Goal: Answer question/provide support: Share knowledge or assist other users

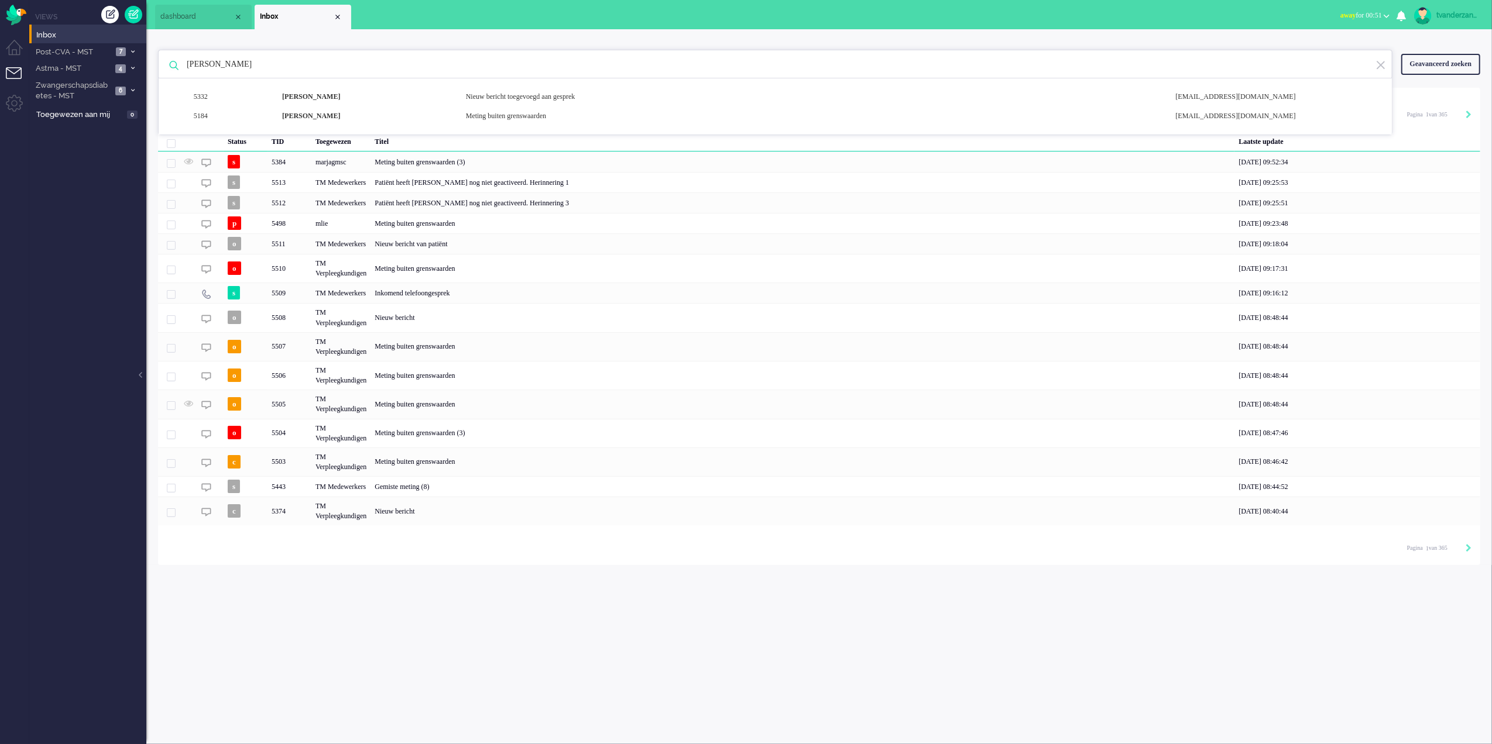
drag, startPoint x: 291, startPoint y: 70, endPoint x: 186, endPoint y: 67, distance: 104.8
click at [186, 67] on input "[PERSON_NAME]" at bounding box center [777, 64] width 1198 height 28
paste input "[PERSON_NAME]"
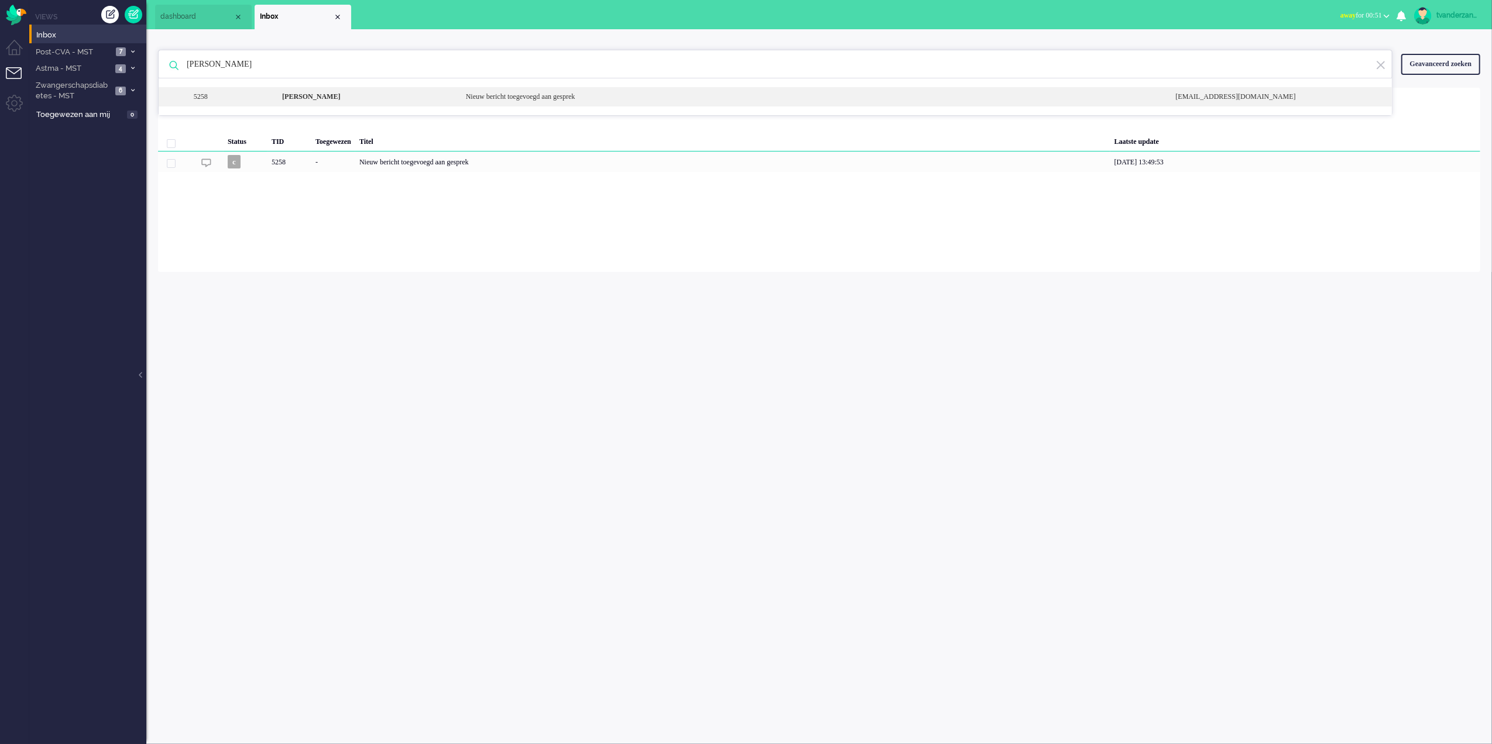
click at [313, 101] on b "[PERSON_NAME]" at bounding box center [311, 96] width 58 height 8
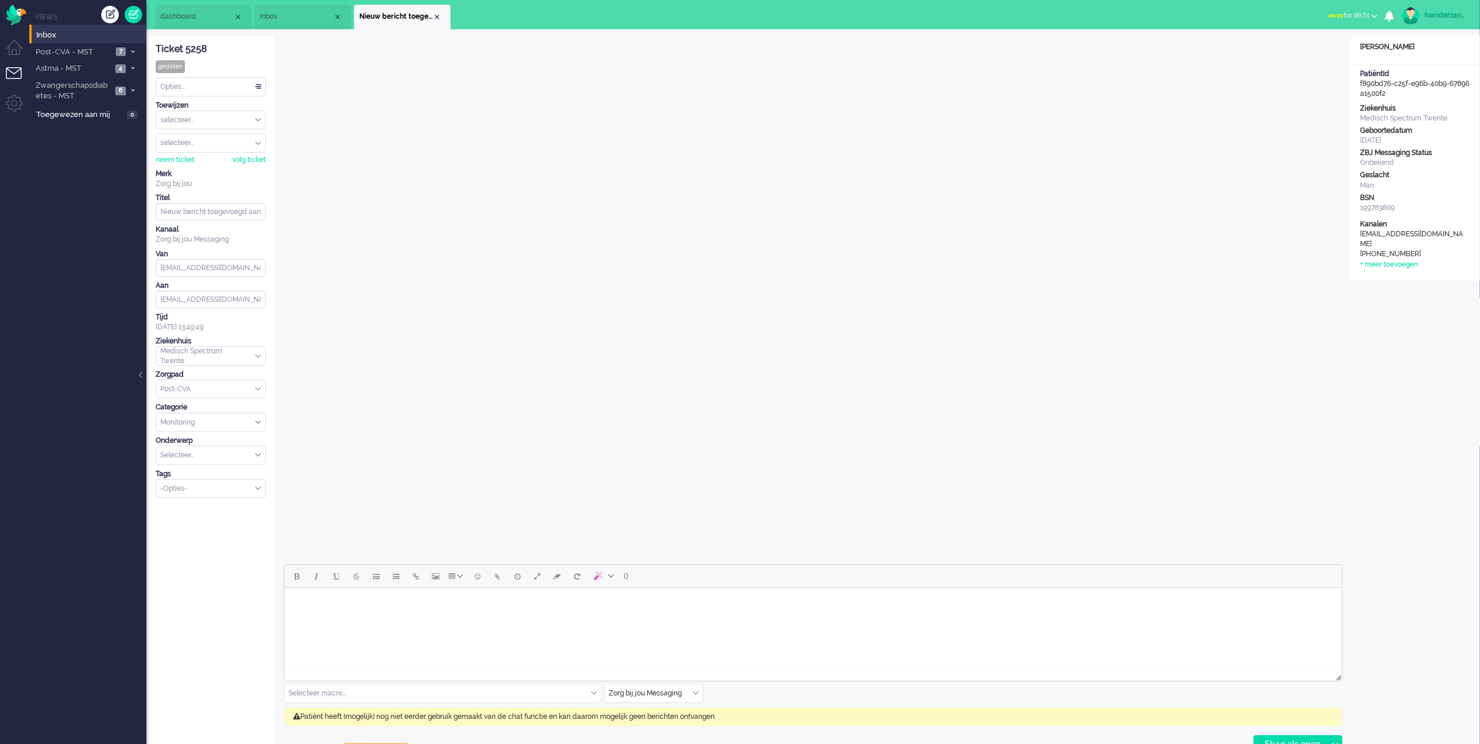
click at [281, 18] on span "Inbox" at bounding box center [296, 17] width 73 height 10
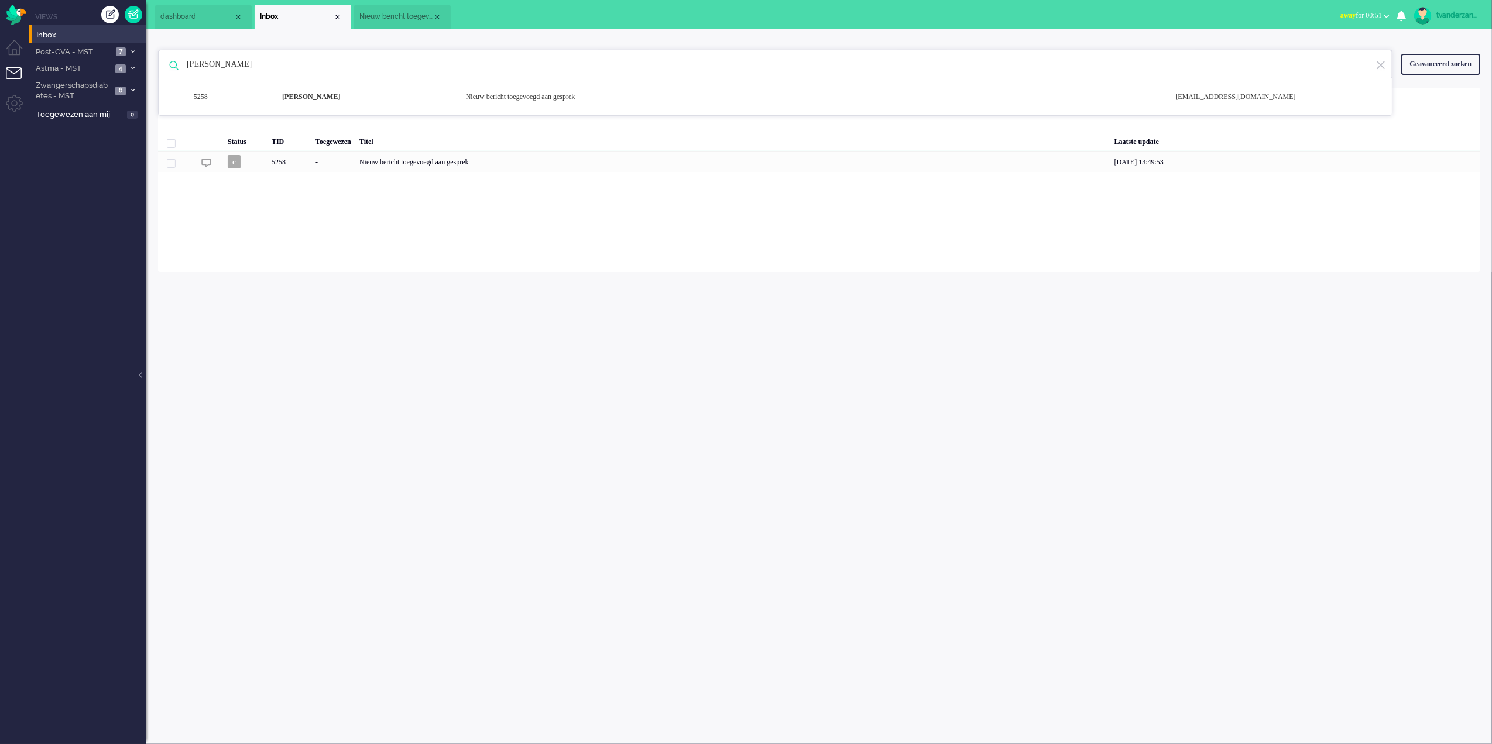
click at [378, 15] on span "Nieuw bericht toegevoegd aan gesprek" at bounding box center [395, 17] width 73 height 10
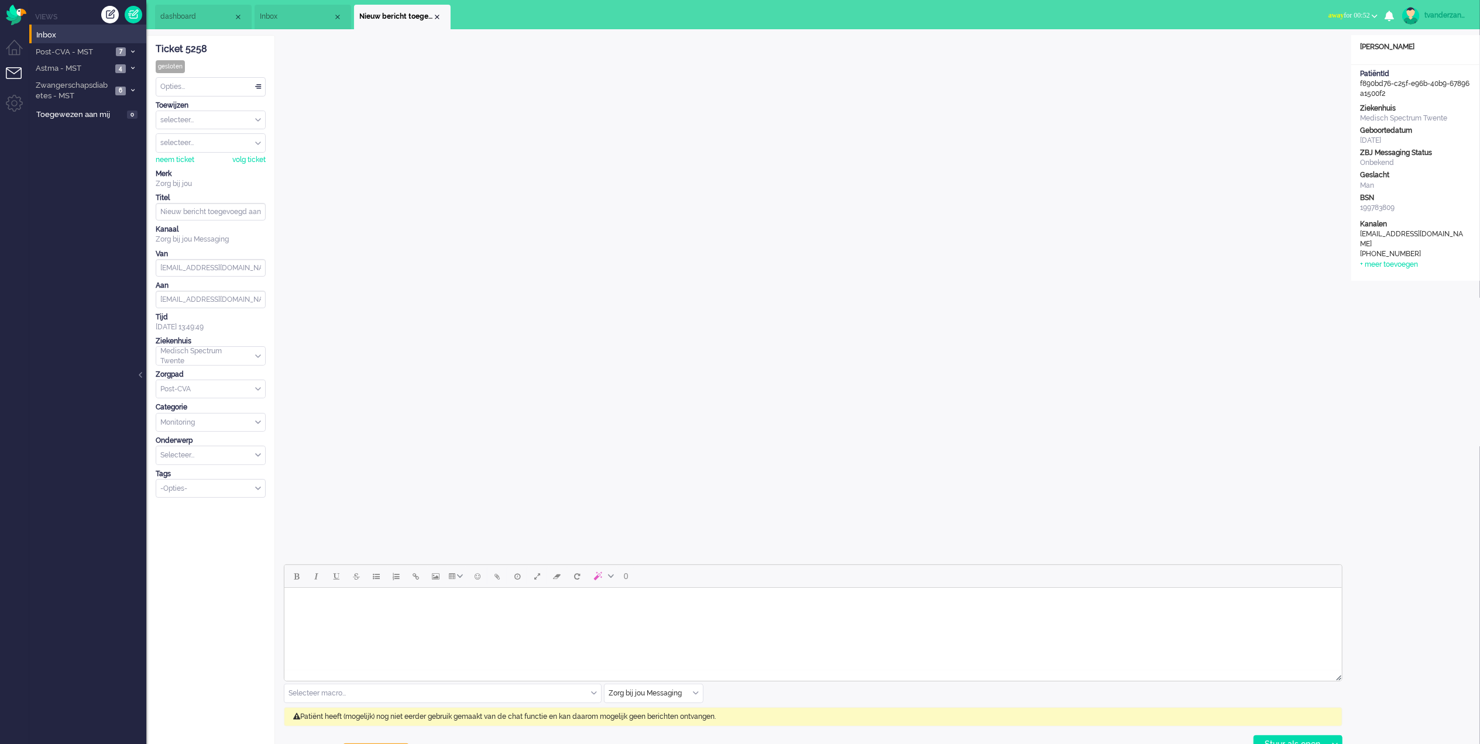
click at [296, 18] on span "Inbox" at bounding box center [296, 17] width 73 height 10
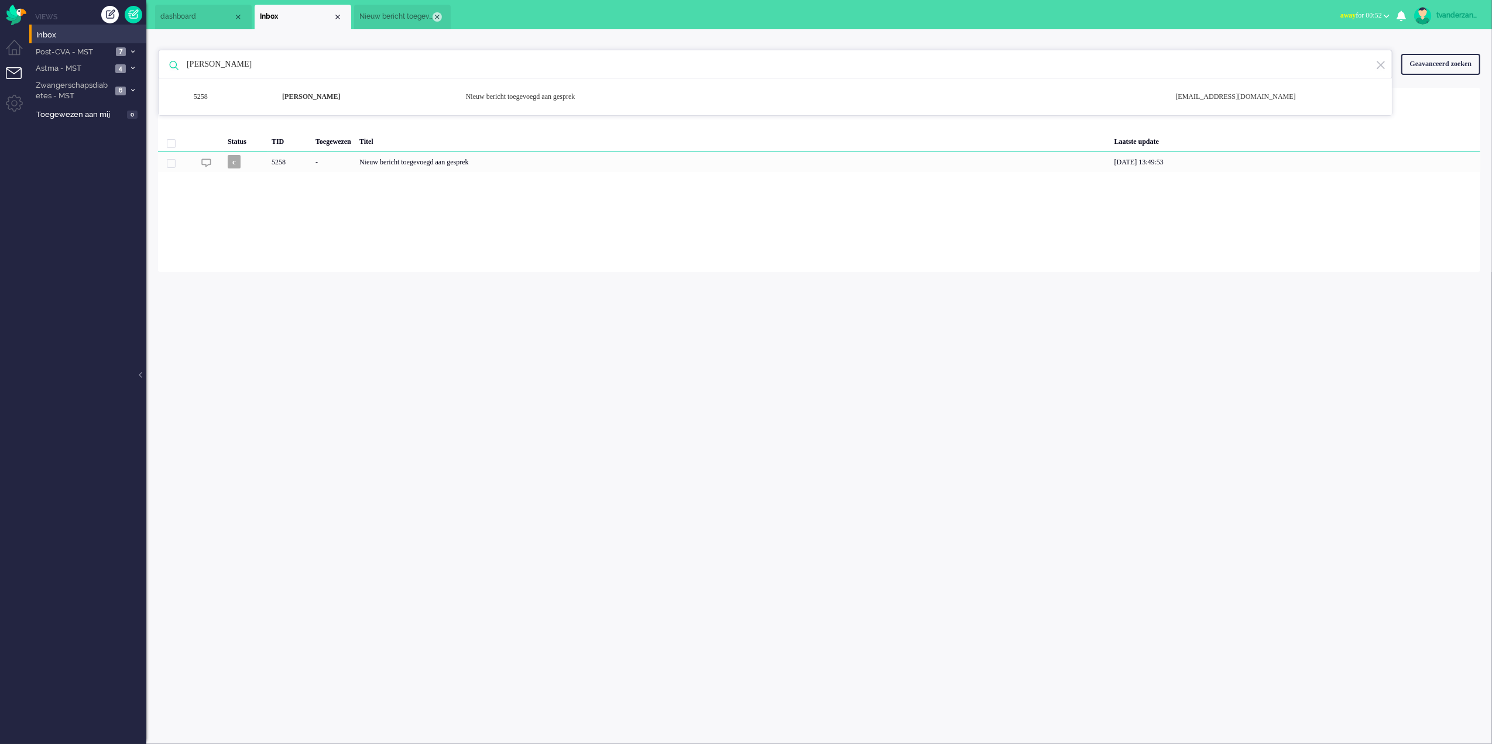
click at [436, 17] on div "Close tab" at bounding box center [436, 16] width 9 height 9
drag, startPoint x: 337, startPoint y: 67, endPoint x: 132, endPoint y: 62, distance: 204.9
click at [133, 61] on div "Thuis Dashboard [GEOGRAPHIC_DATA] Volgen [GEOGRAPHIC_DATA] release_2.1.2 Views …" at bounding box center [746, 372] width 1492 height 744
paste input "[PERSON_NAME]"
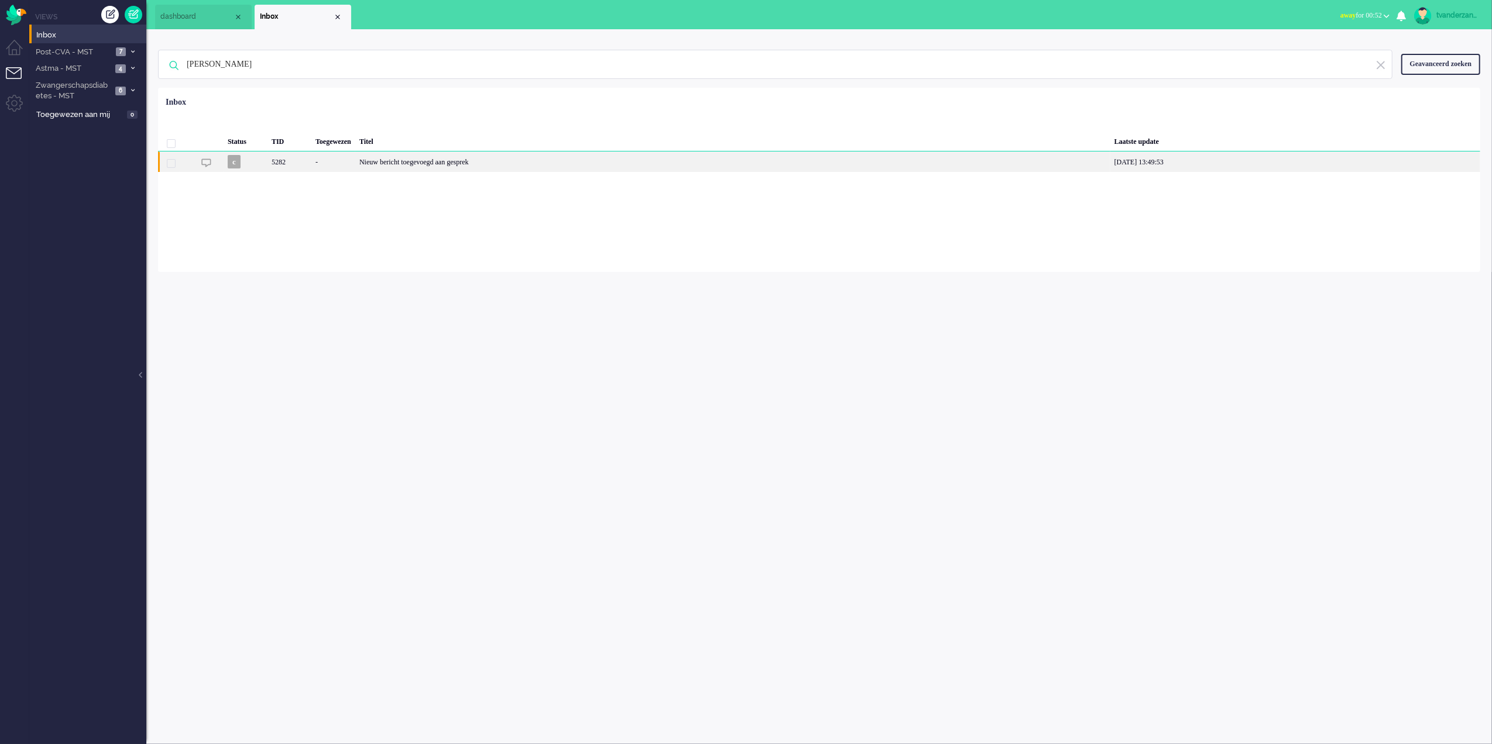
click at [448, 162] on div "Nieuw bericht toegevoegd aan gesprek" at bounding box center [732, 162] width 755 height 20
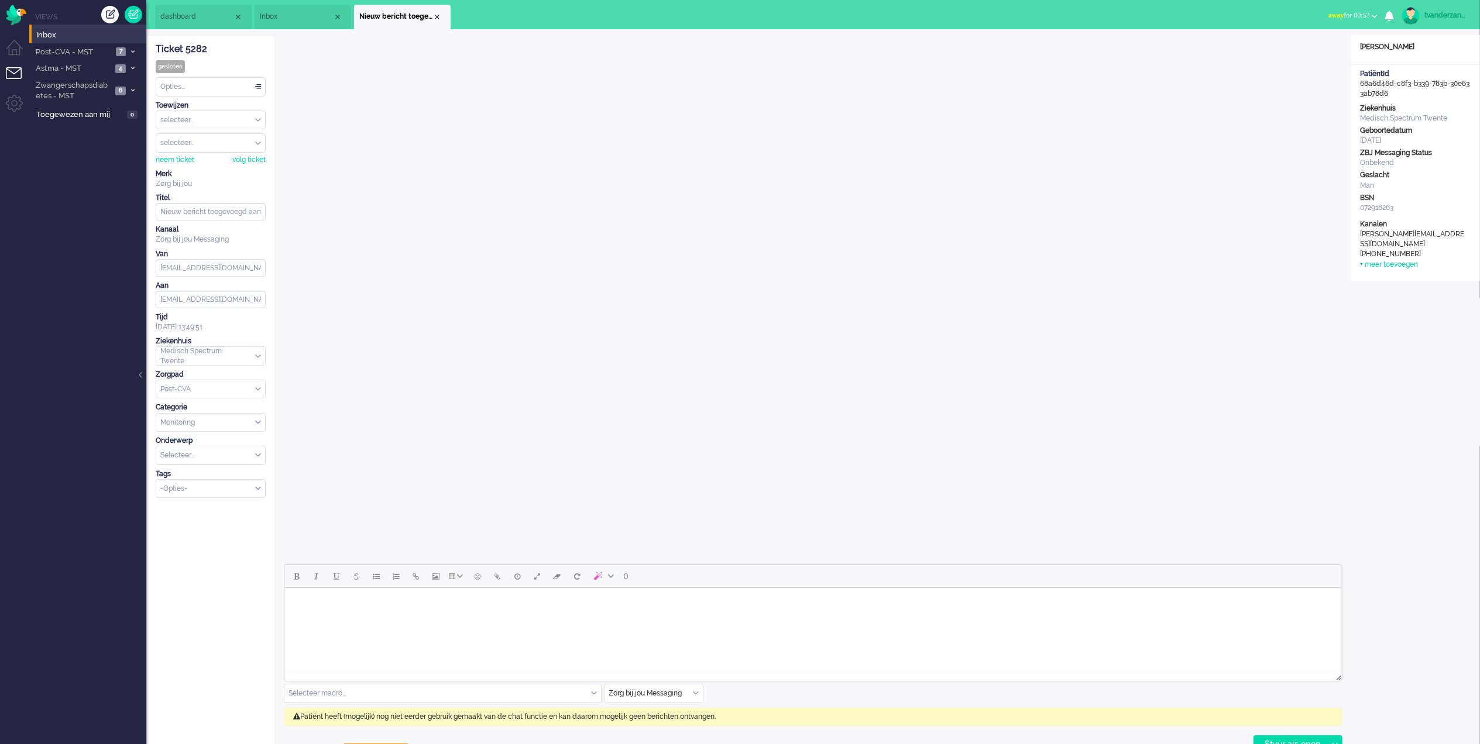
click at [305, 23] on li "Inbox" at bounding box center [303, 17] width 97 height 25
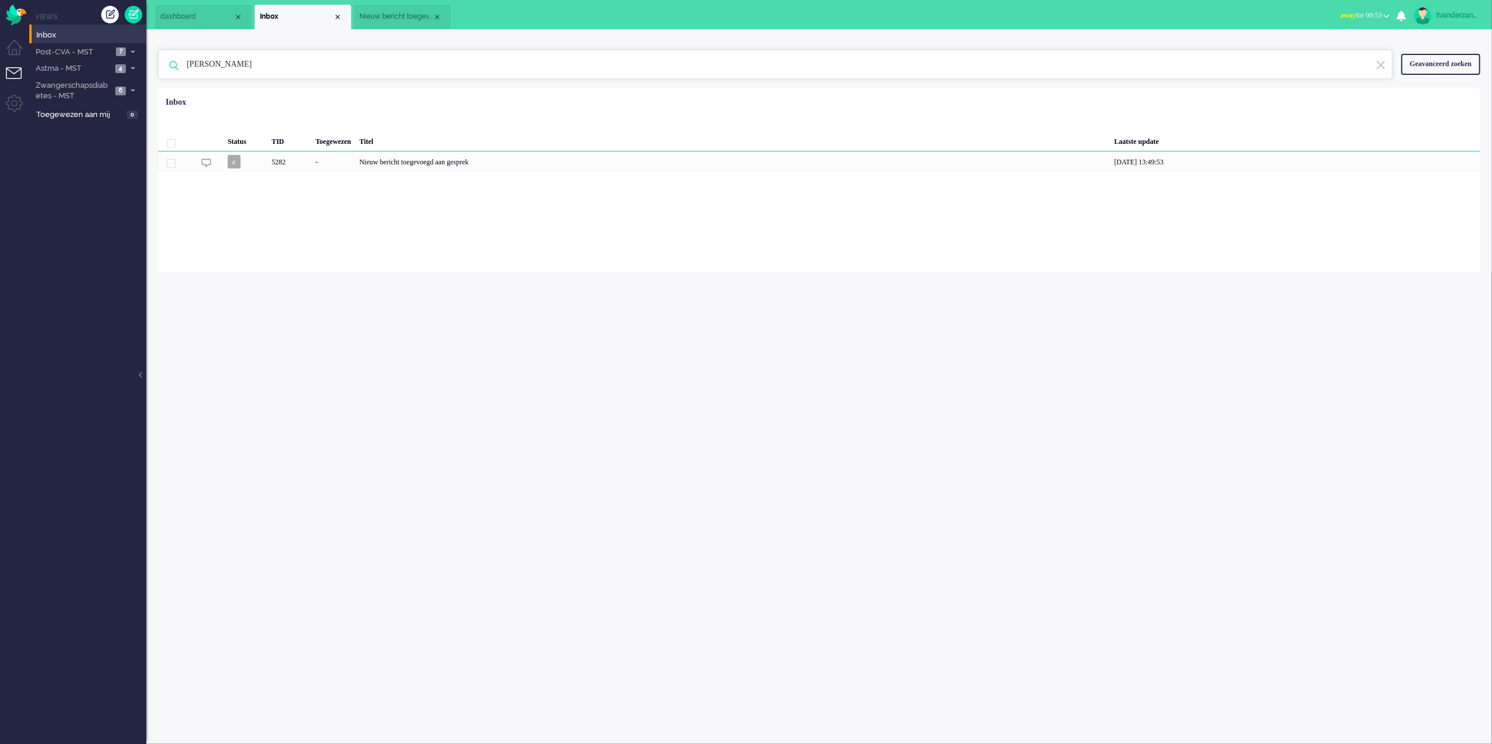
drag, startPoint x: 358, startPoint y: 64, endPoint x: 152, endPoint y: 76, distance: 206.4
click at [152, 76] on div "[PERSON_NAME] 5282 [PERSON_NAME] Nieuw bericht toegevoegd aan gesprek [EMAIL_AD…" at bounding box center [818, 150] width 1345 height 243
paste input "Liebert [PERSON_NAME]"
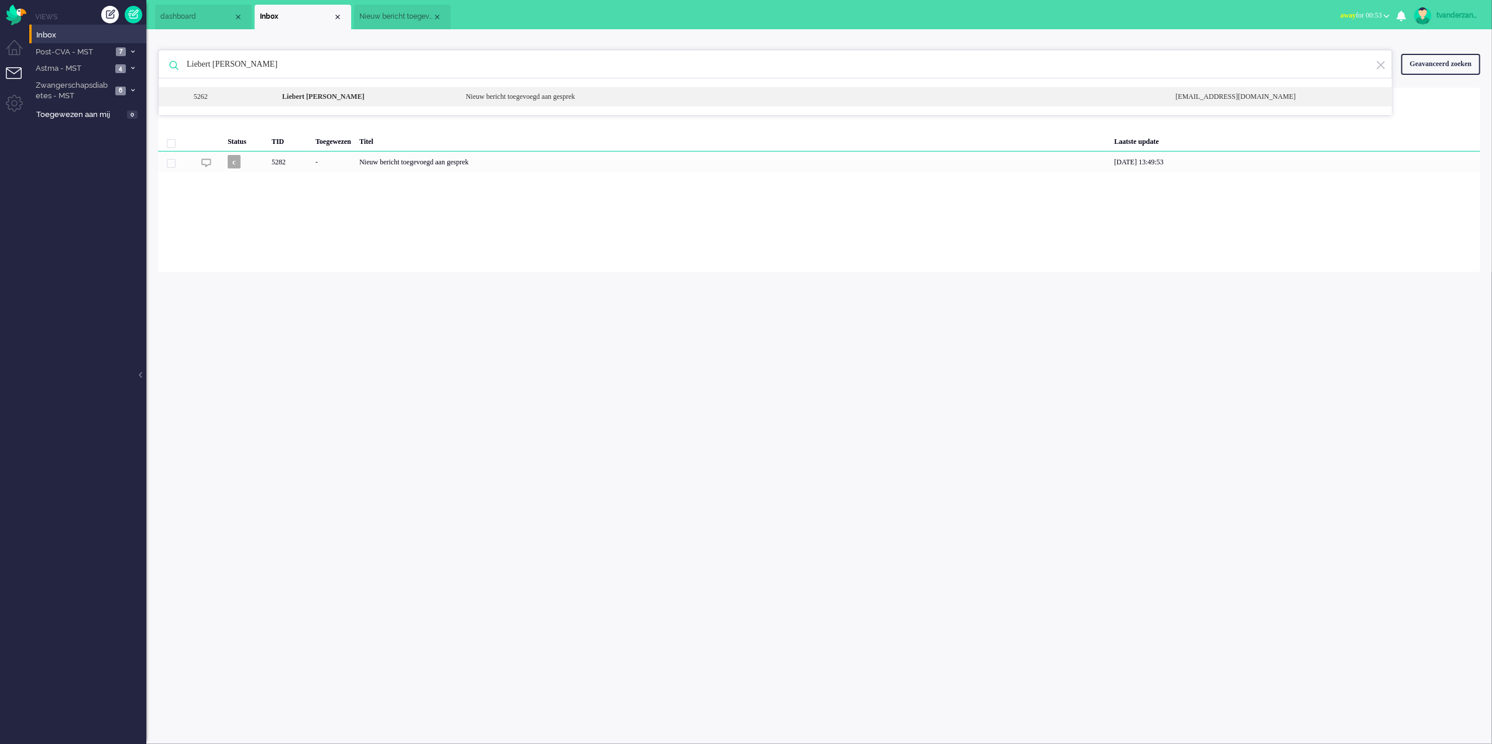
type input "Liebert [PERSON_NAME]"
click at [407, 102] on div "Liebert [PERSON_NAME]" at bounding box center [365, 97] width 184 height 10
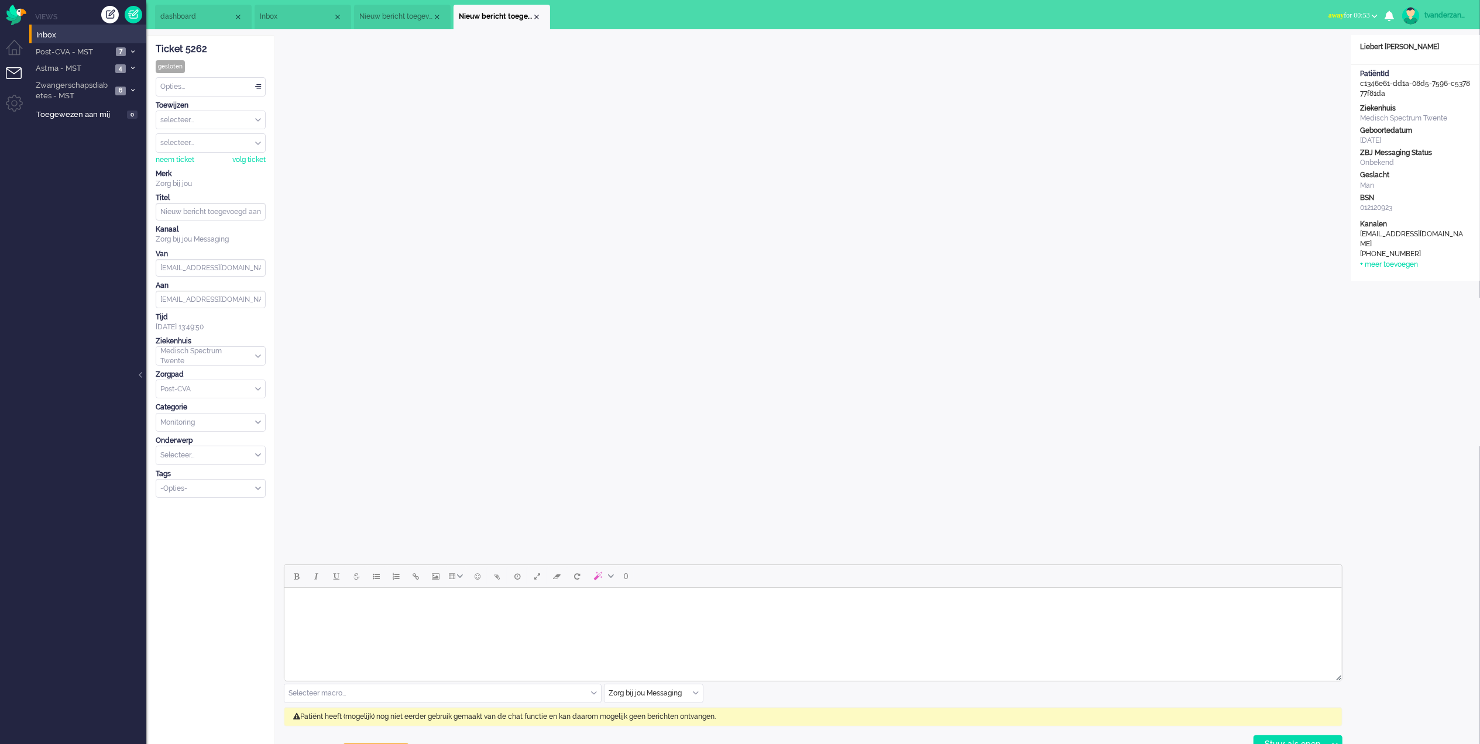
click at [404, 2] on ul "dashboard Inbox Nieuw bericht toegevoegd aan gesprek Nieuw bericht toegevoegd a…" at bounding box center [699, 14] width 1088 height 29
click at [398, 8] on li "Nieuw bericht toegevoegd aan gesprek" at bounding box center [402, 17] width 97 height 25
click at [307, 12] on span "Inbox" at bounding box center [296, 17] width 73 height 10
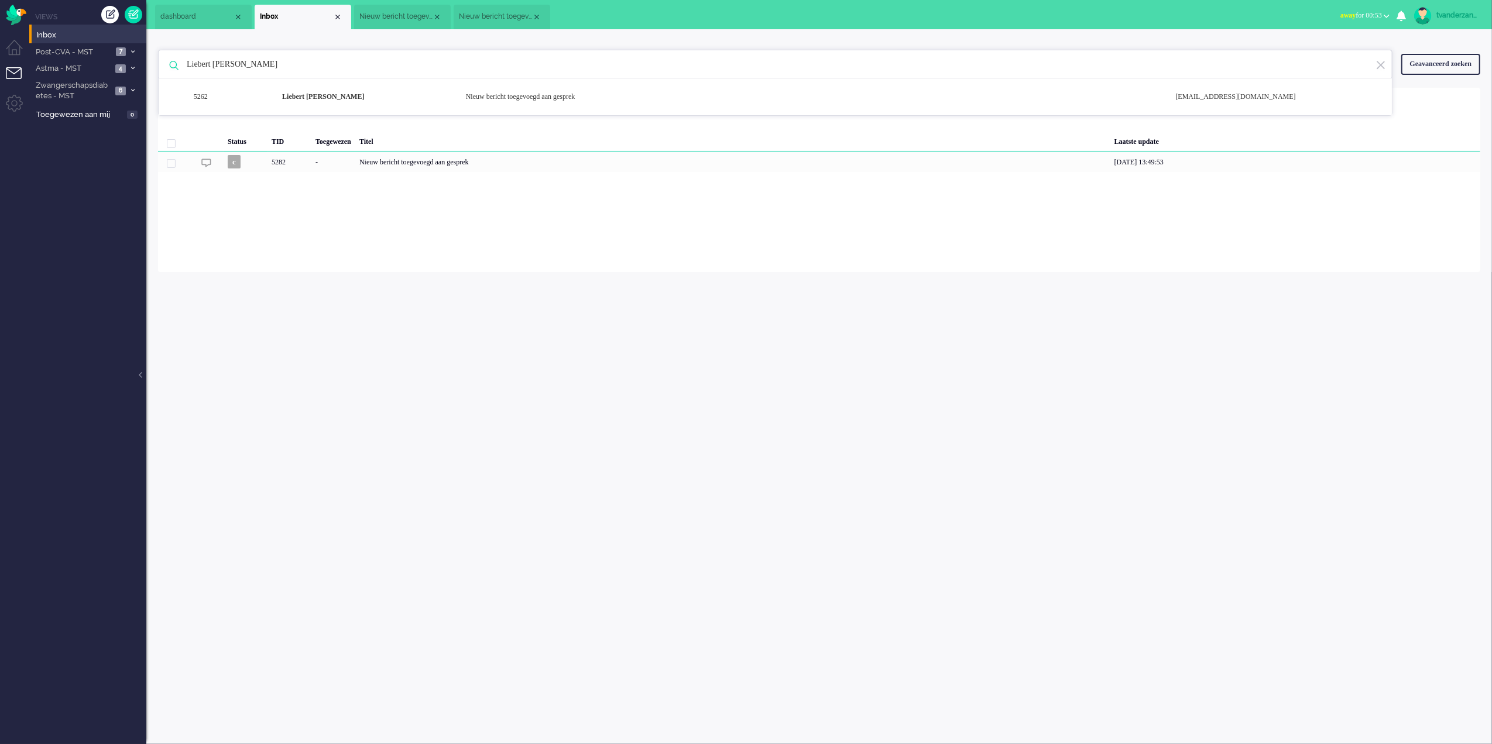
click at [372, 18] on span "Nieuw bericht toegevoegd aan gesprek" at bounding box center [395, 17] width 73 height 10
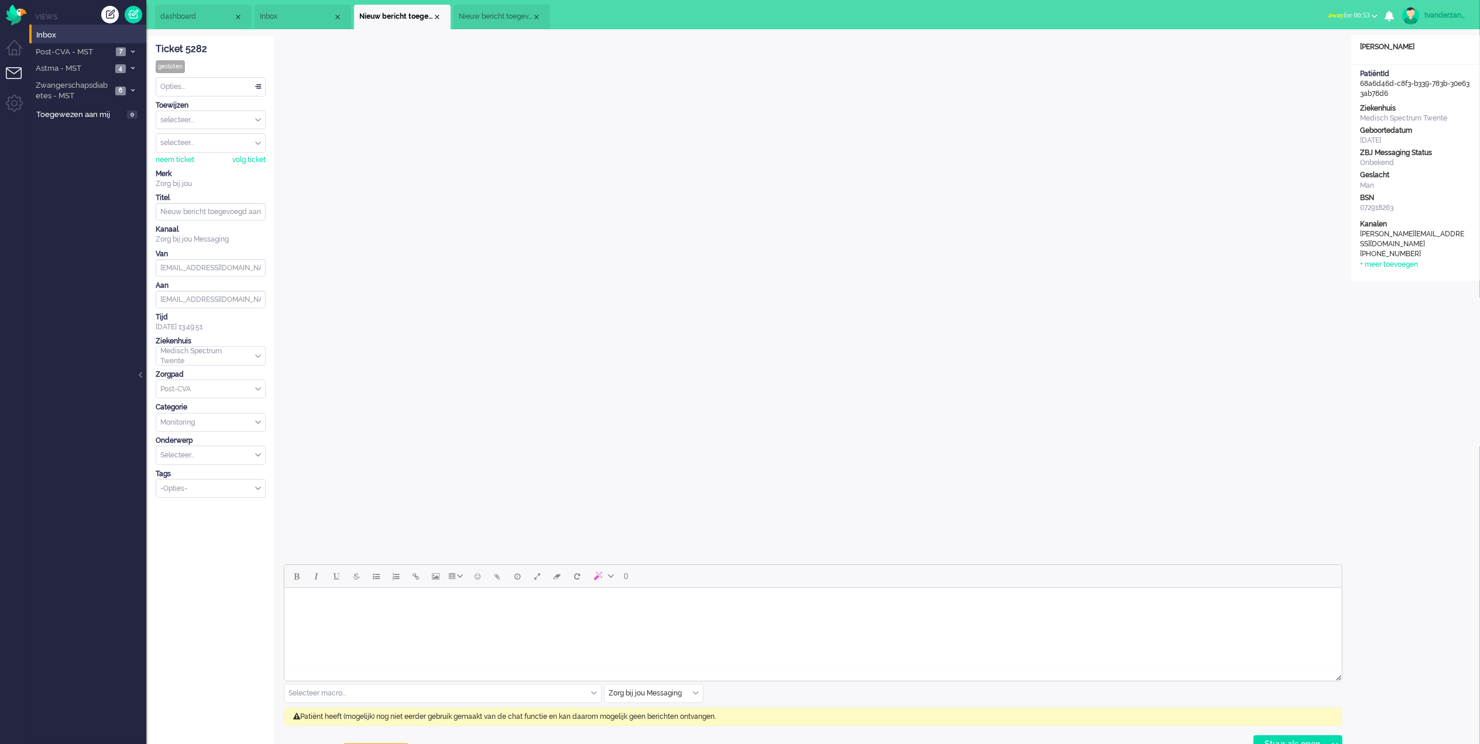
click at [314, 9] on li "Inbox" at bounding box center [303, 17] width 97 height 25
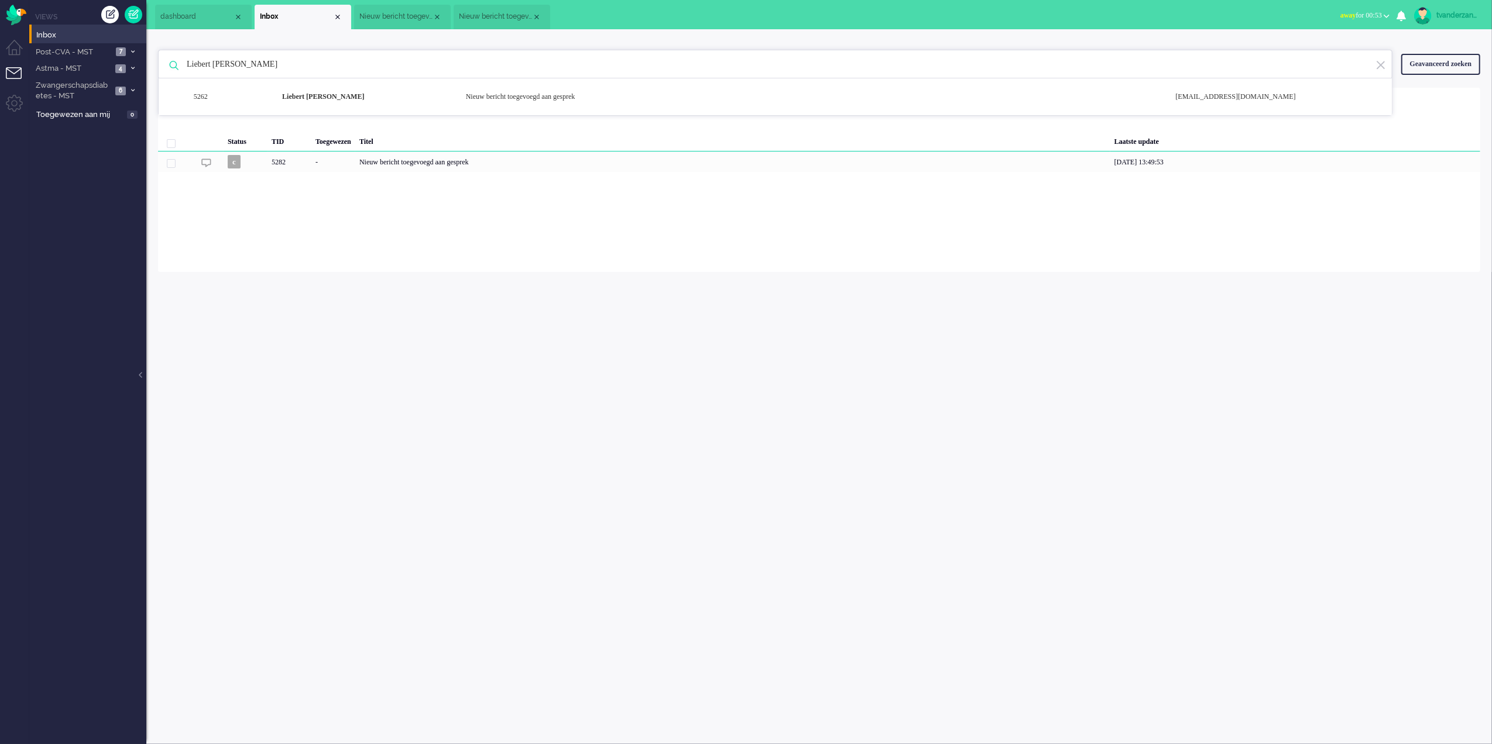
drag, startPoint x: 320, startPoint y: 63, endPoint x: 150, endPoint y: 69, distance: 169.2
click at [150, 69] on div "Liebert [PERSON_NAME] 5262 Liebert [PERSON_NAME] Nieuw bericht toegevoegd aan g…" at bounding box center [818, 150] width 1345 height 243
type input "k"
paste input "[PERSON_NAME] [PERSON_NAME] Papenborg"
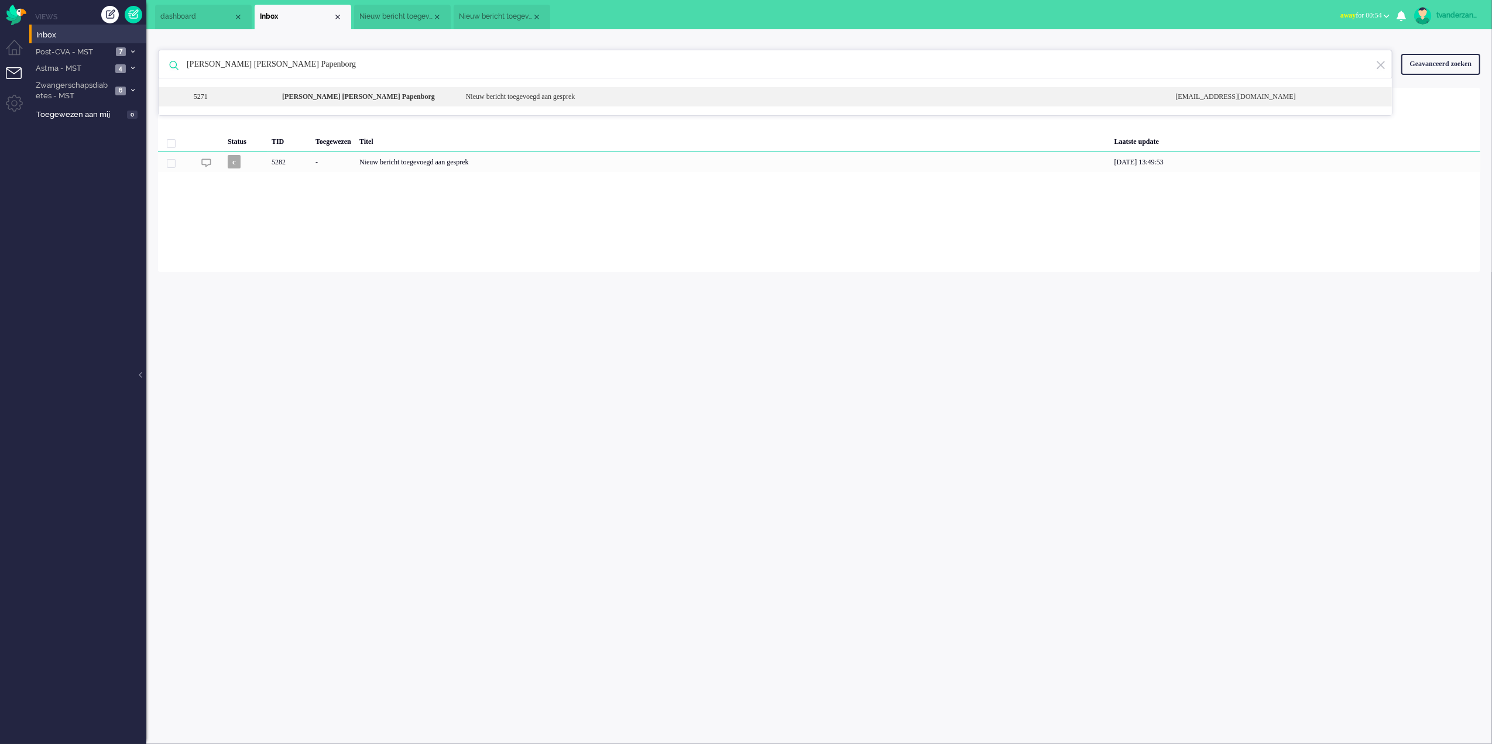
click at [308, 97] on b "[PERSON_NAME] [PERSON_NAME] Papenborg" at bounding box center [358, 96] width 153 height 8
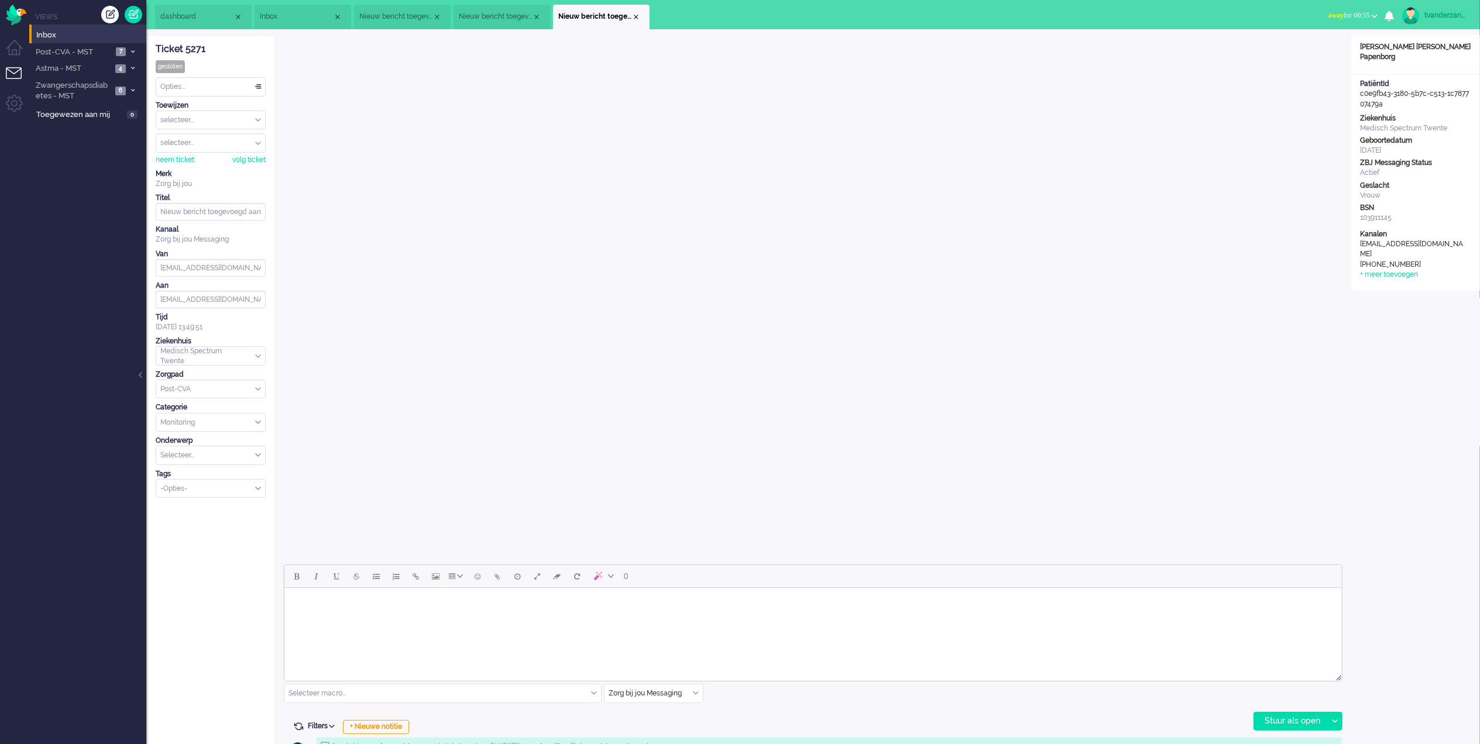
click at [291, 1] on ul "dashboard Inbox Nieuw bericht toegevoegd aan gesprek Nieuw bericht toegevoegd a…" at bounding box center [699, 14] width 1088 height 29
click at [298, 13] on span "Inbox" at bounding box center [296, 17] width 73 height 10
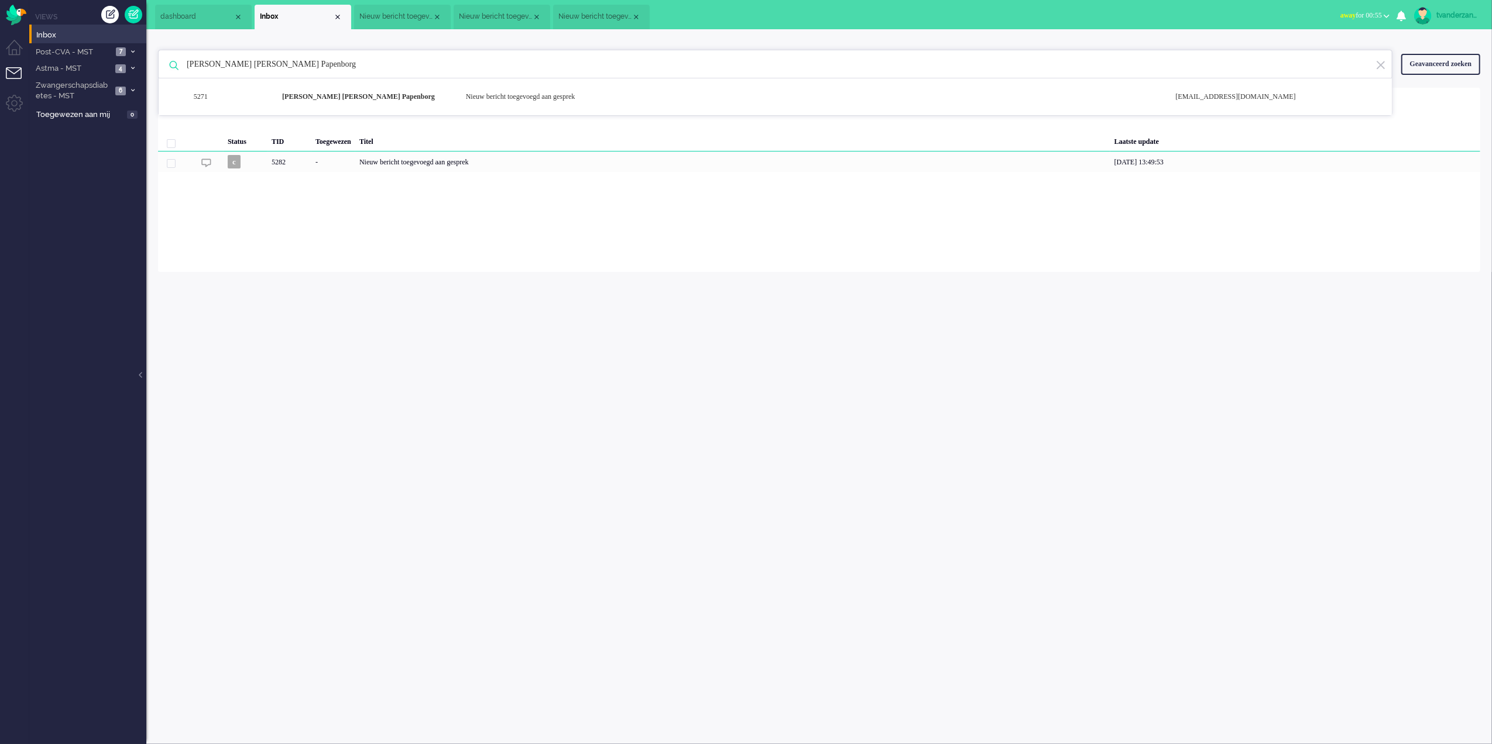
drag, startPoint x: 331, startPoint y: 68, endPoint x: 169, endPoint y: 73, distance: 162.2
click at [169, 73] on div "[PERSON_NAME] [PERSON_NAME] Papenborg 5271 [PERSON_NAME] [PERSON_NAME] Papenbor…" at bounding box center [775, 64] width 1234 height 29
paste input "Neftery [PERSON_NAME] [PERSON_NAME]"
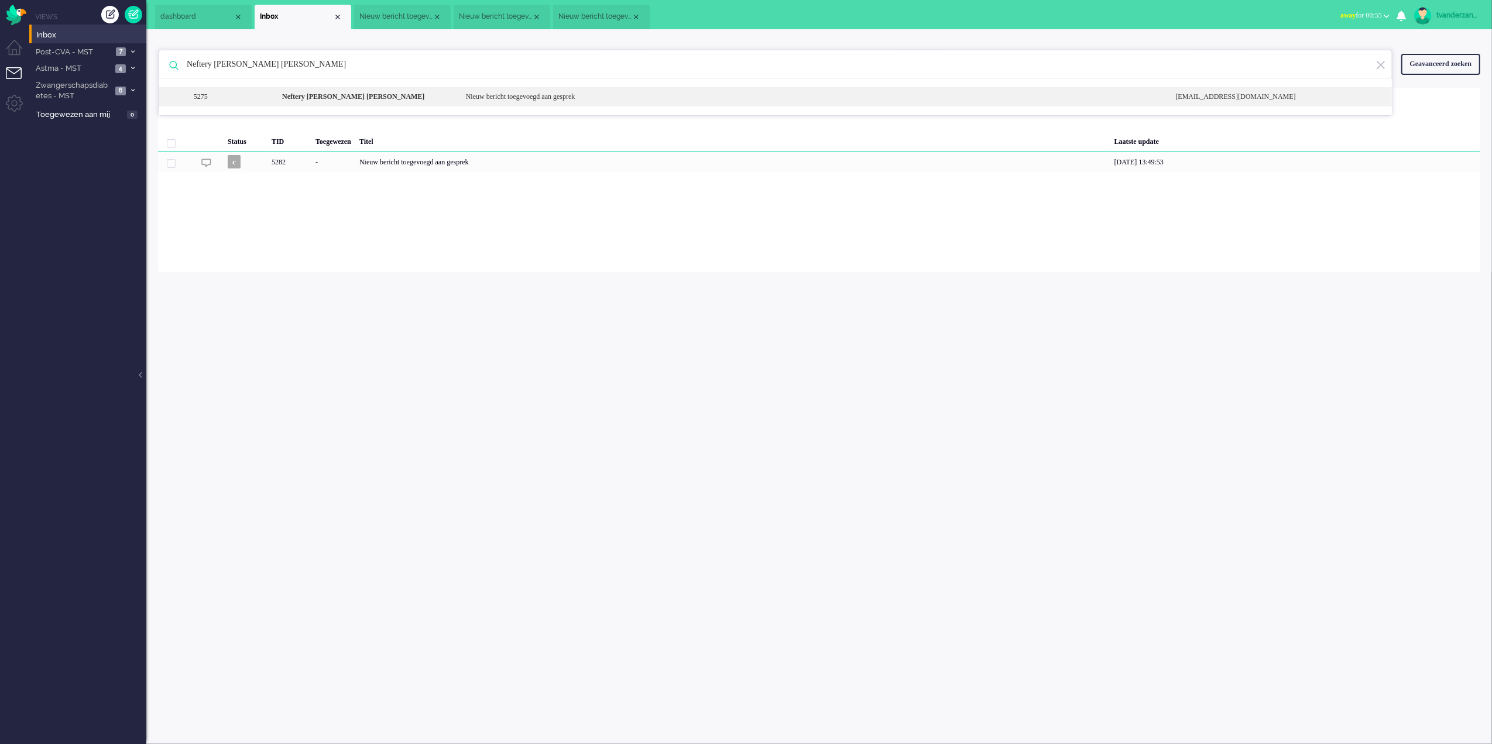
click at [421, 99] on b "Neftery [PERSON_NAME] [PERSON_NAME]" at bounding box center [353, 96] width 142 height 8
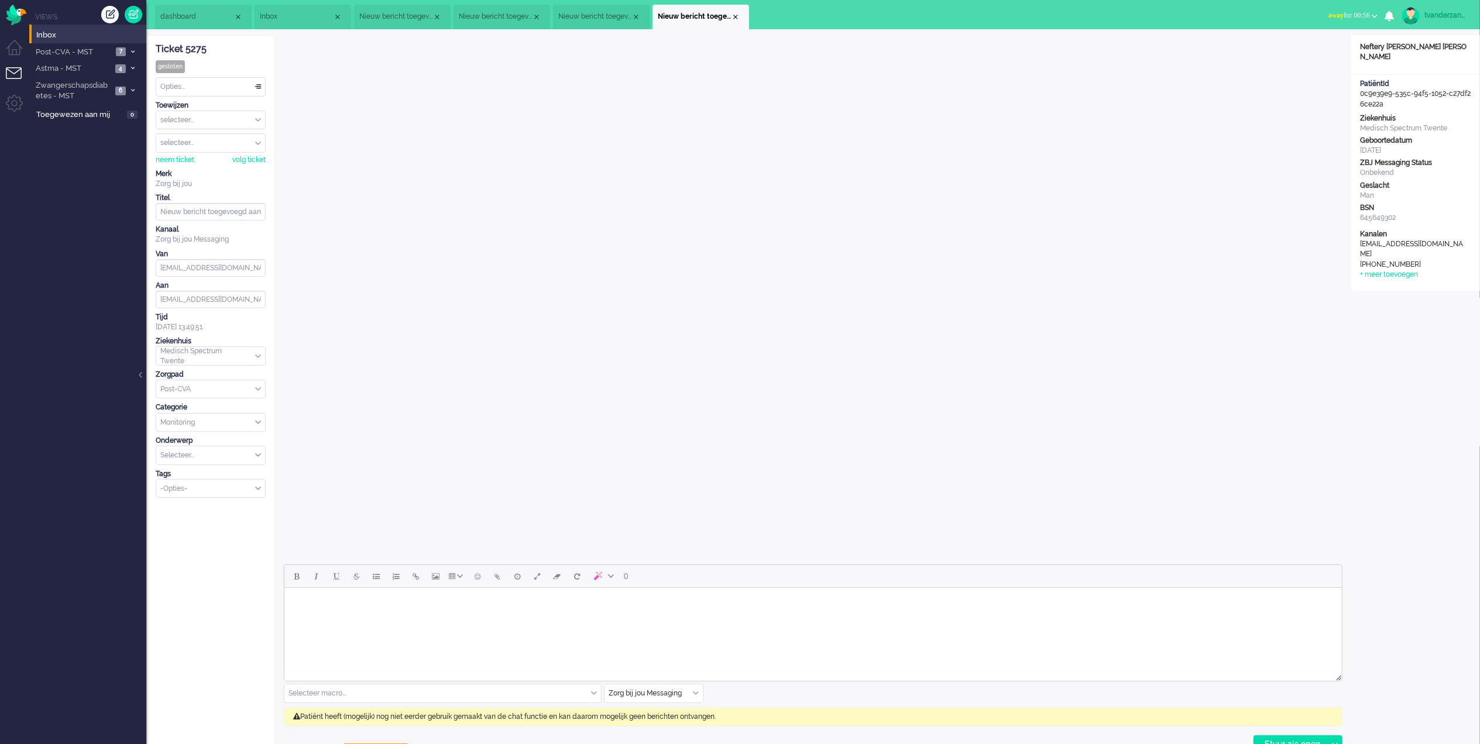
click at [270, 13] on span "Inbox" at bounding box center [296, 17] width 73 height 10
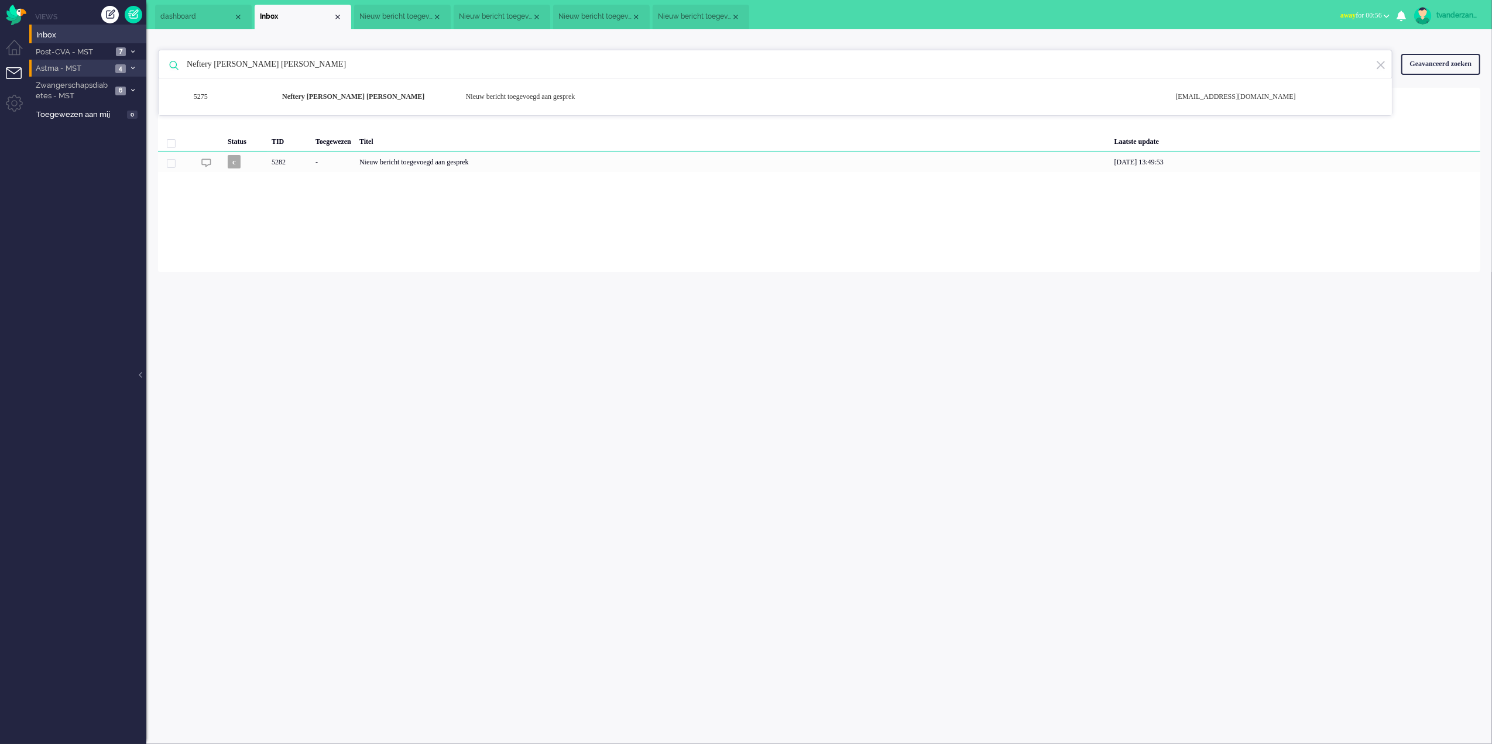
drag, startPoint x: 401, startPoint y: 75, endPoint x: 141, endPoint y: 68, distance: 260.5
click at [141, 68] on div "Thuis Dashboard [GEOGRAPHIC_DATA] Volgen [GEOGRAPHIC_DATA] release_2.1.2 Views …" at bounding box center [746, 372] width 1492 height 744
paste input "[PERSON_NAME]"
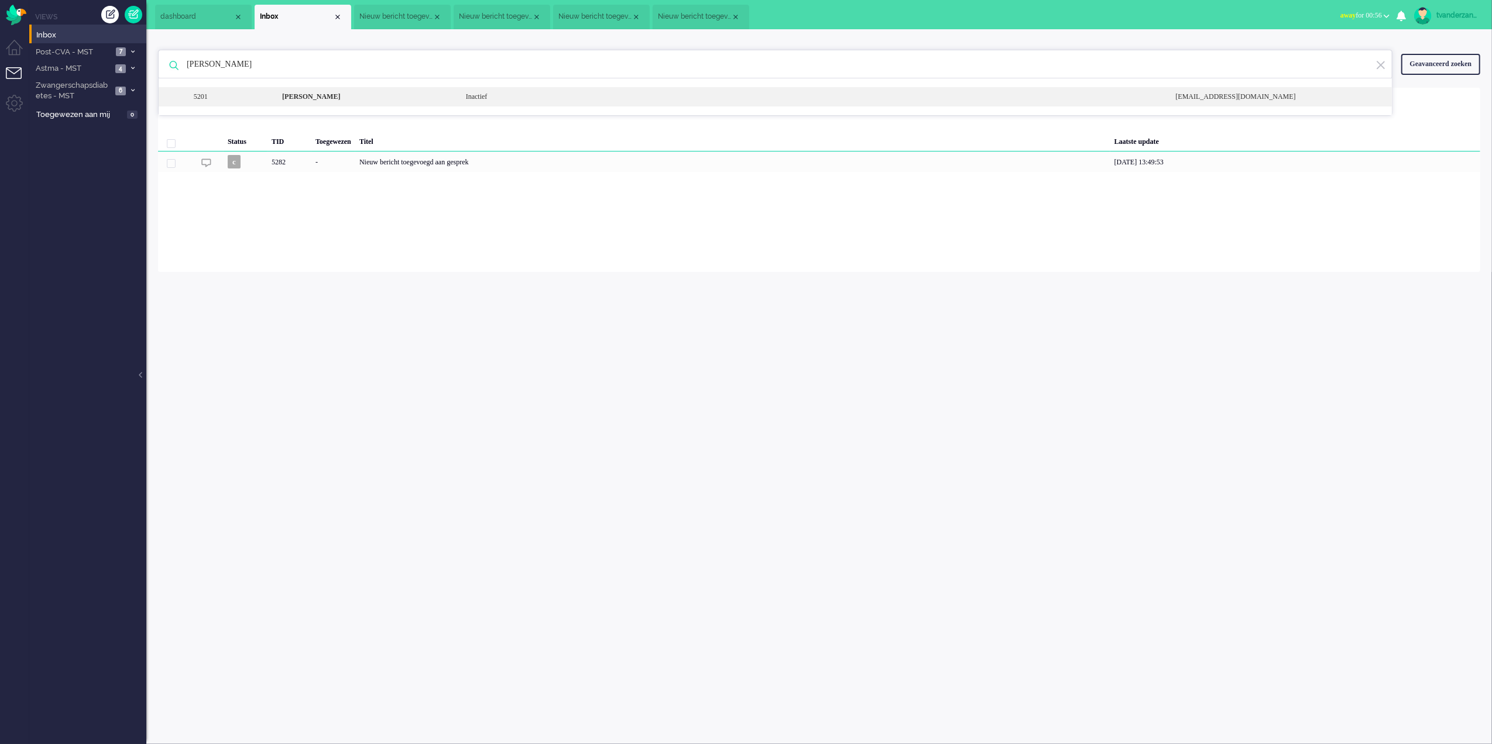
click at [392, 104] on div "5201 [PERSON_NAME] Inactief [EMAIL_ADDRESS][DOMAIN_NAME]" at bounding box center [775, 96] width 1233 height 19
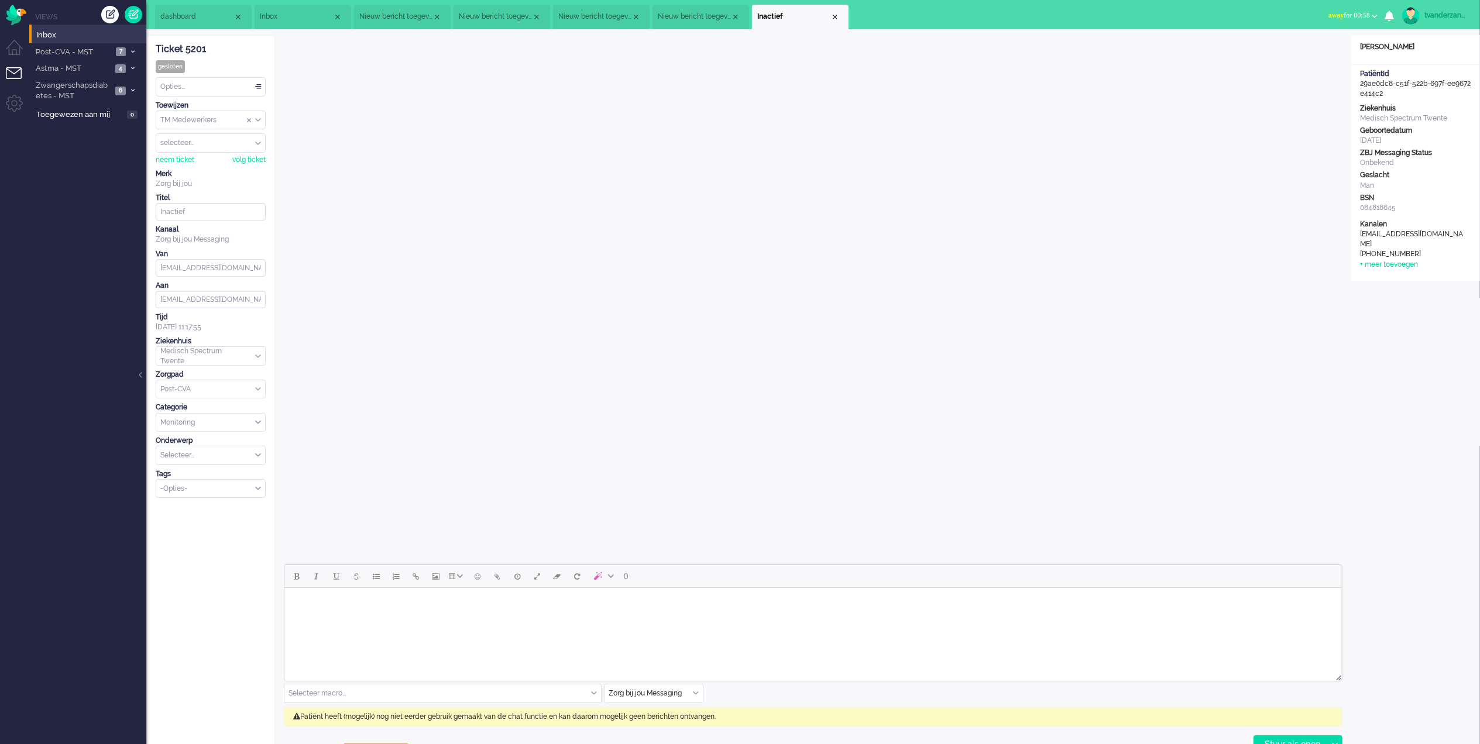
click at [279, 11] on li "Inbox" at bounding box center [303, 17] width 97 height 25
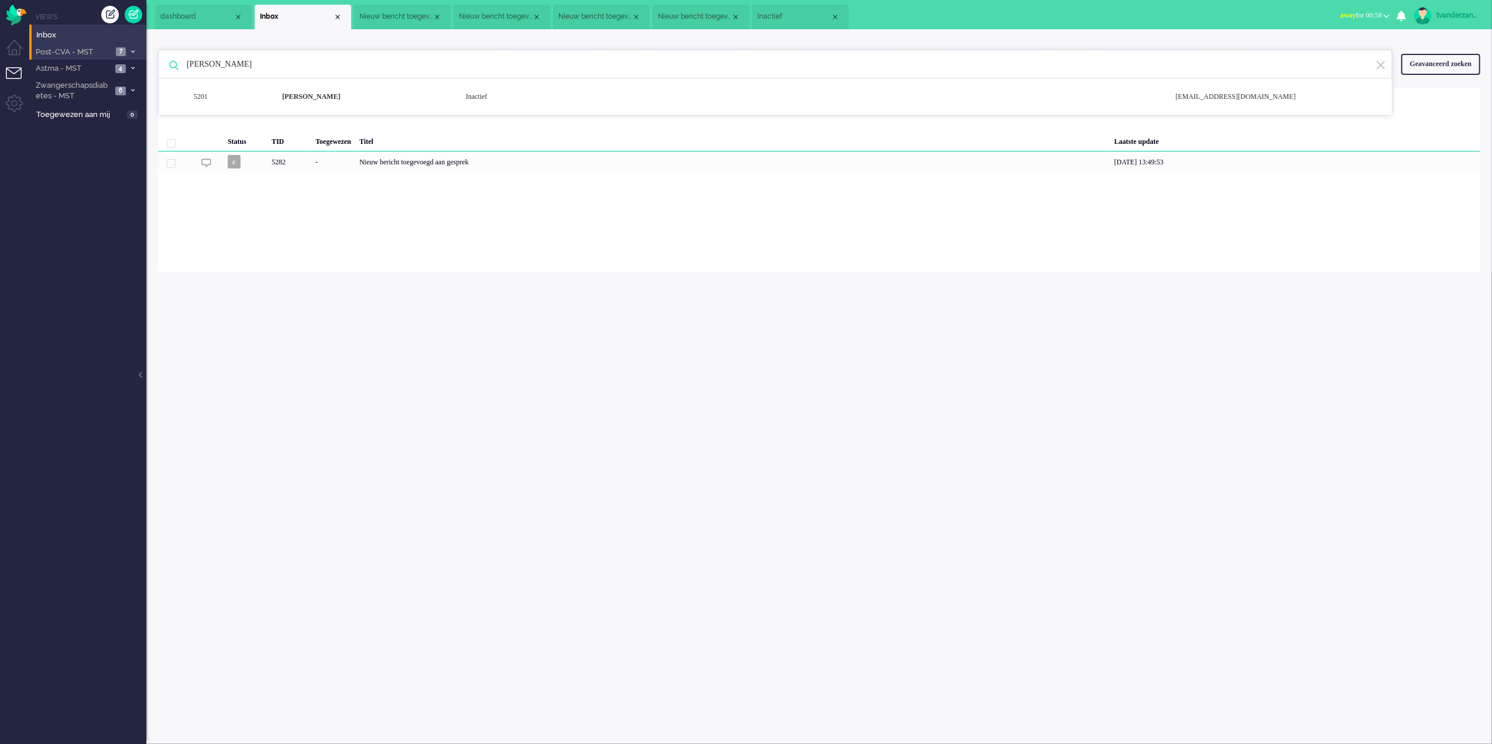
drag, startPoint x: 328, startPoint y: 71, endPoint x: 106, endPoint y: 53, distance: 223.1
click at [106, 53] on div "Thuis Dashboard [GEOGRAPHIC_DATA] Volgen [GEOGRAPHIC_DATA] release_2.1.2 Views …" at bounding box center [746, 372] width 1492 height 744
paste input "[PERSON_NAME]"
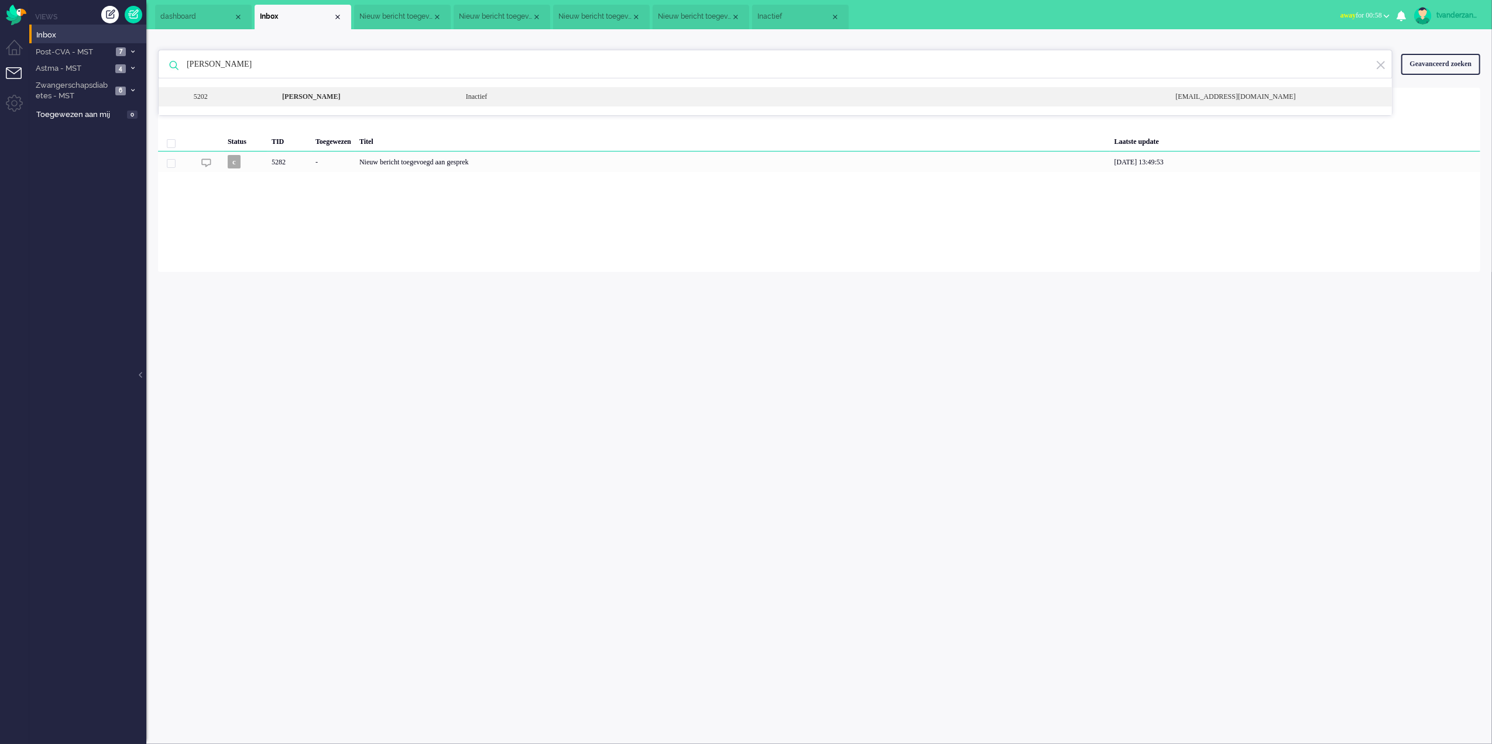
click at [415, 97] on div "[PERSON_NAME]" at bounding box center [365, 97] width 184 height 10
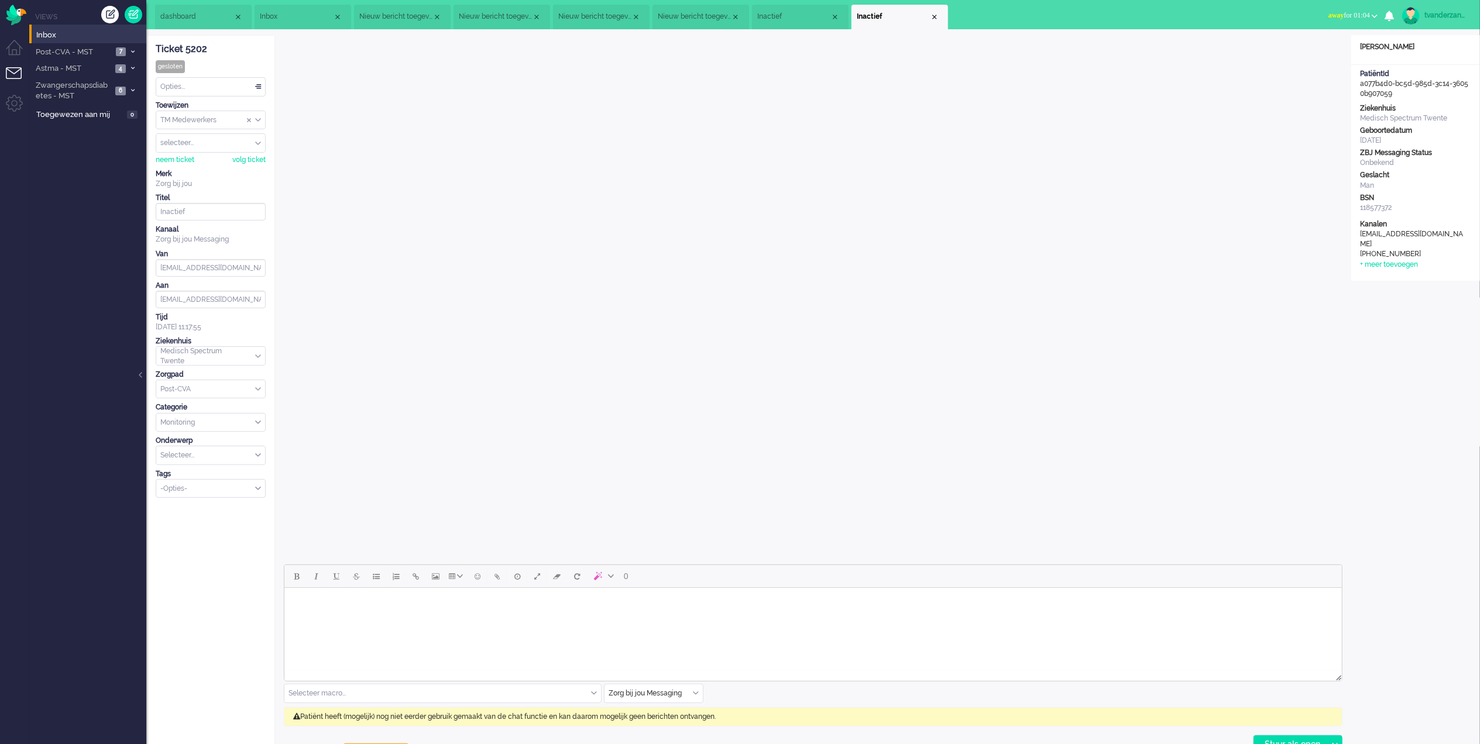
click at [301, 10] on li "Inbox" at bounding box center [303, 17] width 97 height 25
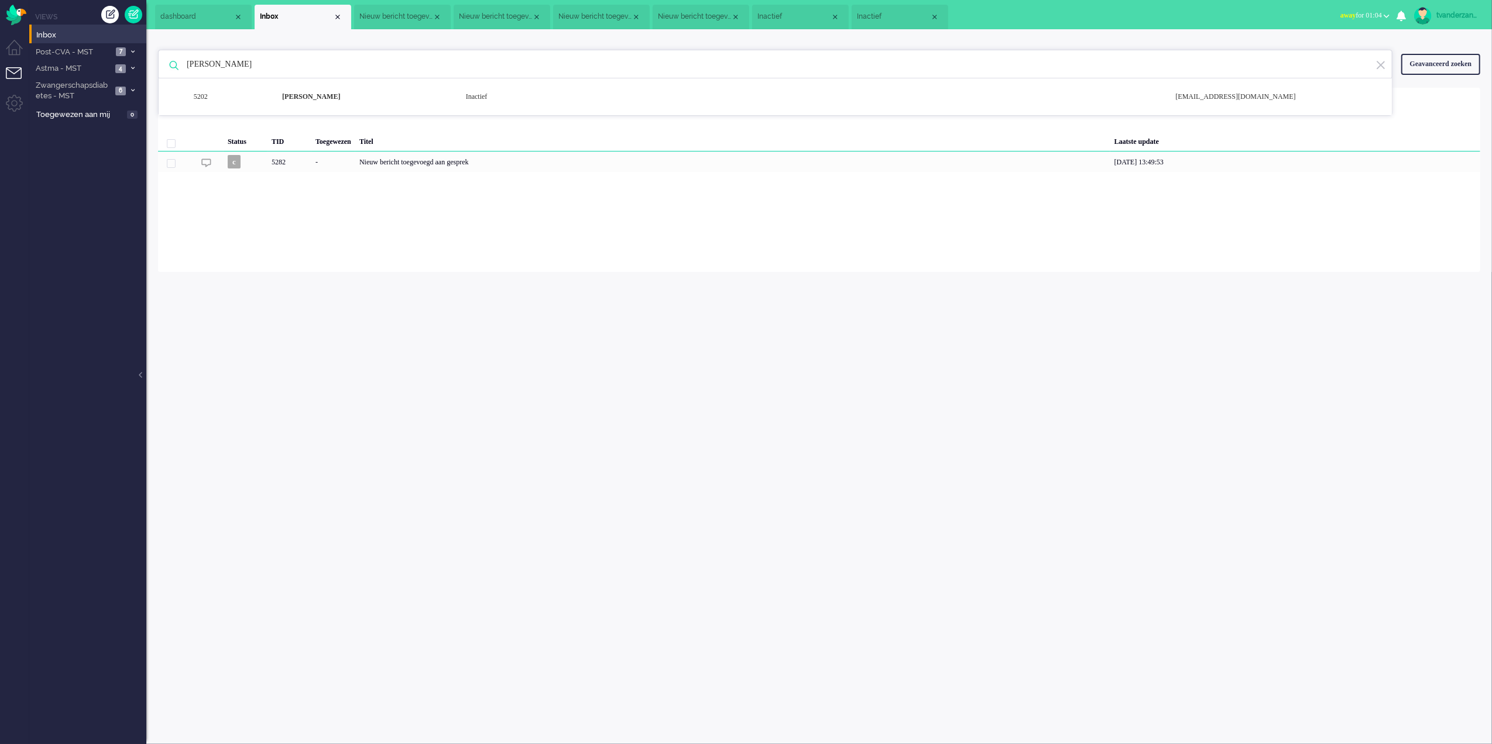
drag, startPoint x: 378, startPoint y: 69, endPoint x: 146, endPoint y: 63, distance: 231.8
click at [146, 63] on div "[PERSON_NAME] 5202 [PERSON_NAME] Inactief [EMAIL_ADDRESS][DOMAIN_NAME] Geavance…" at bounding box center [818, 150] width 1345 height 243
paste input "Sevil Güres"
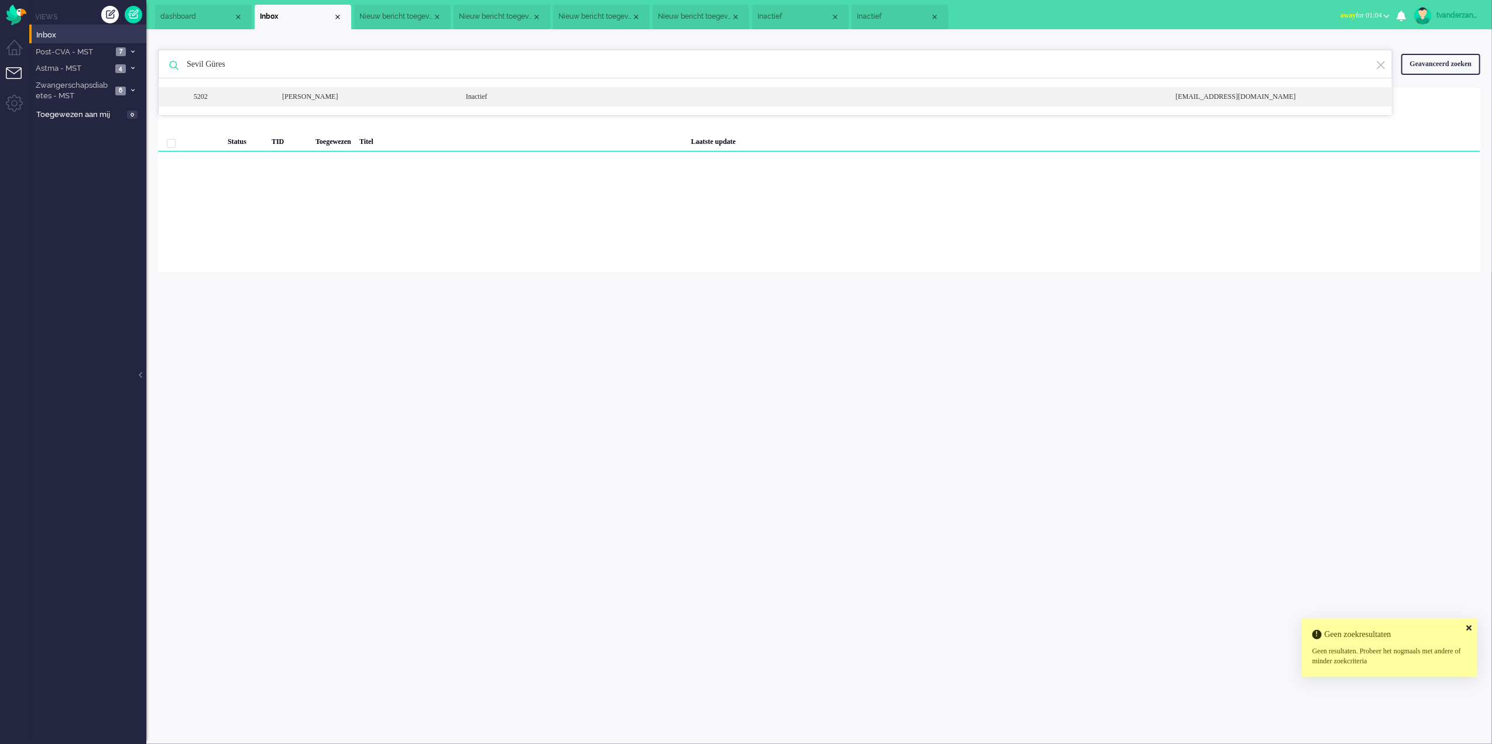
click at [385, 102] on div "[PERSON_NAME]" at bounding box center [365, 97] width 184 height 10
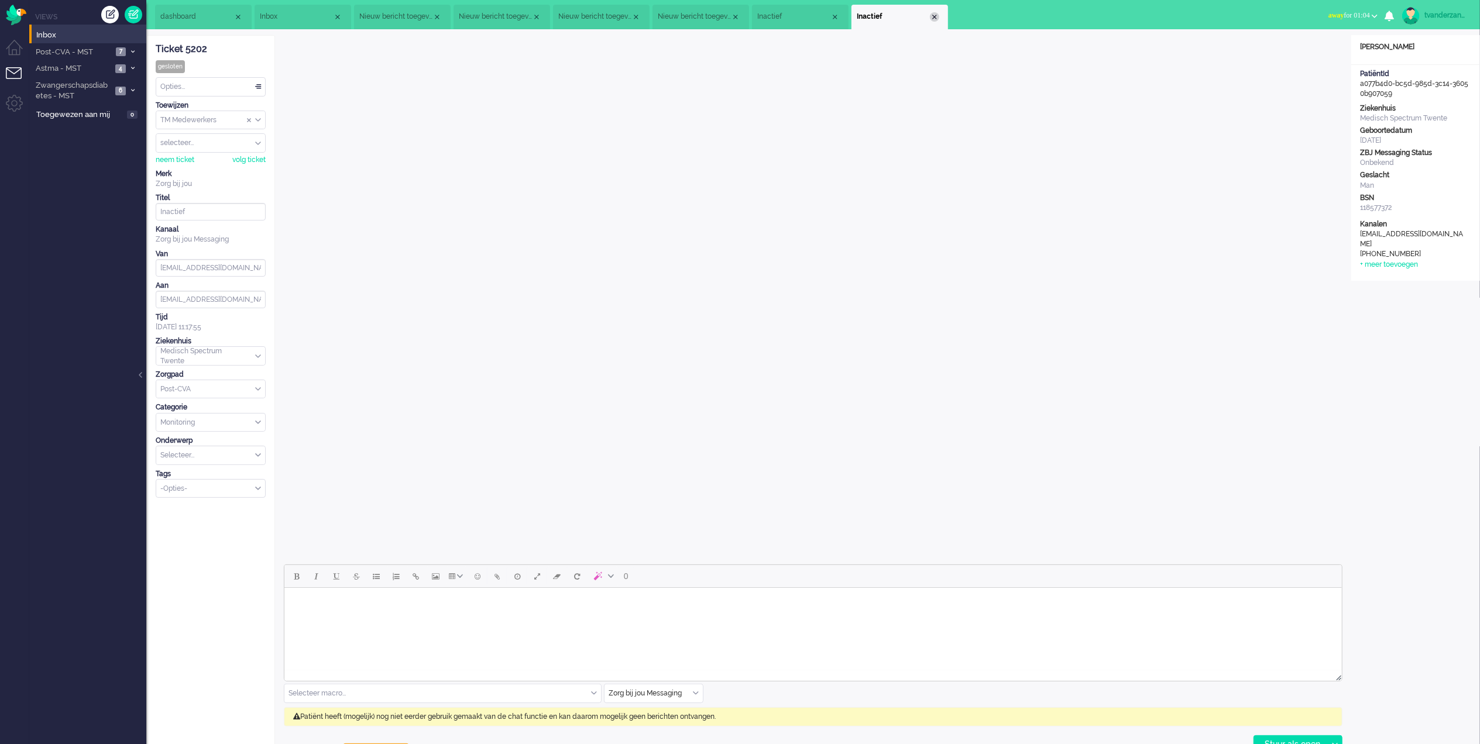
click at [932, 21] on div "Close tab" at bounding box center [934, 16] width 9 height 9
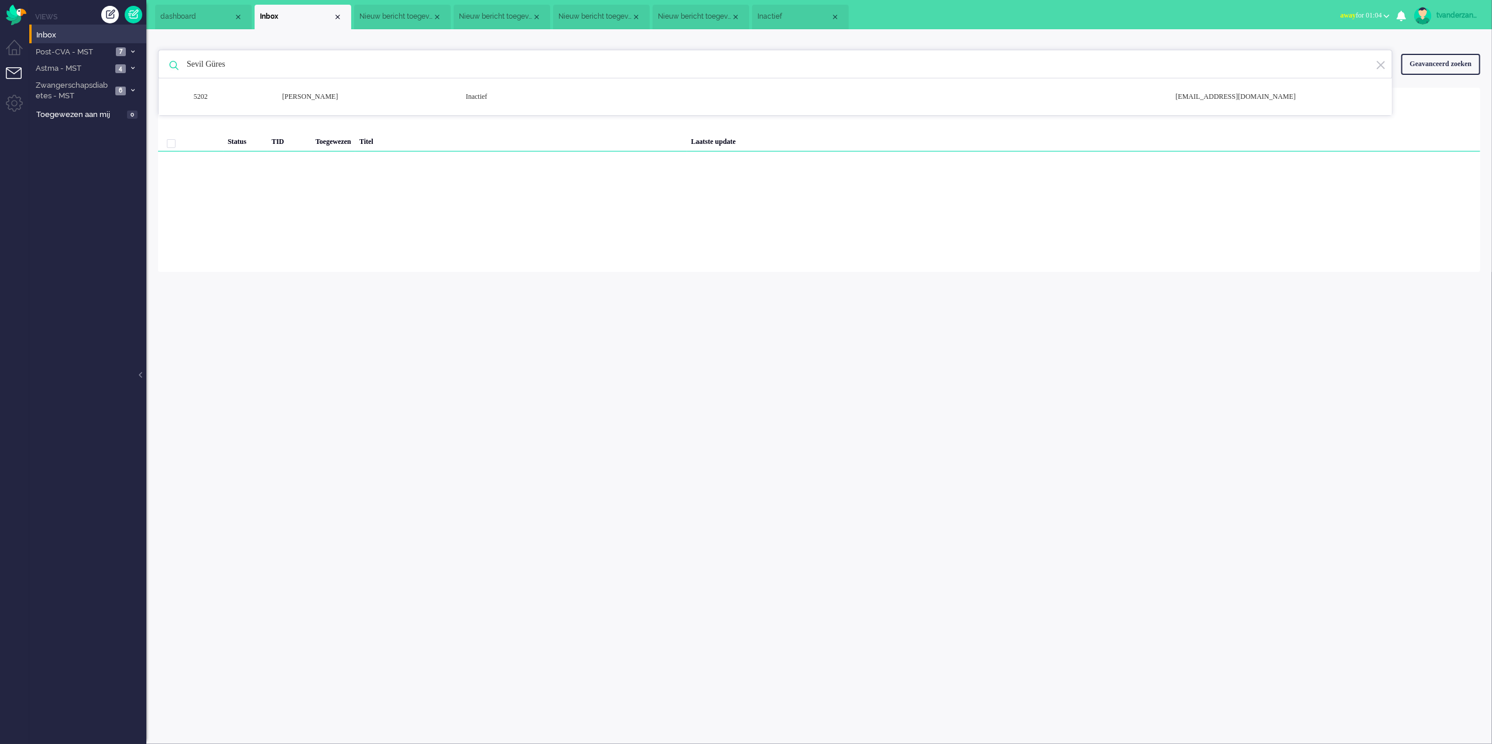
click at [297, 64] on input "Sevil Güres" at bounding box center [777, 64] width 1198 height 28
drag, startPoint x: 296, startPoint y: 64, endPoint x: 207, endPoint y: 64, distance: 89.5
click at [207, 64] on input "Sevil Güres" at bounding box center [777, 64] width 1198 height 28
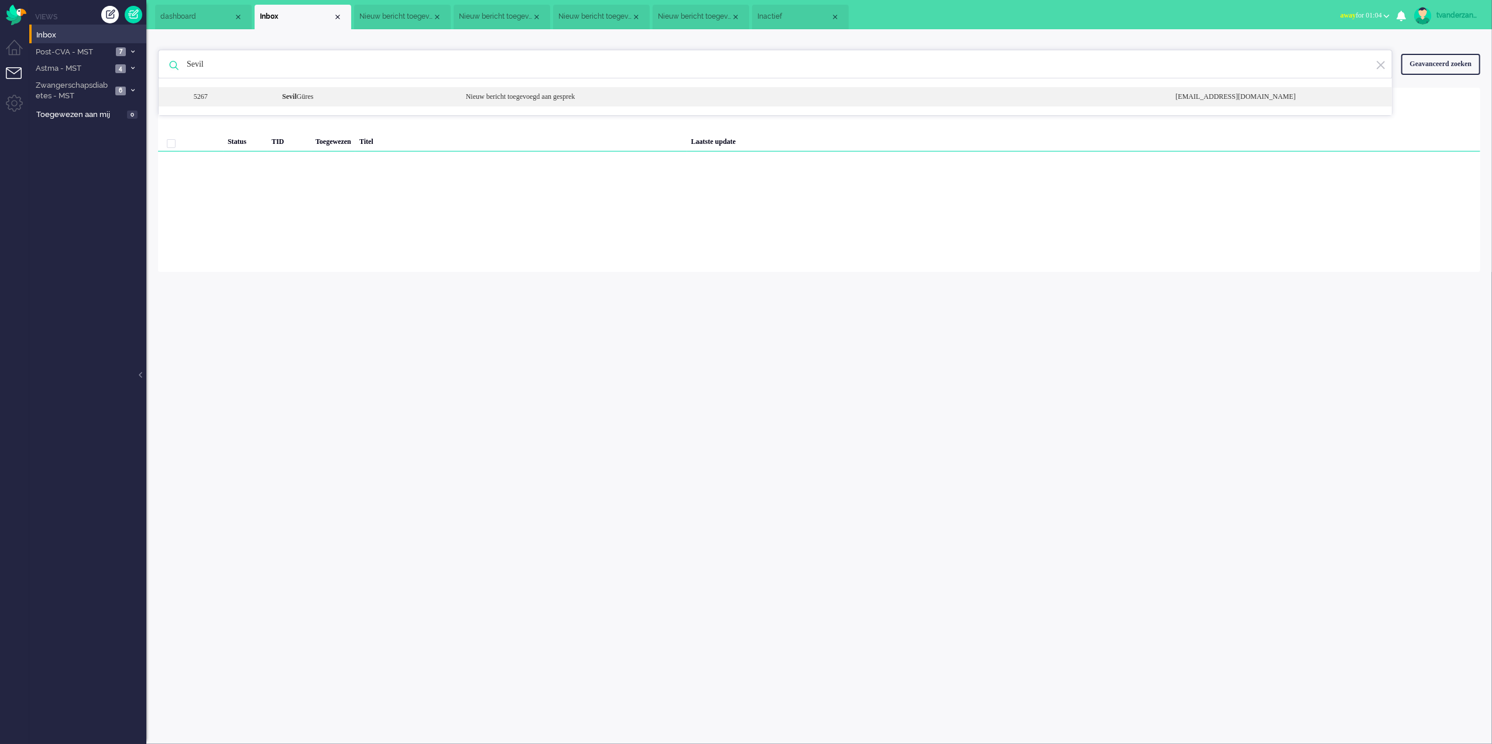
click at [294, 97] on b "Sevil" at bounding box center [289, 96] width 15 height 8
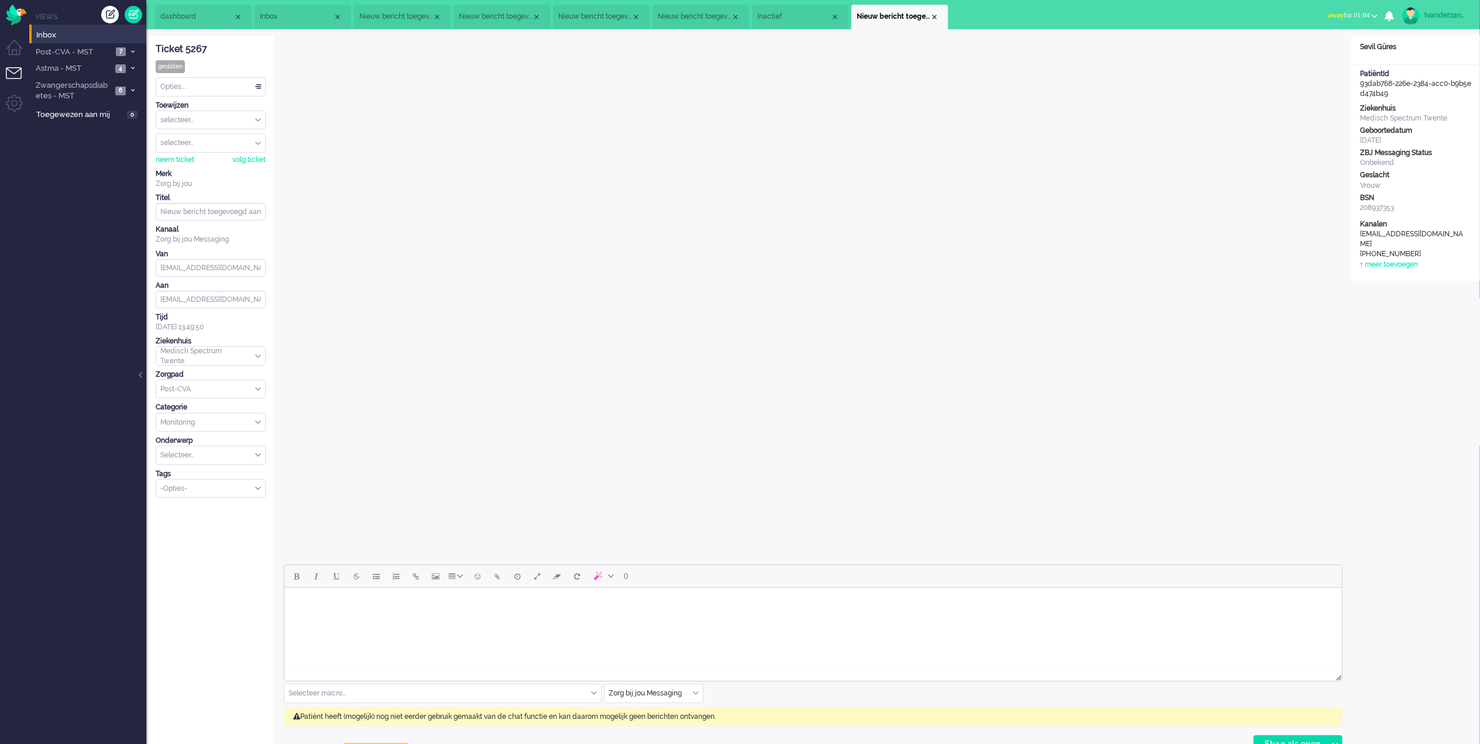
click at [816, 19] on span "Inactief" at bounding box center [793, 17] width 73 height 10
click at [834, 18] on div "Close tab" at bounding box center [834, 16] width 9 height 9
click at [731, 18] on div "Close tab" at bounding box center [735, 16] width 9 height 9
click at [633, 15] on div "Close tab" at bounding box center [635, 16] width 9 height 9
click at [532, 13] on span "Nieuw bericht toegevoegd aan gesprek" at bounding box center [495, 17] width 73 height 10
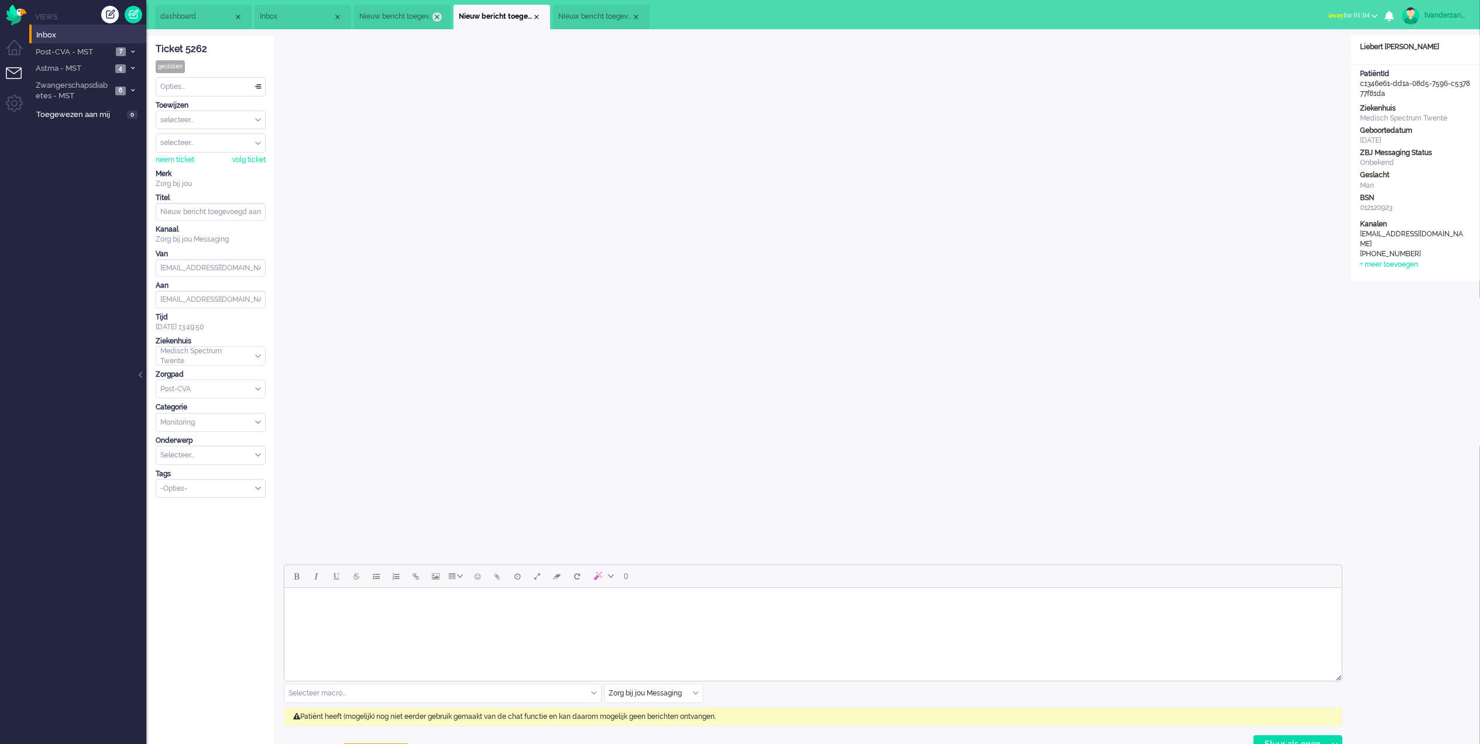
click at [432, 16] on div "Close tab" at bounding box center [436, 16] width 9 height 9
click at [434, 15] on div "Close tab" at bounding box center [436, 16] width 9 height 9
click at [302, 8] on li "Inbox" at bounding box center [303, 17] width 97 height 25
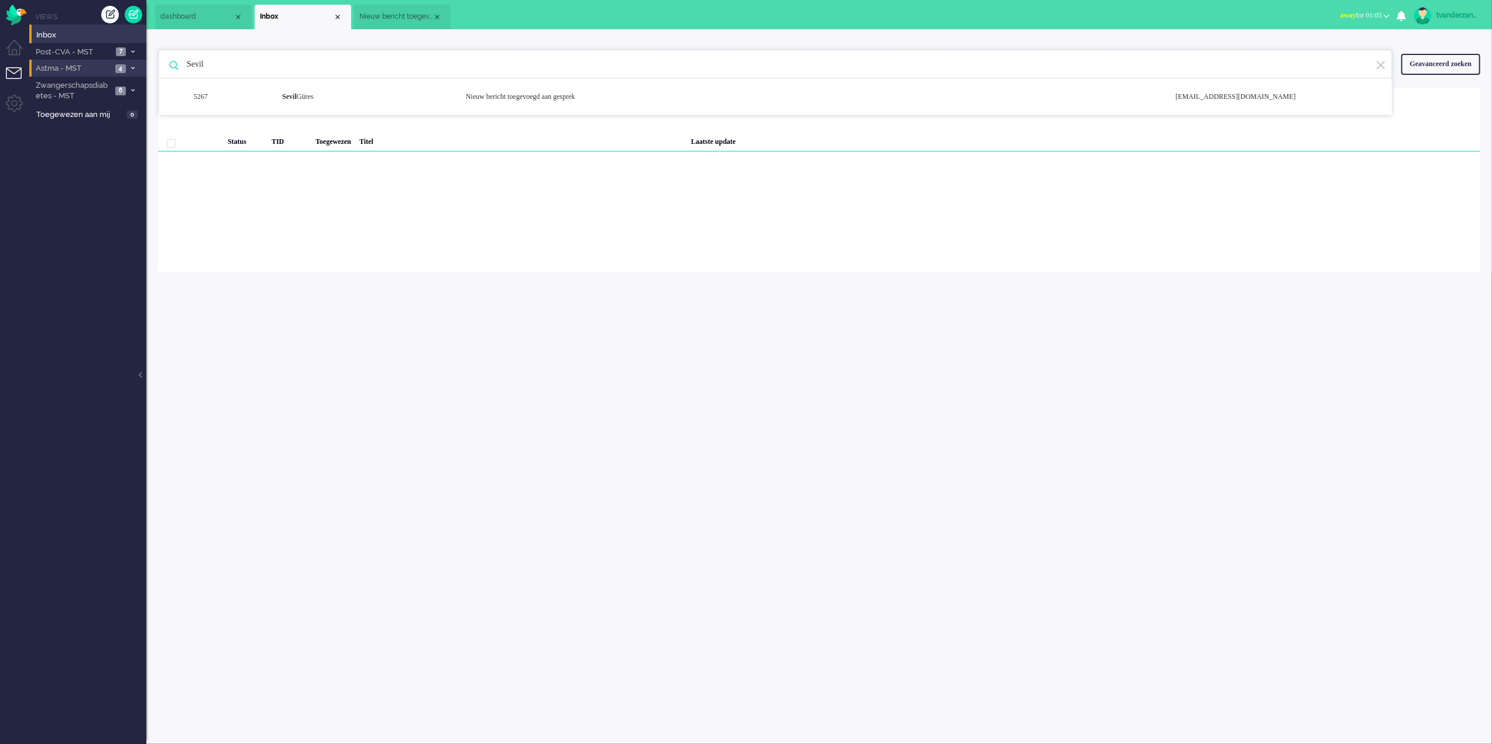
drag, startPoint x: 262, startPoint y: 69, endPoint x: 129, endPoint y: 68, distance: 132.9
click at [129, 68] on div "Thuis Dashboard [GEOGRAPHIC_DATA] Volgen [GEOGRAPHIC_DATA] release_2.1.2 Views …" at bounding box center [746, 372] width 1492 height 744
paste input "[PERSON_NAME] Hermannus [PERSON_NAME]"
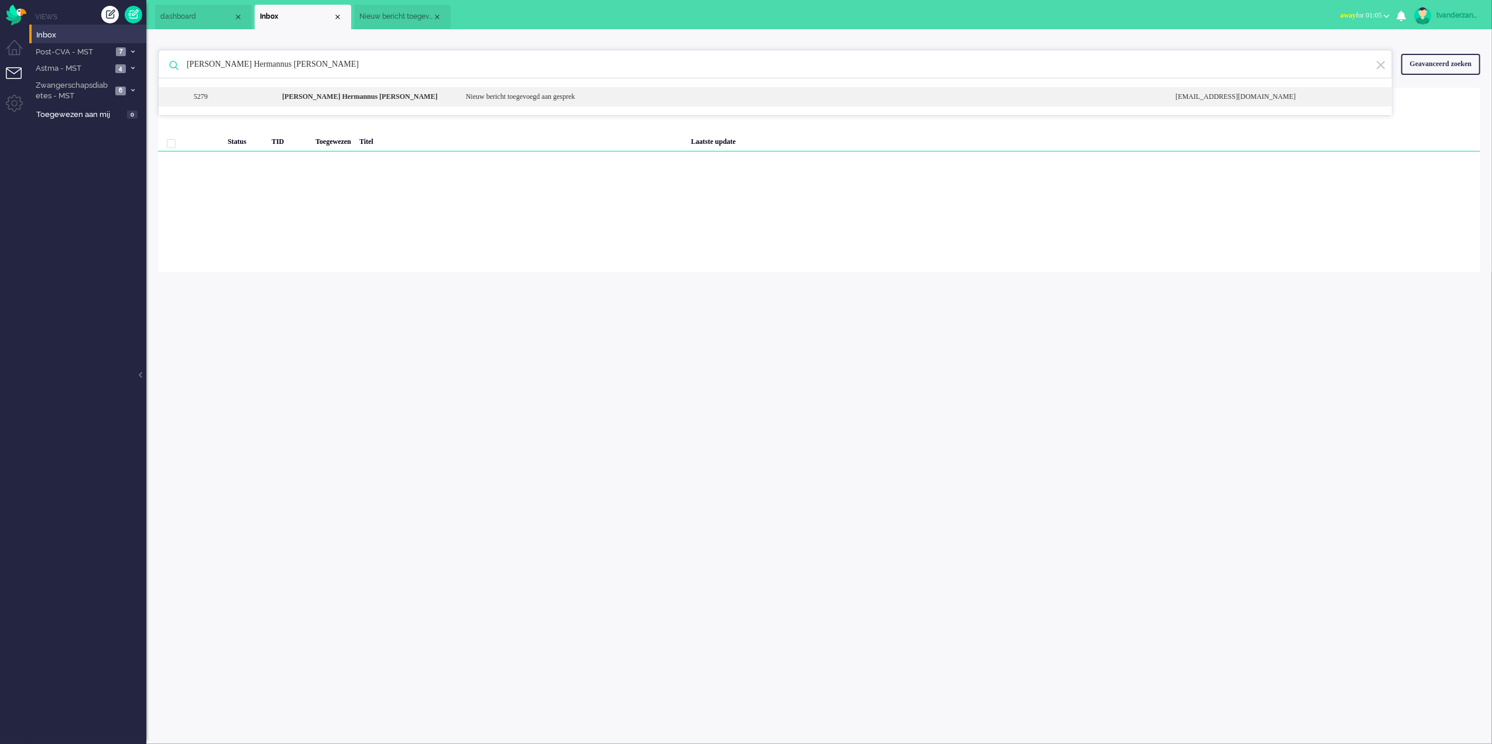
click at [397, 99] on b "[PERSON_NAME] Hermannus [PERSON_NAME]" at bounding box center [359, 96] width 155 height 8
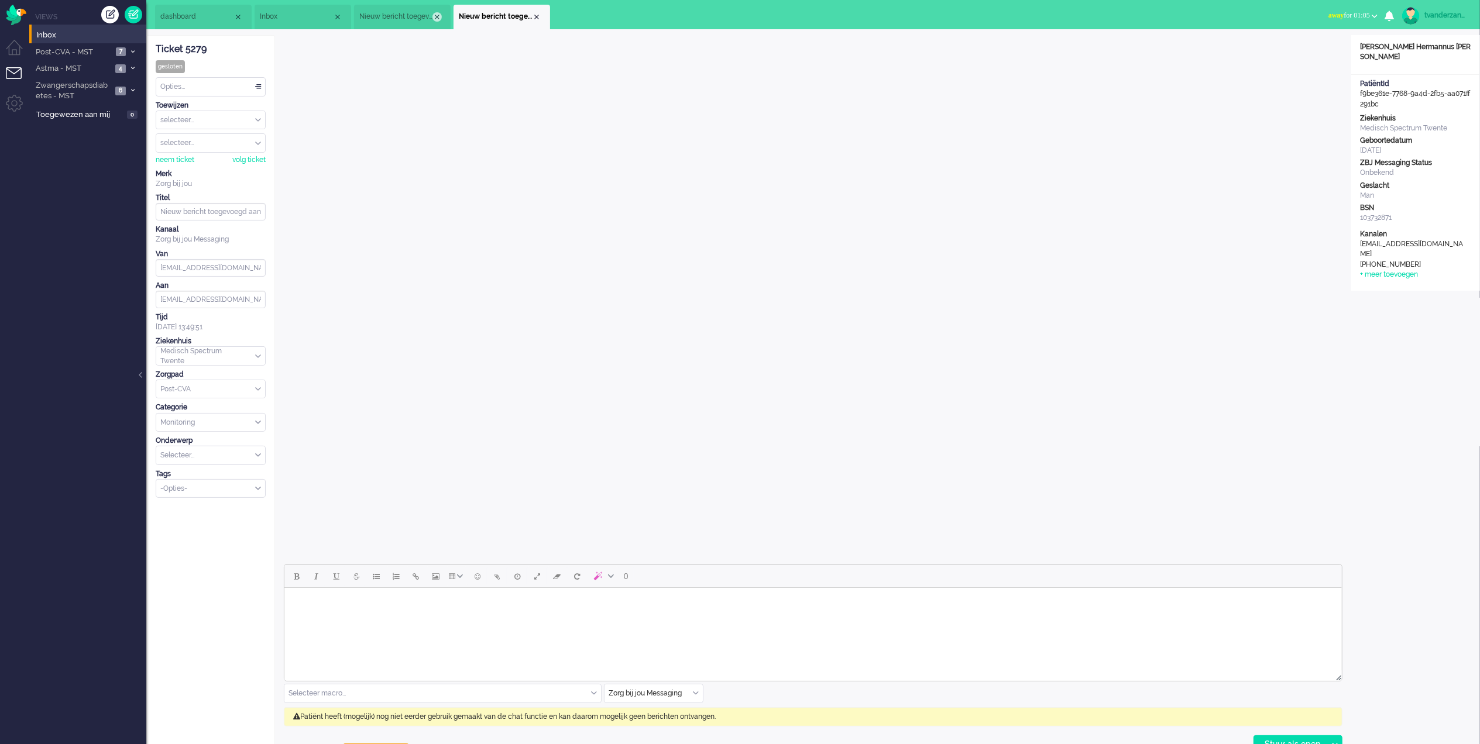
click at [438, 16] on div "Close tab" at bounding box center [436, 16] width 9 height 9
click at [289, 19] on span "Inbox" at bounding box center [296, 17] width 73 height 10
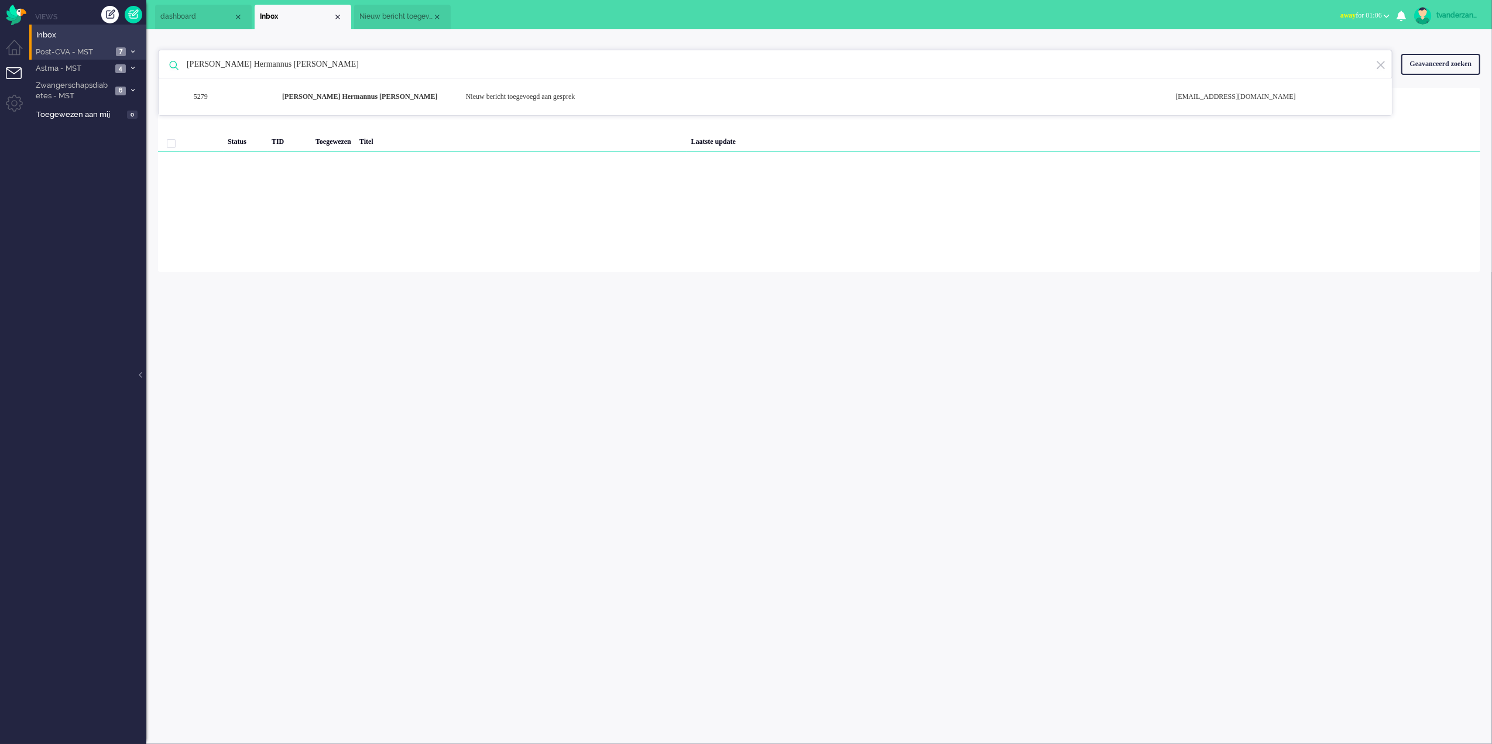
drag, startPoint x: 349, startPoint y: 66, endPoint x: 134, endPoint y: 50, distance: 215.4
click at [134, 50] on div "Thuis Dashboard [GEOGRAPHIC_DATA] Volgen [GEOGRAPHIC_DATA] release_2.1.2 Views …" at bounding box center [746, 372] width 1492 height 744
paste input "[PERSON_NAME]"
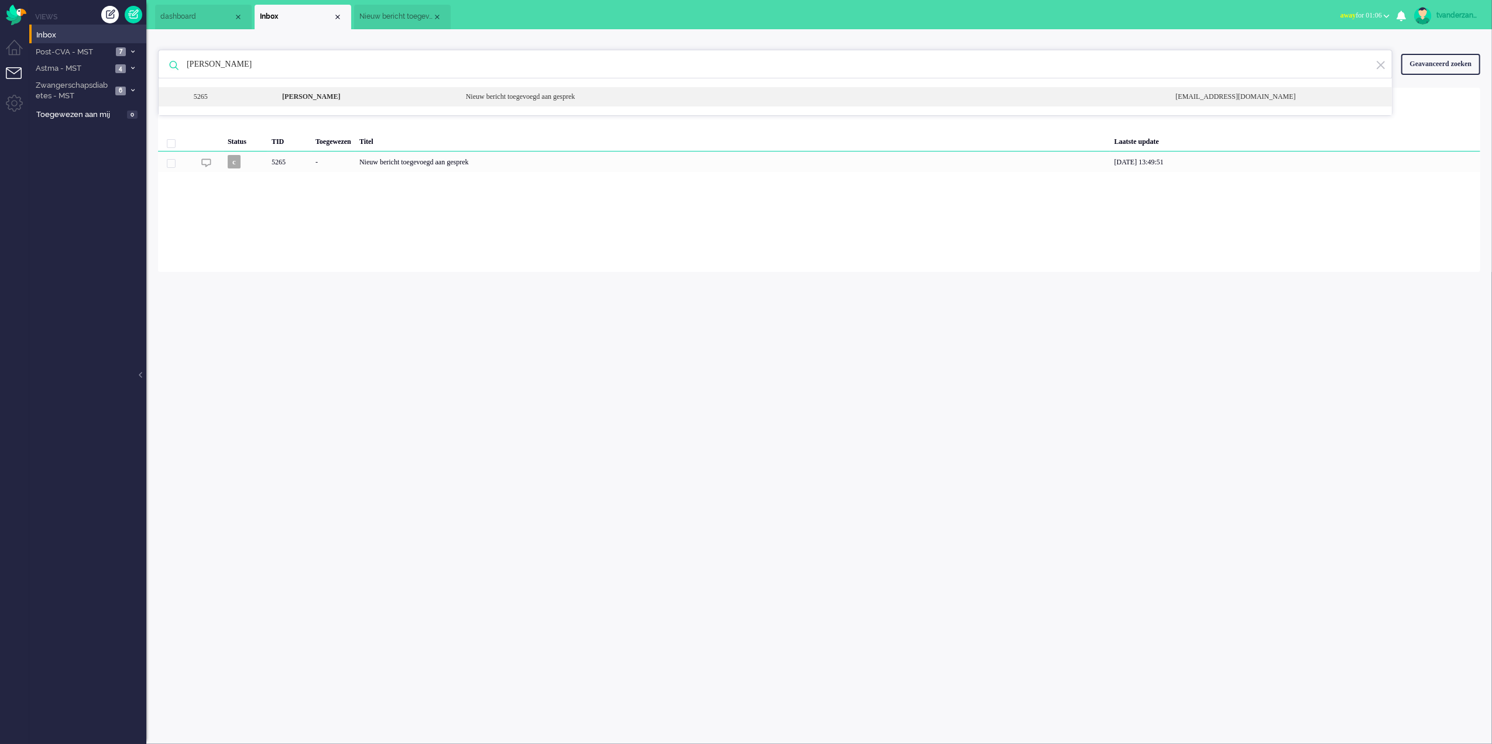
click at [345, 96] on div "[PERSON_NAME]" at bounding box center [365, 97] width 184 height 10
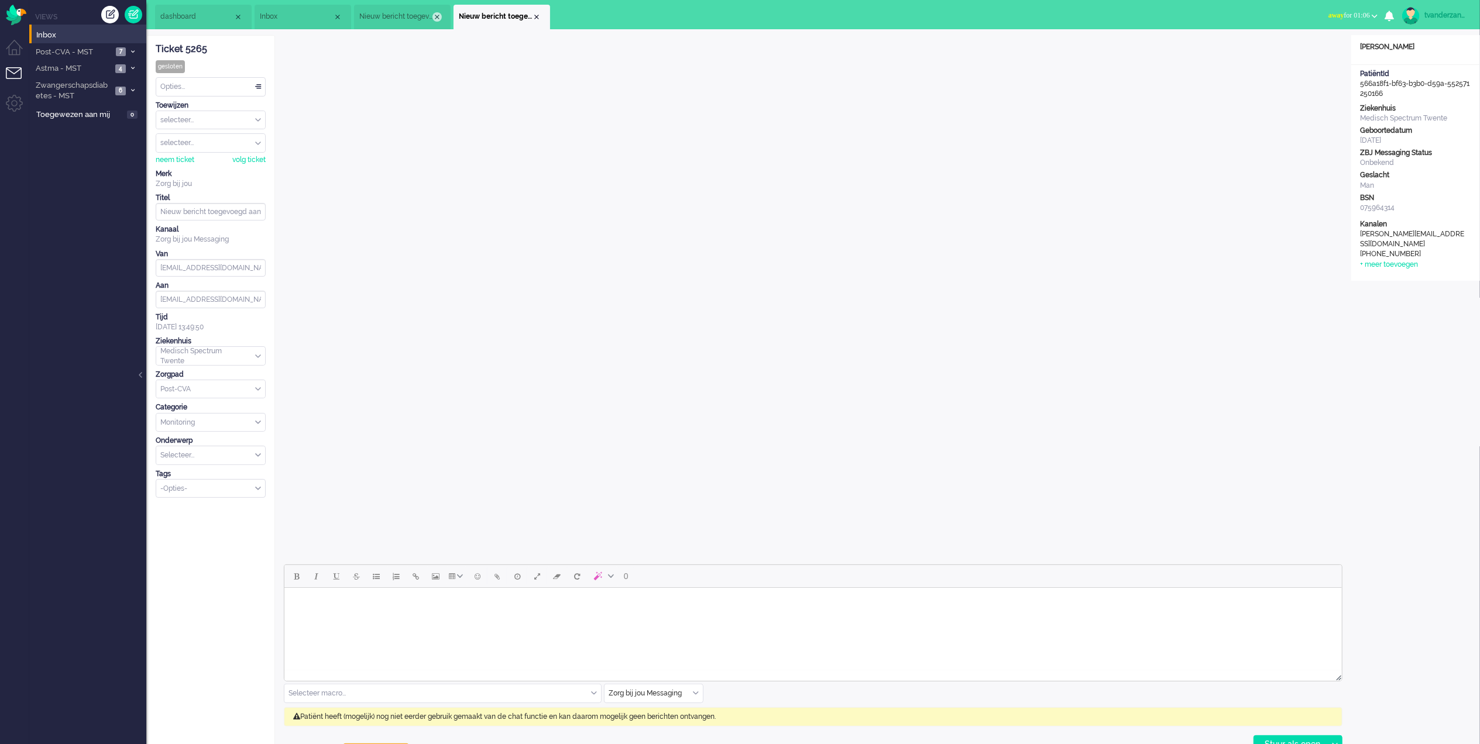
click at [438, 17] on div "Close tab" at bounding box center [436, 16] width 9 height 9
click at [305, 15] on span "Inbox" at bounding box center [296, 17] width 73 height 10
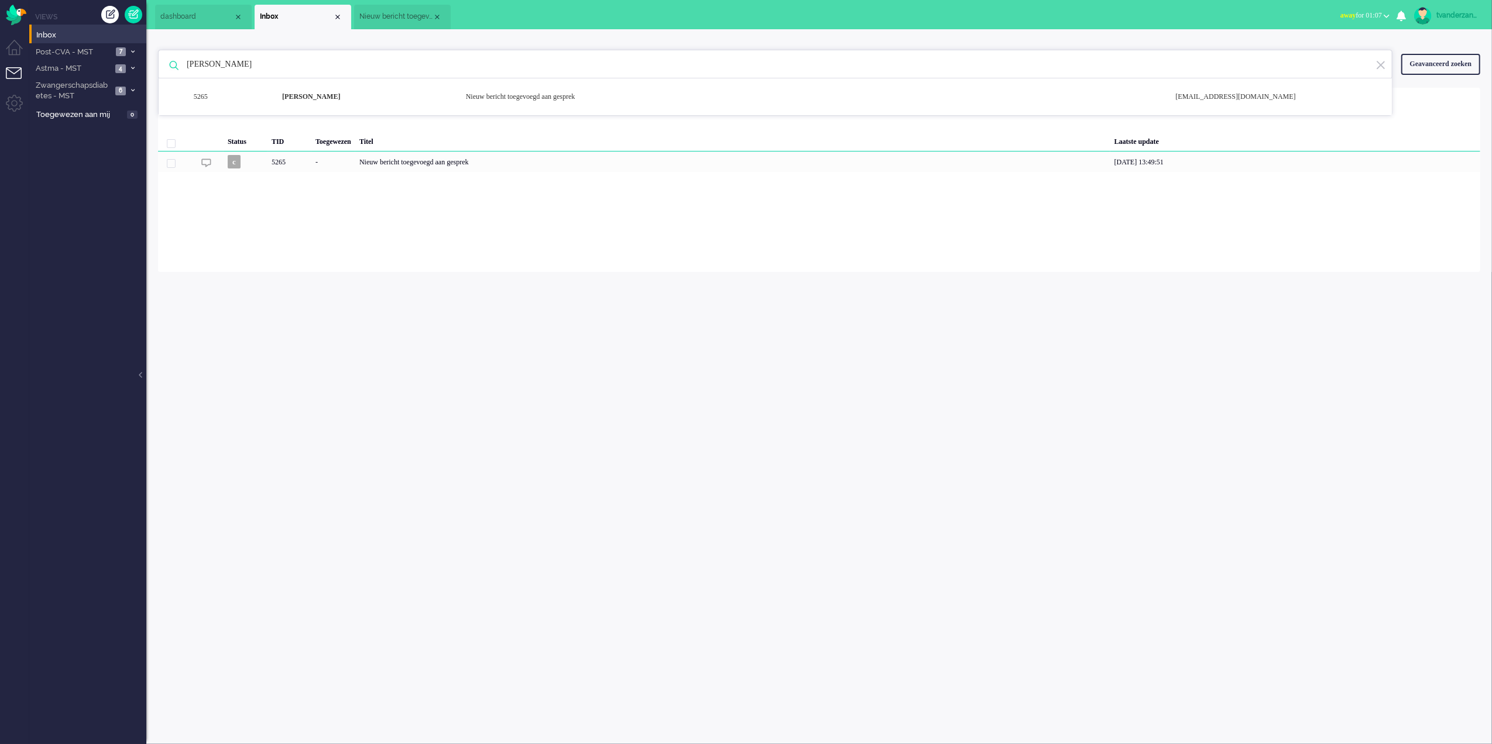
click at [445, 17] on li "Nieuw bericht toegevoegd aan gesprek" at bounding box center [402, 17] width 97 height 25
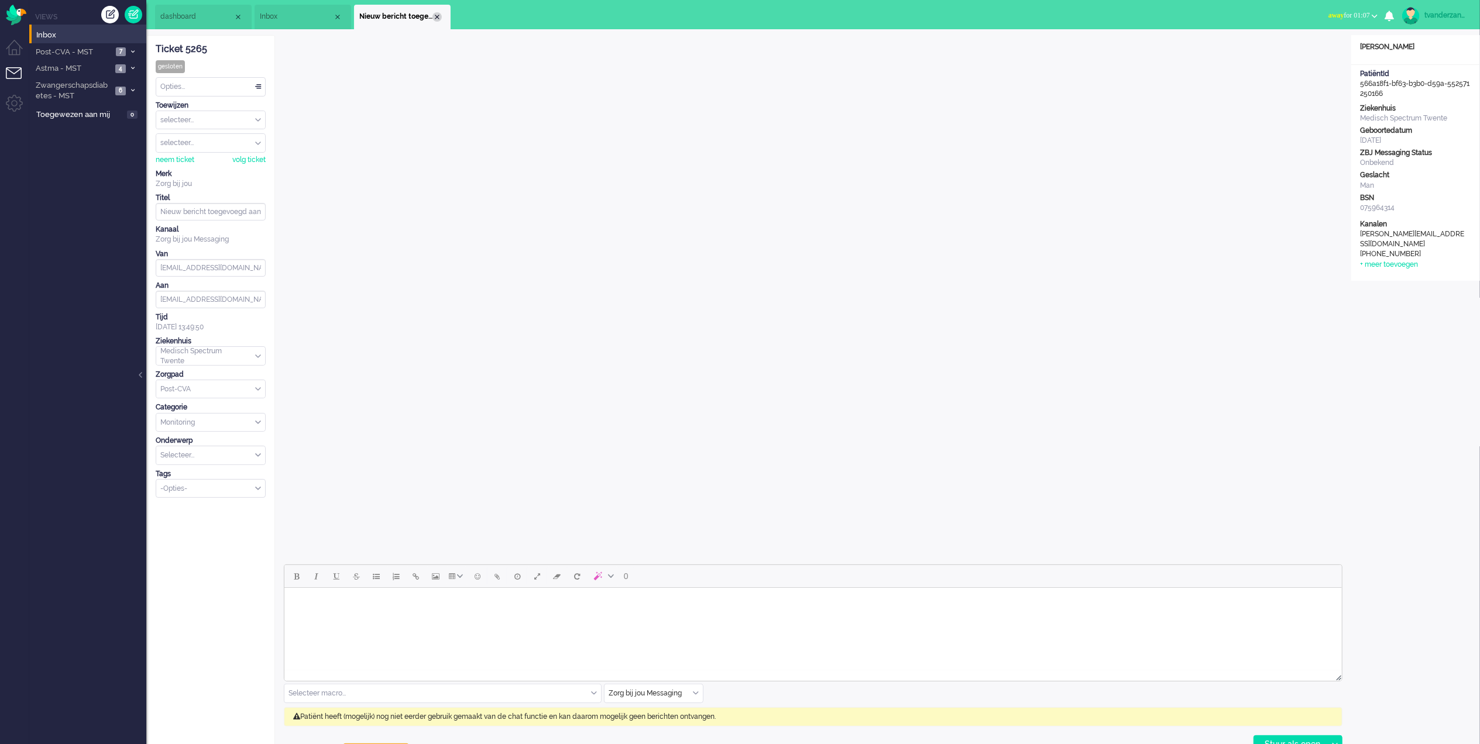
click at [438, 19] on div "Close tab" at bounding box center [436, 16] width 9 height 9
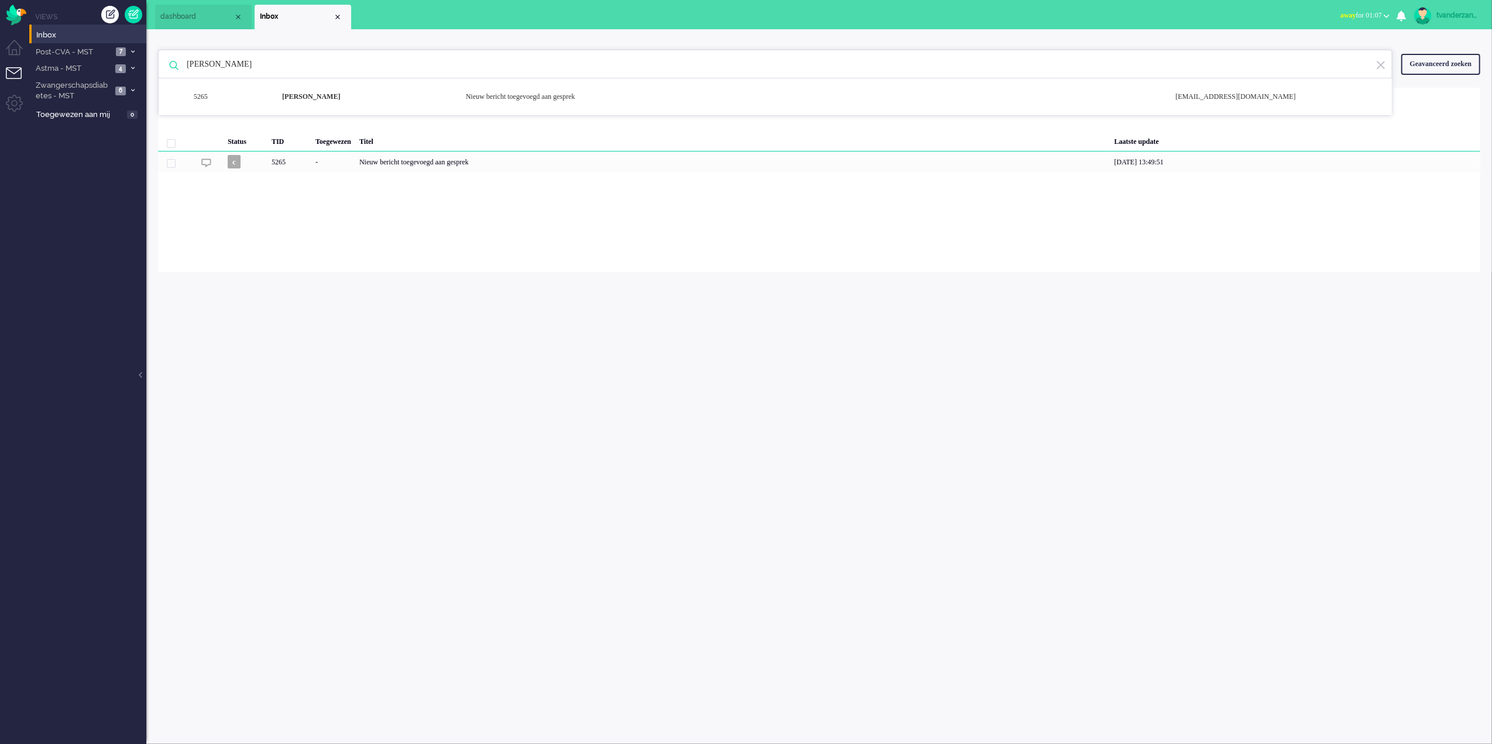
drag, startPoint x: 277, startPoint y: 68, endPoint x: 162, endPoint y: 71, distance: 115.3
click at [162, 71] on div "Klaas Agelink 5265 [PERSON_NAME] Nieuw bericht toegevoegd aan gesprek [EMAIL_AD…" at bounding box center [775, 64] width 1234 height 29
paste input "[PERSON_NAME]"
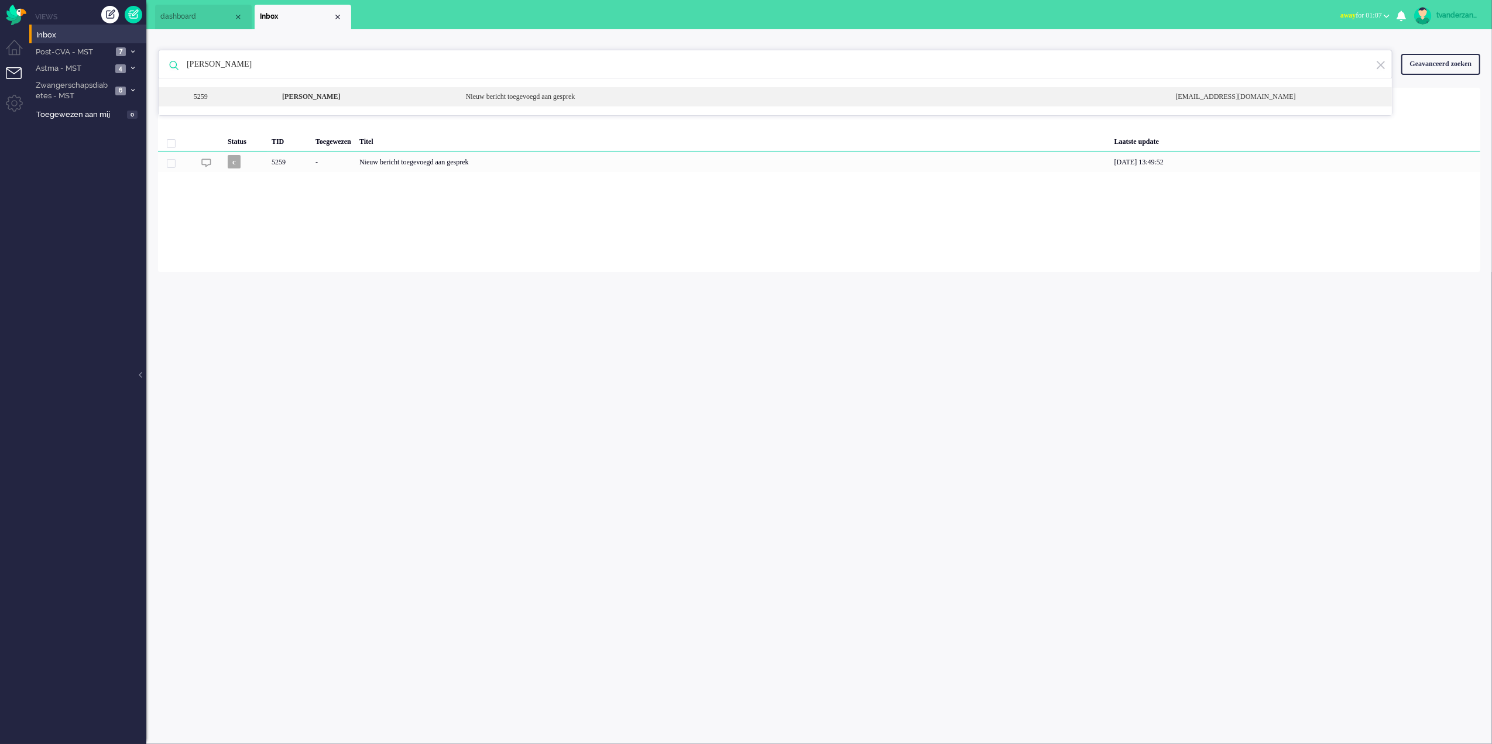
click at [309, 97] on b "[PERSON_NAME]" at bounding box center [311, 96] width 58 height 8
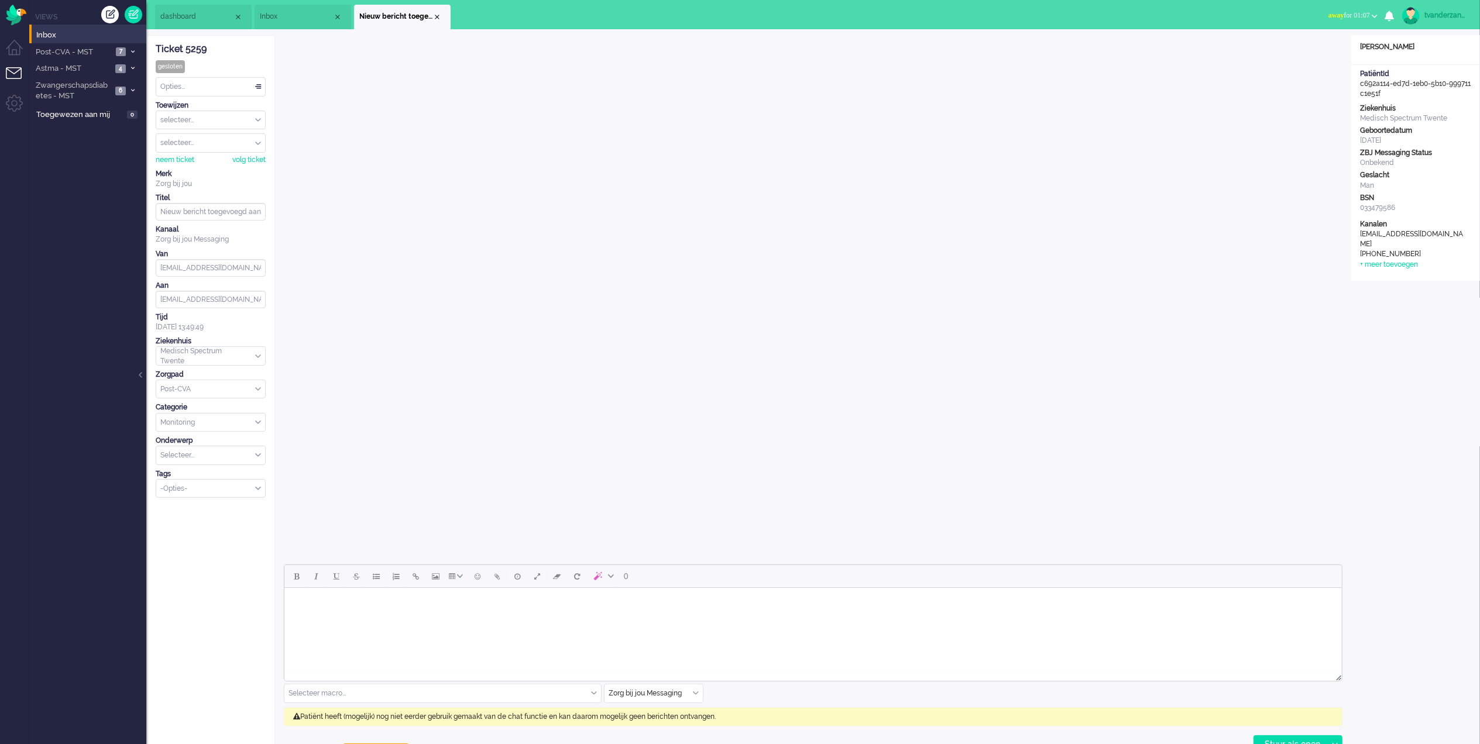
click at [295, 15] on span "Inbox" at bounding box center [296, 17] width 73 height 10
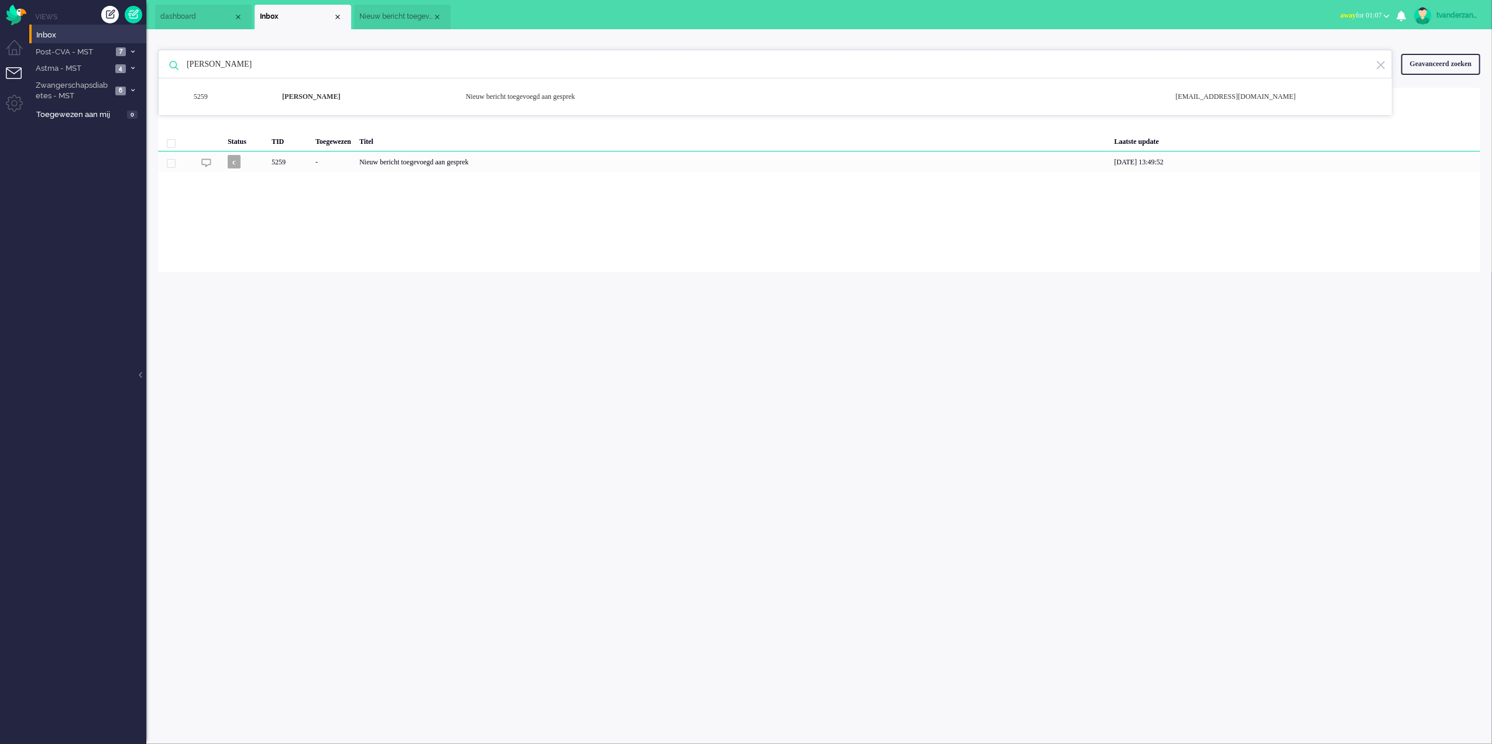
drag, startPoint x: 342, startPoint y: 71, endPoint x: 147, endPoint y: 62, distance: 195.1
click at [147, 62] on div "[PERSON_NAME] ter Riet 5259 [PERSON_NAME] Nieuw bericht toegevoegd aan gesprek …" at bounding box center [818, 150] width 1345 height 243
paste input "[PERSON_NAME] Hinne [PERSON_NAME]"
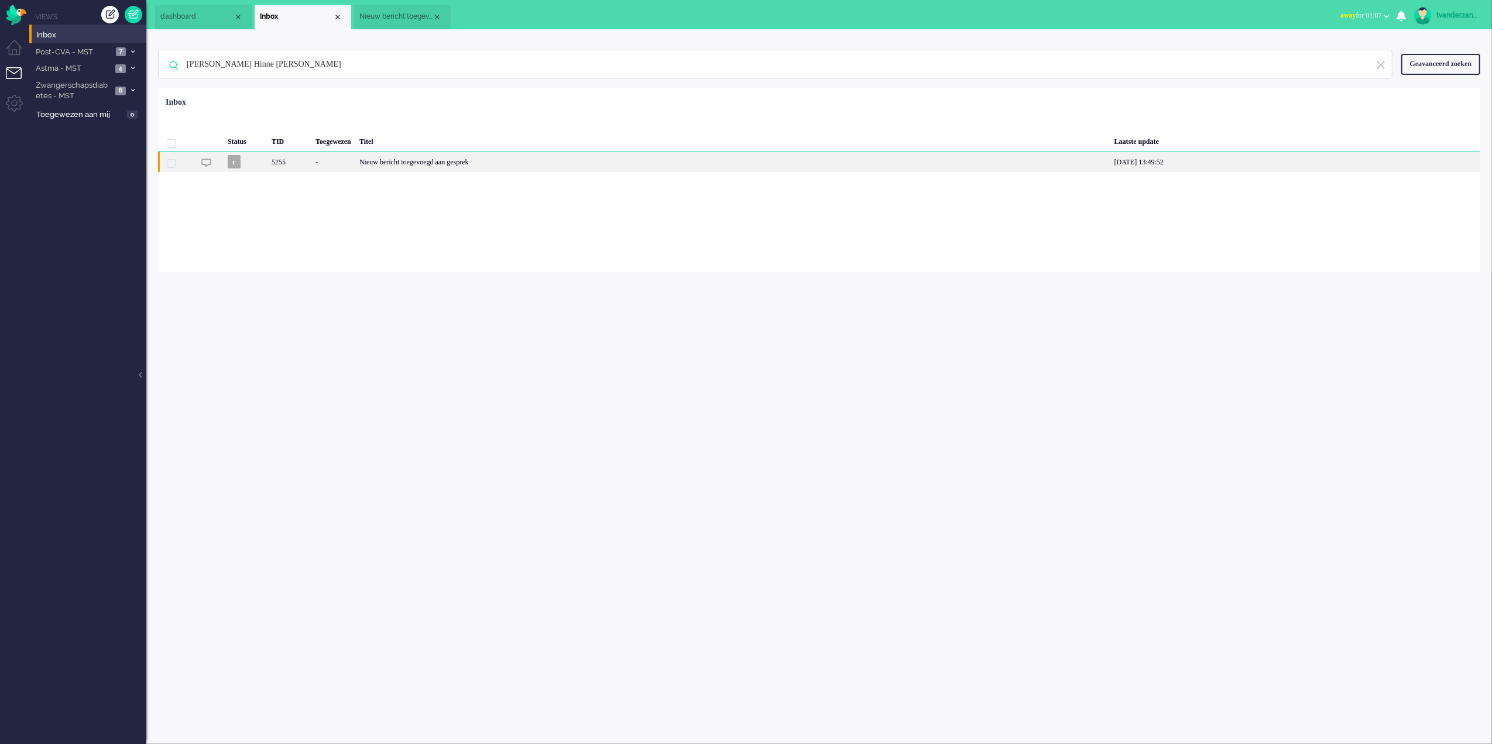
click at [392, 162] on div "Nieuw bericht toegevoegd aan gesprek" at bounding box center [732, 162] width 755 height 20
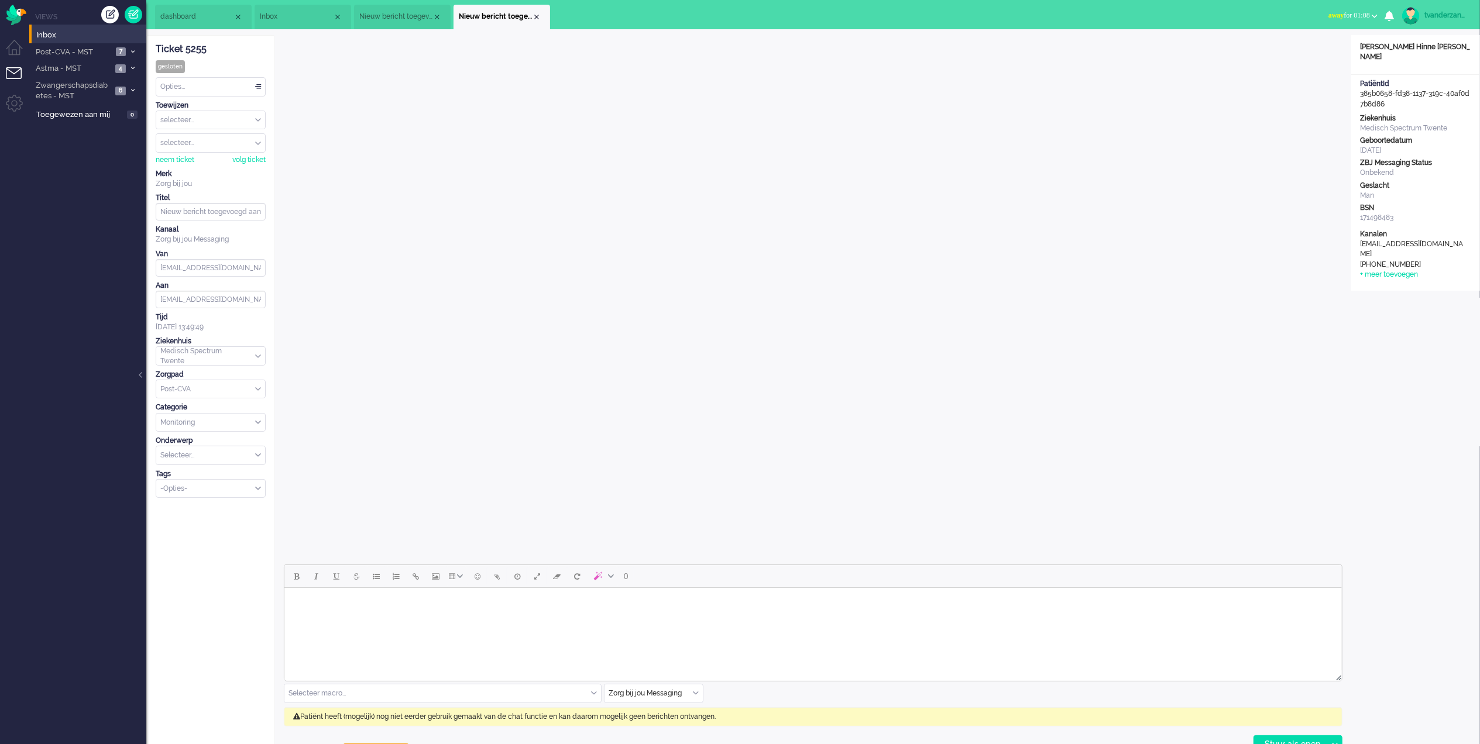
click at [307, 22] on span "Inbox" at bounding box center [296, 17] width 73 height 10
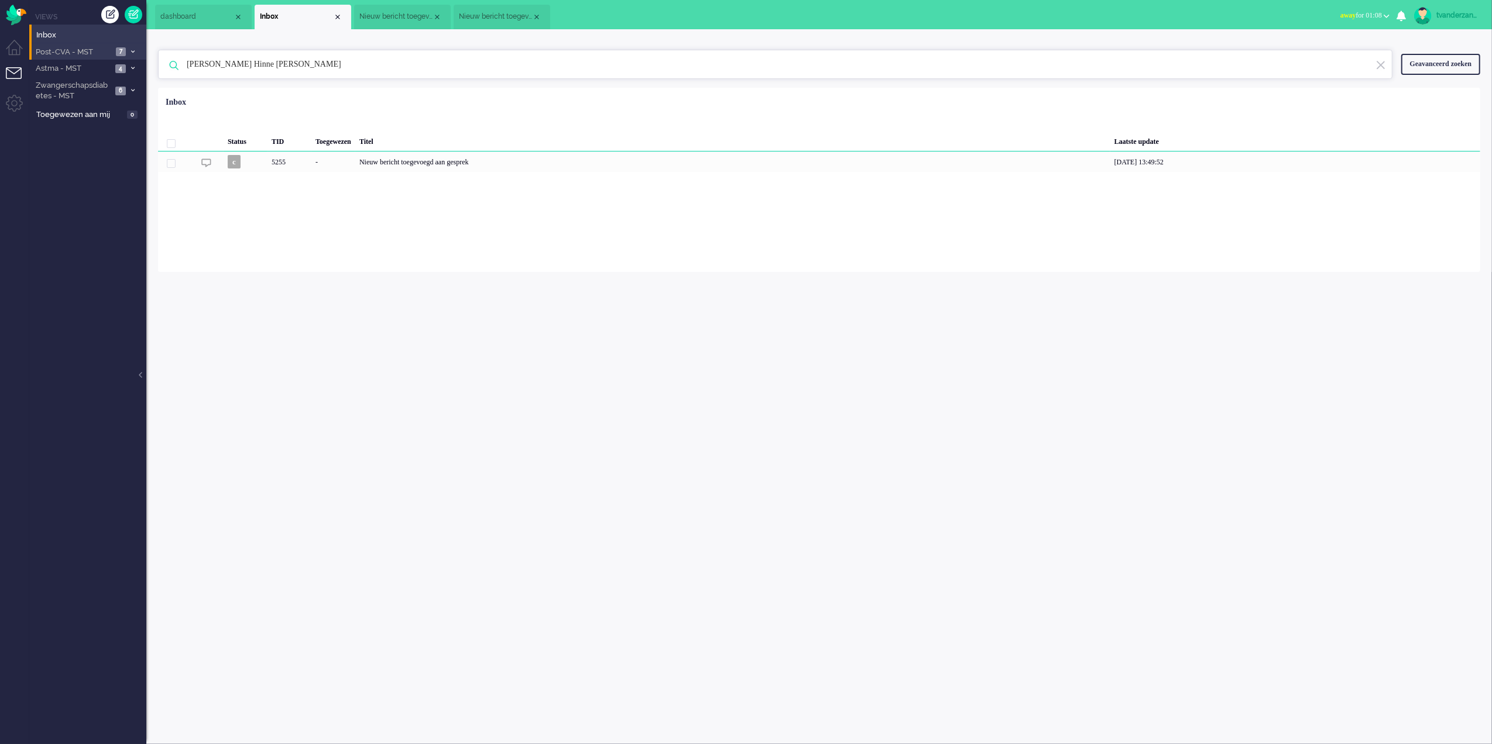
drag, startPoint x: 310, startPoint y: 73, endPoint x: 57, endPoint y: 50, distance: 254.4
click at [57, 50] on div "Thuis Dashboard [GEOGRAPHIC_DATA] Volgen [GEOGRAPHIC_DATA] release_2.1.2 Views …" at bounding box center [746, 372] width 1492 height 744
paste input "P.D. [GEOGRAPHIC_DATA]"
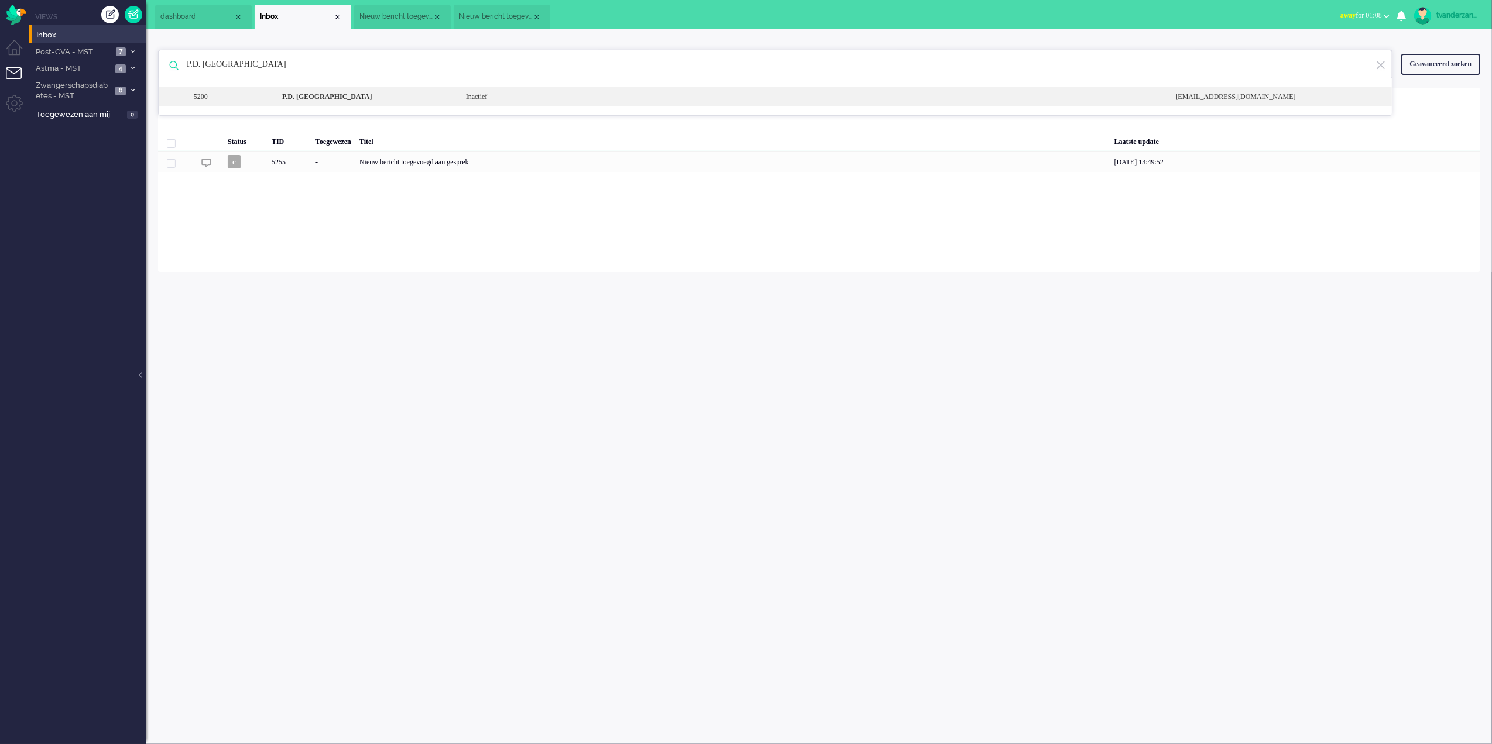
click at [344, 103] on div "5200 P.D. Swam Inactief [EMAIL_ADDRESS][DOMAIN_NAME]" at bounding box center [775, 96] width 1233 height 19
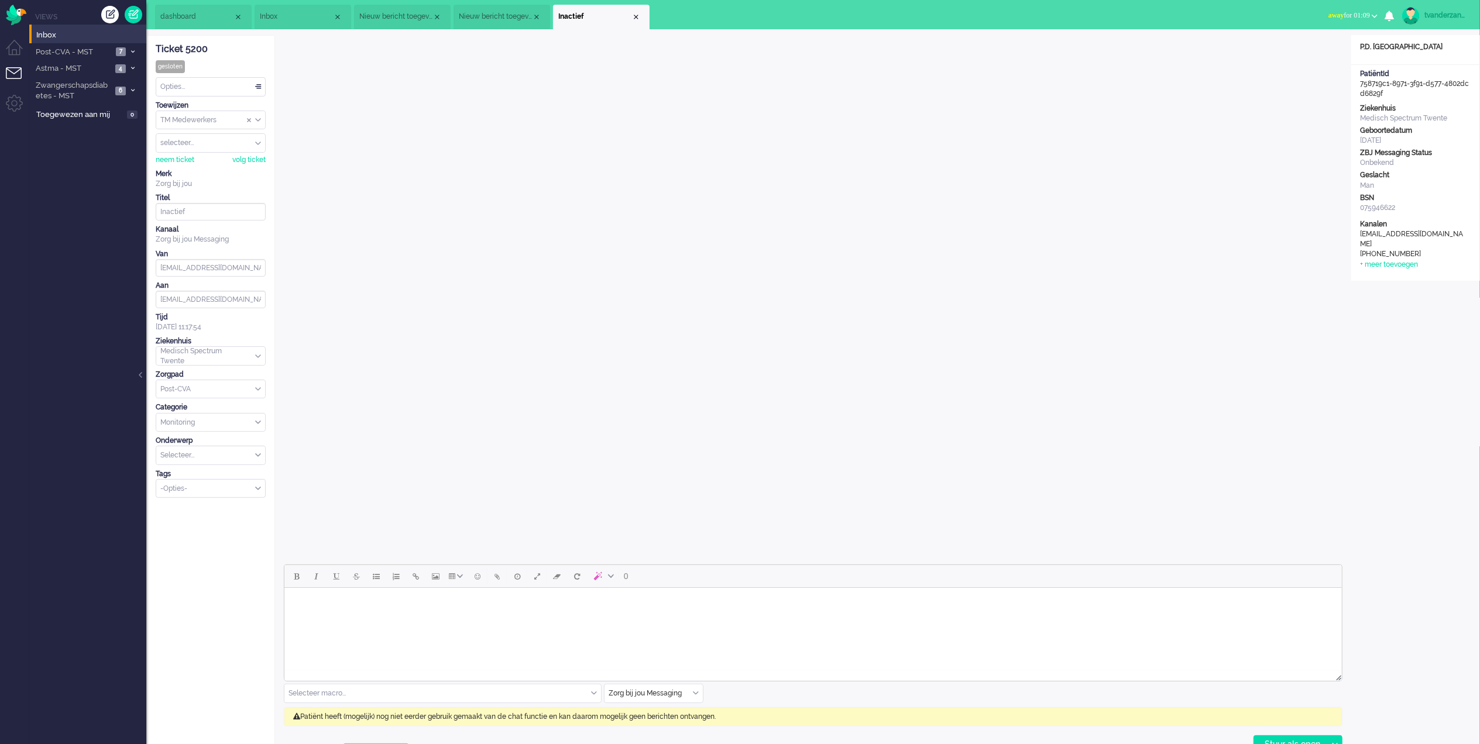
click at [288, 8] on li "Inbox" at bounding box center [303, 17] width 97 height 25
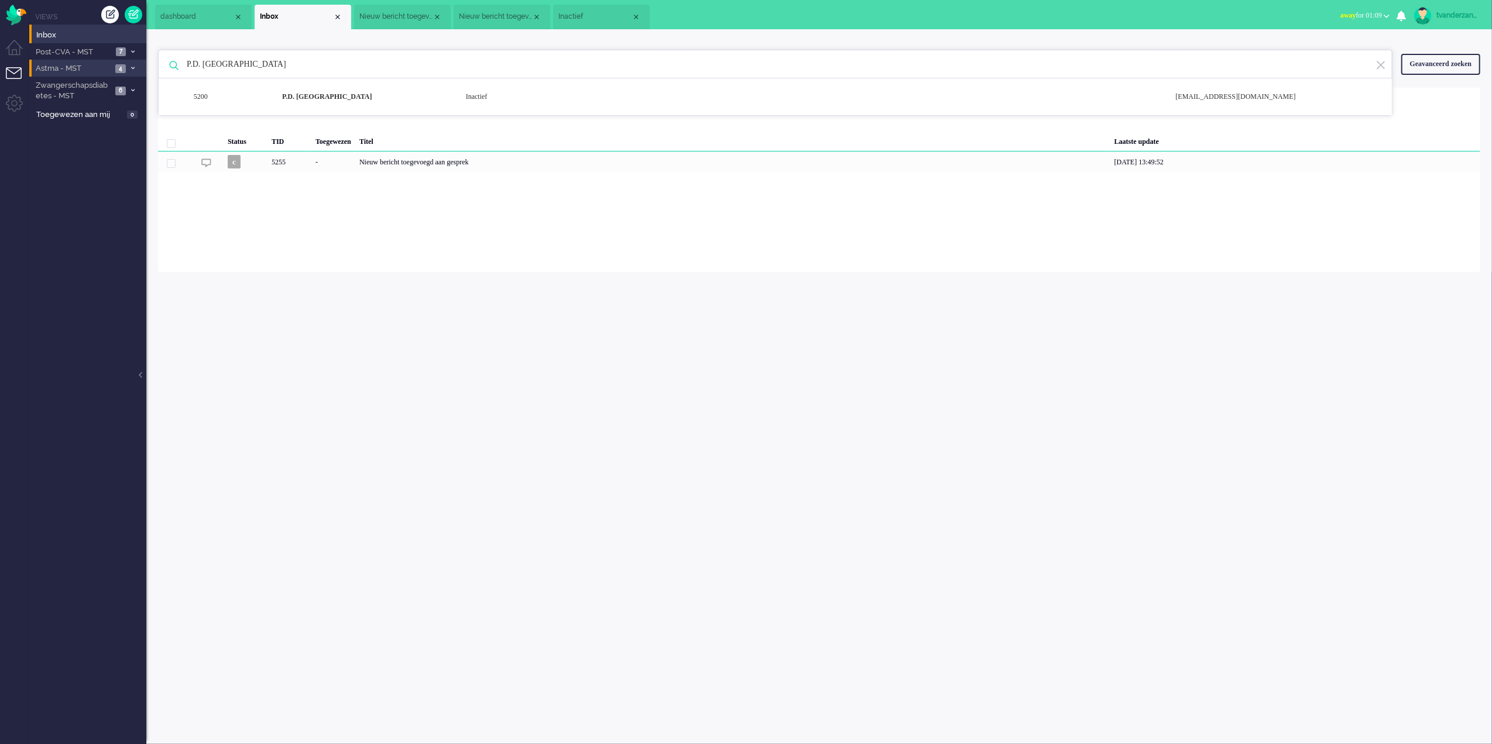
drag, startPoint x: 204, startPoint y: 67, endPoint x: 135, endPoint y: 66, distance: 69.1
click at [135, 66] on div "Thuis Dashboard [GEOGRAPHIC_DATA] Volgen [GEOGRAPHIC_DATA] release_2.1.2 Views …" at bounding box center [746, 372] width 1492 height 744
paste input "[PERSON_NAME]"
click at [340, 99] on b "[PERSON_NAME]" at bounding box center [311, 96] width 58 height 8
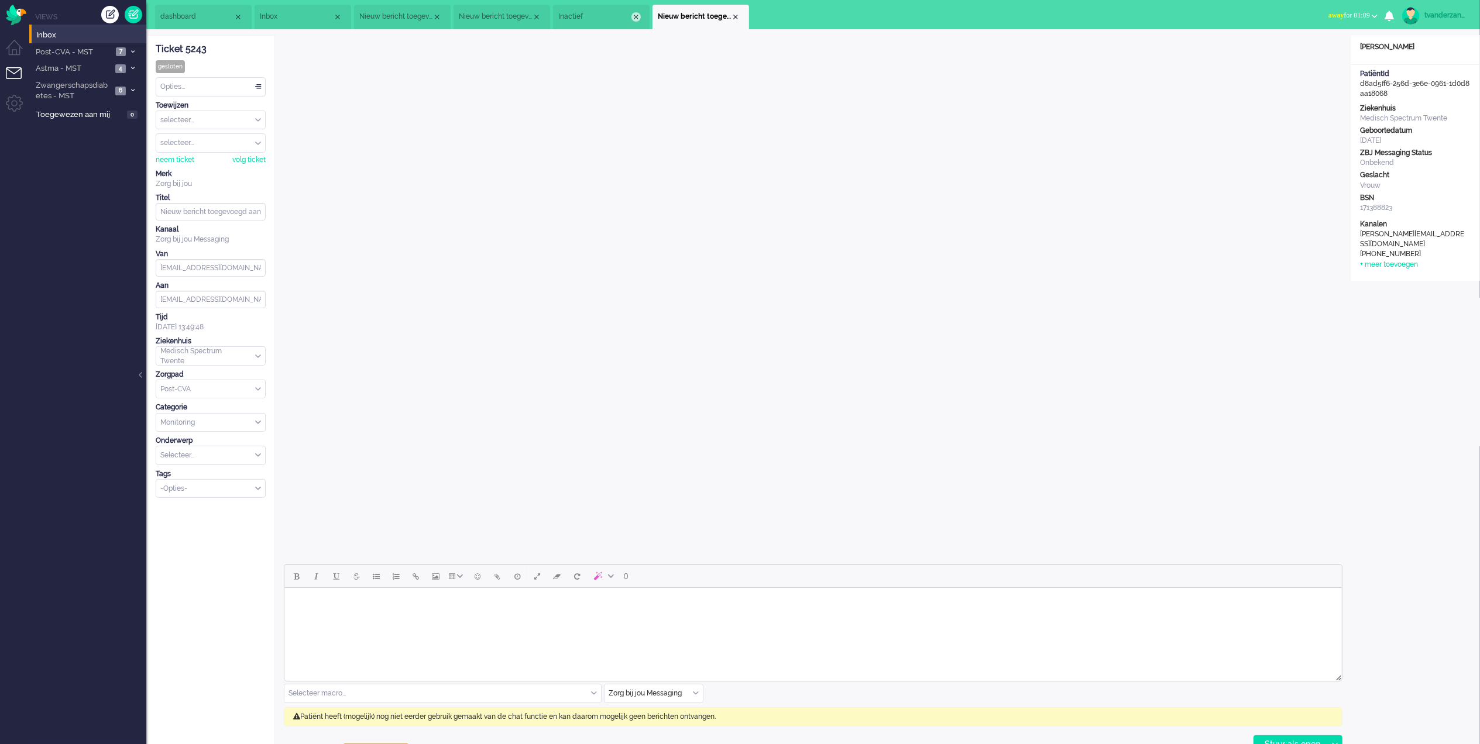
click at [635, 21] on div "Close tab" at bounding box center [635, 16] width 9 height 9
click at [534, 15] on div "Close tab" at bounding box center [536, 16] width 9 height 9
click at [436, 16] on div "Close tab" at bounding box center [436, 16] width 9 height 9
click at [311, 15] on span "Inbox" at bounding box center [296, 17] width 73 height 10
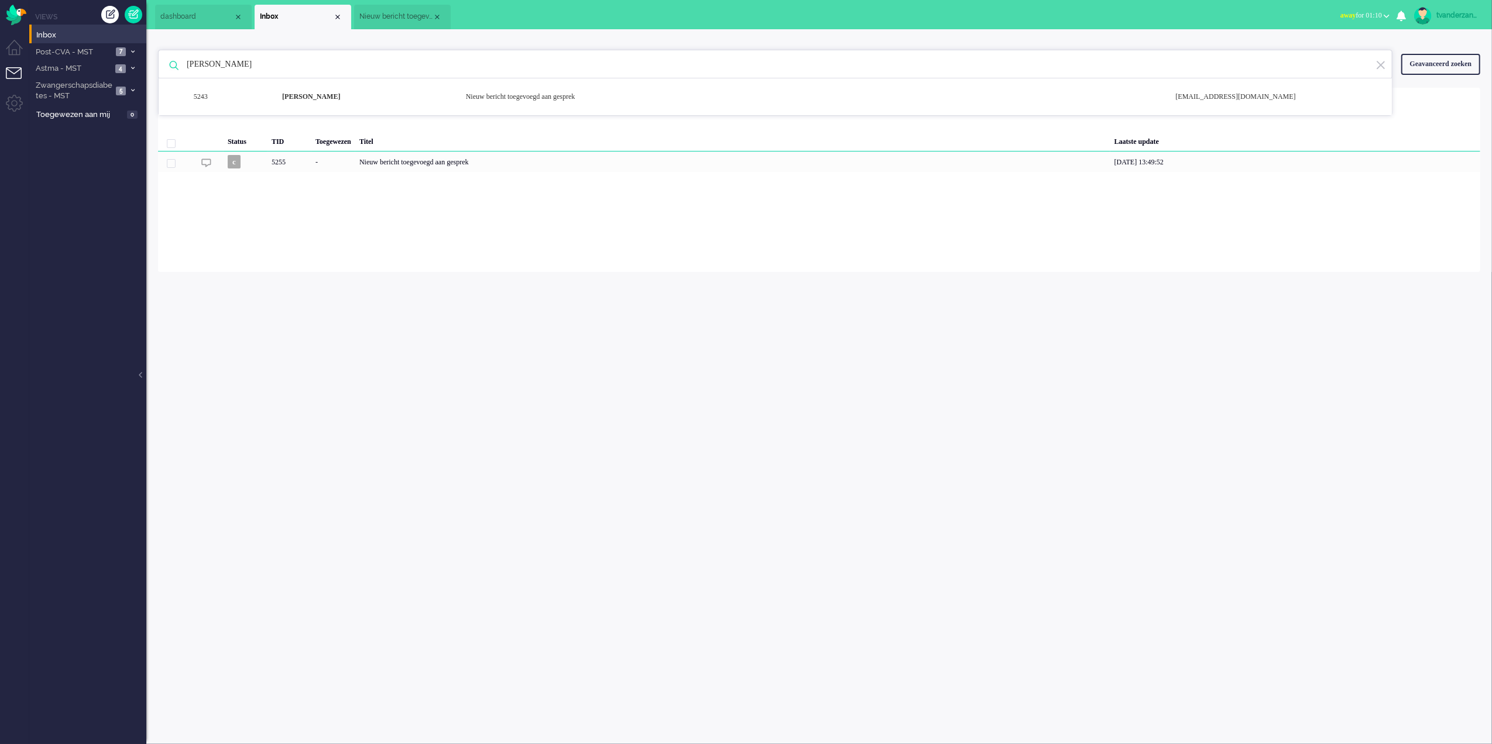
drag, startPoint x: 291, startPoint y: 63, endPoint x: 159, endPoint y: 69, distance: 132.4
click at [159, 69] on div "[PERSON_NAME] 5243 [PERSON_NAME] Nieuw bericht toegevoegd aan gesprek [EMAIL_AD…" at bounding box center [775, 64] width 1234 height 29
paste input "[PERSON_NAME]"
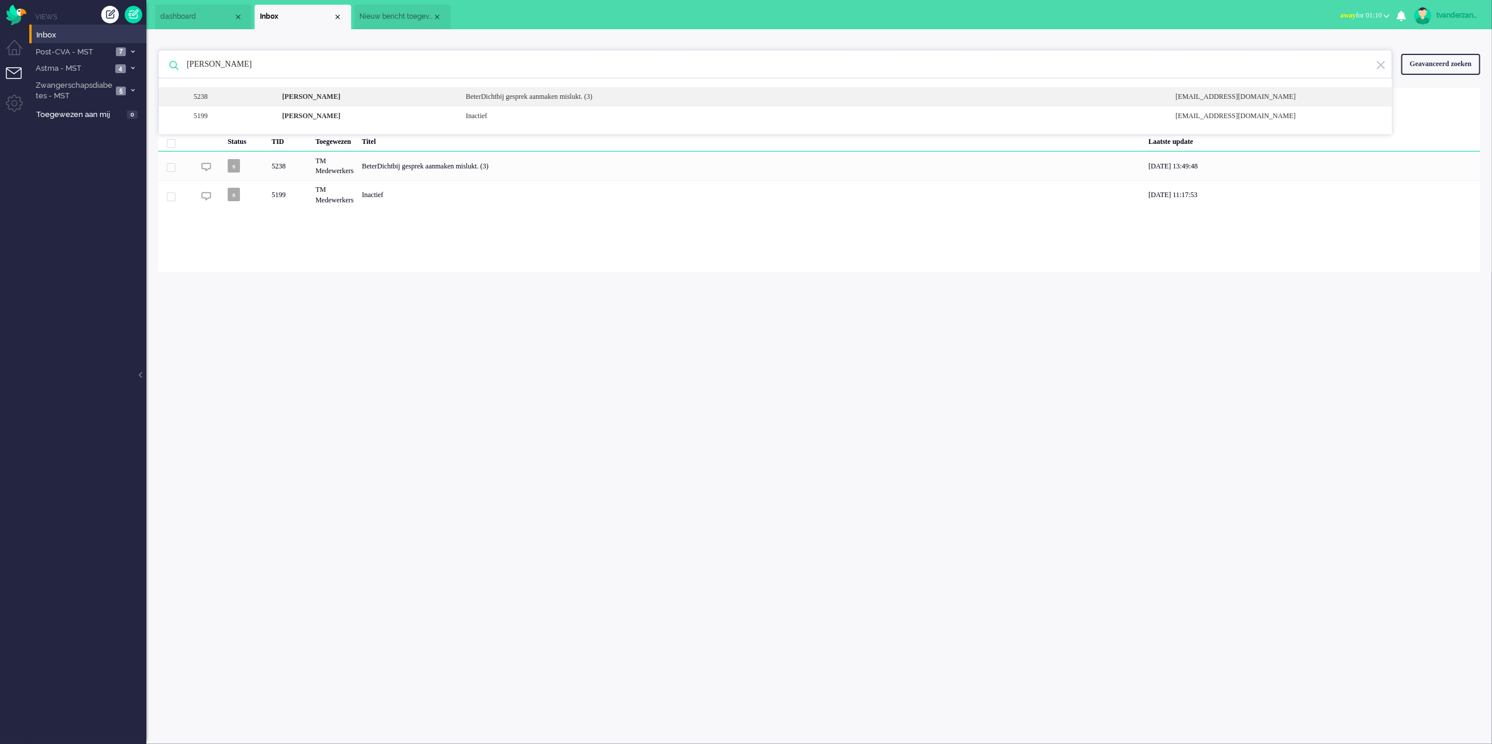
click at [309, 92] on b "[PERSON_NAME]" at bounding box center [311, 96] width 58 height 8
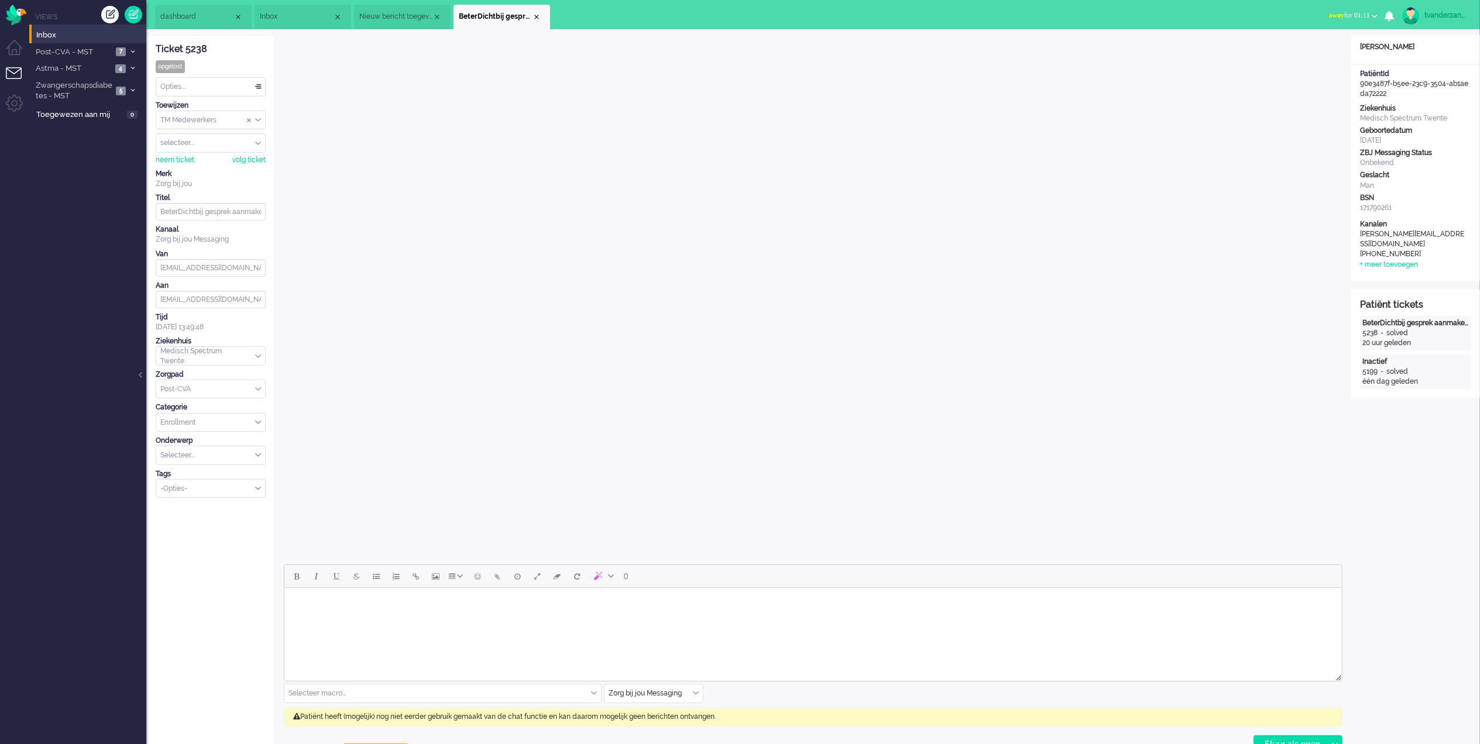
click at [302, 18] on span "Inbox" at bounding box center [296, 17] width 73 height 10
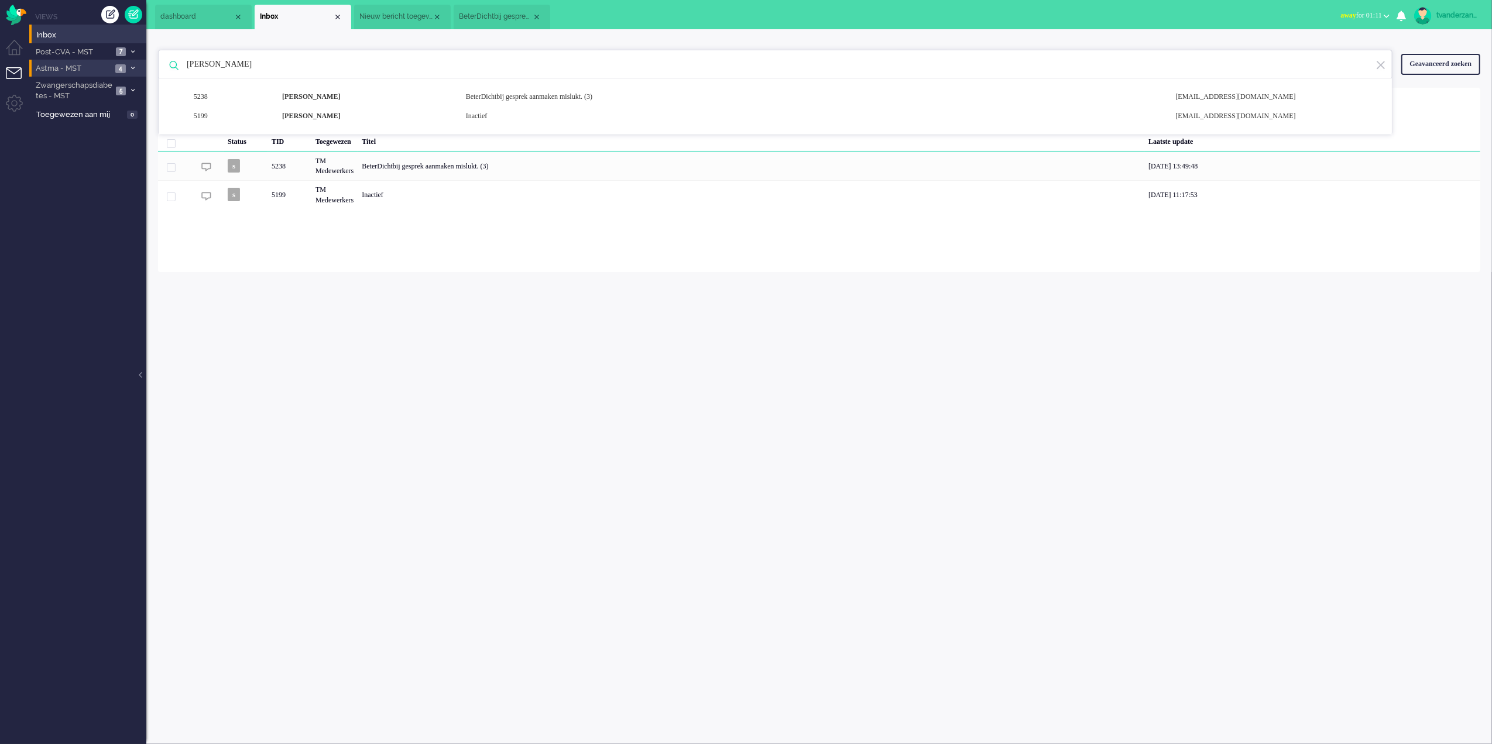
drag, startPoint x: 277, startPoint y: 64, endPoint x: 143, endPoint y: 64, distance: 133.4
click at [143, 64] on div "Thuis Dashboard [GEOGRAPHIC_DATA] Volgen [GEOGRAPHIC_DATA] release_2.1.2 Views …" at bounding box center [746, 372] width 1492 height 744
paste input ". [GEOGRAPHIC_DATA]"
click at [319, 101] on div "[PERSON_NAME]" at bounding box center [365, 97] width 184 height 10
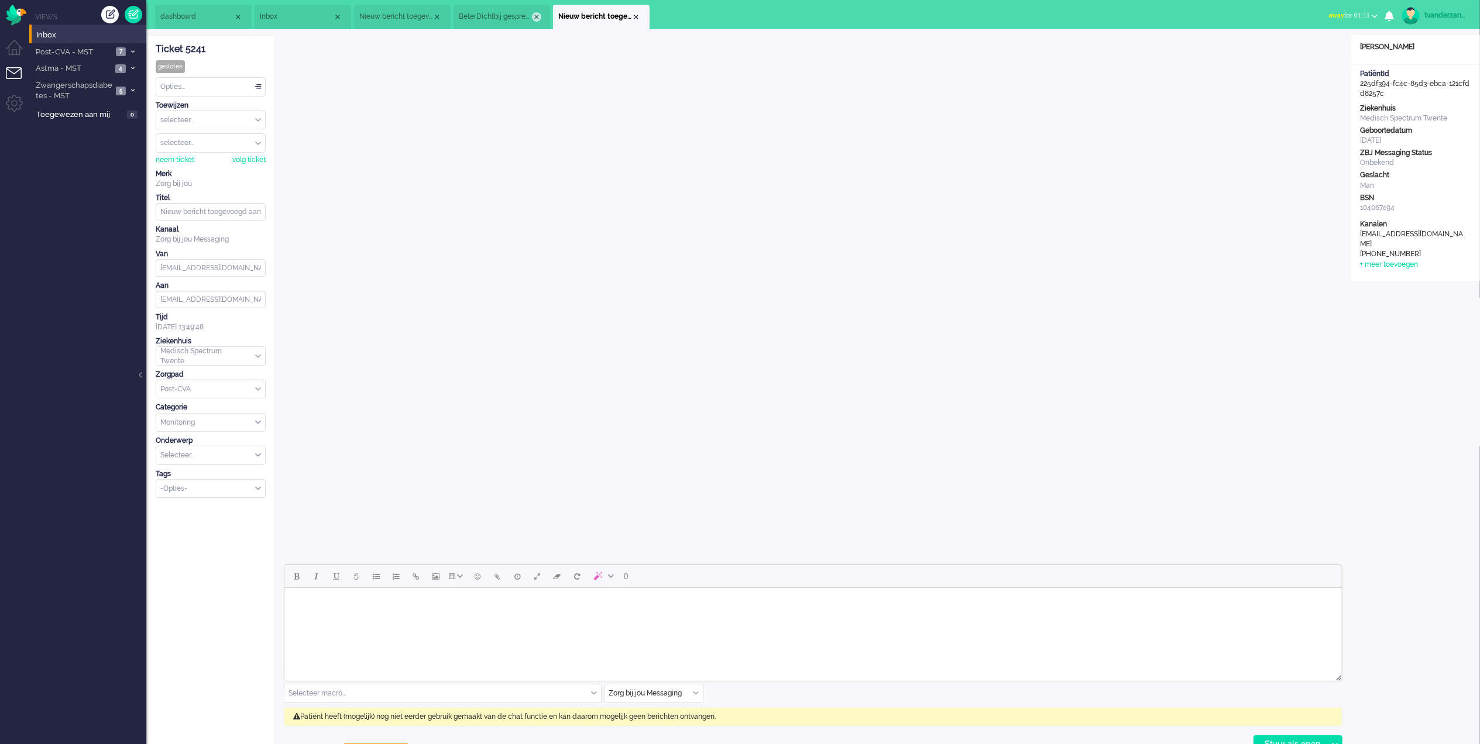
click at [538, 16] on div "Close tab" at bounding box center [536, 16] width 9 height 9
click at [438, 15] on div "Close tab" at bounding box center [436, 16] width 9 height 9
click at [315, 12] on span "Inbox" at bounding box center [296, 17] width 73 height 10
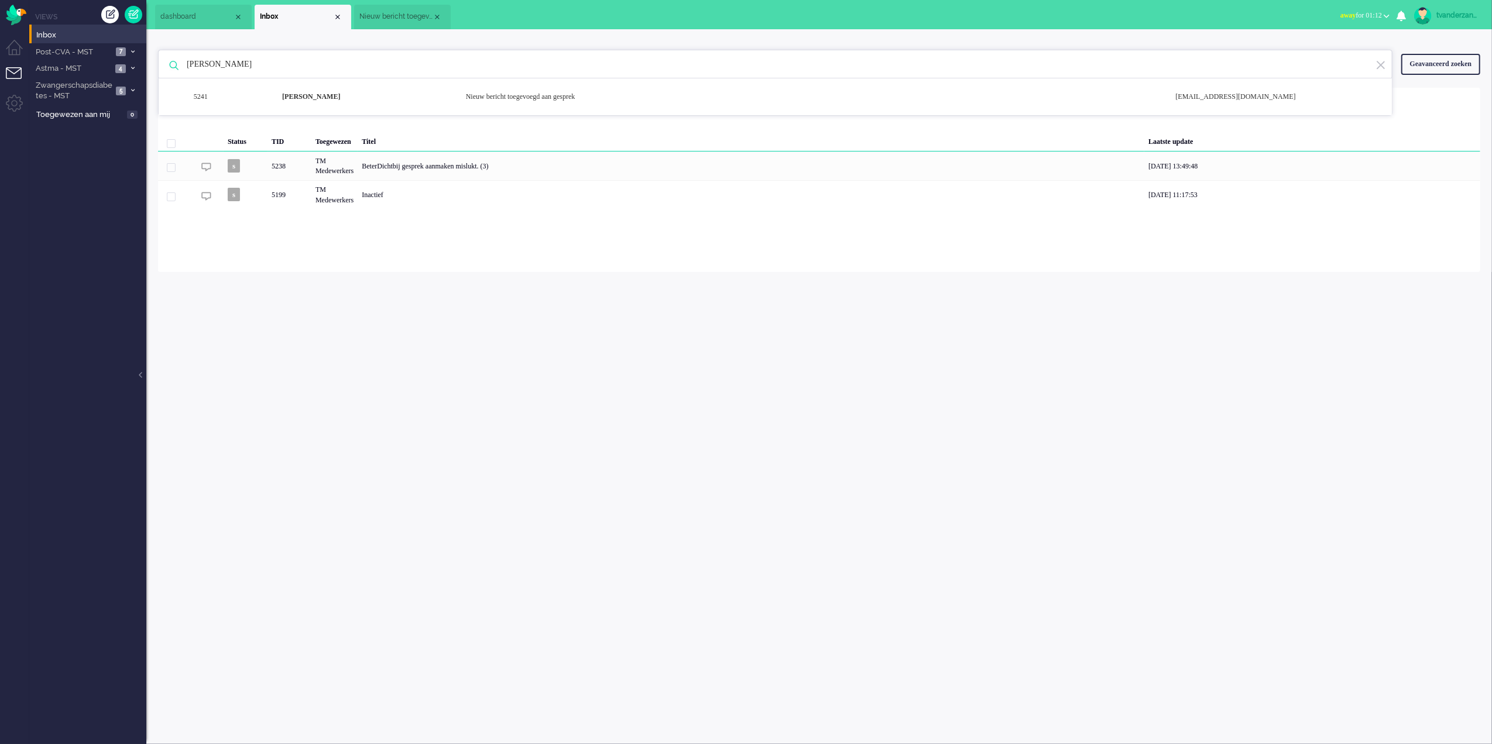
drag, startPoint x: 307, startPoint y: 62, endPoint x: 167, endPoint y: 64, distance: 139.3
click at [167, 64] on div "[PERSON_NAME] 5241 [PERSON_NAME] Nieuw bericht toegevoegd aan gesprek [EMAIL_AD…" at bounding box center [775, 64] width 1234 height 29
paste input "[PERSON_NAME]"
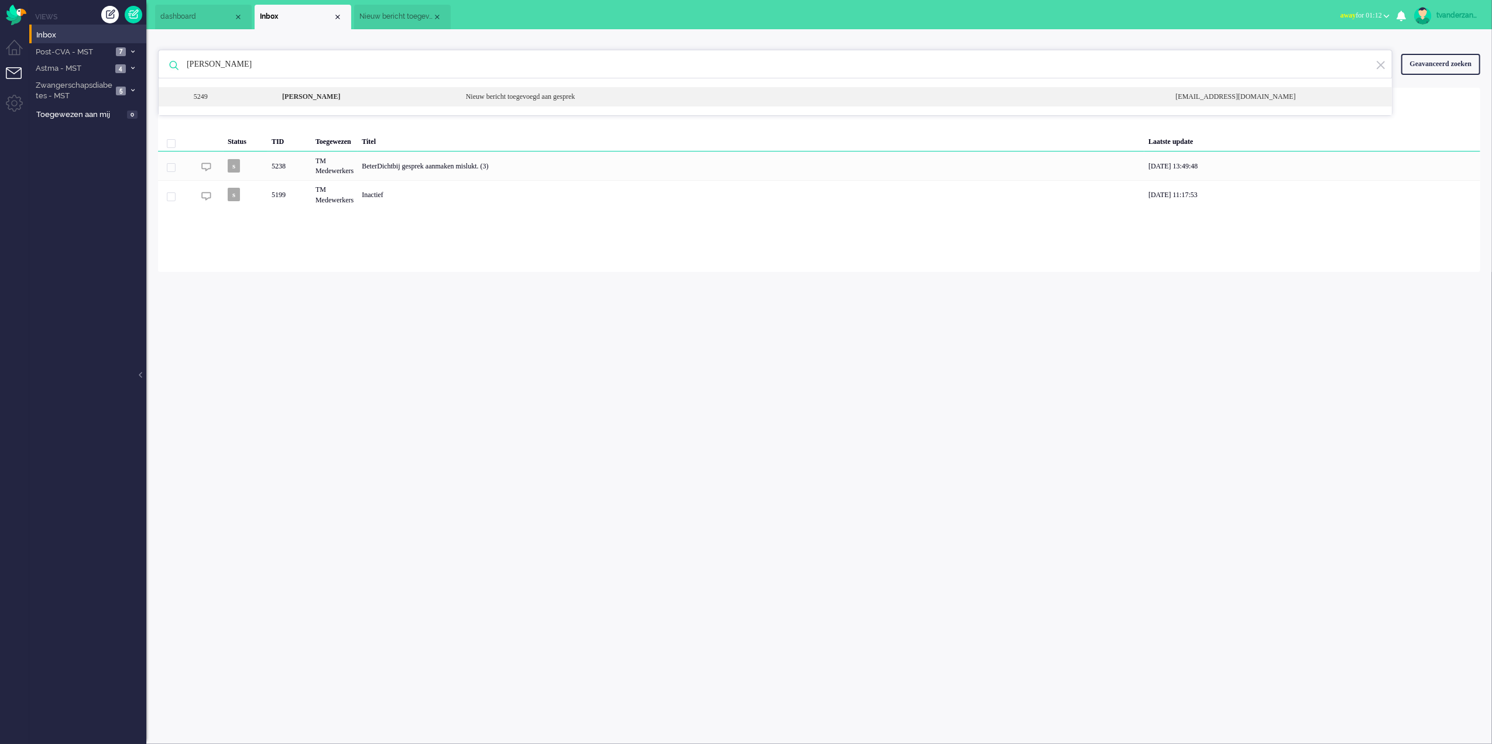
click at [406, 97] on div "[PERSON_NAME]" at bounding box center [365, 97] width 184 height 10
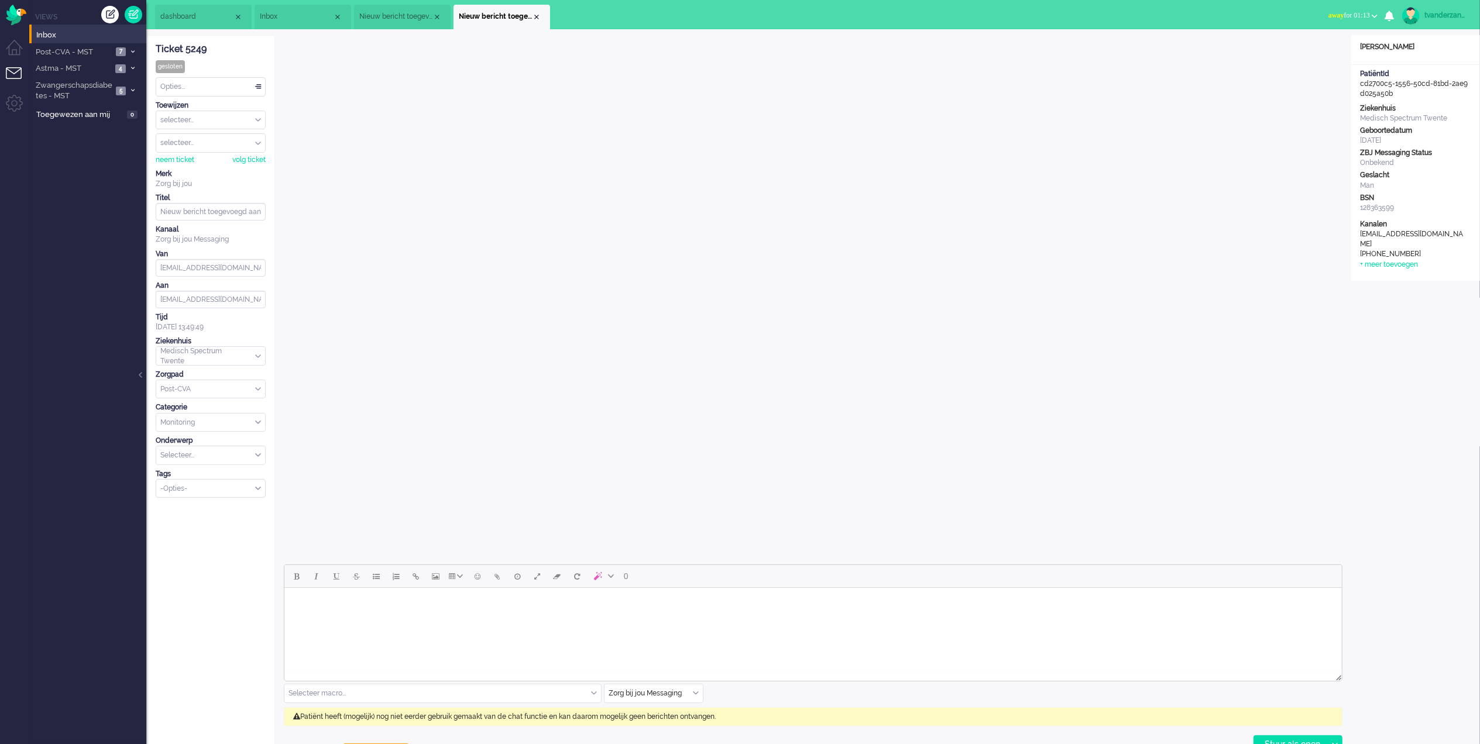
click at [304, 20] on span "Inbox" at bounding box center [296, 17] width 73 height 10
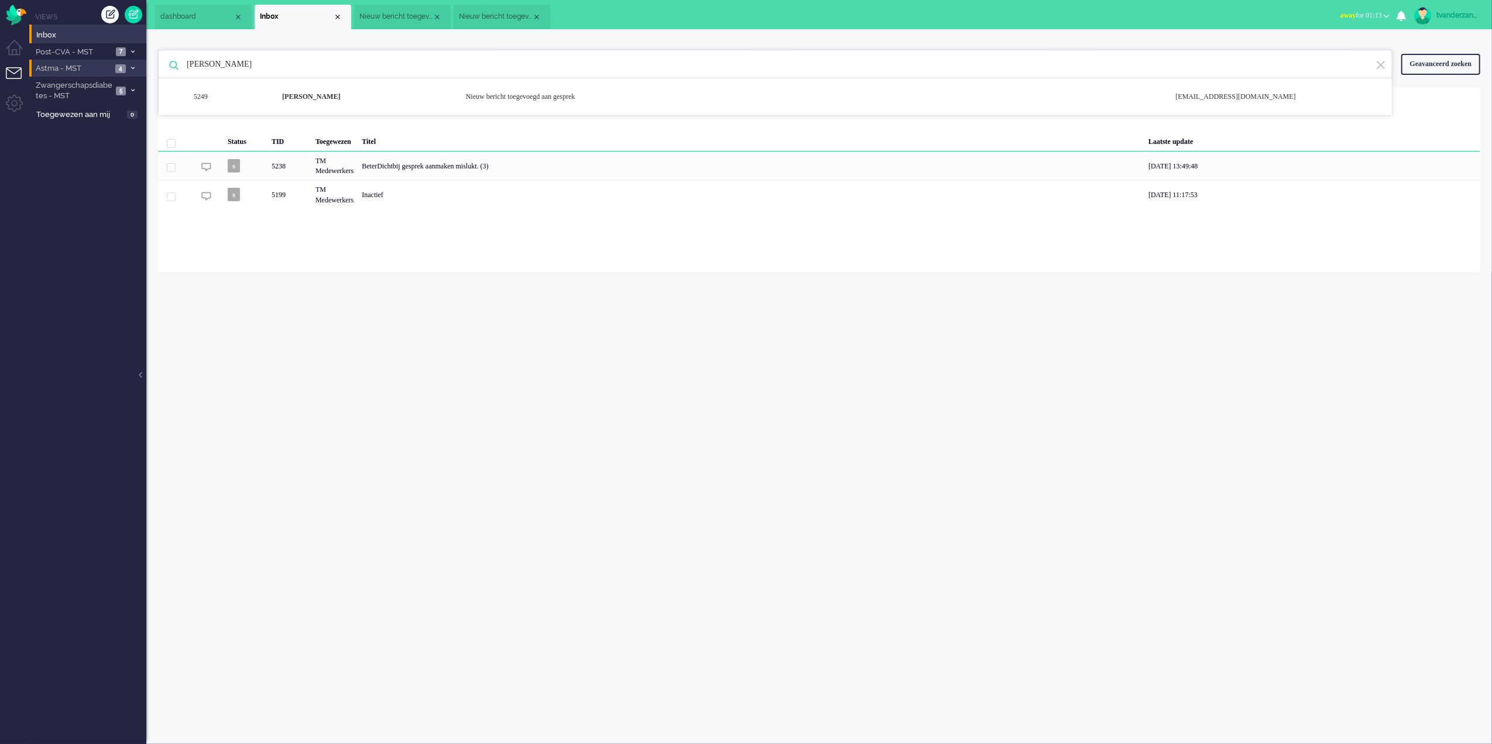
drag, startPoint x: 441, startPoint y: 70, endPoint x: 142, endPoint y: 62, distance: 299.2
click at [142, 62] on div "Thuis Dashboard [GEOGRAPHIC_DATA] Volgen [GEOGRAPHIC_DATA] release_2.1.2 Views …" at bounding box center [746, 372] width 1492 height 744
paste input "[PERSON_NAME]"
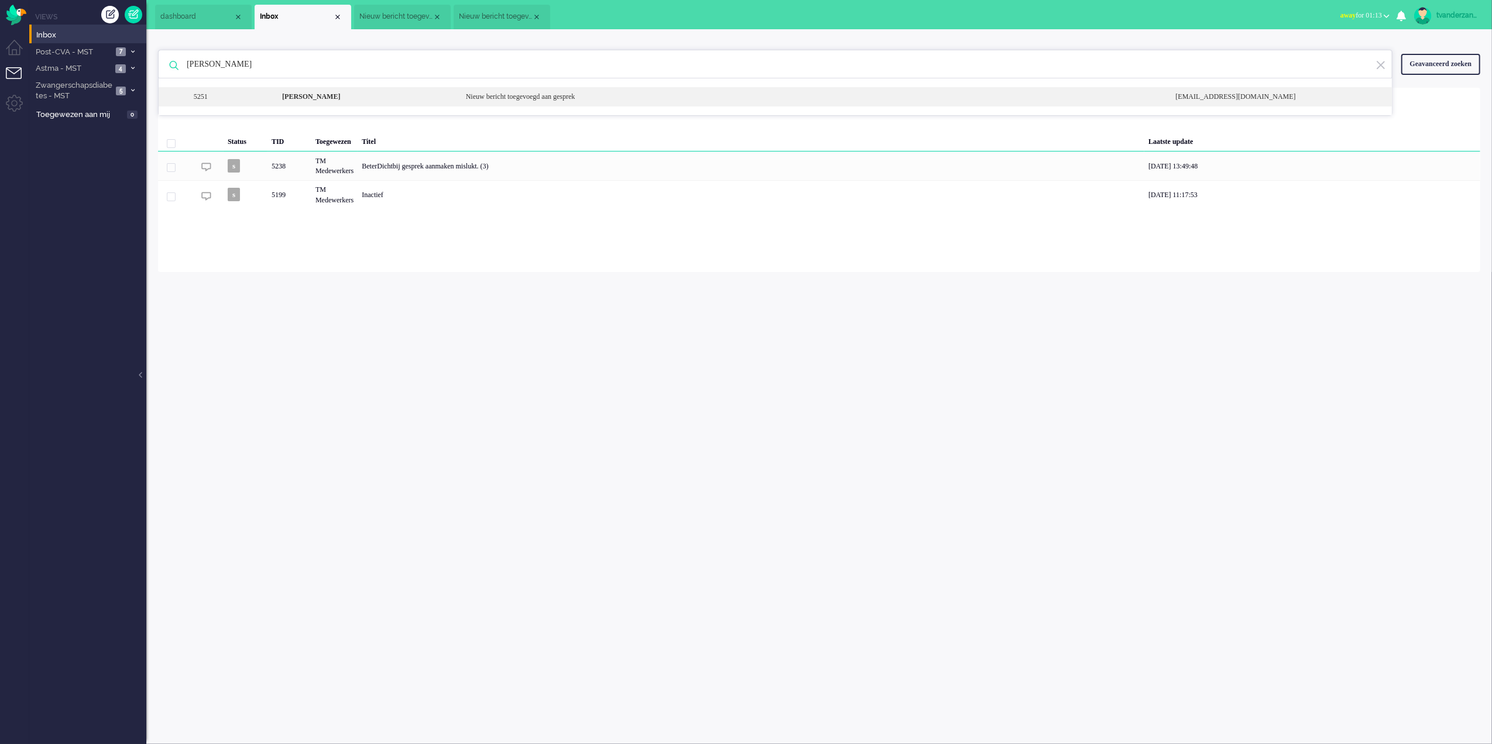
click at [321, 99] on b "[PERSON_NAME]" at bounding box center [311, 96] width 58 height 8
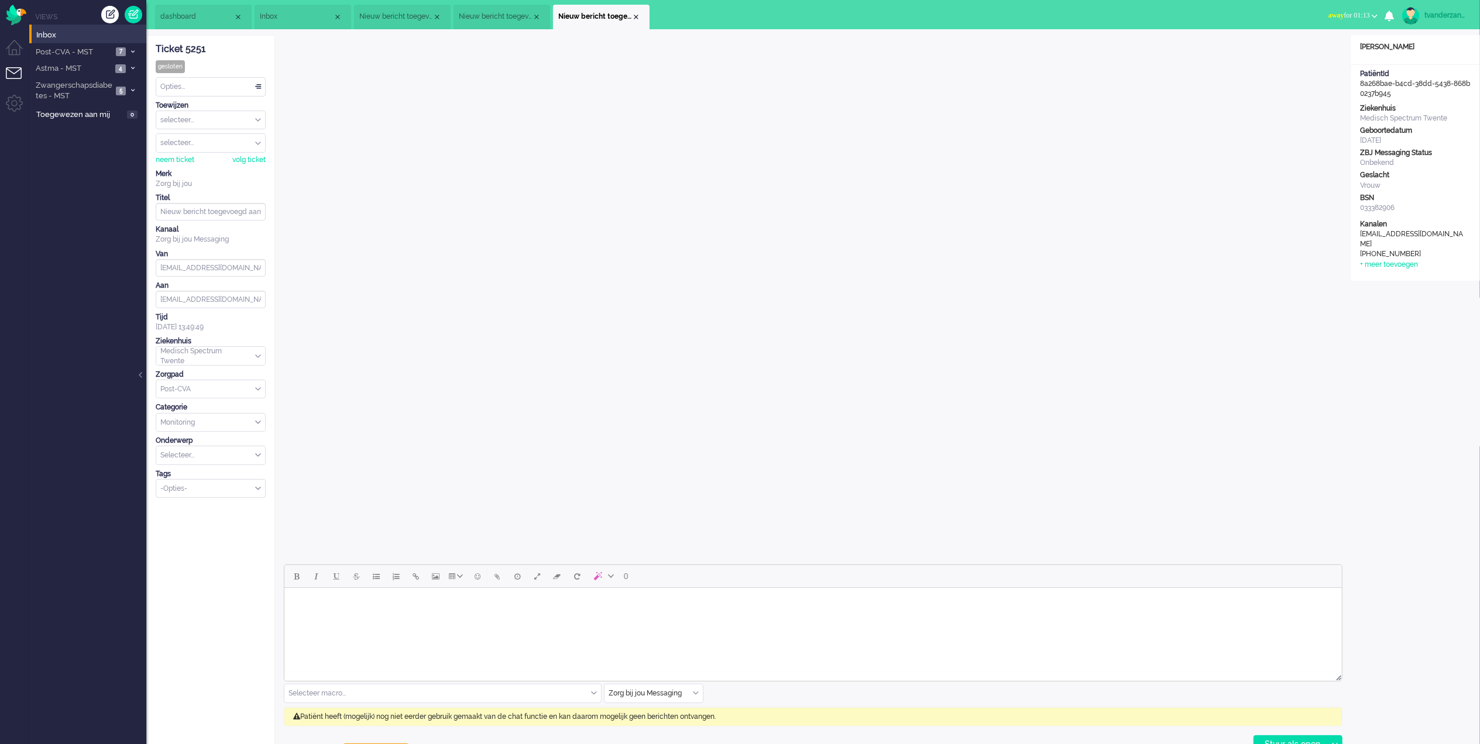
click at [293, 15] on span "Inbox" at bounding box center [296, 17] width 73 height 10
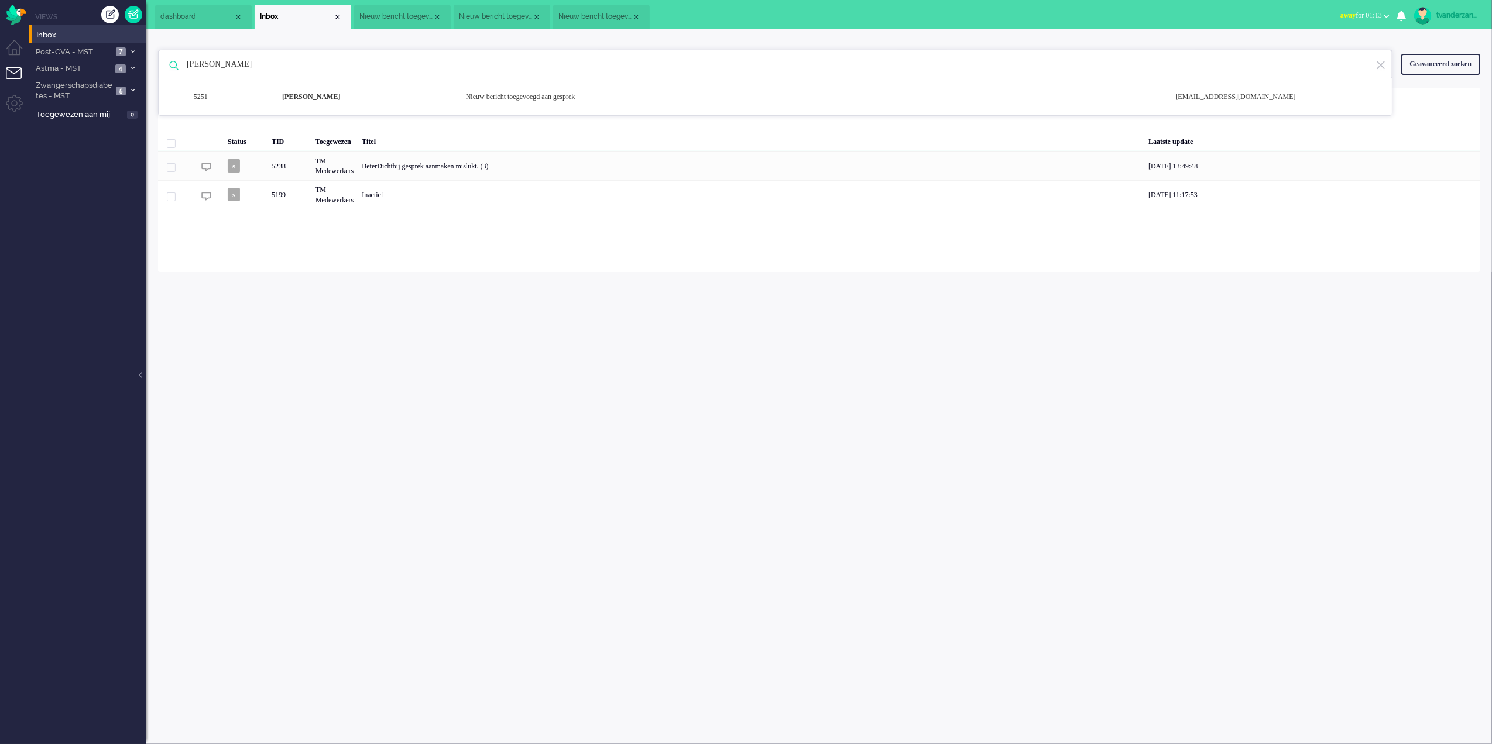
drag, startPoint x: 218, startPoint y: 67, endPoint x: 177, endPoint y: 68, distance: 41.6
click at [177, 68] on div "[PERSON_NAME] 5251 [PERSON_NAME] Nieuw bericht toegevoegd aan gesprek [EMAIL_AD…" at bounding box center [775, 64] width 1234 height 29
paste input "[PERSON_NAME]"
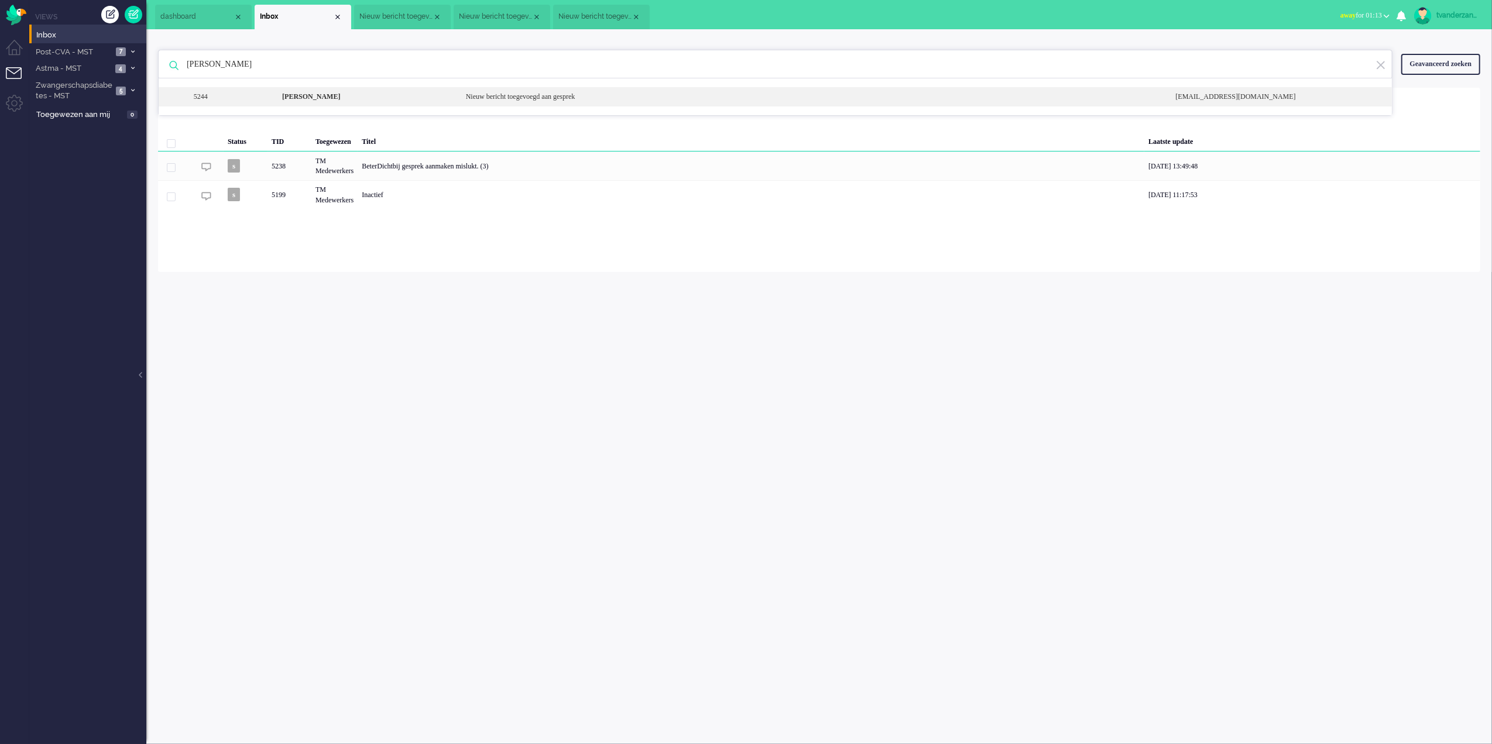
click at [344, 98] on div "[PERSON_NAME]" at bounding box center [365, 97] width 184 height 10
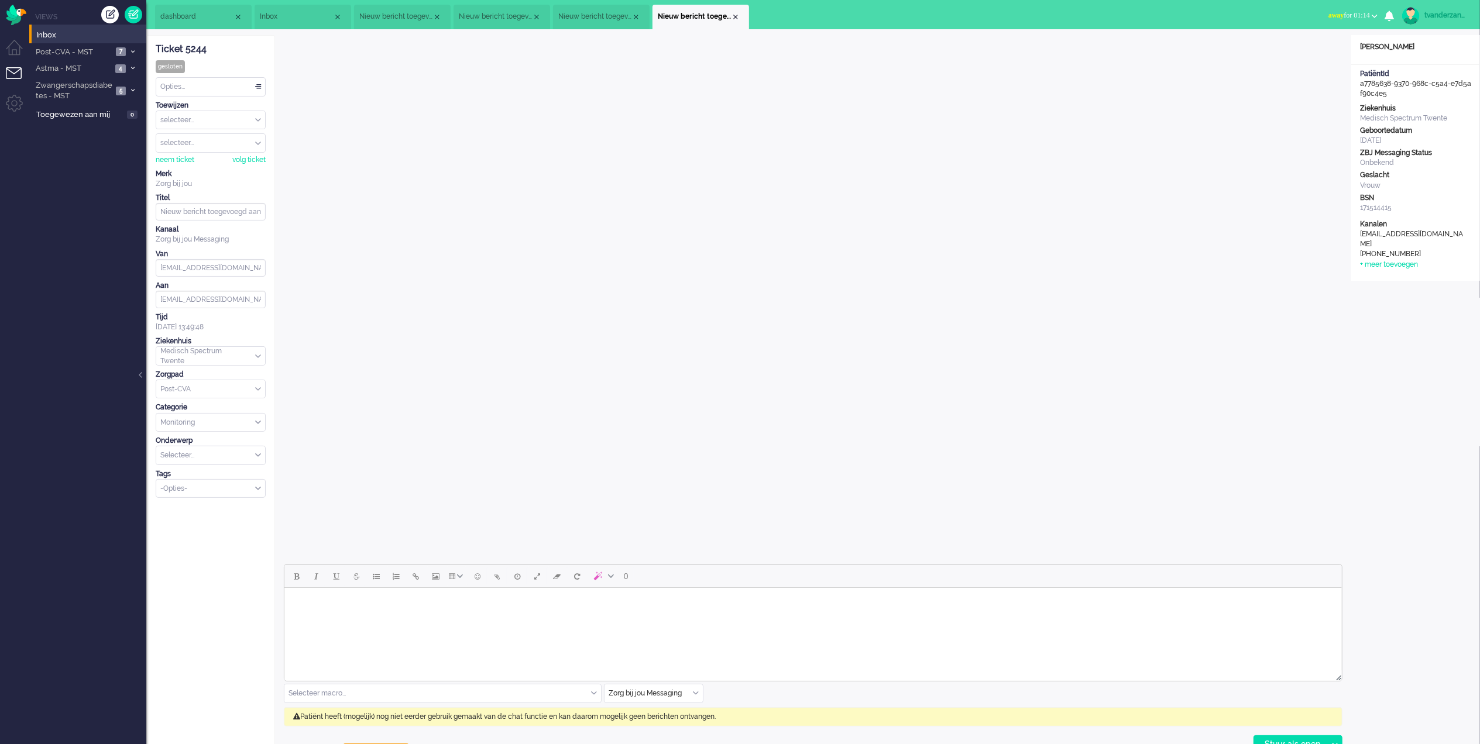
click at [300, 13] on span "Inbox" at bounding box center [296, 17] width 73 height 10
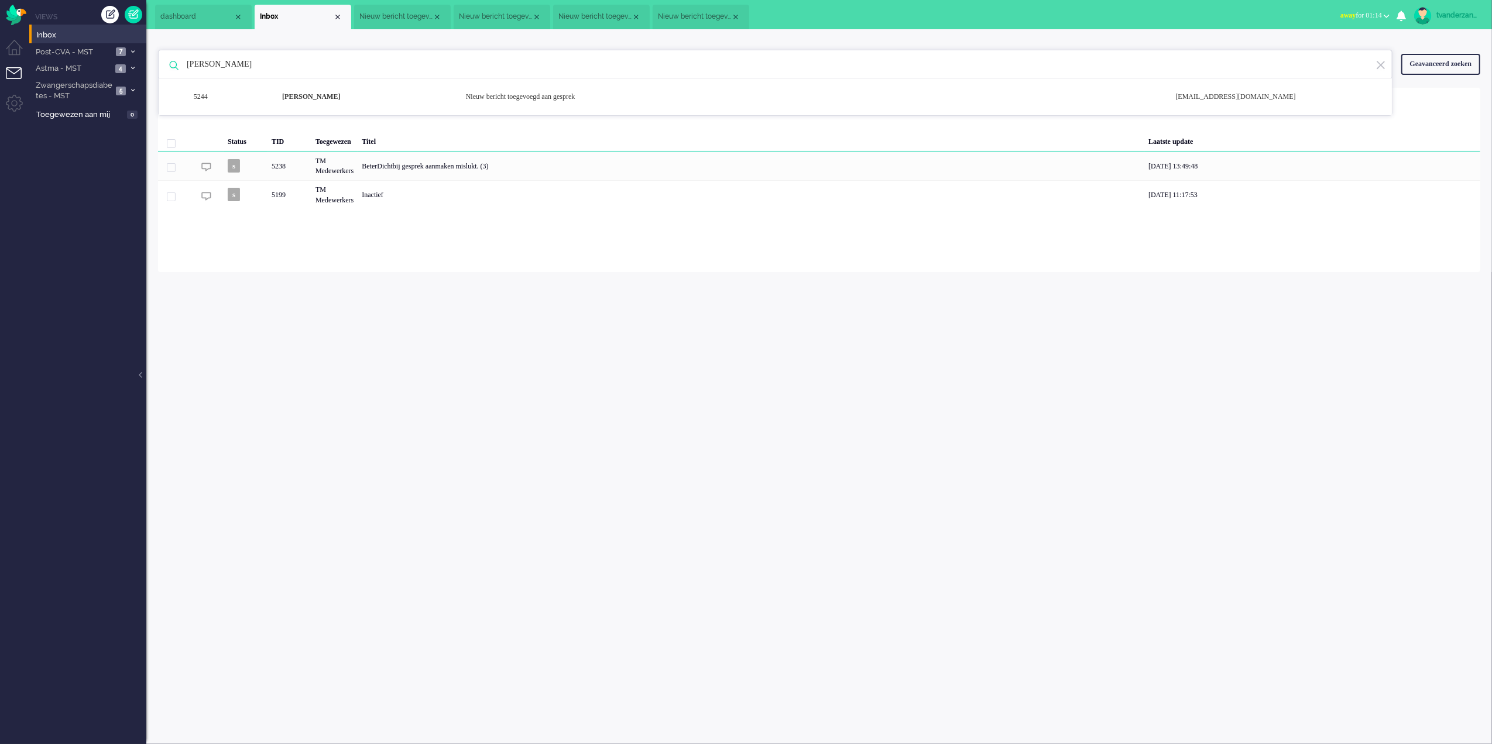
drag, startPoint x: 321, startPoint y: 68, endPoint x: 152, endPoint y: 64, distance: 169.2
click at [152, 64] on div "[PERSON_NAME] 5244 [PERSON_NAME] Nieuw bericht toegevoegd aan gesprek [EMAIL_AD…" at bounding box center [818, 150] width 1345 height 243
paste input "H.R.M. [GEOGRAPHIC_DATA]"
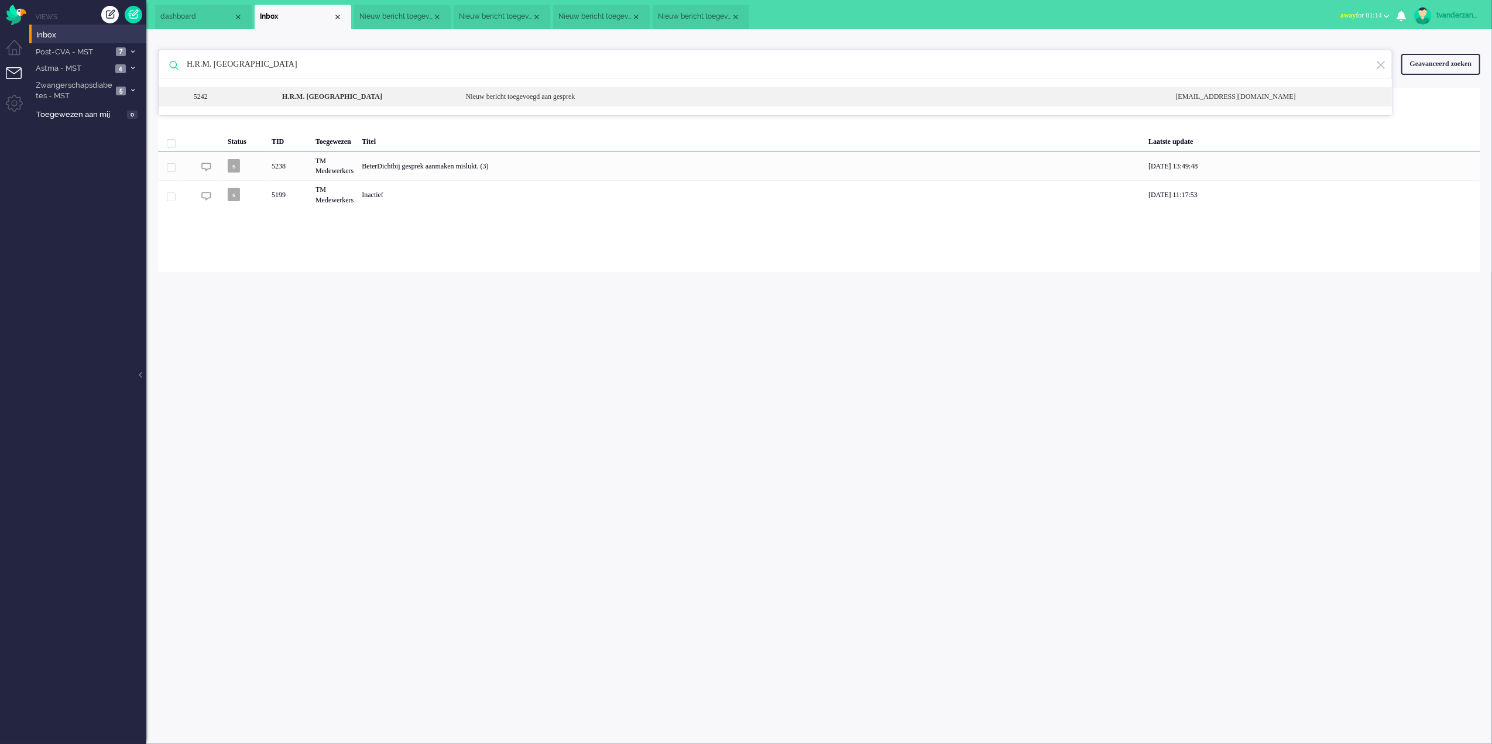
click at [296, 107] on div "5242 H.R.M. [PERSON_NAME] Nieuw bericht toegevoegd aan gesprek [EMAIL_ADDRESS][…" at bounding box center [775, 96] width 1233 height 19
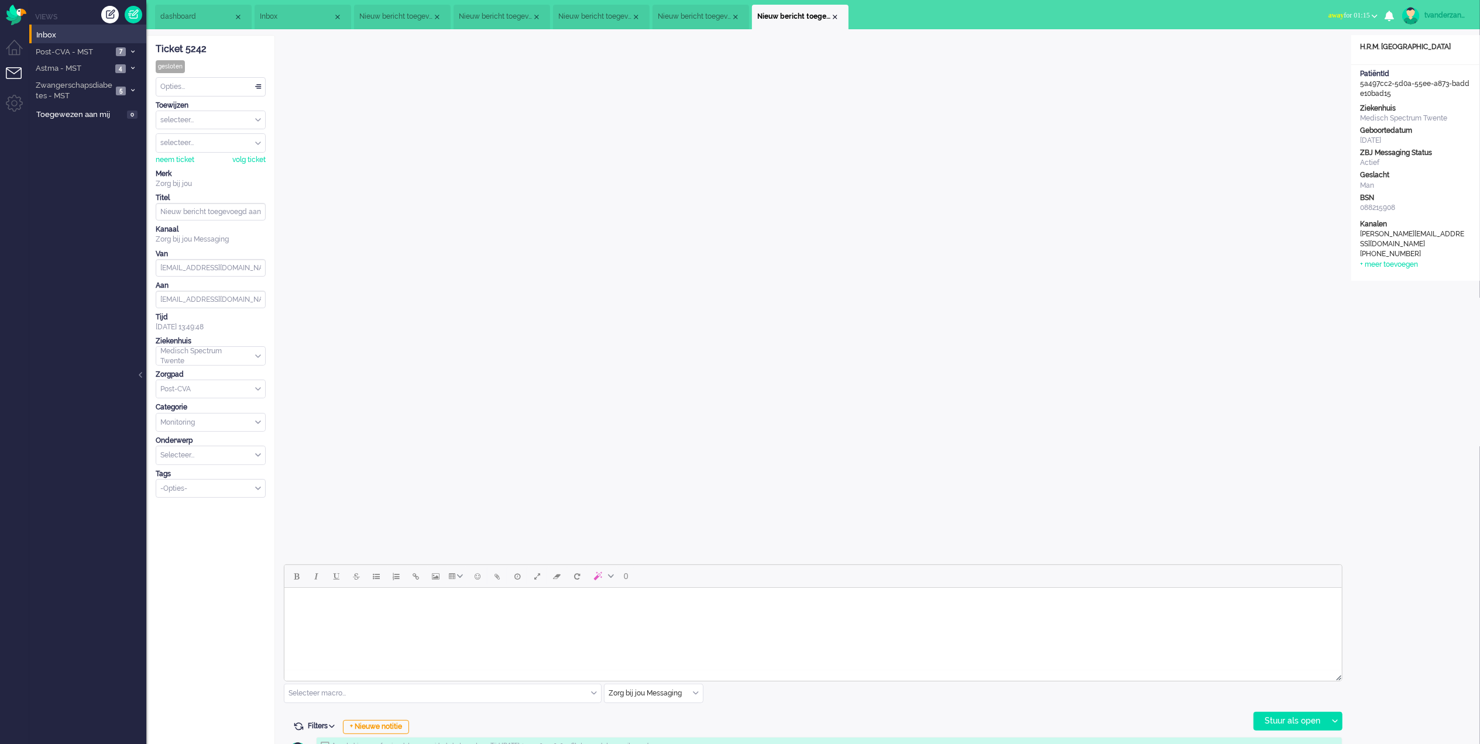
click at [305, 15] on span "Inbox" at bounding box center [296, 17] width 73 height 10
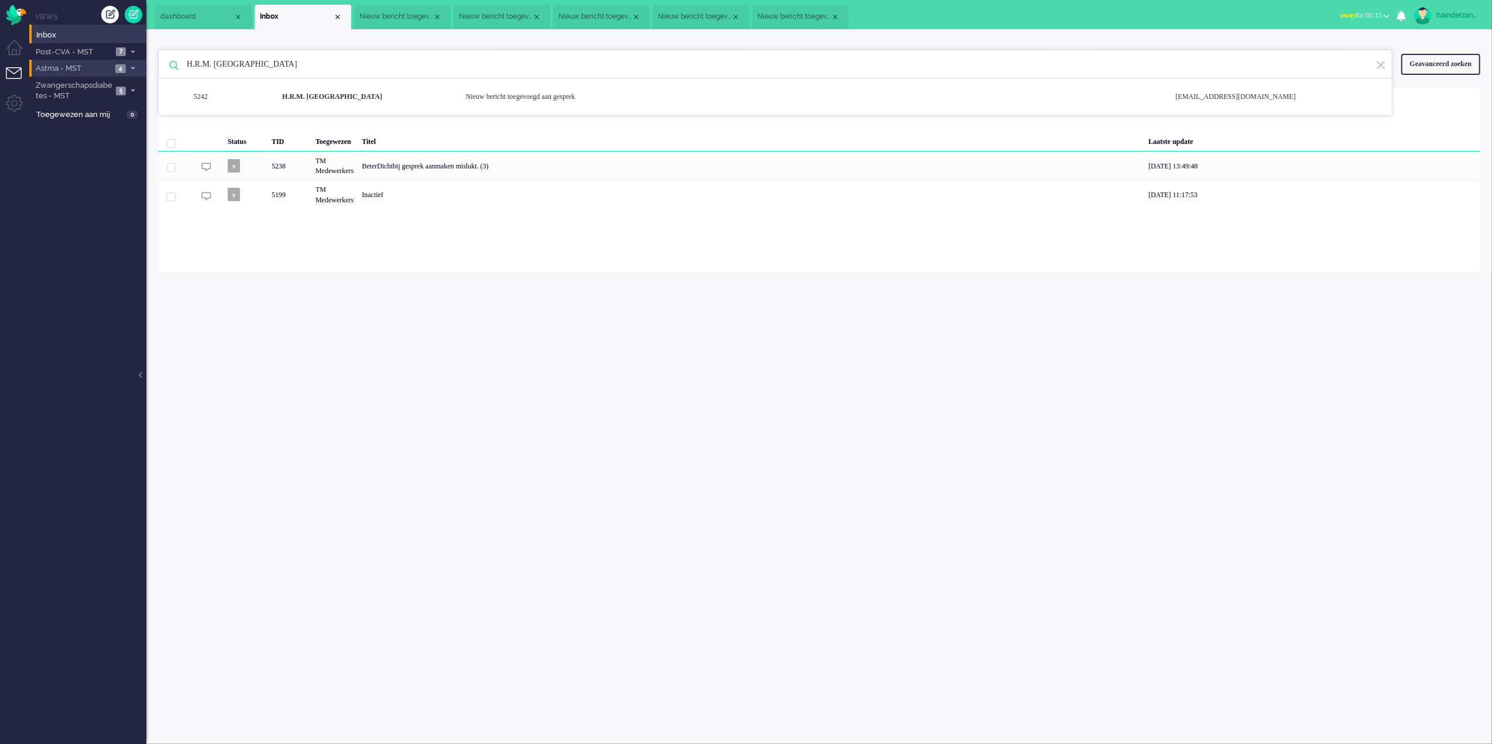
drag, startPoint x: 385, startPoint y: 56, endPoint x: 139, endPoint y: 61, distance: 246.4
click at [139, 61] on div "Thuis Dashboard [GEOGRAPHIC_DATA] Volgen [GEOGRAPHIC_DATA] release_2.1.2 Views …" at bounding box center [746, 372] width 1492 height 744
paste input "[PERSON_NAME] [PERSON_NAME]"
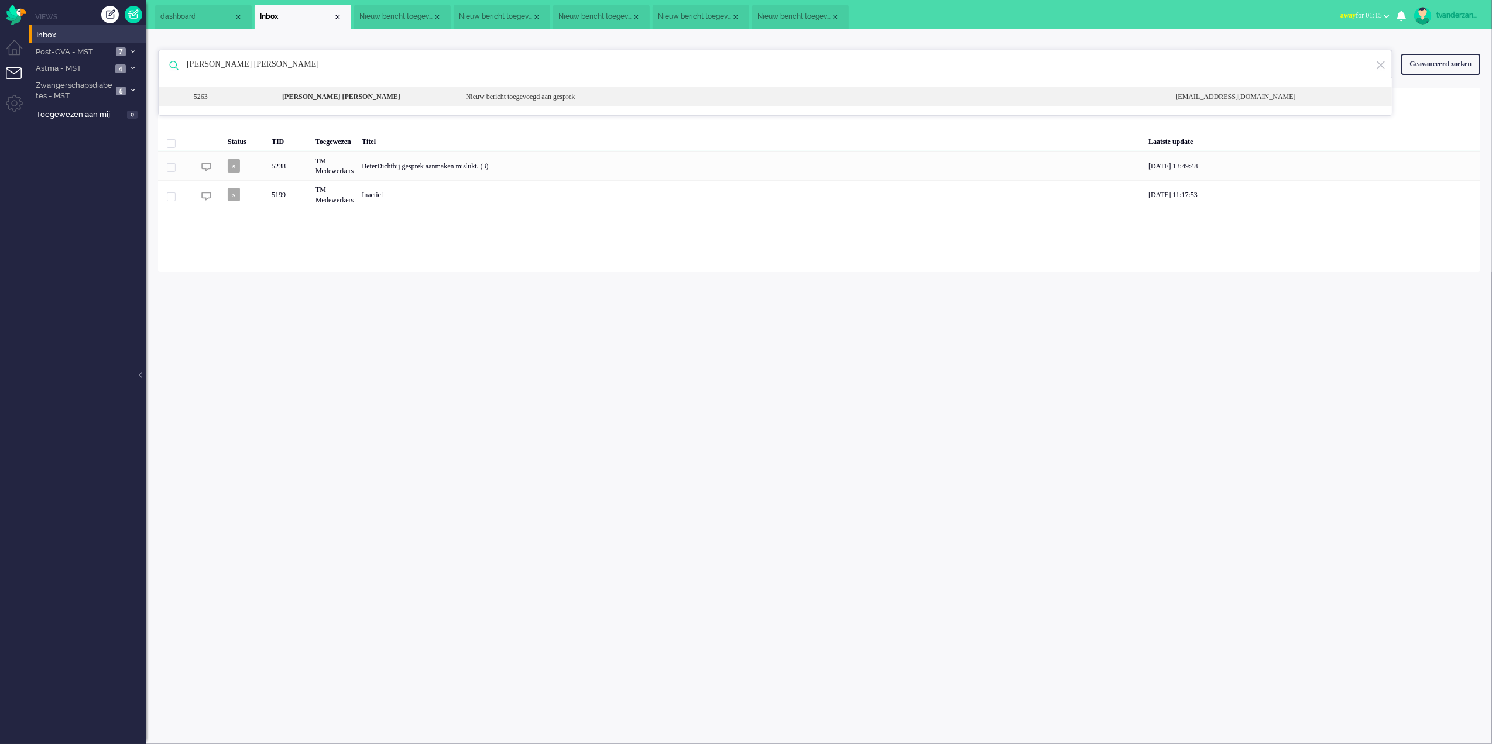
click at [373, 96] on b "[PERSON_NAME] [PERSON_NAME]" at bounding box center [341, 96] width 118 height 8
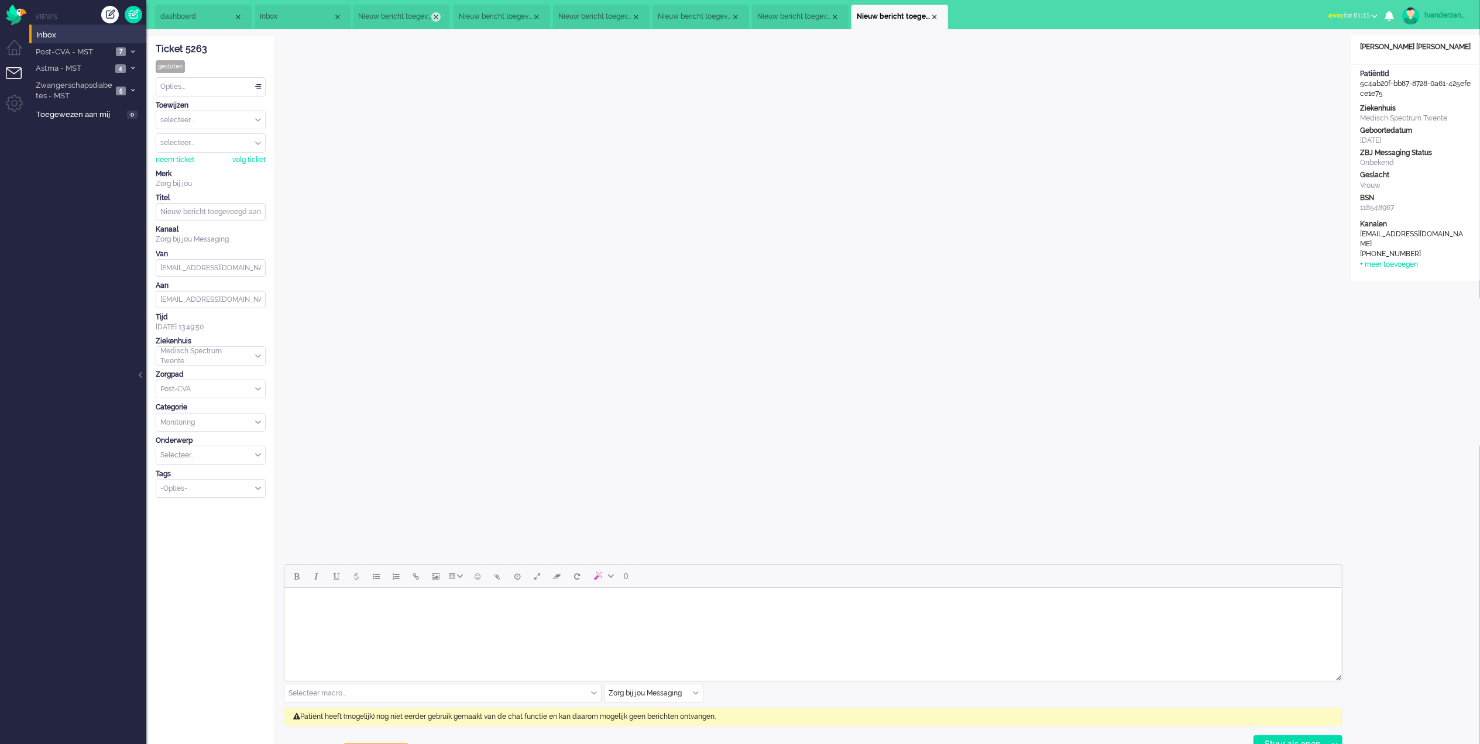
click at [437, 15] on div "Close tab" at bounding box center [435, 16] width 9 height 9
click at [438, 23] on li "Nieuw bericht toegevoegd aan gesprek" at bounding box center [402, 17] width 97 height 25
click at [438, 22] on li "Nieuw bericht toegevoegd aan gesprek" at bounding box center [402, 17] width 97 height 25
click at [438, 16] on div "Close tab" at bounding box center [436, 16] width 9 height 9
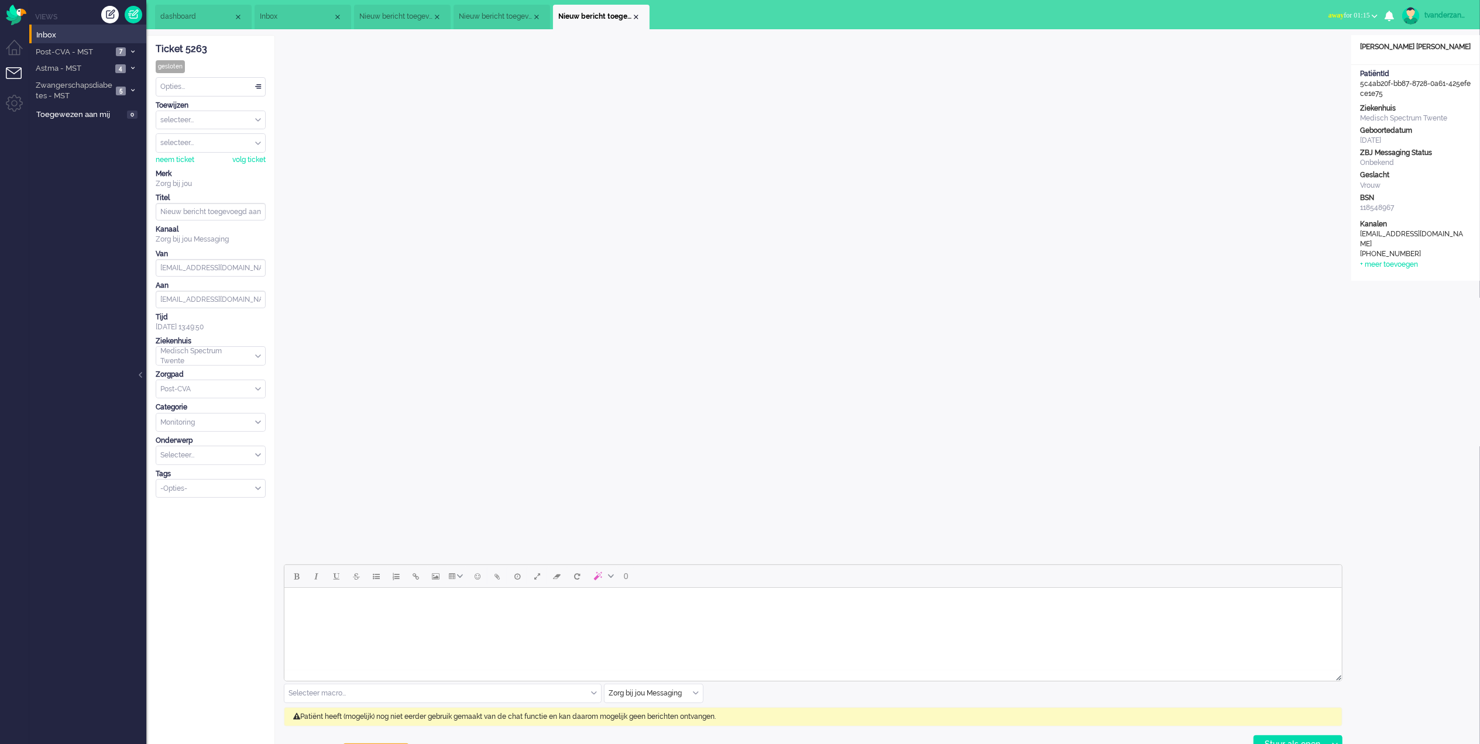
click at [438, 16] on div "Close tab" at bounding box center [436, 16] width 9 height 9
click at [298, 18] on span "Inbox" at bounding box center [296, 17] width 73 height 10
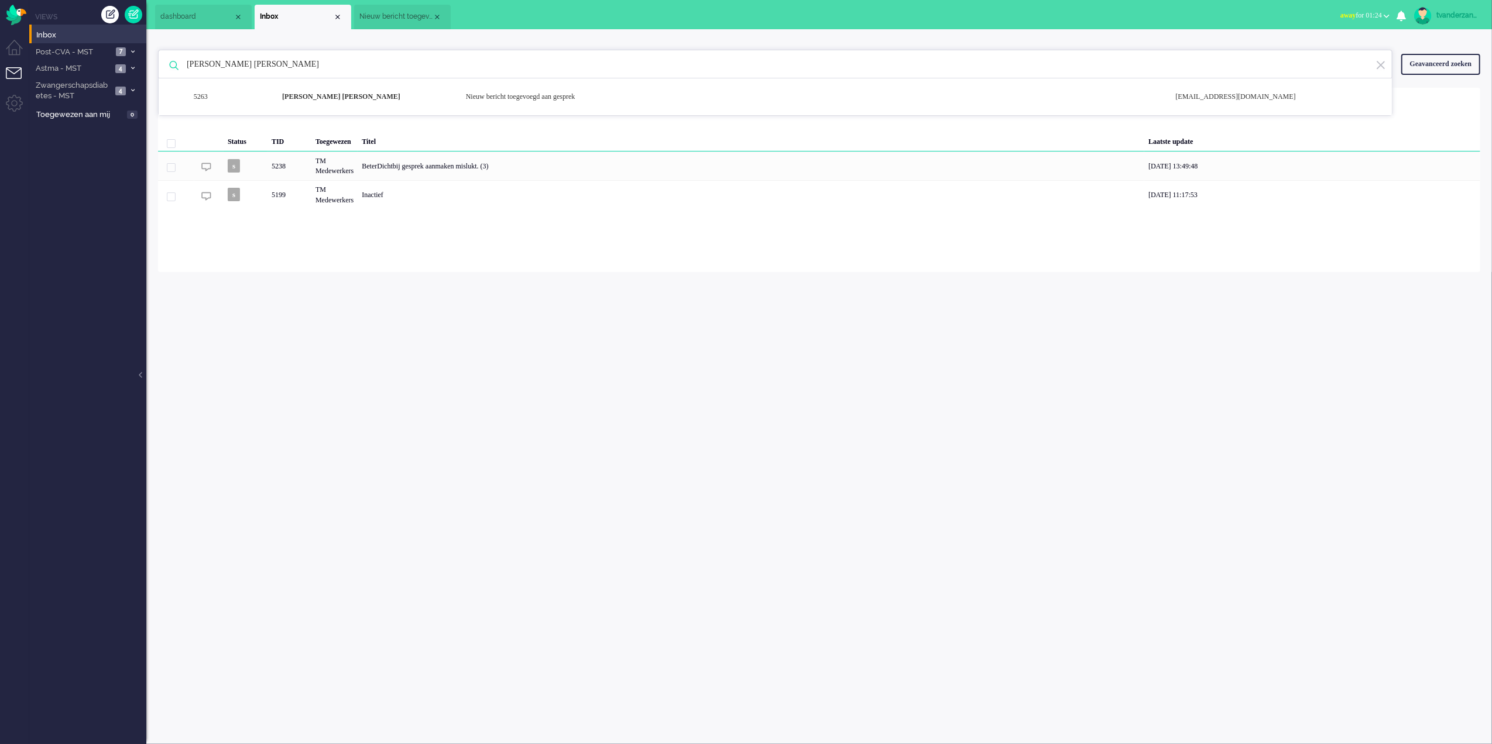
drag, startPoint x: 382, startPoint y: 66, endPoint x: 159, endPoint y: 63, distance: 223.0
click at [159, 63] on div "[PERSON_NAME] [PERSON_NAME] 5263 [PERSON_NAME] [PERSON_NAME] Nieuw bericht toeg…" at bounding box center [775, 64] width 1234 height 29
paste input "[PERSON_NAME]"
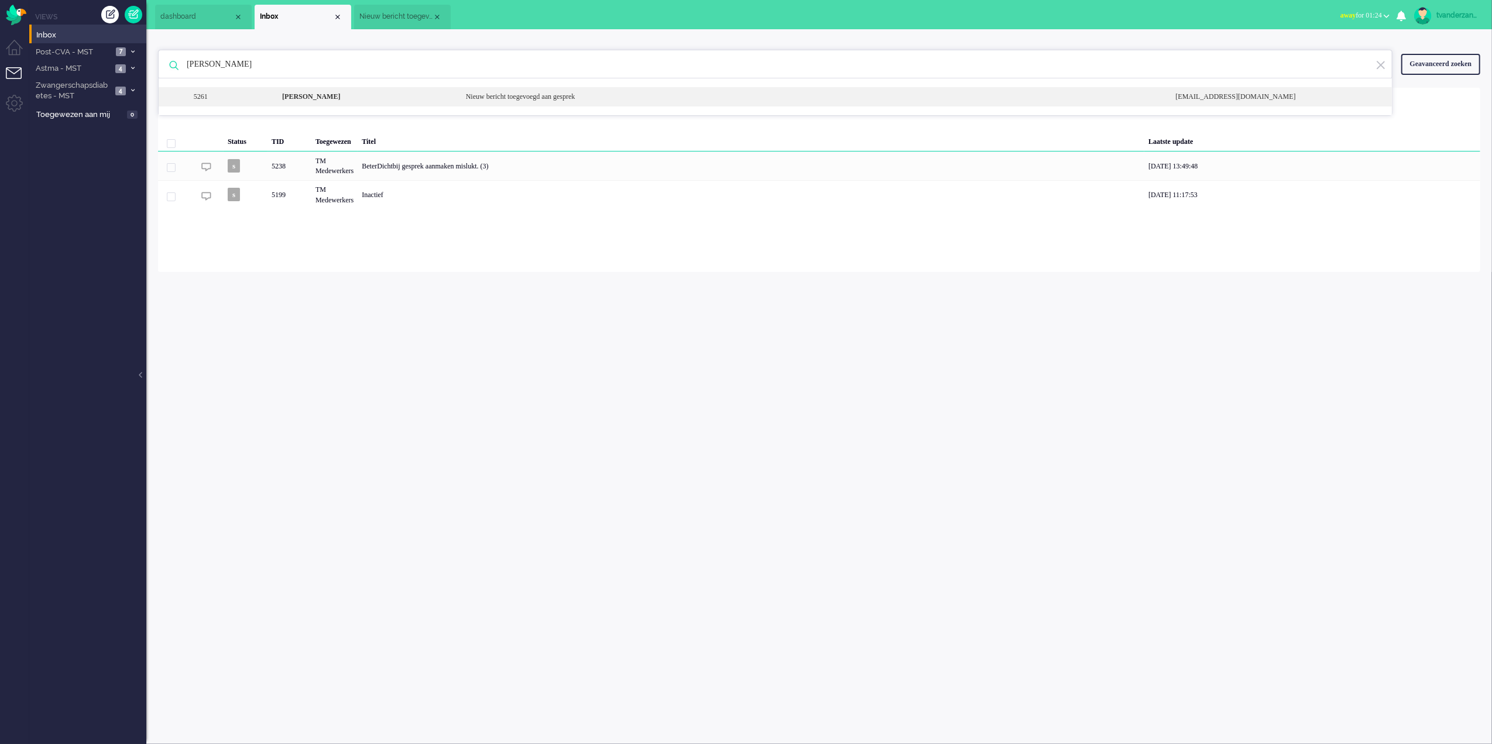
type input "[PERSON_NAME]"
click at [340, 99] on b "[PERSON_NAME]" at bounding box center [311, 96] width 58 height 8
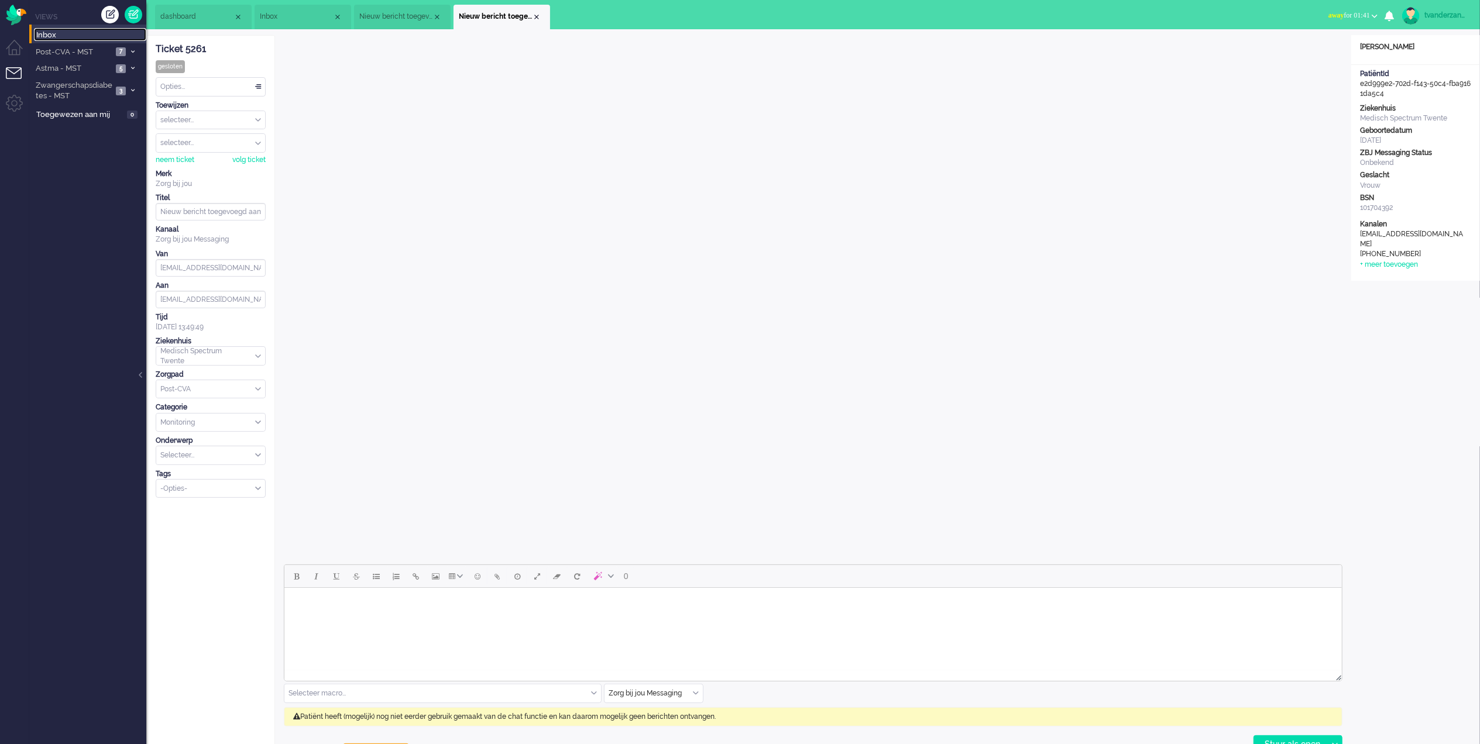
click at [83, 35] on span "Inbox" at bounding box center [91, 35] width 110 height 11
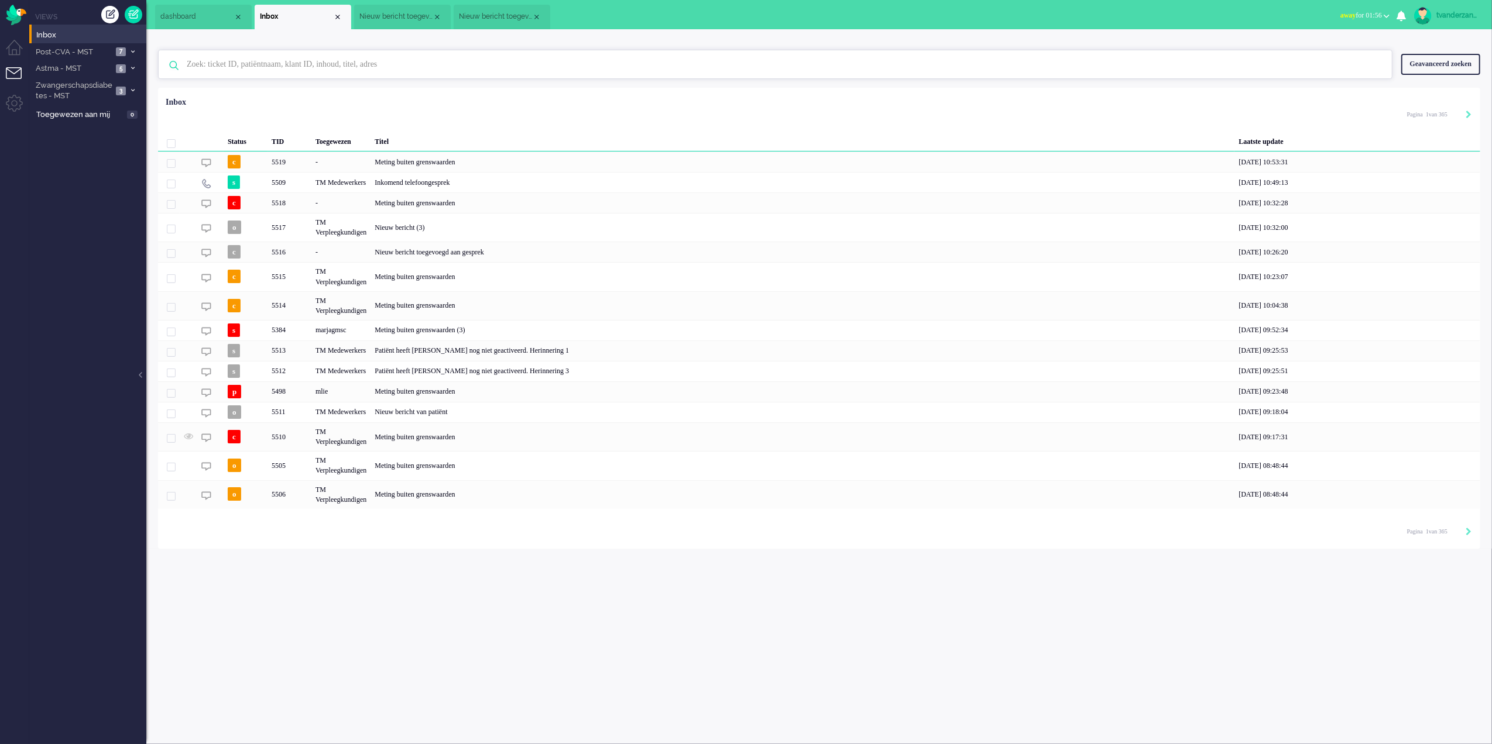
click at [321, 62] on input "text" at bounding box center [777, 64] width 1198 height 28
paste input "[PERSON_NAME]"
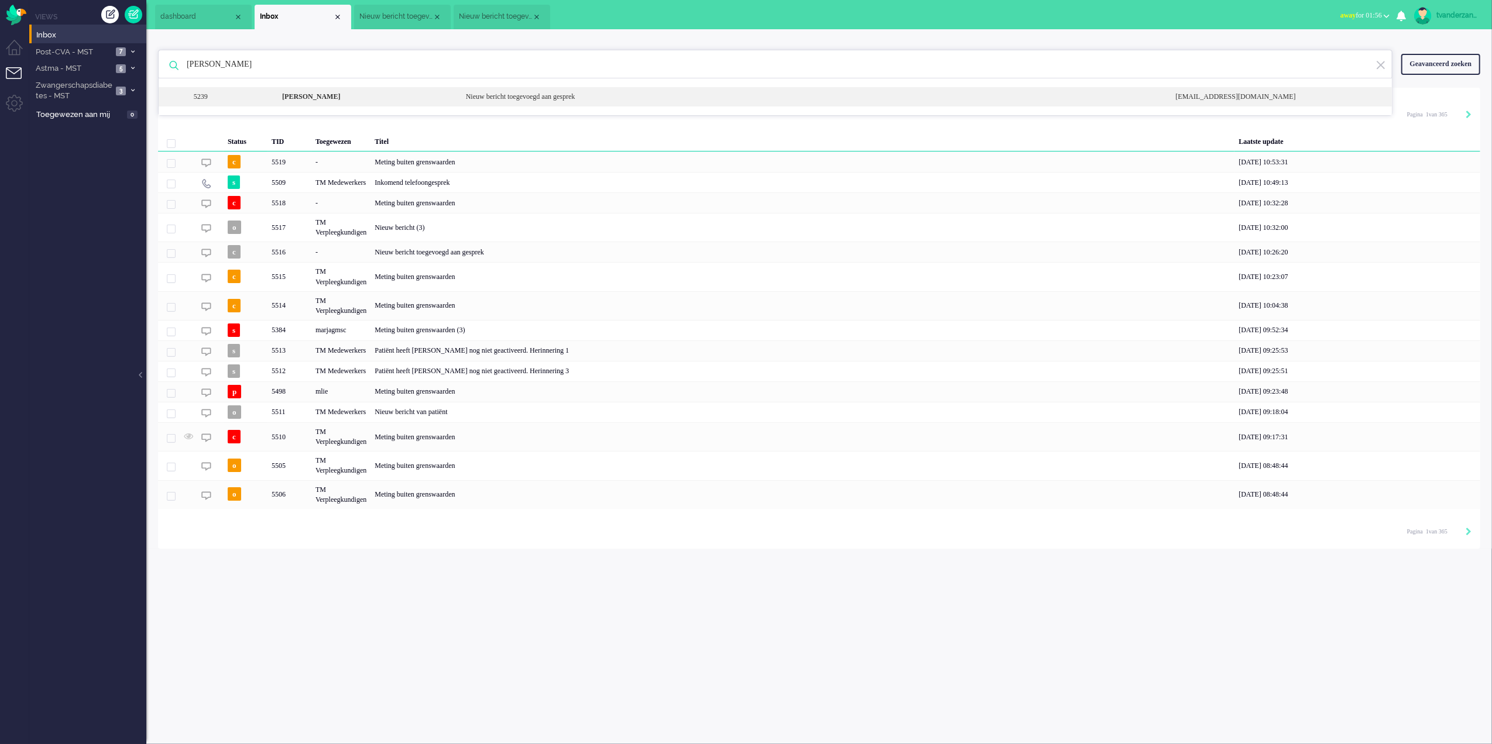
click at [328, 101] on div "[PERSON_NAME]" at bounding box center [365, 97] width 184 height 10
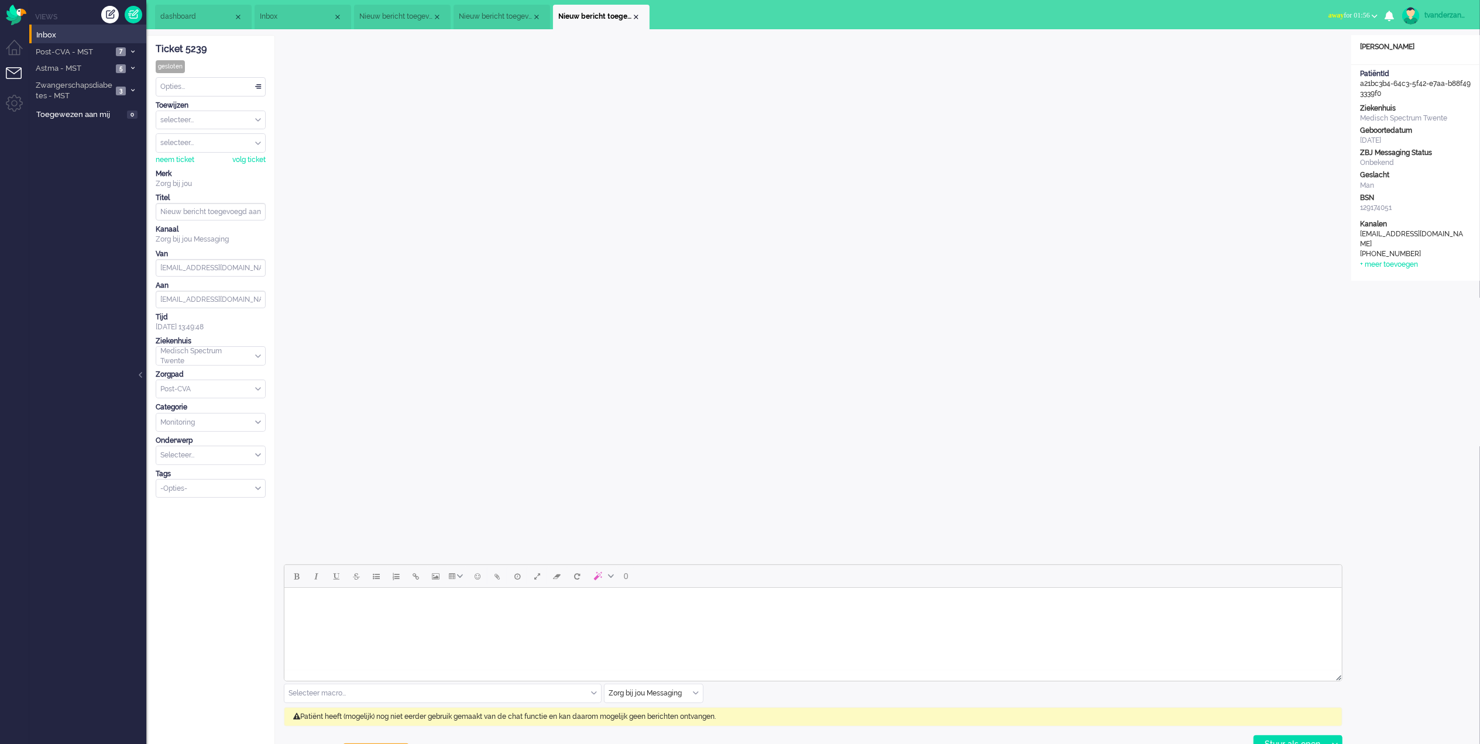
click at [291, 11] on li "Inbox" at bounding box center [303, 17] width 97 height 25
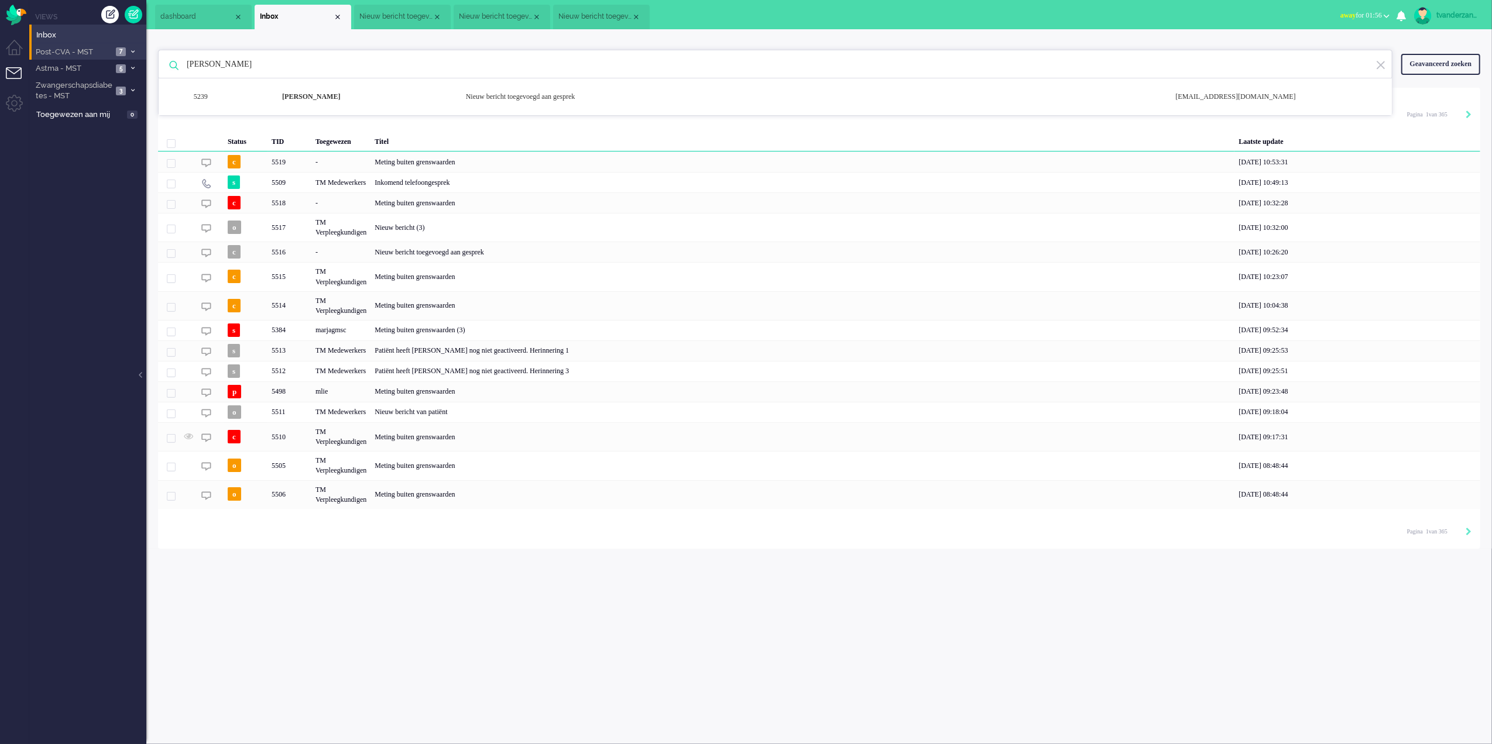
drag, startPoint x: 363, startPoint y: 54, endPoint x: 108, endPoint y: 54, distance: 254.6
click at [108, 54] on div "Thuis Dashboard [GEOGRAPHIC_DATA] Volgen [GEOGRAPHIC_DATA] release_2.1.2 Views …" at bounding box center [746, 372] width 1492 height 744
paste input "Gerlo [PERSON_NAME] [PERSON_NAME]"
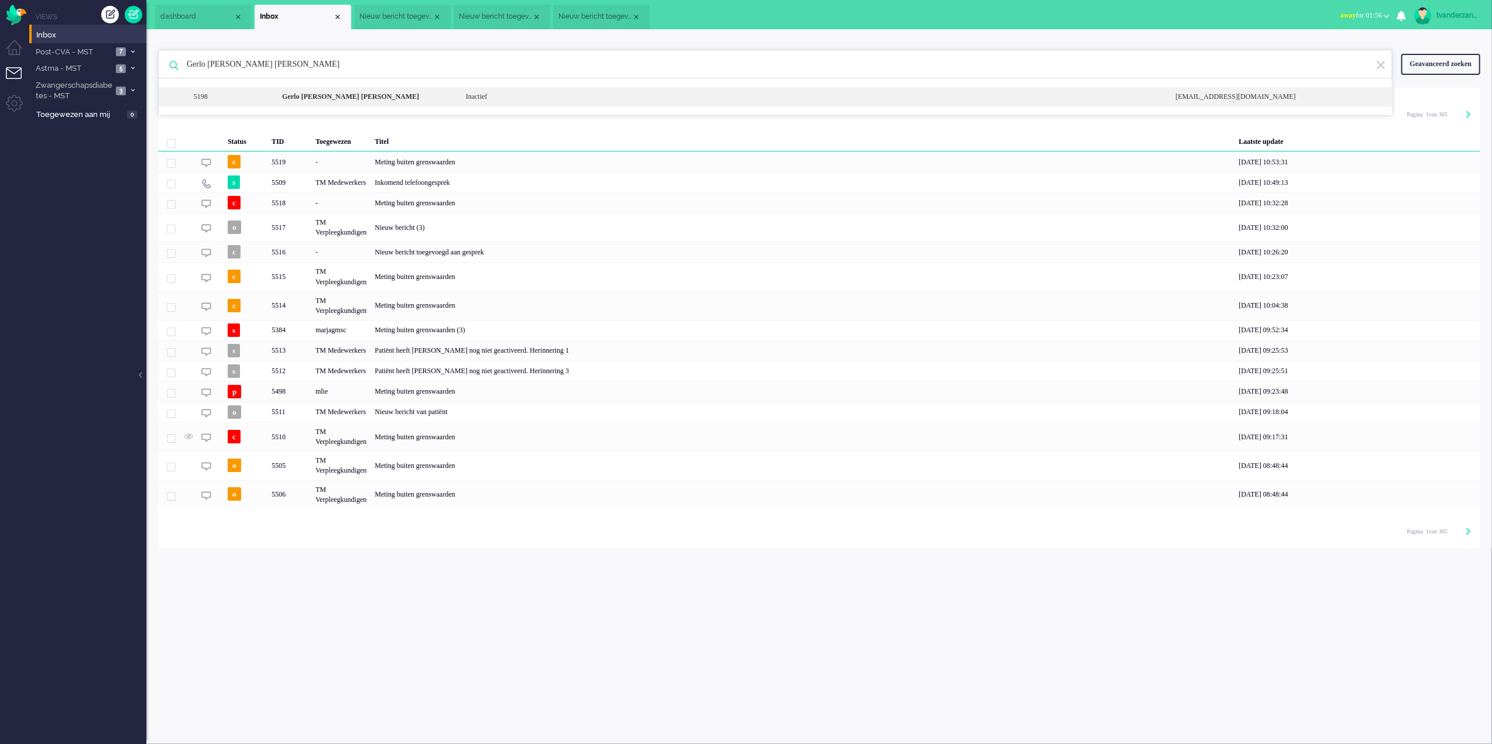
click at [387, 98] on div "Gerlo [PERSON_NAME] [PERSON_NAME]" at bounding box center [365, 97] width 184 height 10
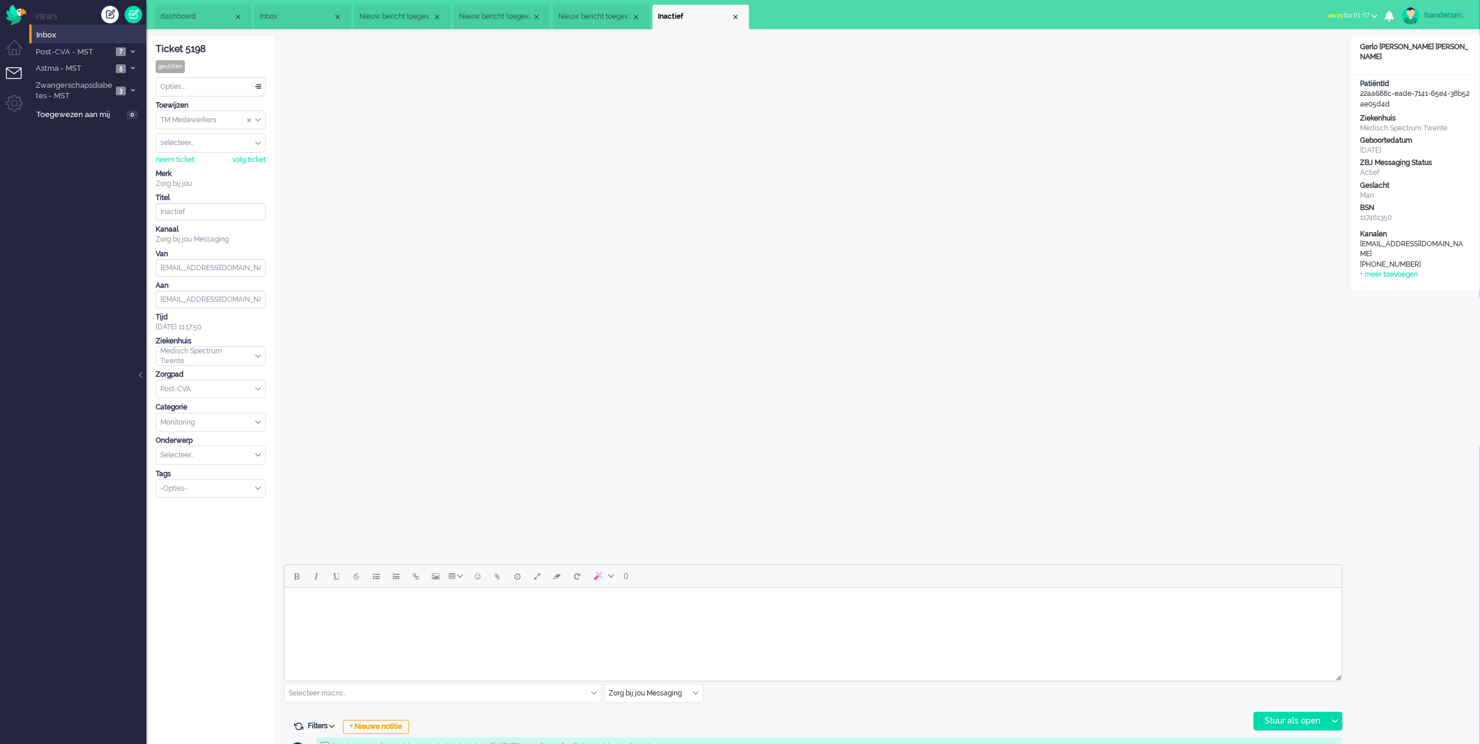
click at [284, 15] on span "Inbox" at bounding box center [296, 17] width 73 height 10
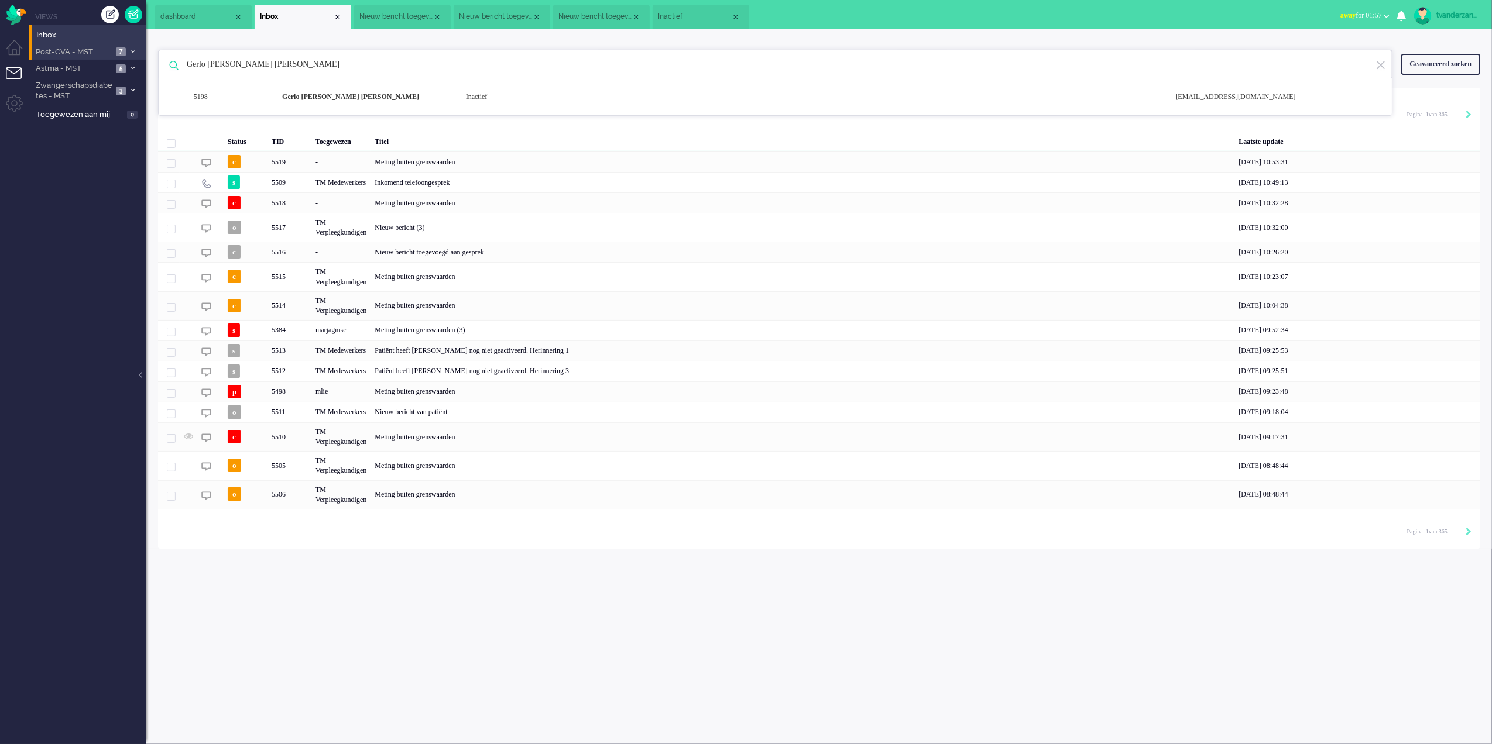
drag, startPoint x: 411, startPoint y: 69, endPoint x: 101, endPoint y: 54, distance: 310.0
click at [102, 53] on div "Thuis Dashboard [GEOGRAPHIC_DATA] Volgen [GEOGRAPHIC_DATA] release_2.1.2 Views …" at bounding box center [746, 372] width 1492 height 744
paste input "[PERSON_NAME] [PERSON_NAME]"
click at [369, 101] on b "[PERSON_NAME] [PERSON_NAME]" at bounding box center [341, 96] width 118 height 8
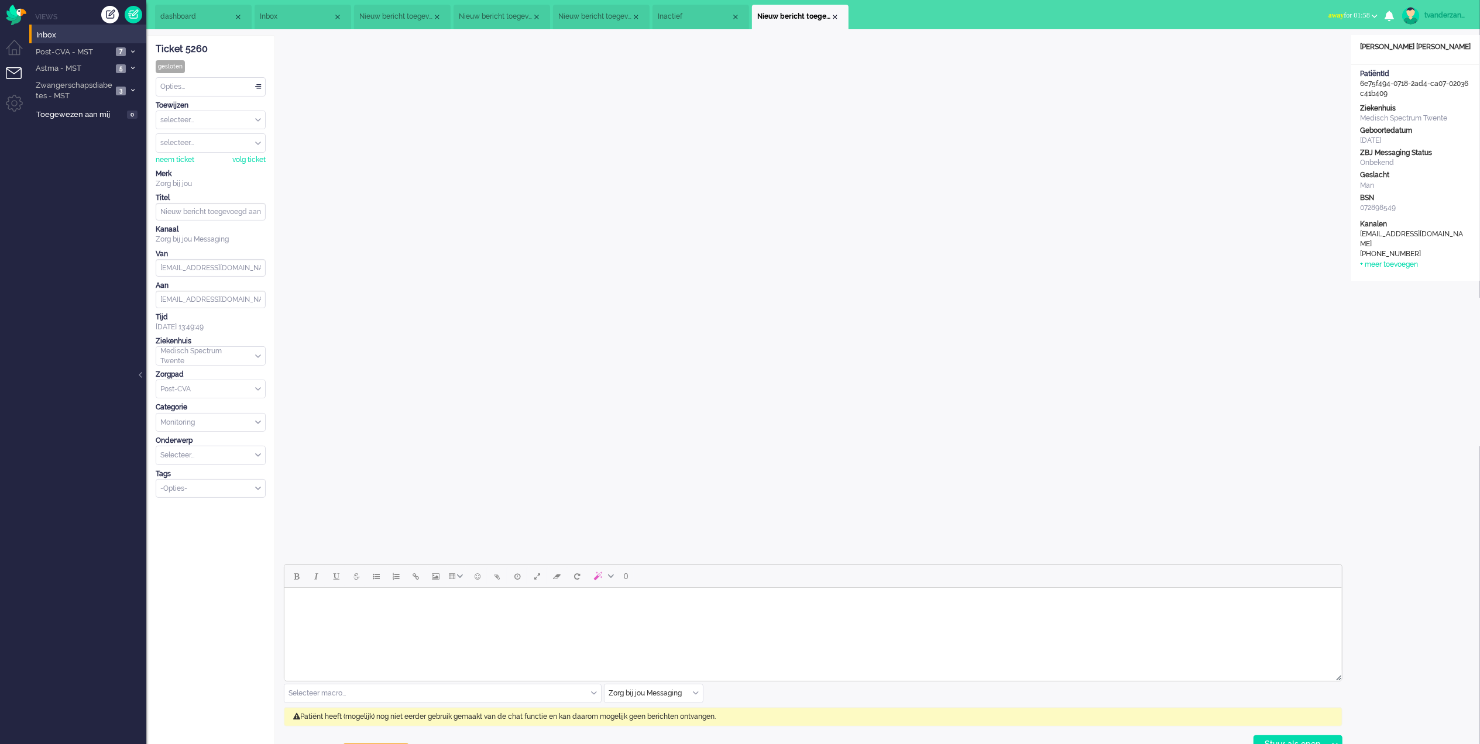
drag, startPoint x: 267, startPoint y: 15, endPoint x: 298, endPoint y: 28, distance: 33.8
click at [267, 14] on span "Inbox" at bounding box center [296, 17] width 73 height 10
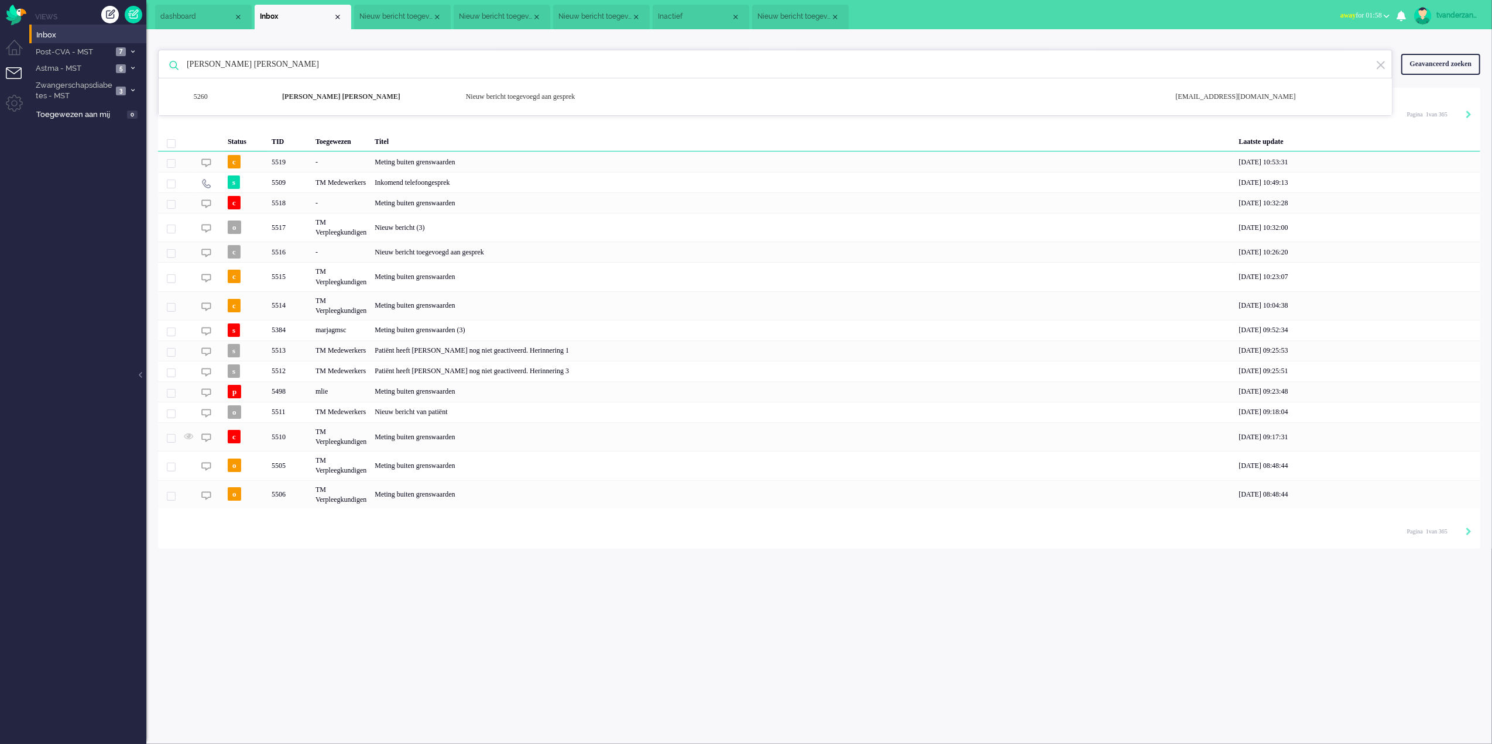
drag, startPoint x: 290, startPoint y: 74, endPoint x: 157, endPoint y: 67, distance: 133.0
click at [158, 66] on div "[PERSON_NAME] [PERSON_NAME] 5260 [PERSON_NAME] [PERSON_NAME] Nieuw bericht toeg…" at bounding box center [775, 64] width 1234 height 29
paste input "[PERSON_NAME]"
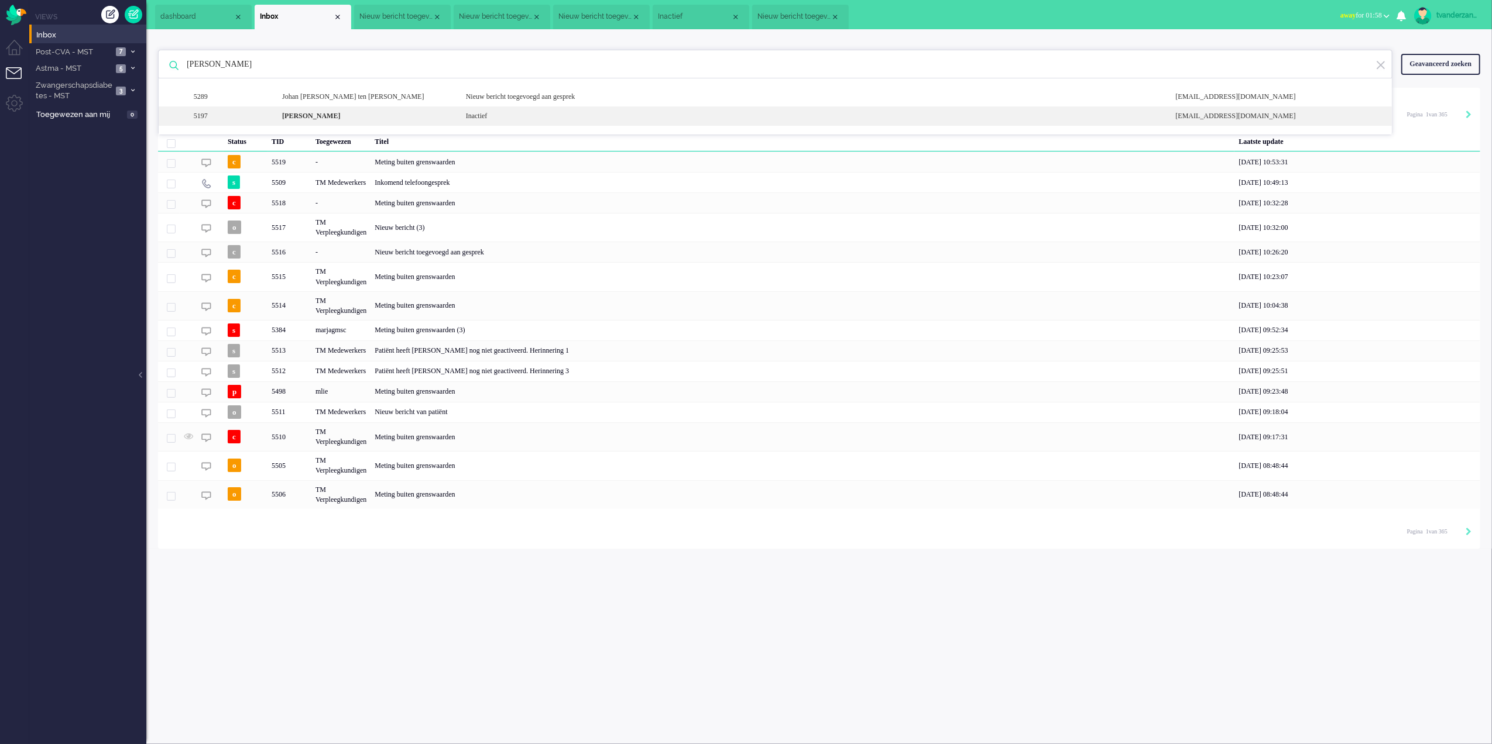
click at [316, 121] on div "[PERSON_NAME]" at bounding box center [365, 116] width 184 height 10
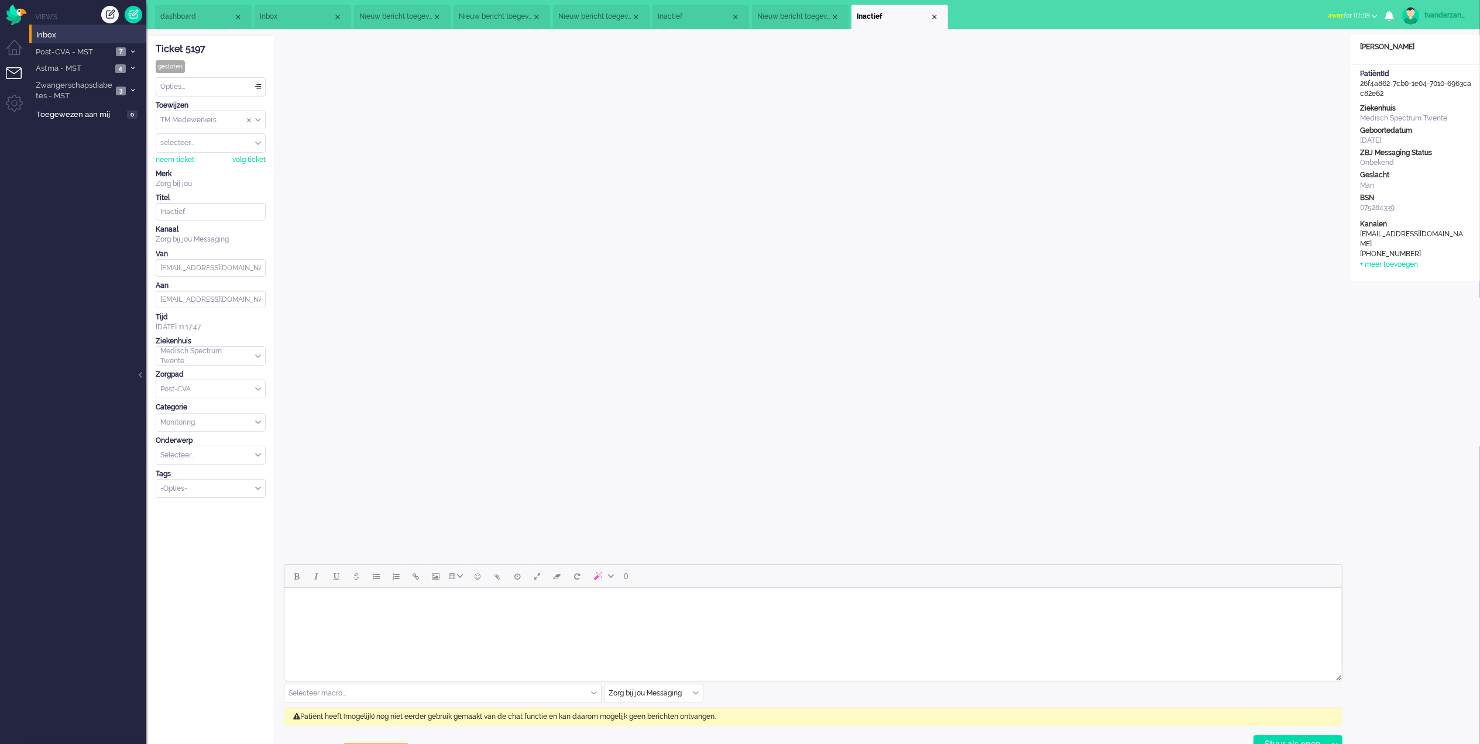
drag, startPoint x: 274, startPoint y: 20, endPoint x: 305, endPoint y: 35, distance: 34.5
click at [274, 19] on span "Inbox" at bounding box center [296, 17] width 73 height 10
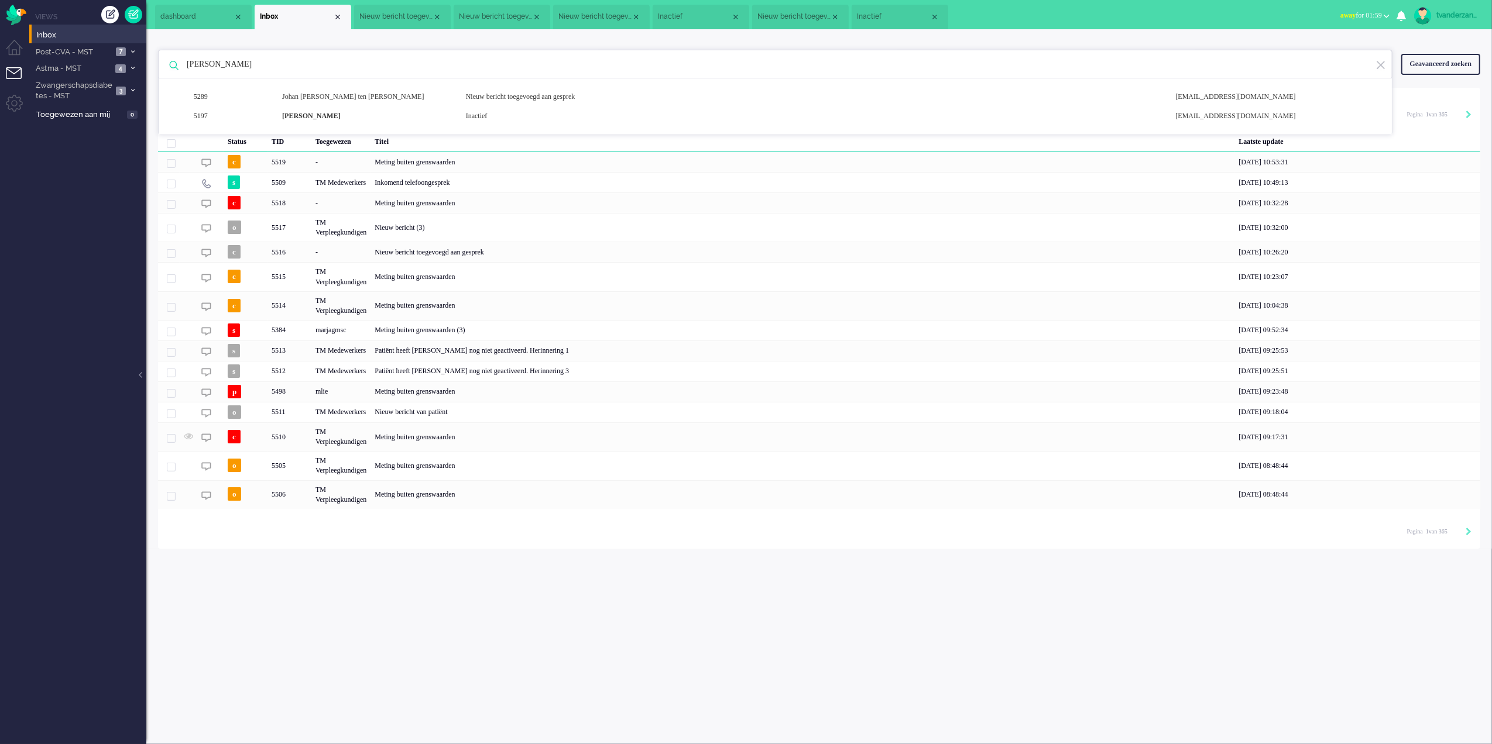
drag, startPoint x: 252, startPoint y: 61, endPoint x: 179, endPoint y: 61, distance: 72.6
click at [179, 61] on input "[PERSON_NAME]" at bounding box center [777, 64] width 1198 height 28
paste input "Behiye Toko"
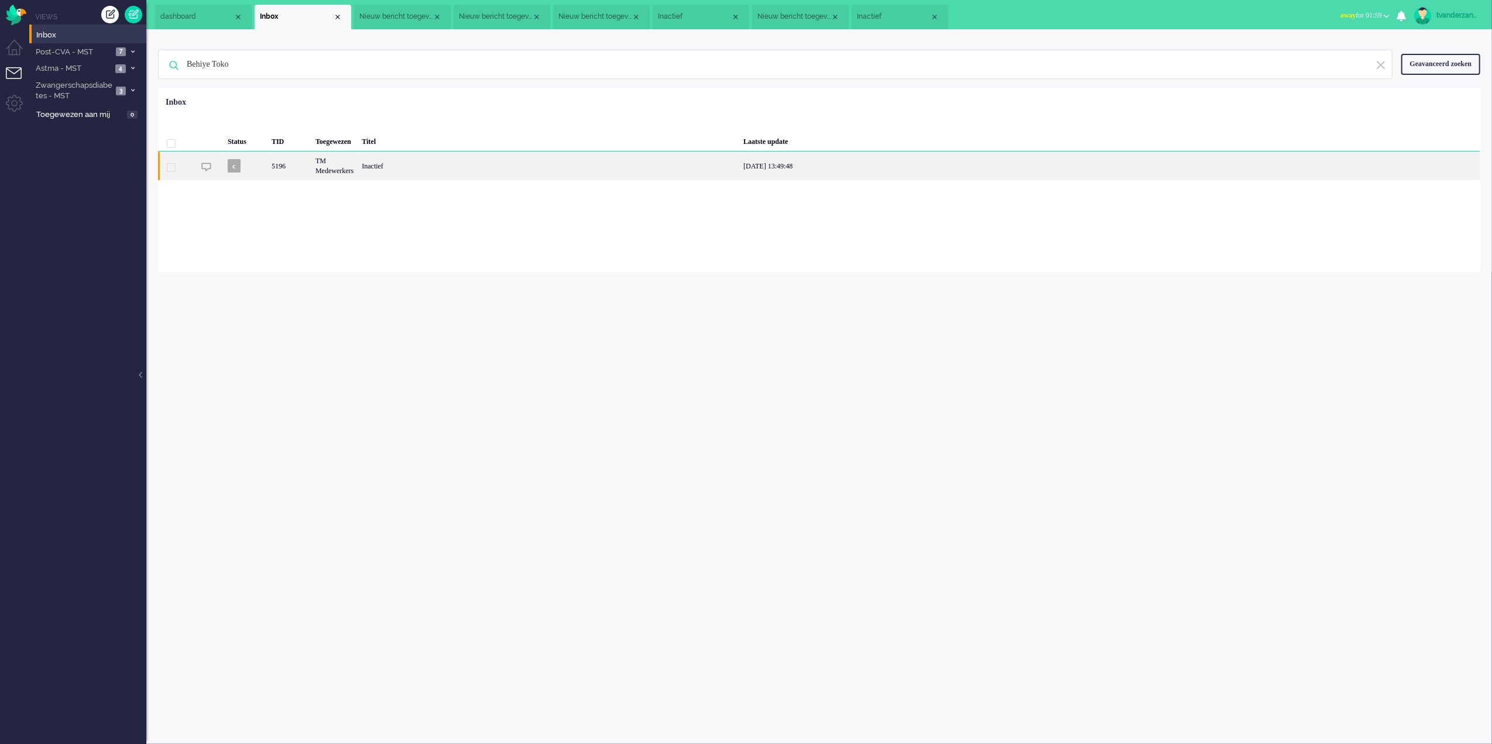
click at [331, 171] on div "TM Medewerkers" at bounding box center [334, 166] width 46 height 29
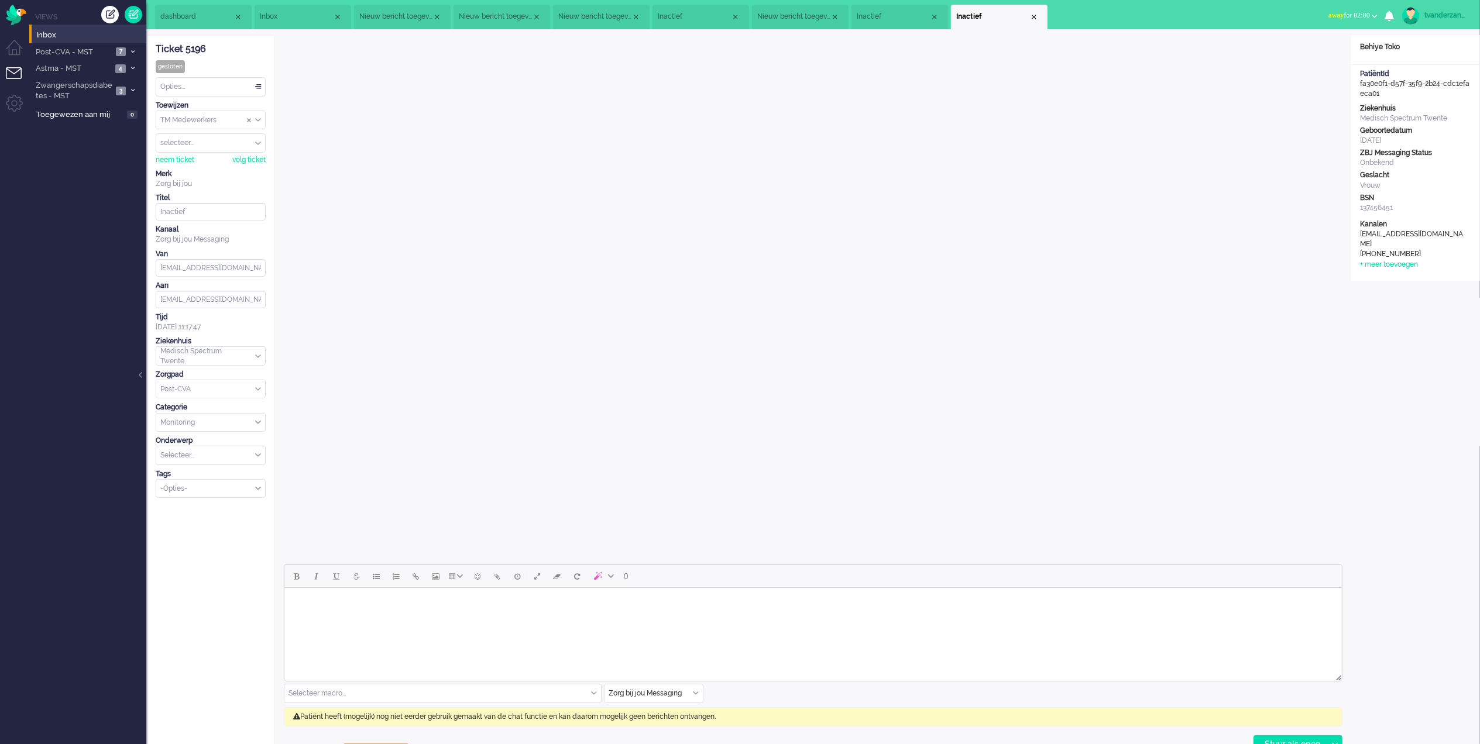
click at [297, 13] on span "Inbox" at bounding box center [296, 17] width 73 height 10
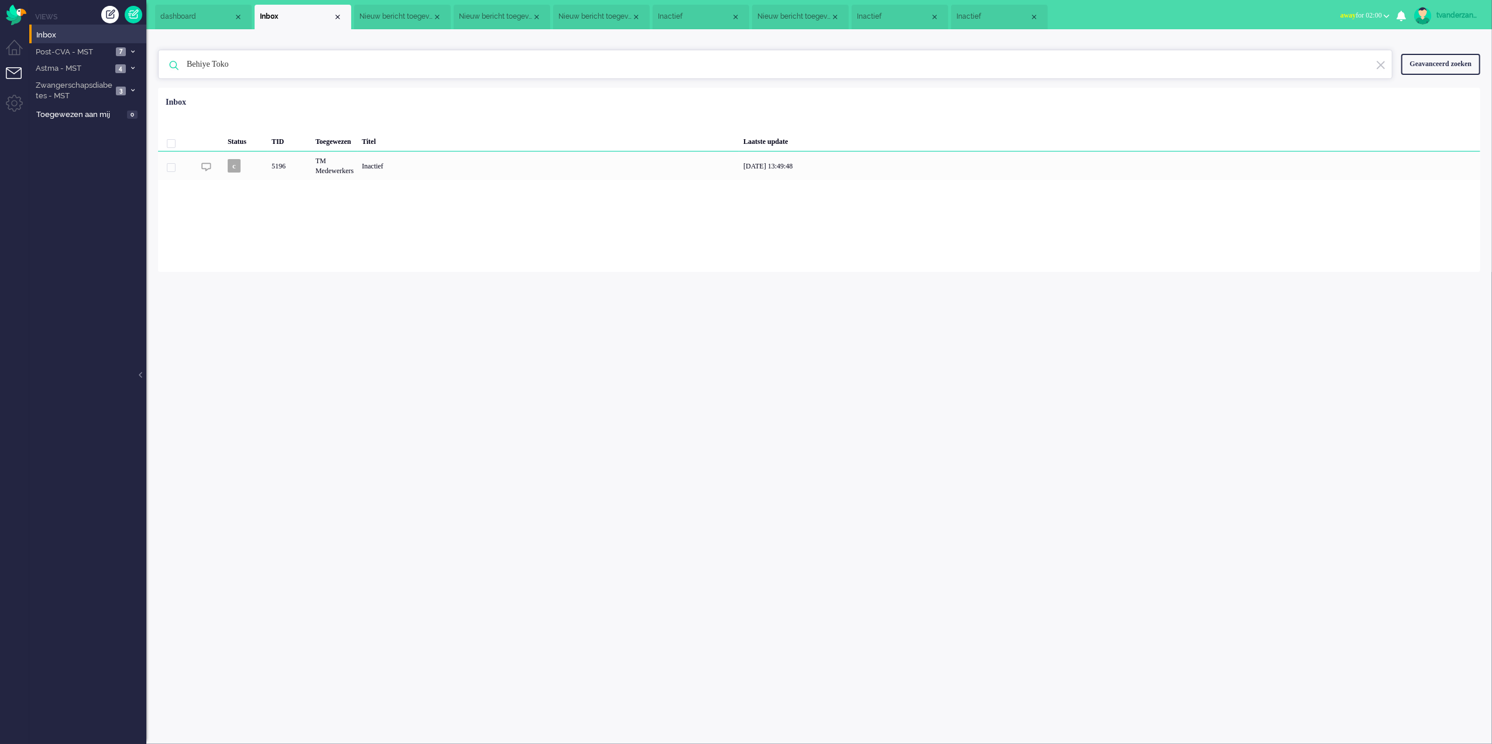
drag, startPoint x: 318, startPoint y: 61, endPoint x: 167, endPoint y: 61, distance: 151.6
click at [167, 60] on div "Behiye Toko 5196 Behiye Toko Inactief [EMAIL_ADDRESS][DOMAIN_NAME]" at bounding box center [775, 64] width 1234 height 29
paste input "E.J.M. [GEOGRAPHIC_DATA]"
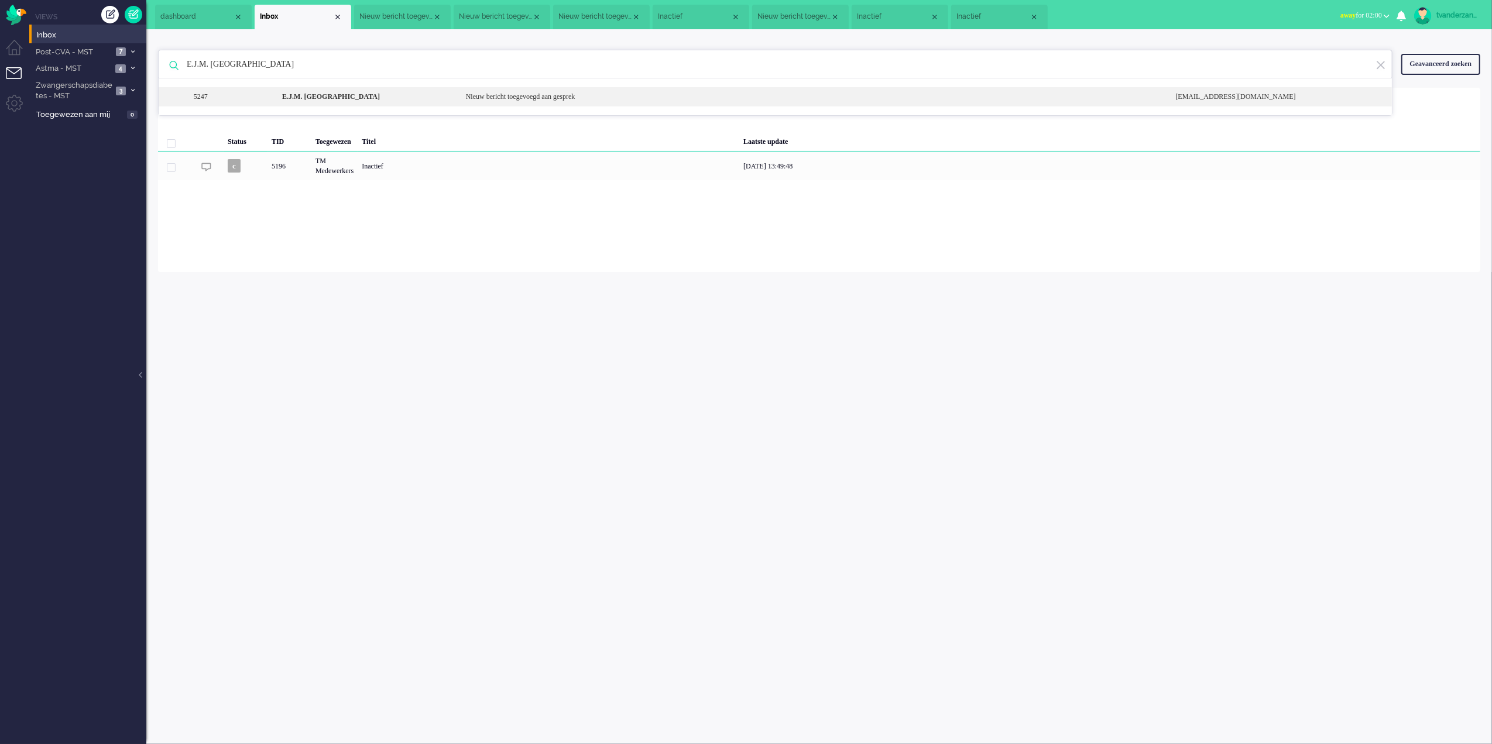
click at [313, 99] on b "E.J.M. [GEOGRAPHIC_DATA]" at bounding box center [331, 96] width 98 height 8
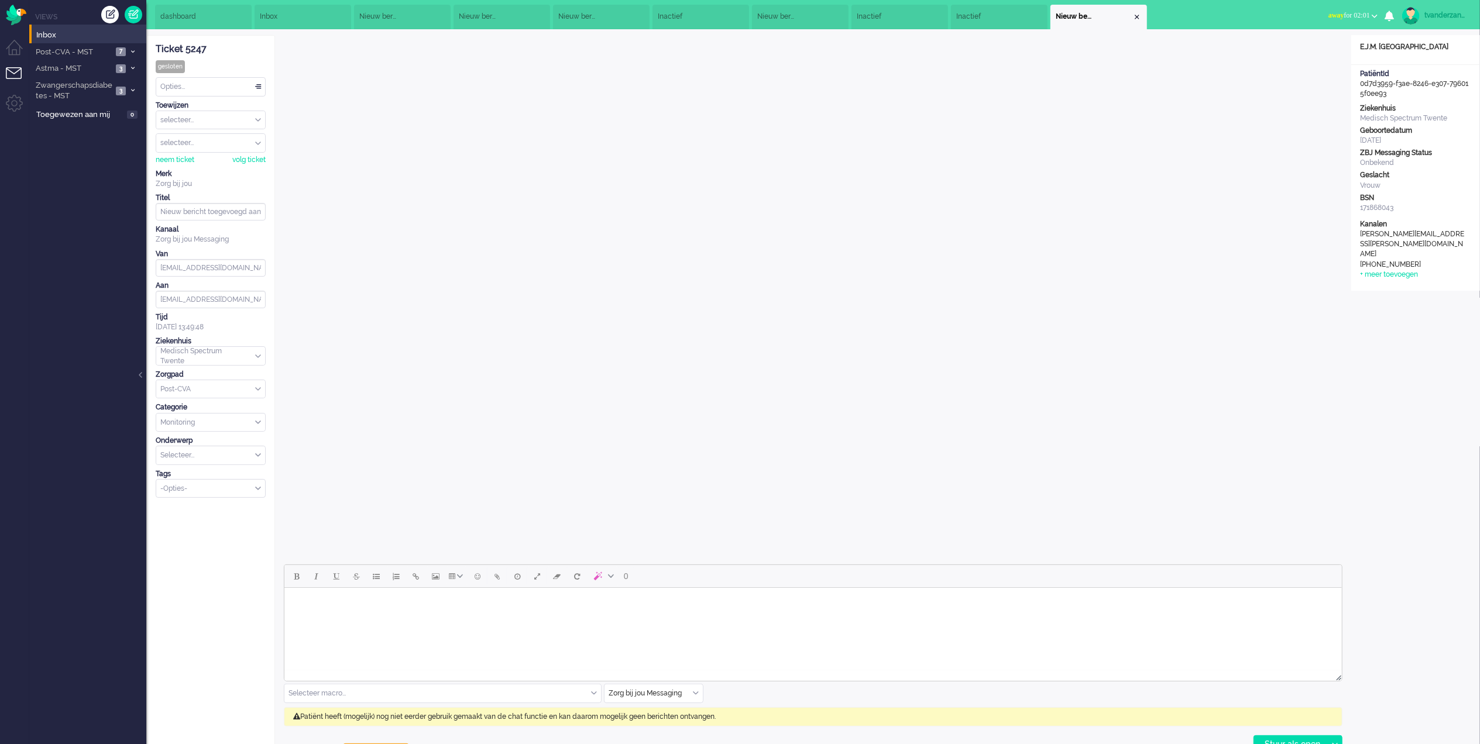
click at [302, 12] on li "Inbox" at bounding box center [303, 17] width 97 height 25
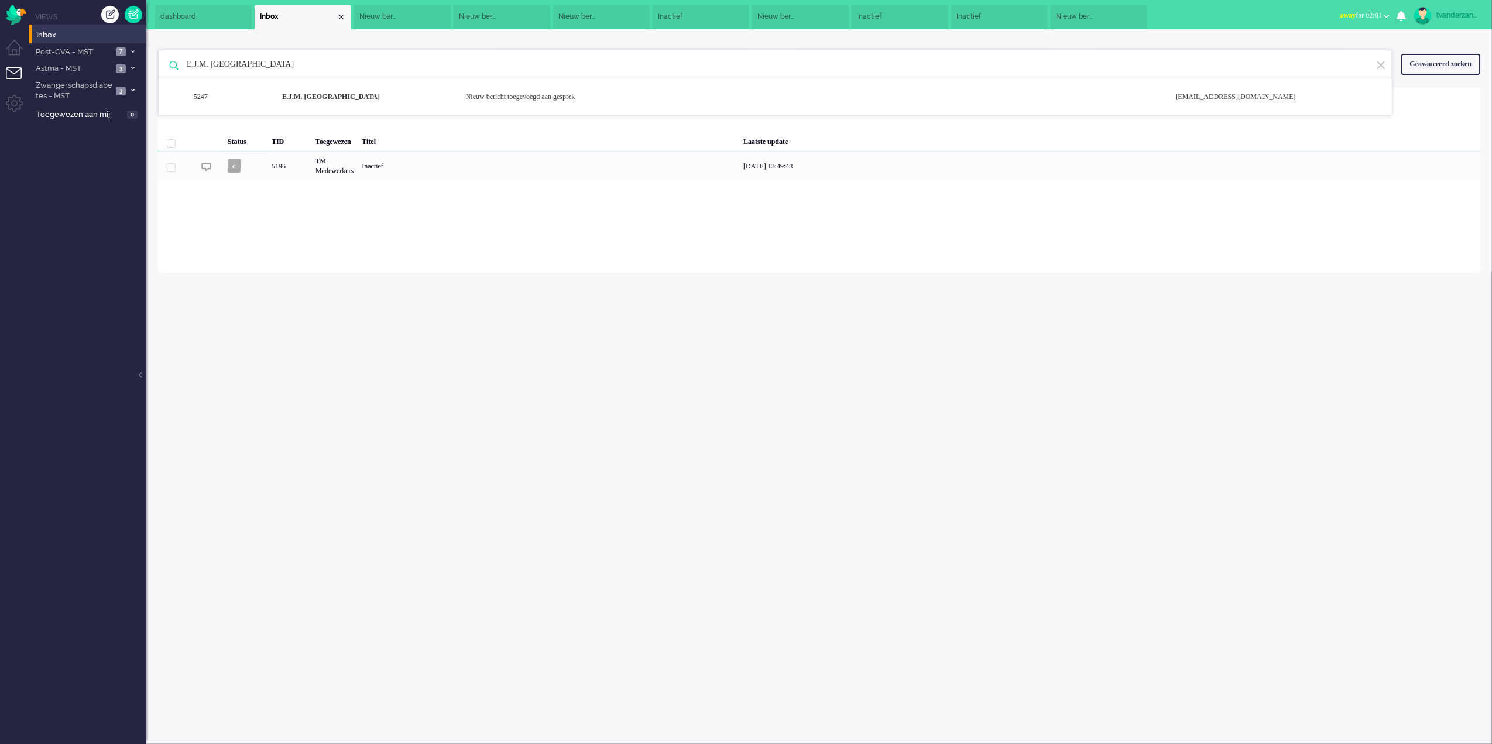
drag, startPoint x: 341, startPoint y: 59, endPoint x: 174, endPoint y: 56, distance: 166.8
click at [174, 56] on div "E.J.M. Wagelaar 5247 E.J.M. Wagelaar Nieuw bericht toegevoegd aan gesprek [EMAI…" at bounding box center [775, 64] width 1234 height 29
paste input "mile [PERSON_NAME]"
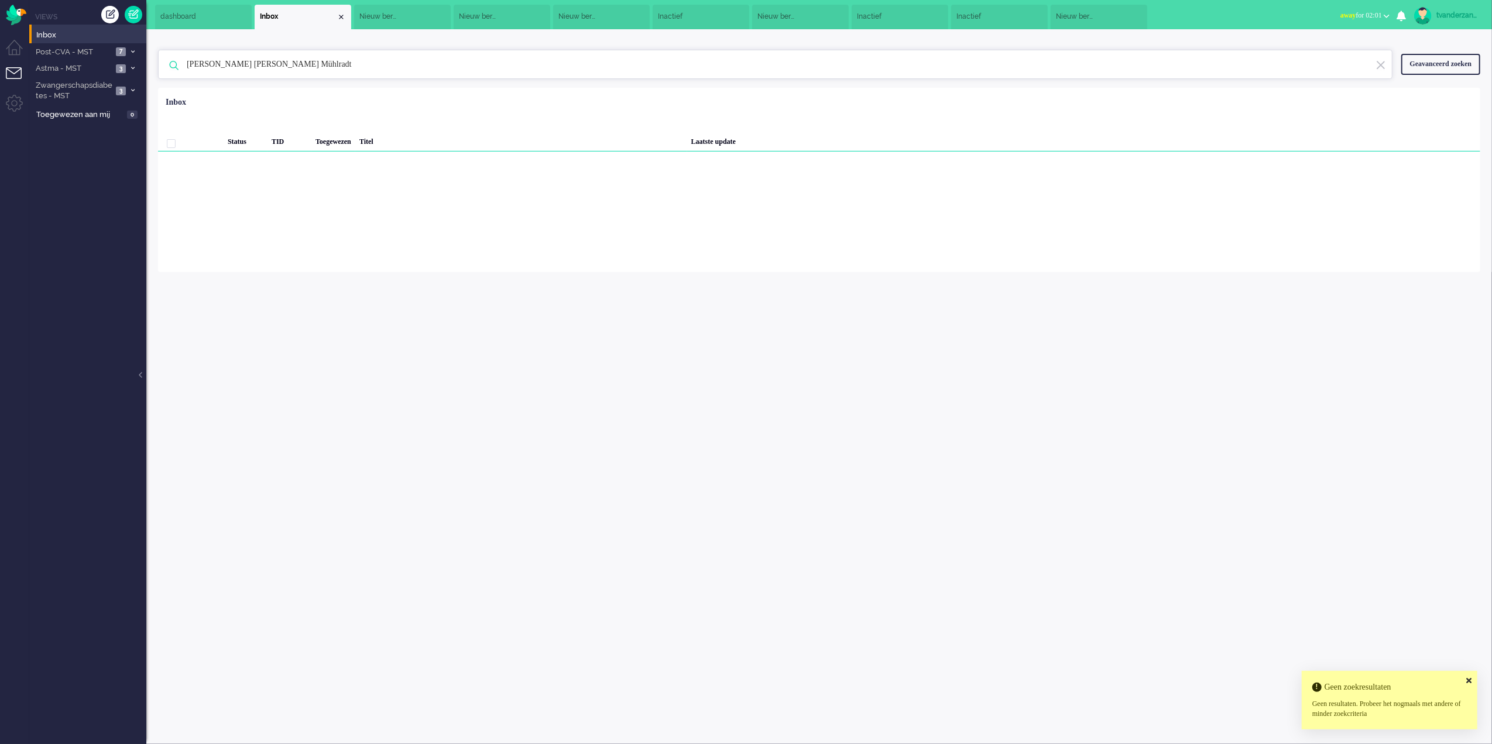
click at [345, 54] on input "[PERSON_NAME] [PERSON_NAME] Mühlradt" at bounding box center [777, 64] width 1198 height 28
drag, startPoint x: 218, startPoint y: 64, endPoint x: 159, endPoint y: 57, distance: 58.9
click at [159, 57] on div "[PERSON_NAME] [PERSON_NAME] Mühlradt 5247 E.J.M. Wagelaar Nieuw bericht toegevo…" at bounding box center [775, 64] width 1234 height 29
drag, startPoint x: 326, startPoint y: 64, endPoint x: 211, endPoint y: 69, distance: 114.8
click at [211, 69] on input "[PERSON_NAME] [PERSON_NAME] Mühlradt" at bounding box center [777, 64] width 1198 height 28
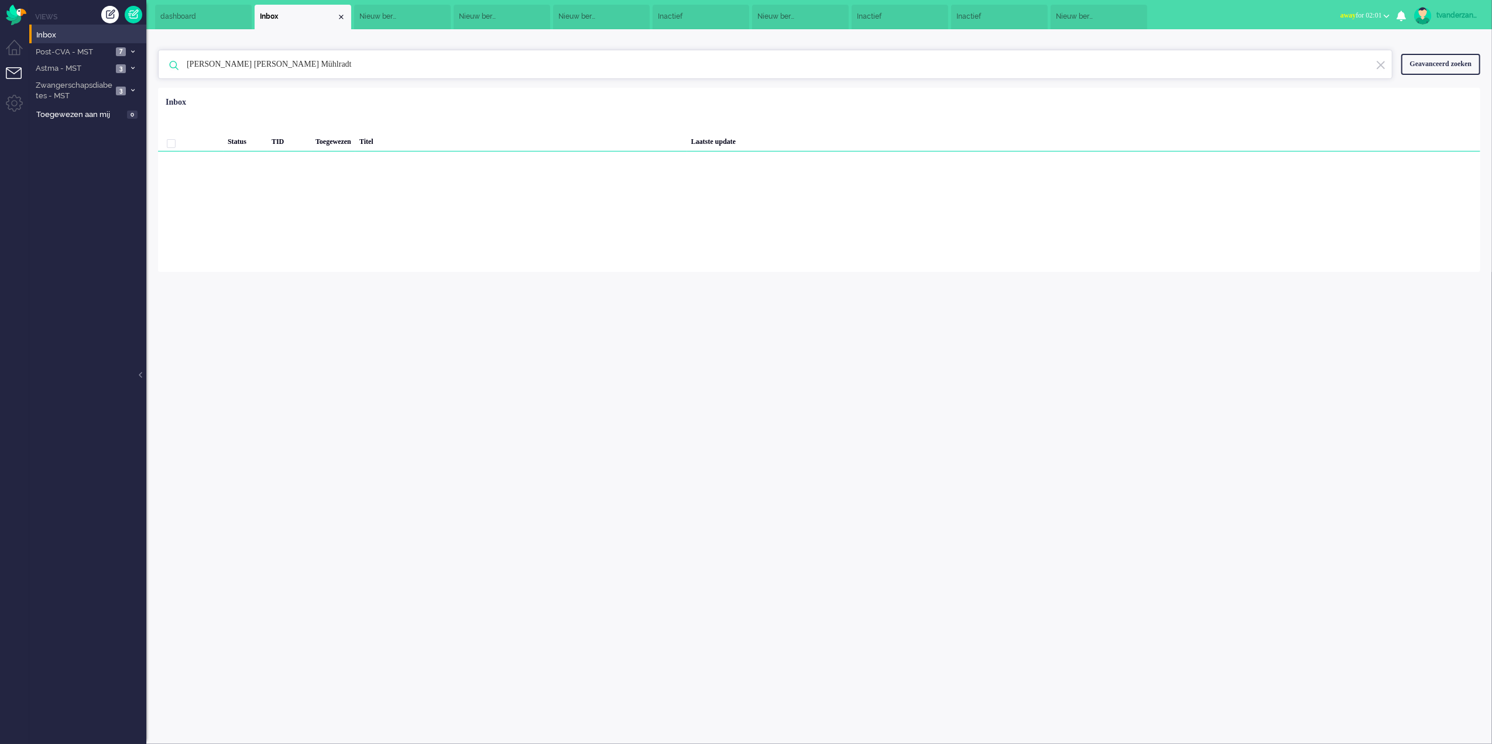
click at [263, 66] on input "[PERSON_NAME] [PERSON_NAME] Mühlradt" at bounding box center [777, 64] width 1198 height 28
drag, startPoint x: 260, startPoint y: 68, endPoint x: 213, endPoint y: 59, distance: 47.9
click at [213, 59] on input "[PERSON_NAME] [PERSON_NAME] Mühlradt" at bounding box center [777, 64] width 1198 height 28
click at [280, 66] on input "[PERSON_NAME]" at bounding box center [777, 64] width 1198 height 28
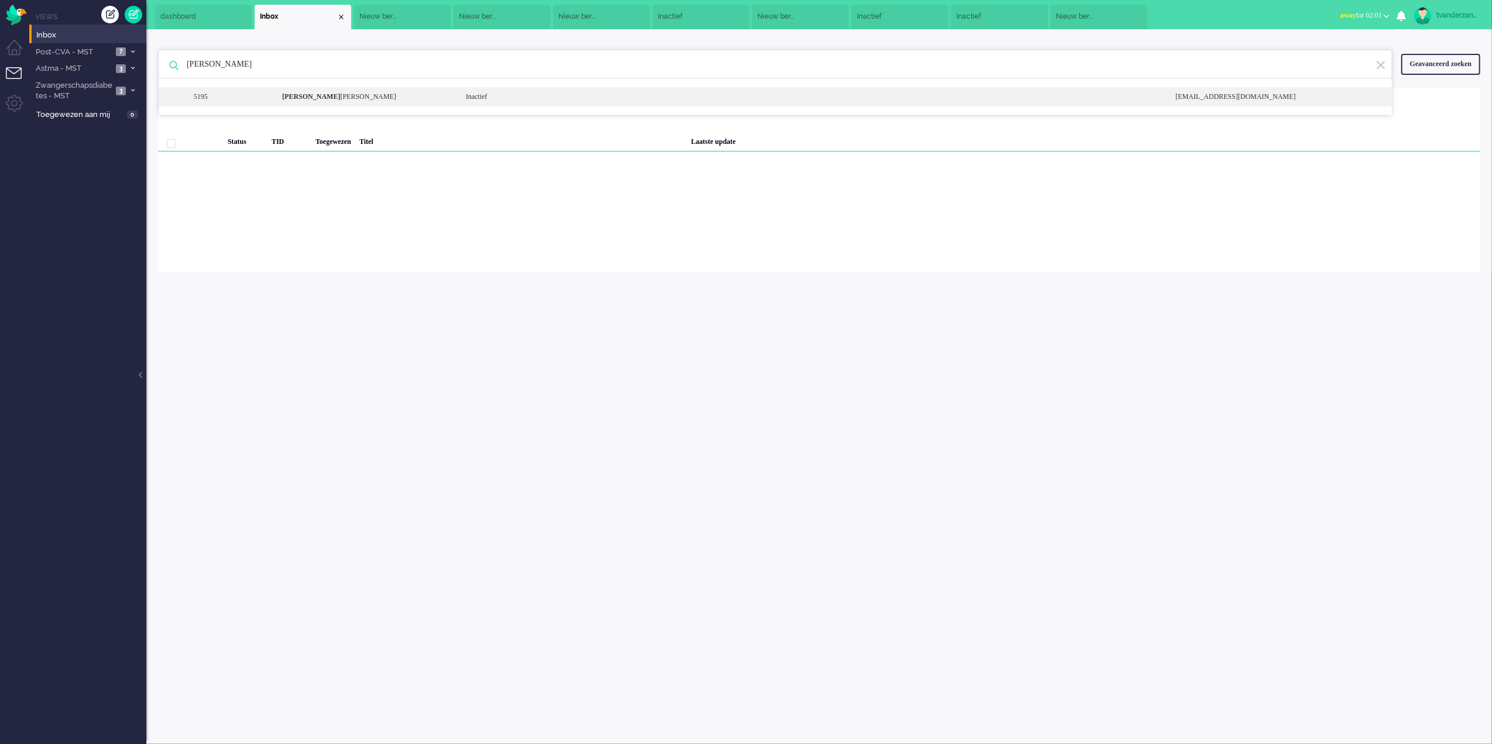
click at [324, 103] on div "5195 [PERSON_NAME] [PERSON_NAME] Mühlradt Inactief [EMAIL_ADDRESS][DOMAIN_NAME]" at bounding box center [775, 96] width 1233 height 19
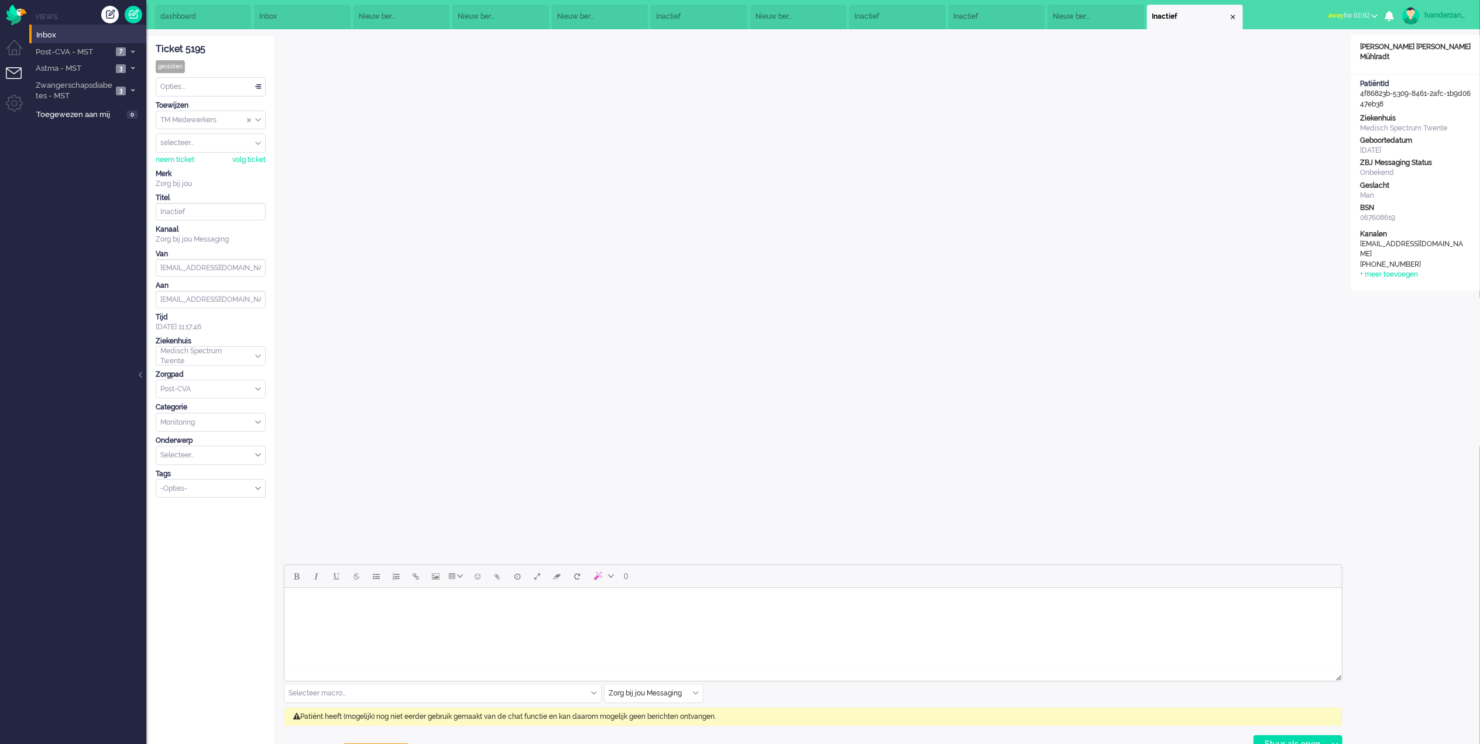
click at [291, 18] on span "Inbox" at bounding box center [277, 17] width 37 height 10
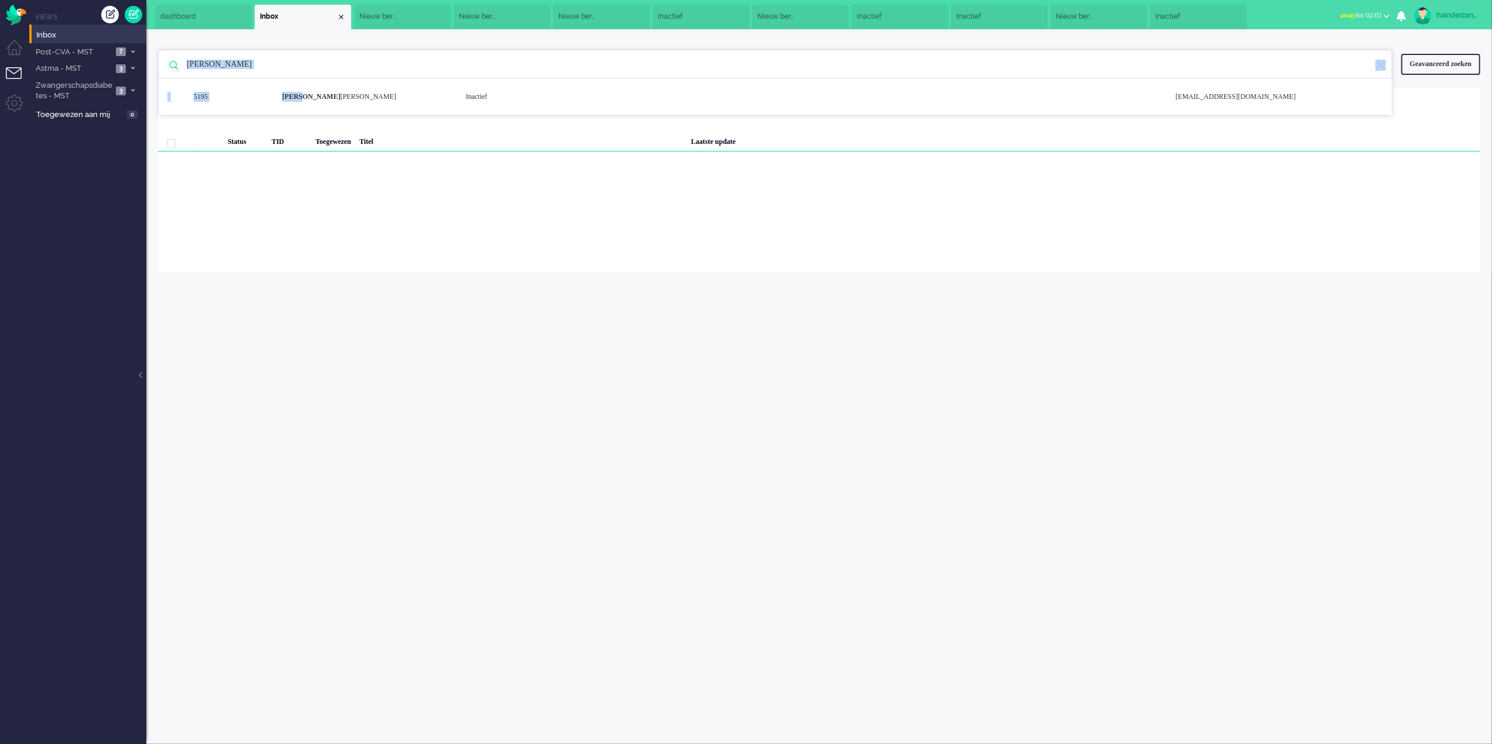
drag, startPoint x: 276, startPoint y: 71, endPoint x: 211, endPoint y: 60, distance: 66.5
click at [211, 60] on div "[PERSON_NAME] 5195 [PERSON_NAME] [PERSON_NAME] Mühlradt Inactief [EMAIL_ADDRESS…" at bounding box center [775, 64] width 1234 height 29
click at [212, 59] on input "[PERSON_NAME]" at bounding box center [777, 64] width 1198 height 28
click at [212, 60] on input "[PERSON_NAME]" at bounding box center [777, 64] width 1198 height 28
click at [211, 61] on input "[PERSON_NAME]" at bounding box center [777, 64] width 1198 height 28
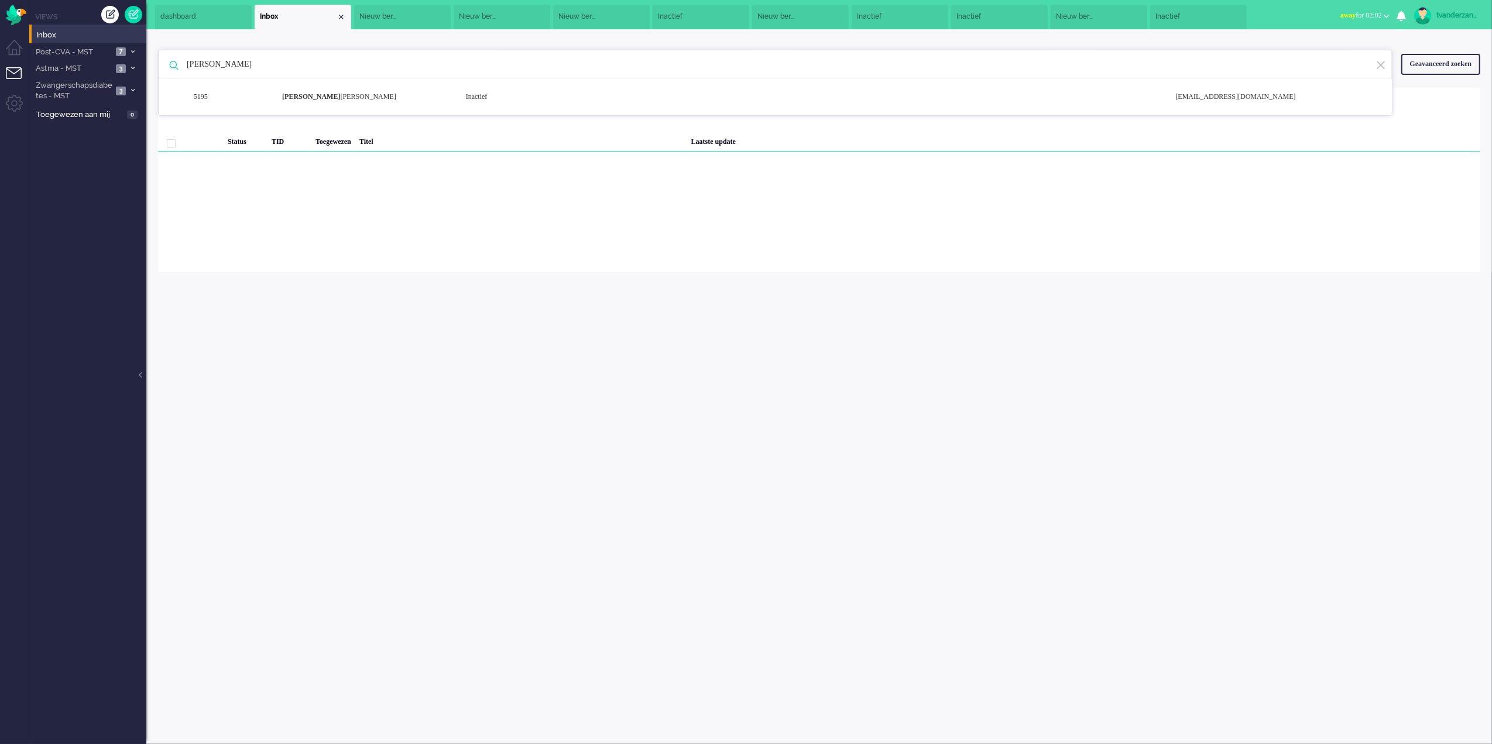
click at [211, 61] on input "[PERSON_NAME]" at bounding box center [777, 64] width 1198 height 28
drag, startPoint x: 211, startPoint y: 62, endPoint x: 174, endPoint y: 67, distance: 36.6
click at [174, 67] on div "[PERSON_NAME] 5195 [PERSON_NAME] [PERSON_NAME] Mühlradt Inactief [EMAIL_ADDRESS…" at bounding box center [775, 64] width 1234 height 29
paste input "[PERSON_NAME] [PERSON_NAME]"
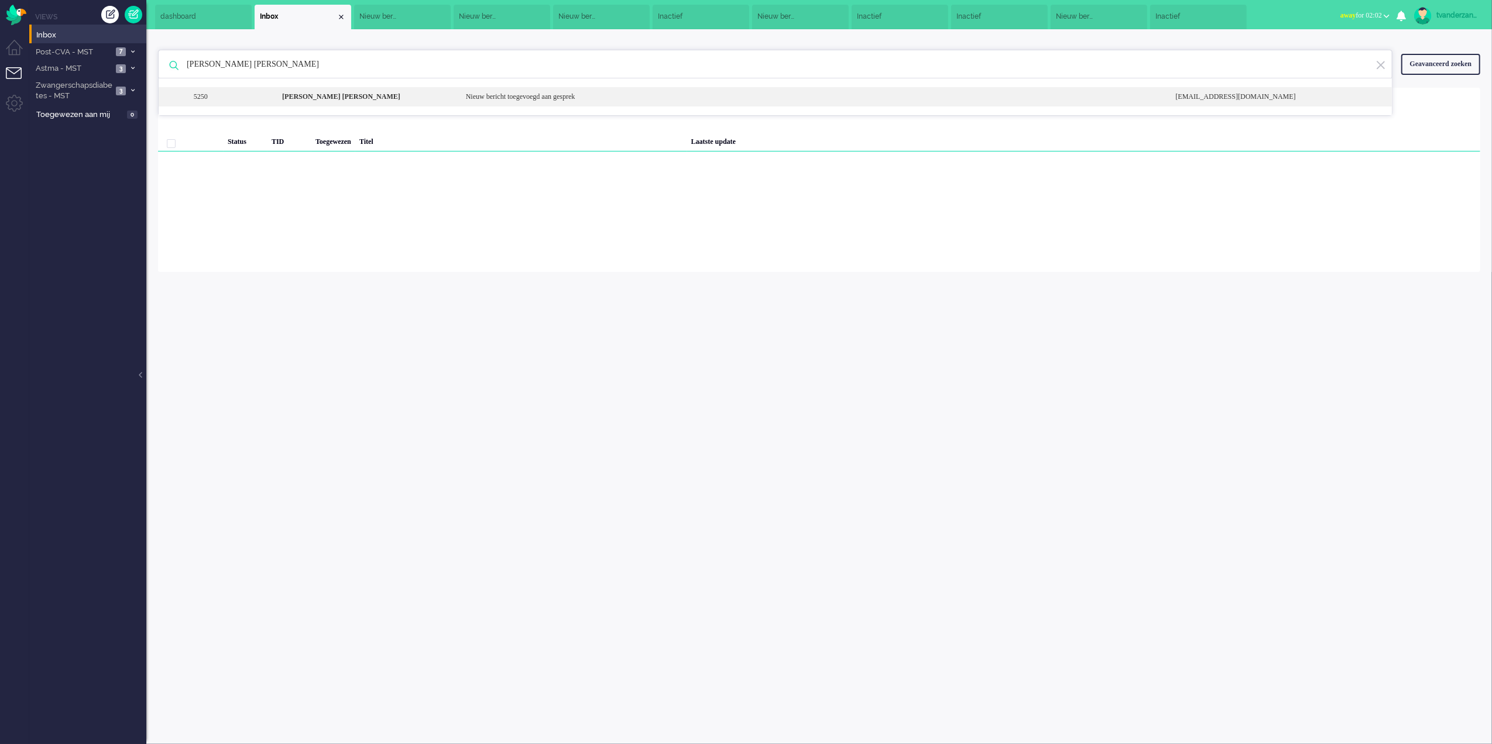
click at [321, 97] on b "[PERSON_NAME] [PERSON_NAME]" at bounding box center [341, 96] width 118 height 8
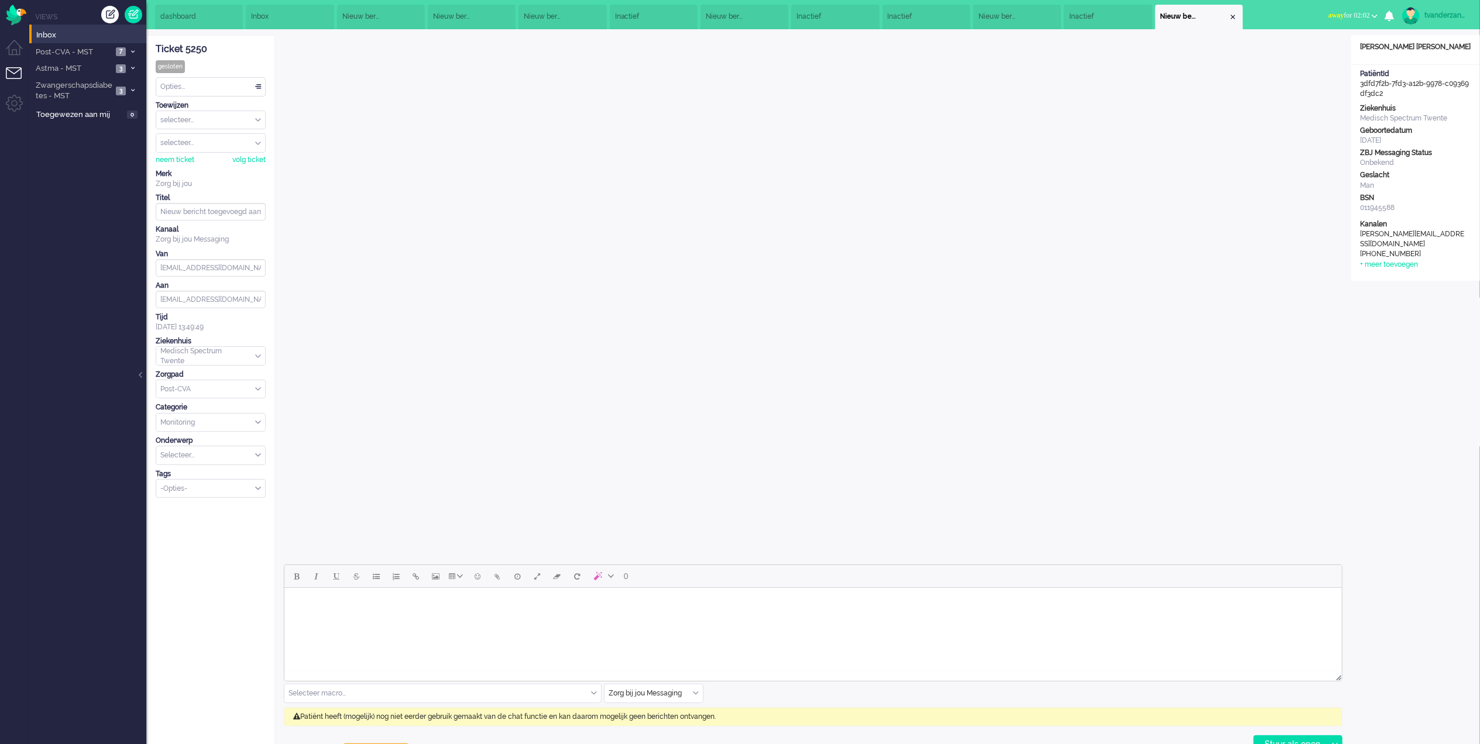
click at [291, 18] on li "Inbox" at bounding box center [290, 17] width 88 height 25
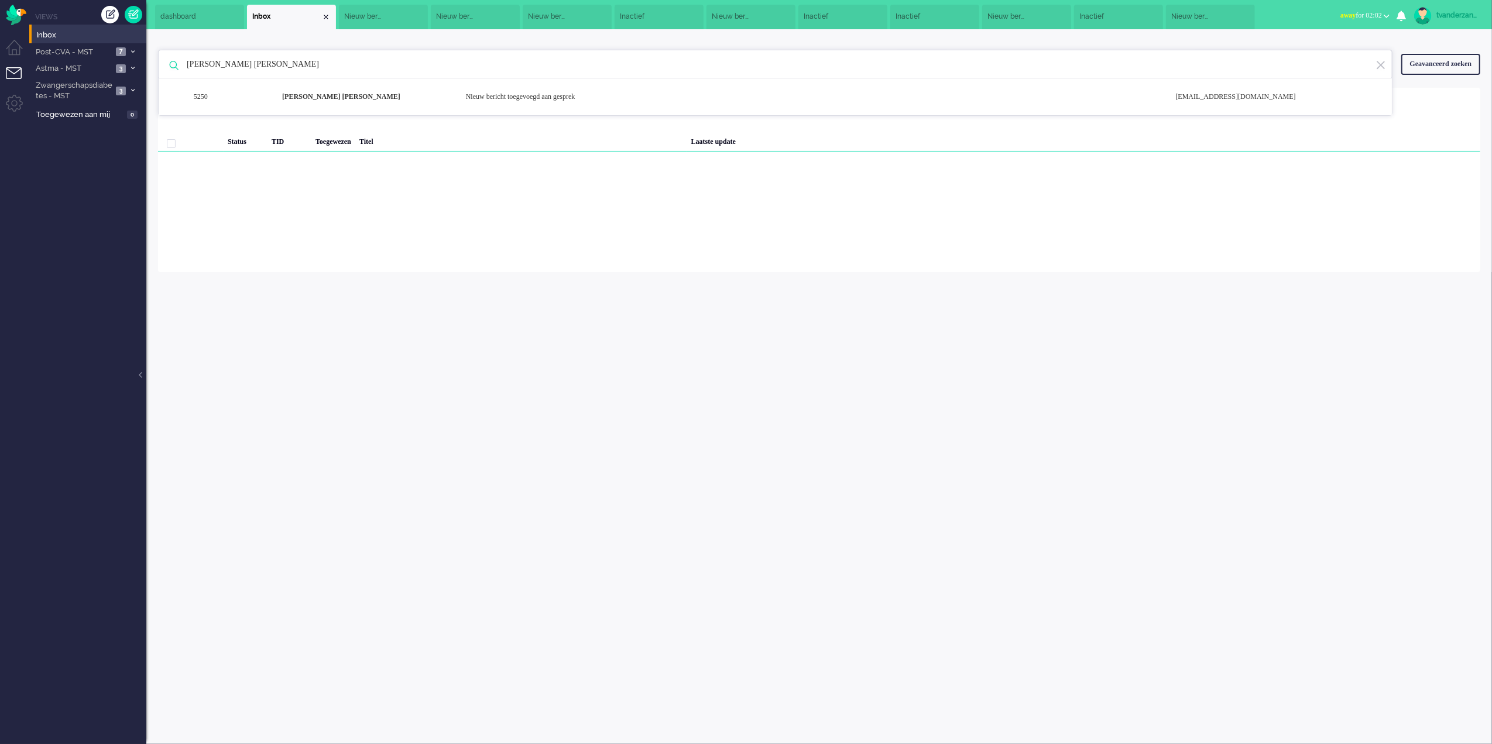
drag, startPoint x: 387, startPoint y: 67, endPoint x: 170, endPoint y: 64, distance: 217.7
click at [170, 64] on div "[PERSON_NAME] [PERSON_NAME] 5250 [PERSON_NAME] [PERSON_NAME] Nieuw bericht toeg…" at bounding box center [775, 64] width 1234 height 29
paste input "C.G.H.M. [PERSON_NAME]"
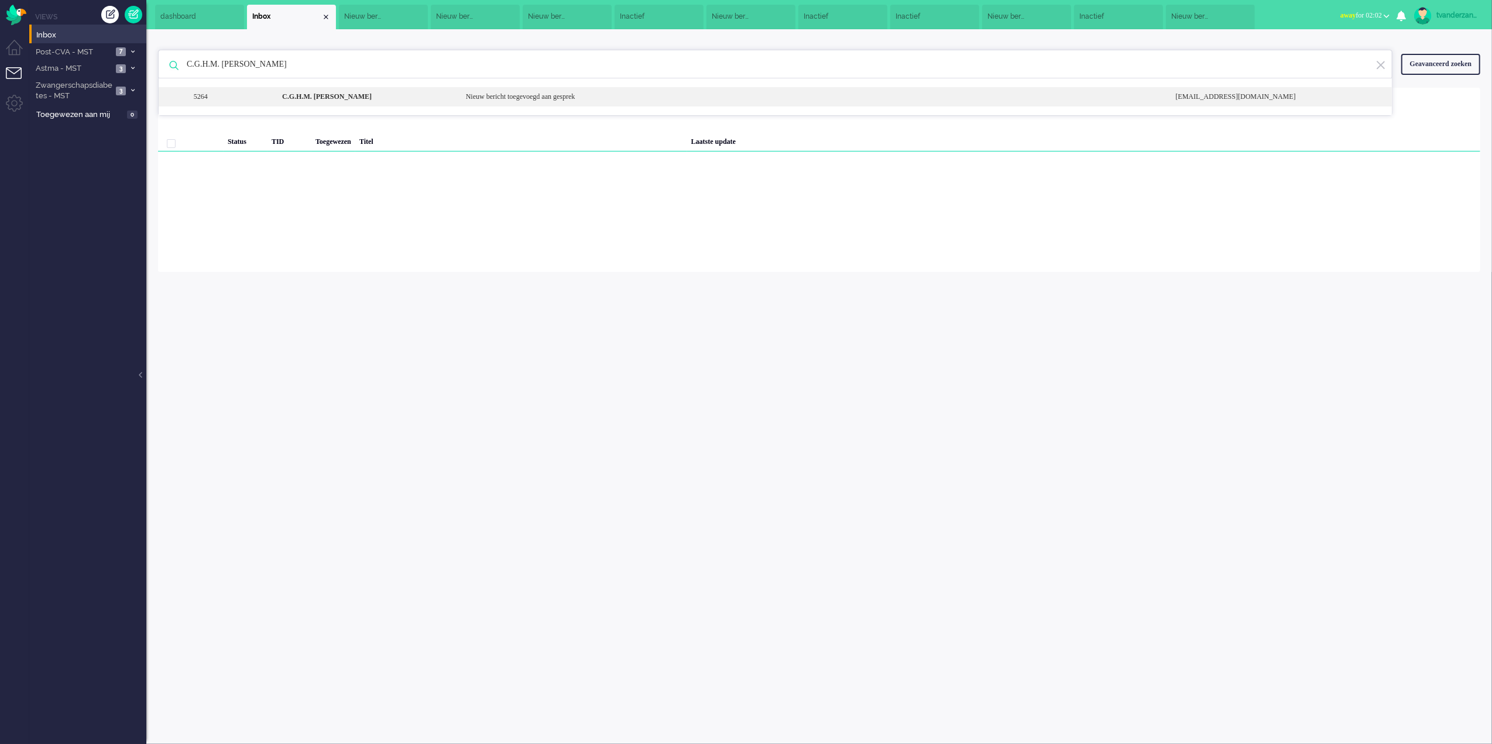
click at [345, 99] on b "C.G.H.M. [PERSON_NAME]" at bounding box center [327, 96] width 90 height 8
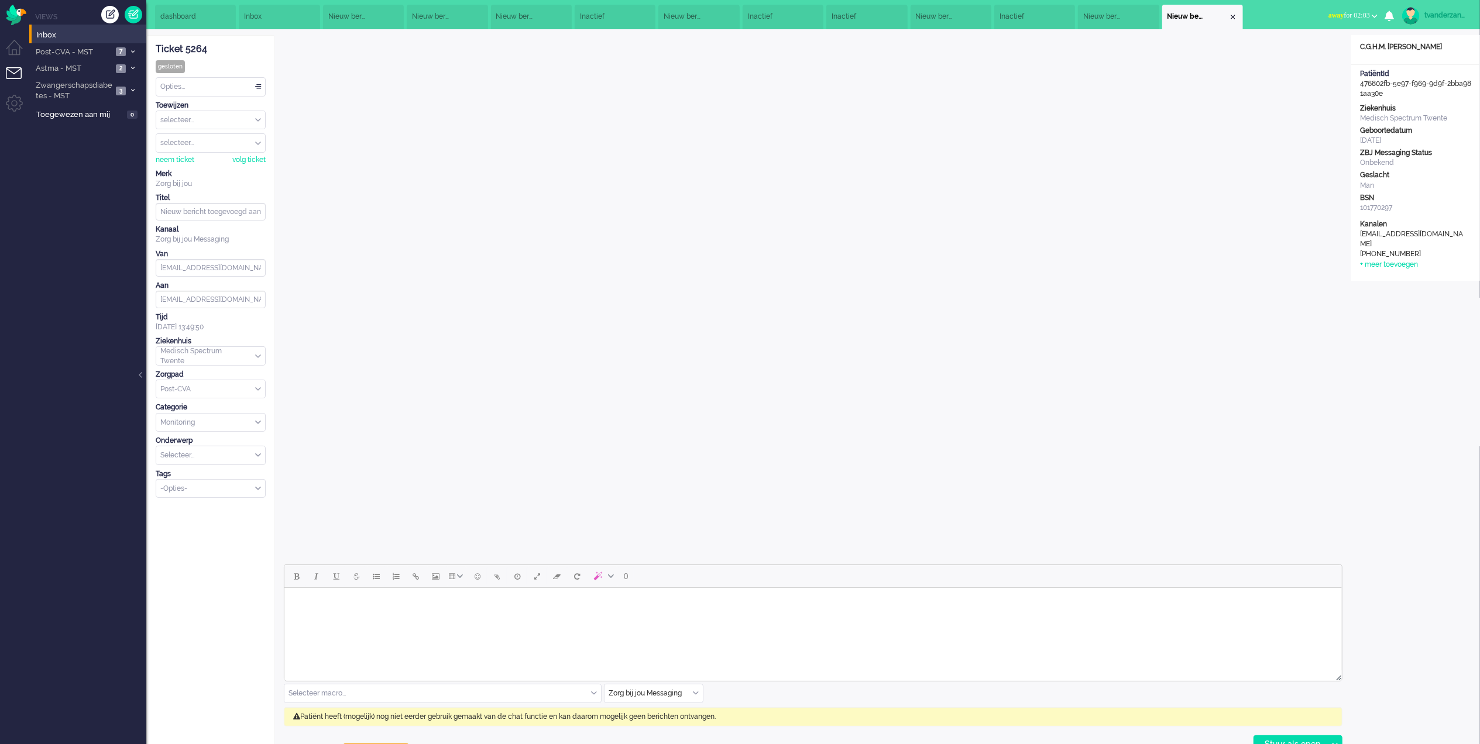
click at [258, 11] on li "Inbox" at bounding box center [279, 17] width 81 height 25
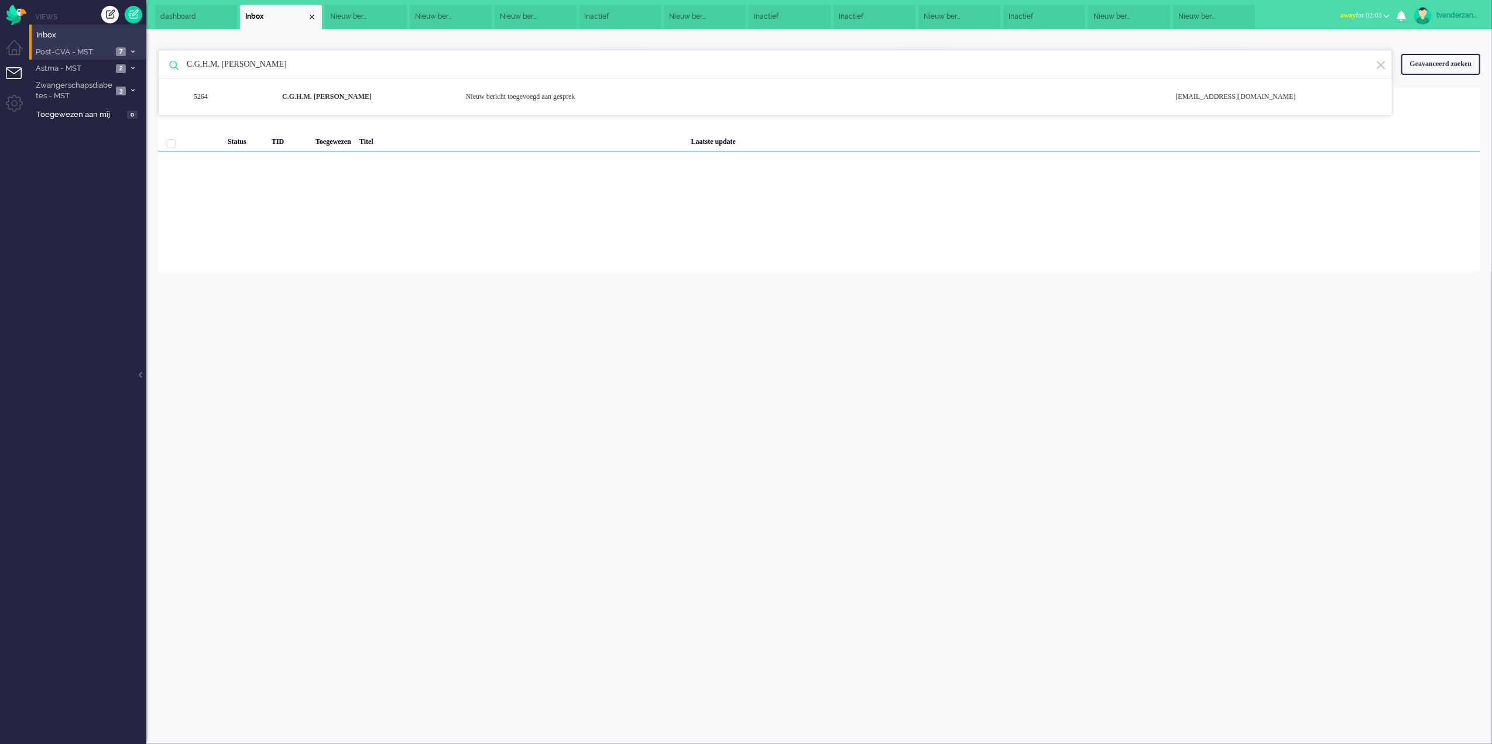
drag, startPoint x: 300, startPoint y: 60, endPoint x: 138, endPoint y: 47, distance: 162.0
click at [138, 47] on div "Thuis Dashboard [GEOGRAPHIC_DATA] Volgen [GEOGRAPHIC_DATA] release_2.1.2 Views …" at bounding box center [746, 372] width 1492 height 744
paste input "[PERSON_NAME] [PERSON_NAME]"
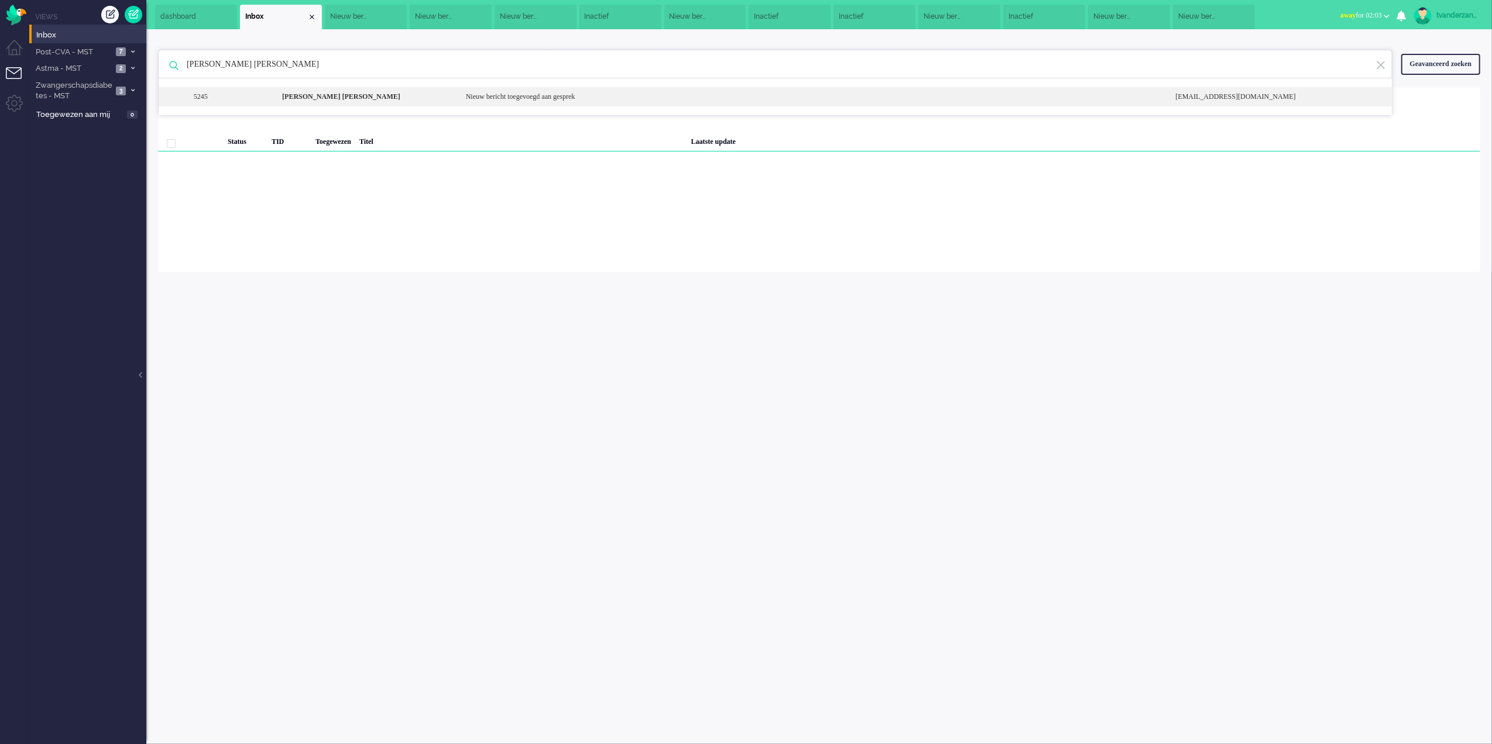
click at [392, 95] on b "[PERSON_NAME] [PERSON_NAME]" at bounding box center [341, 96] width 118 height 8
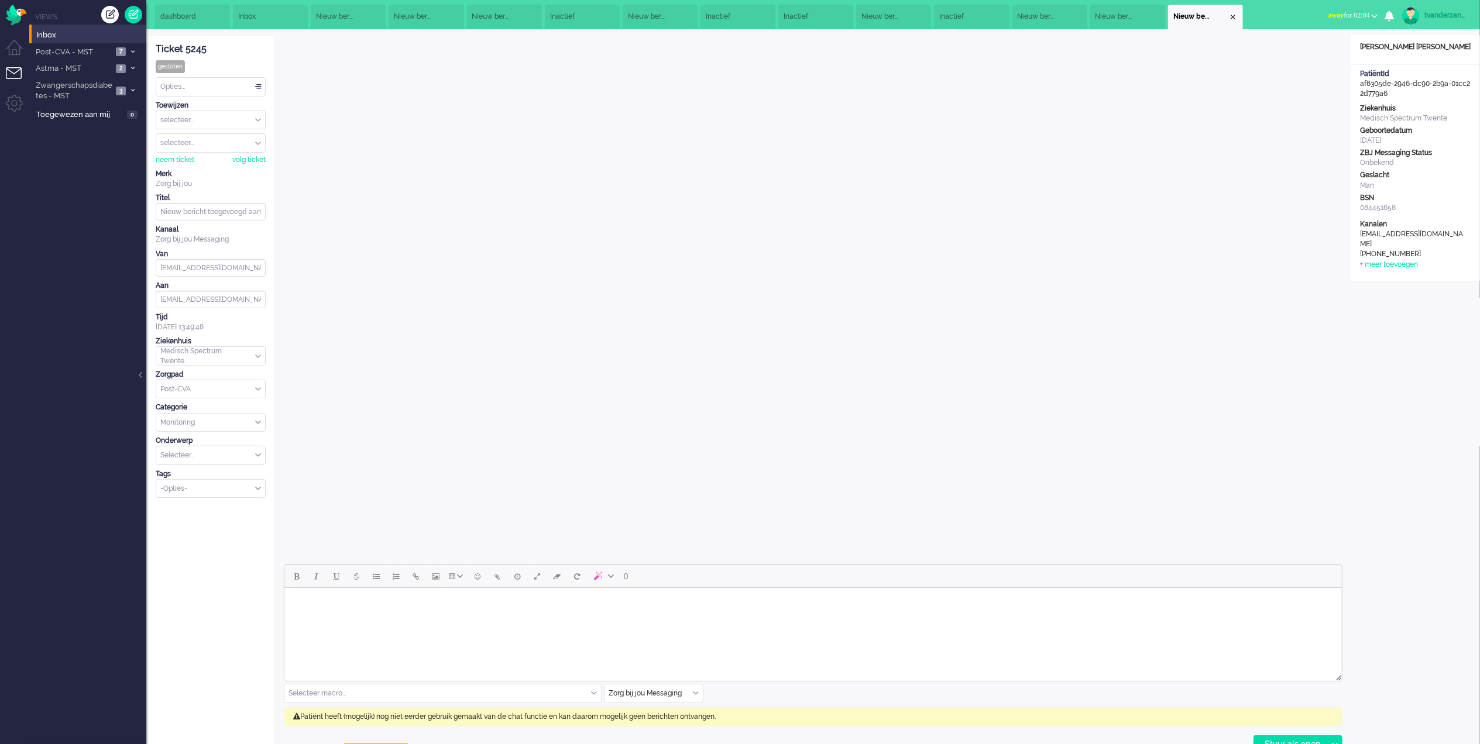
click at [246, 5] on li "Inbox" at bounding box center [270, 17] width 75 height 25
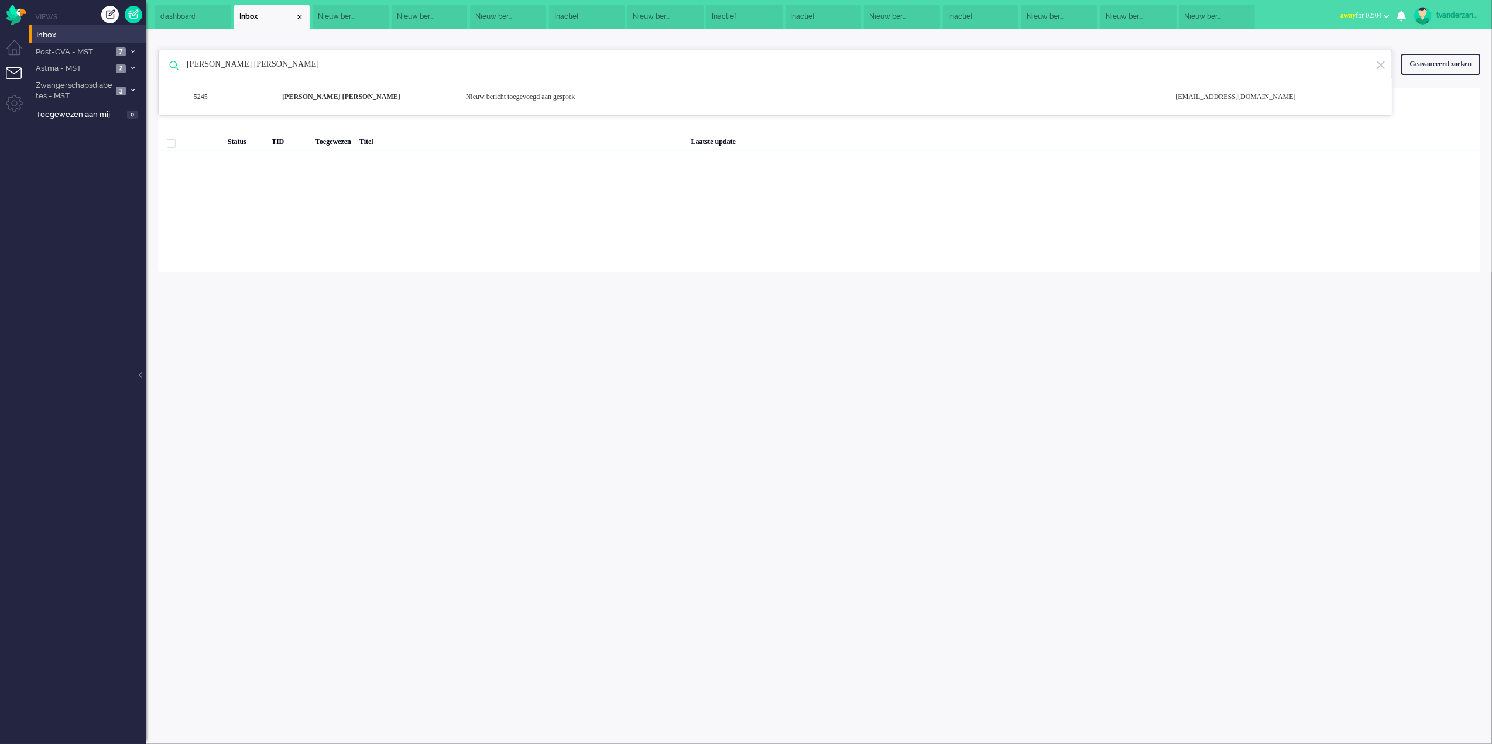
click at [1244, 18] on li "Nieuw bericht toegevoegd aan gesprek" at bounding box center [1217, 17] width 76 height 25
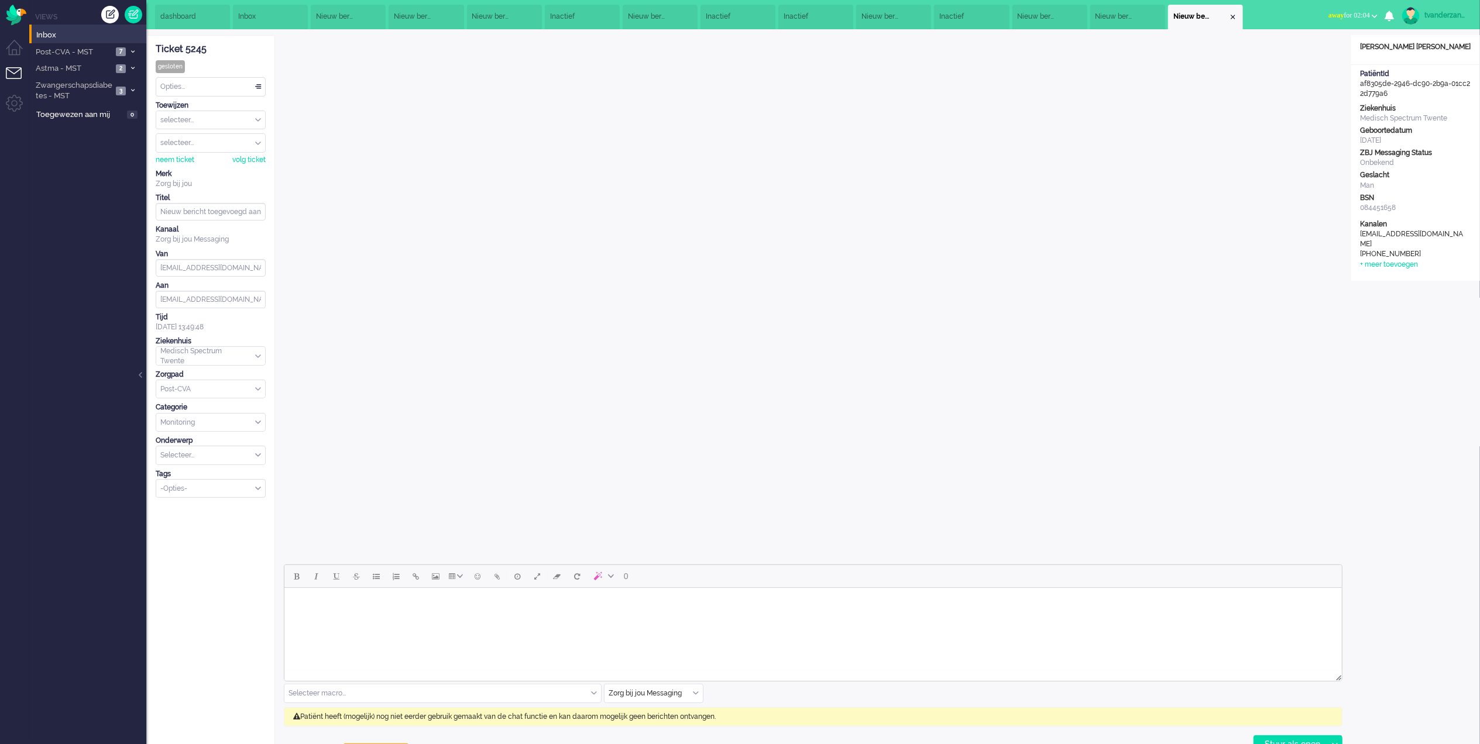
click at [1238, 18] on div "Close tab" at bounding box center [1232, 16] width 9 height 9
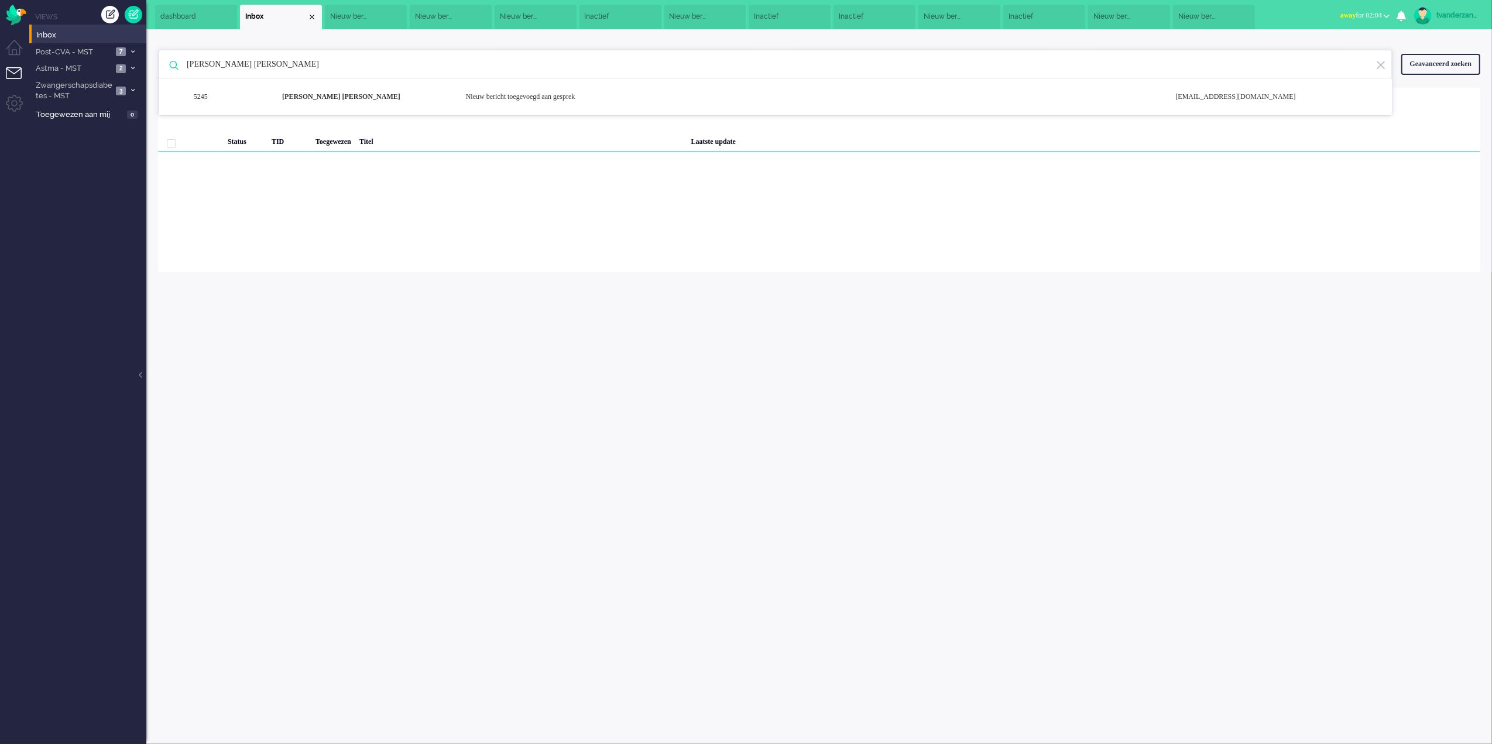
click at [1239, 14] on li "Nieuw bericht toegevoegd aan gesprek" at bounding box center [1214, 17] width 82 height 25
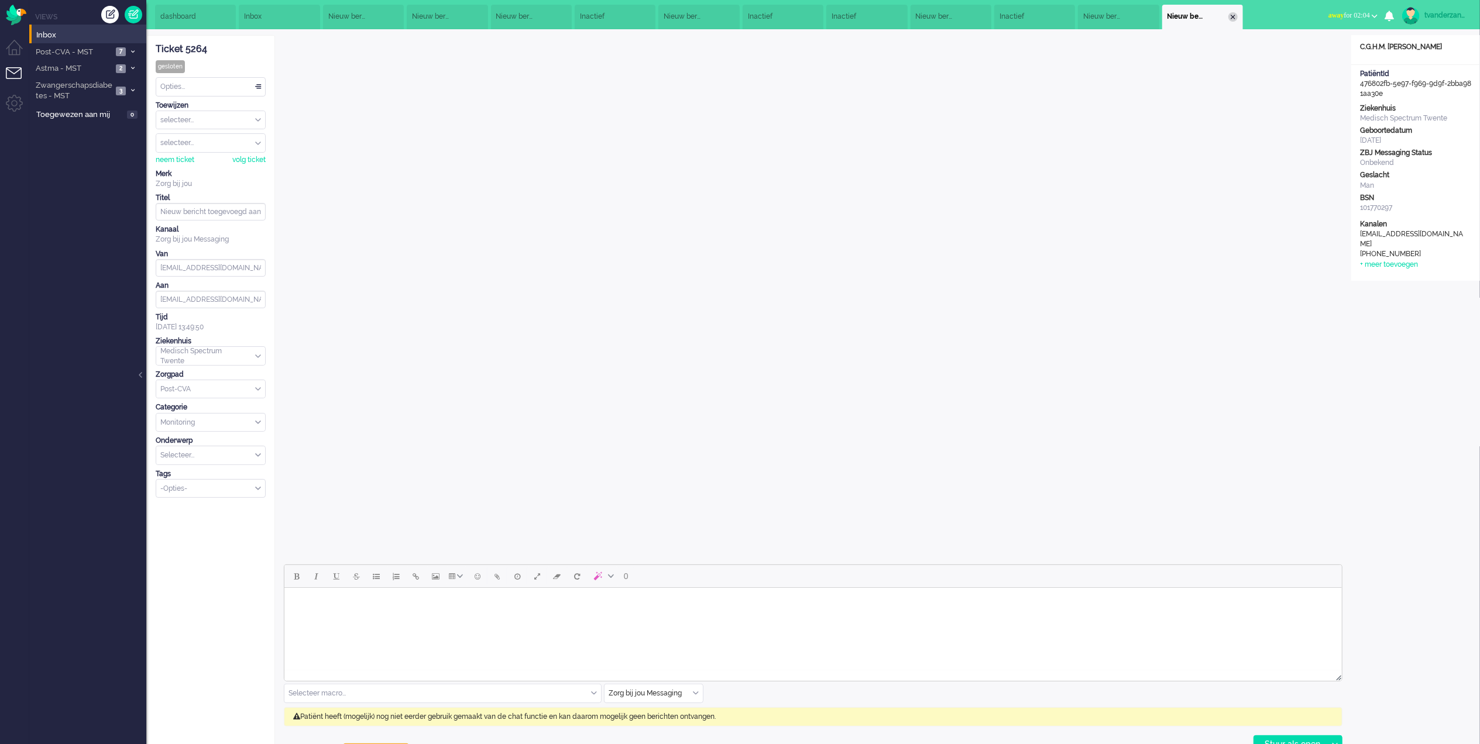
click at [1238, 13] on div "Close tab" at bounding box center [1232, 16] width 9 height 9
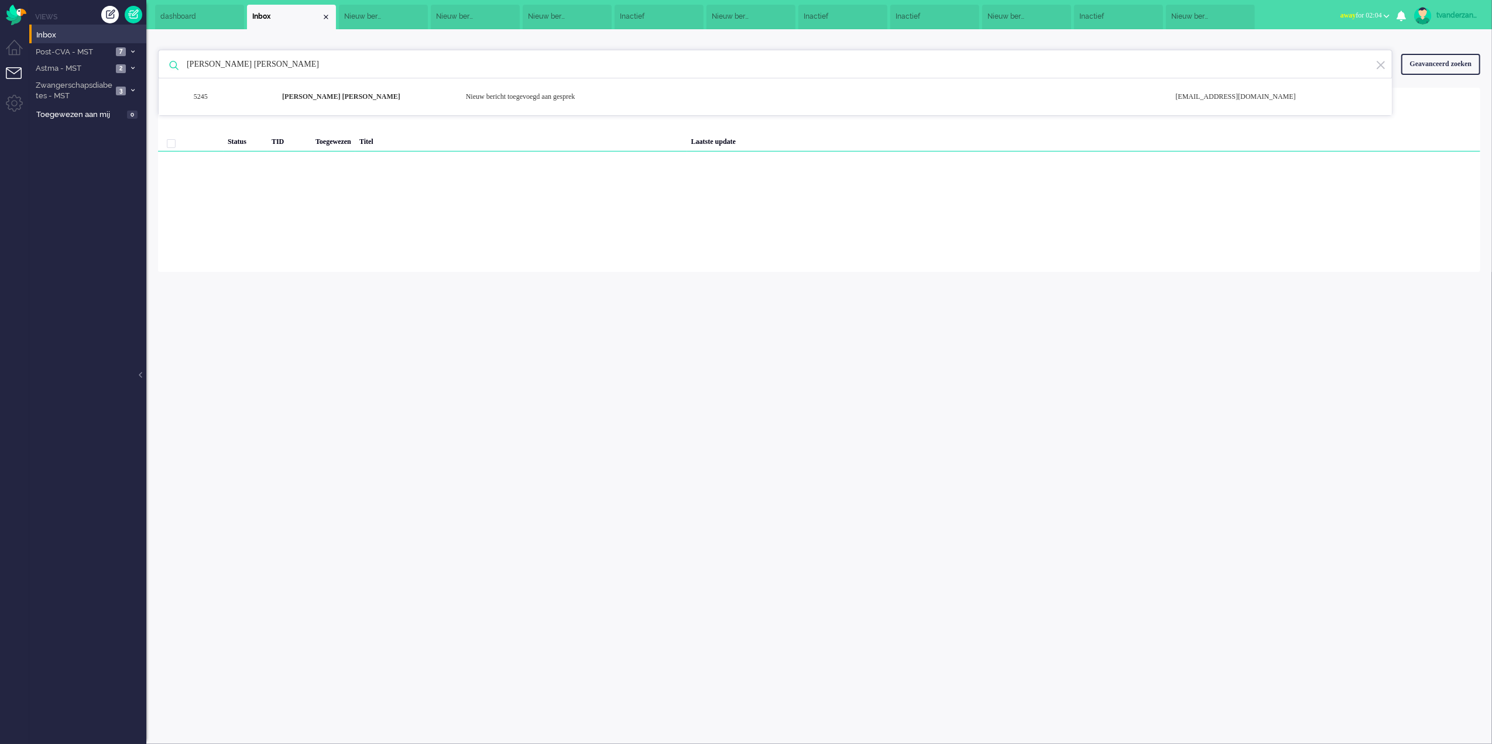
click at [1241, 14] on li "Nieuw bericht toegevoegd aan gesprek" at bounding box center [1210, 17] width 89 height 25
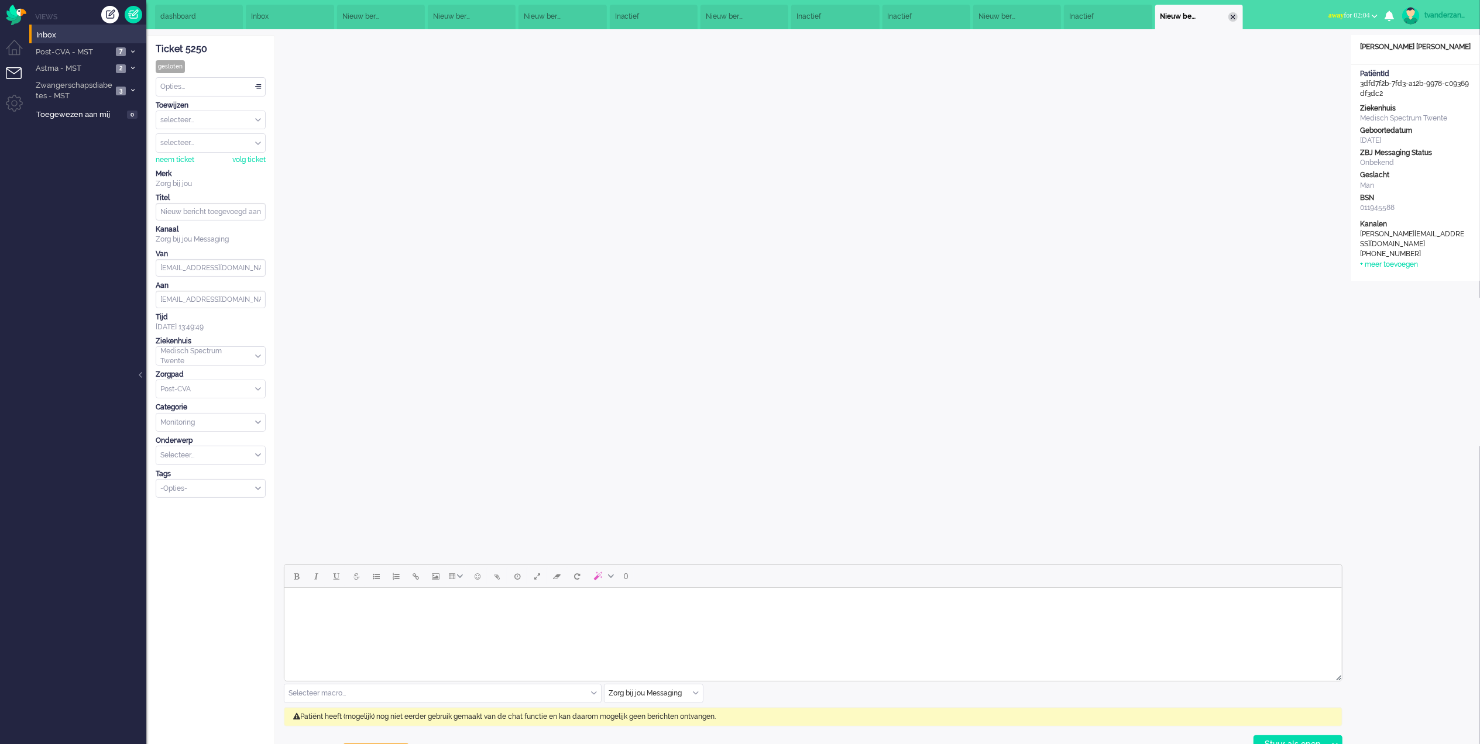
click at [1238, 15] on div "Close tab" at bounding box center [1232, 16] width 9 height 9
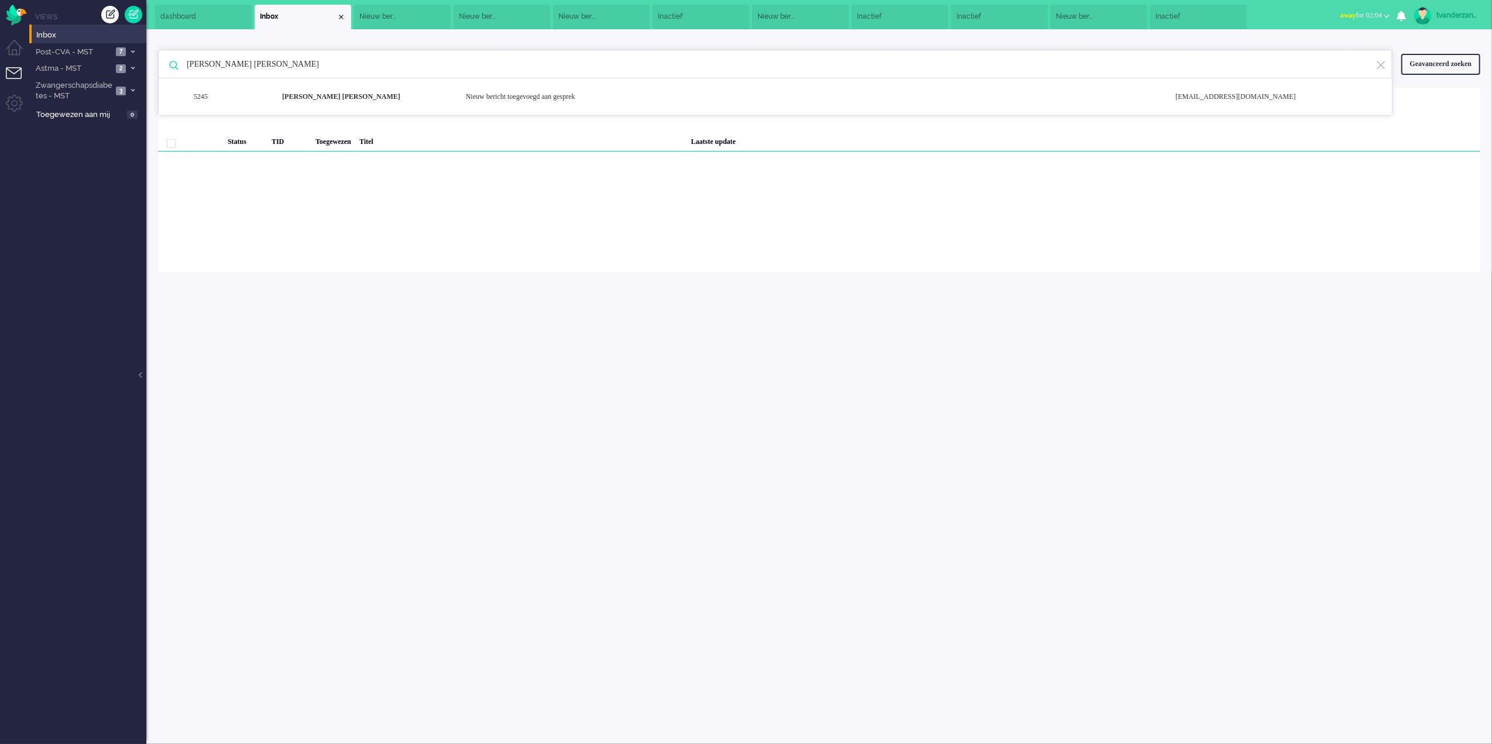
click at [1241, 15] on li "Inactief" at bounding box center [1198, 17] width 97 height 25
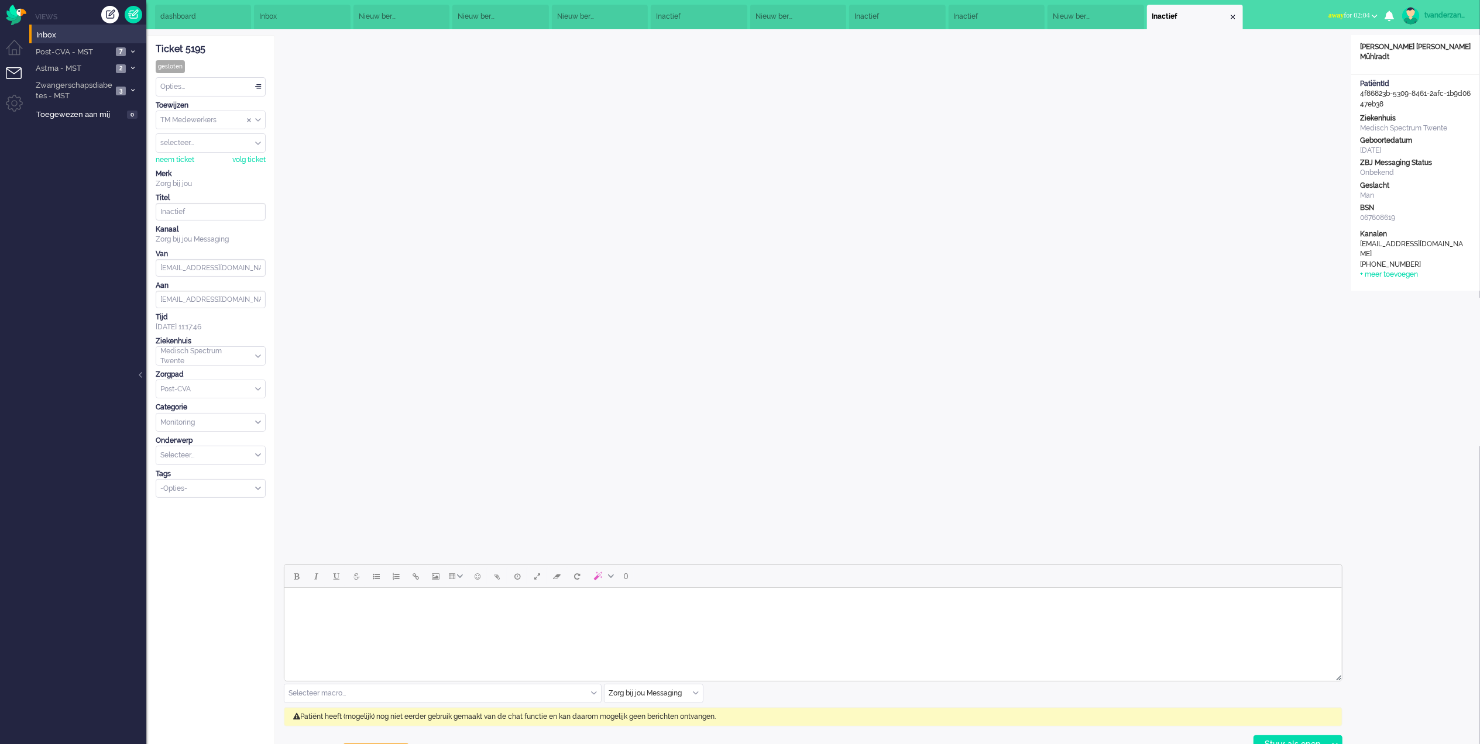
click at [1238, 15] on div "Close tab" at bounding box center [1232, 16] width 9 height 9
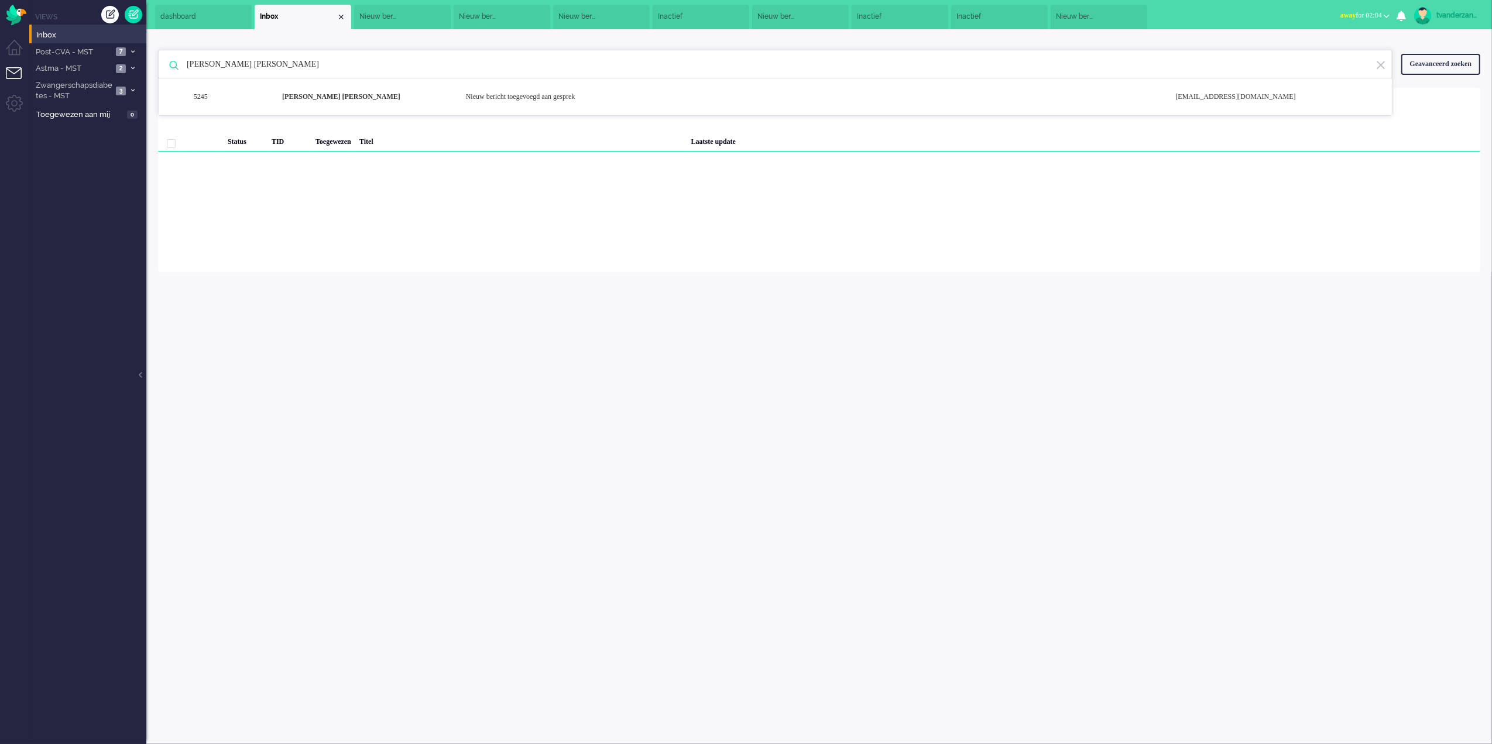
click at [1135, 17] on li "Nieuw bericht toegevoegd aan gesprek" at bounding box center [1098, 17] width 97 height 25
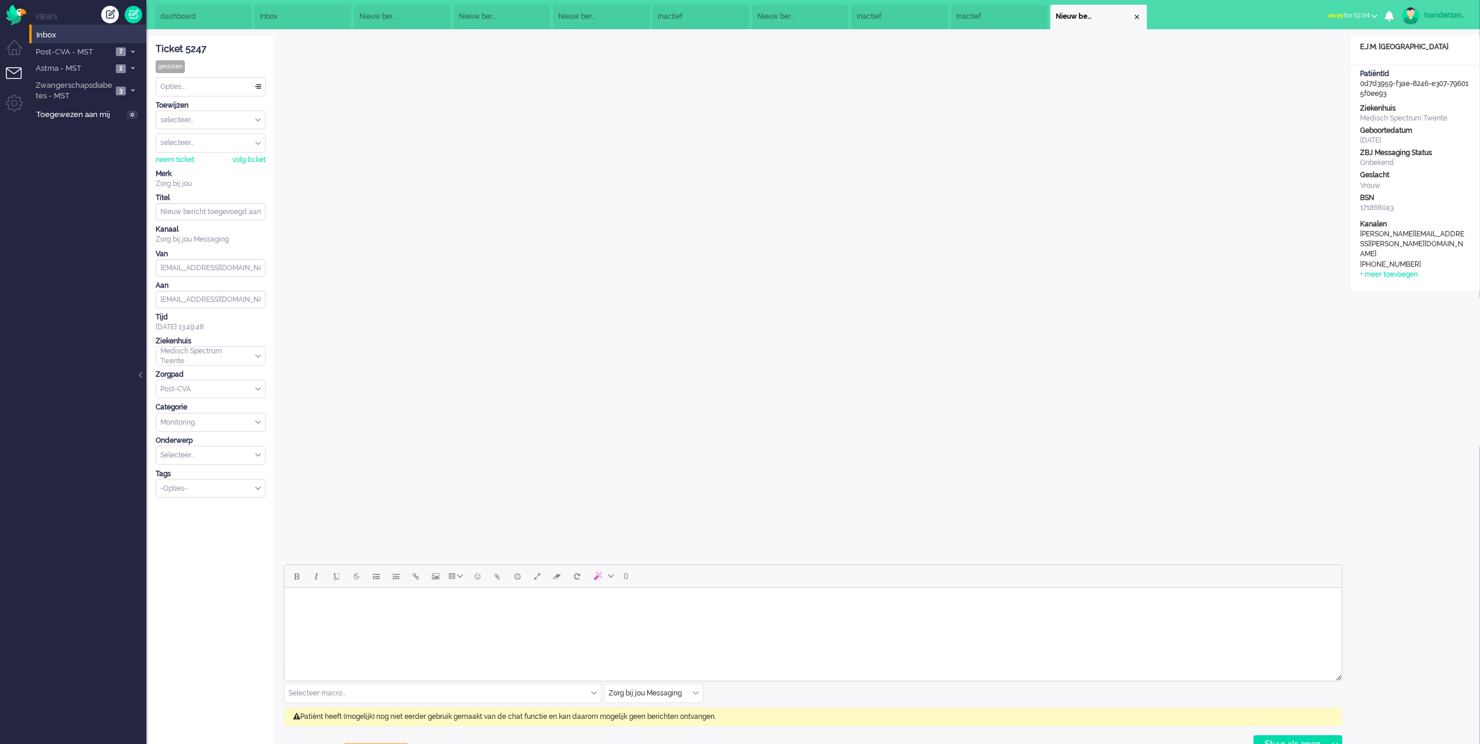
click at [1135, 17] on div "Close tab" at bounding box center [1136, 16] width 9 height 9
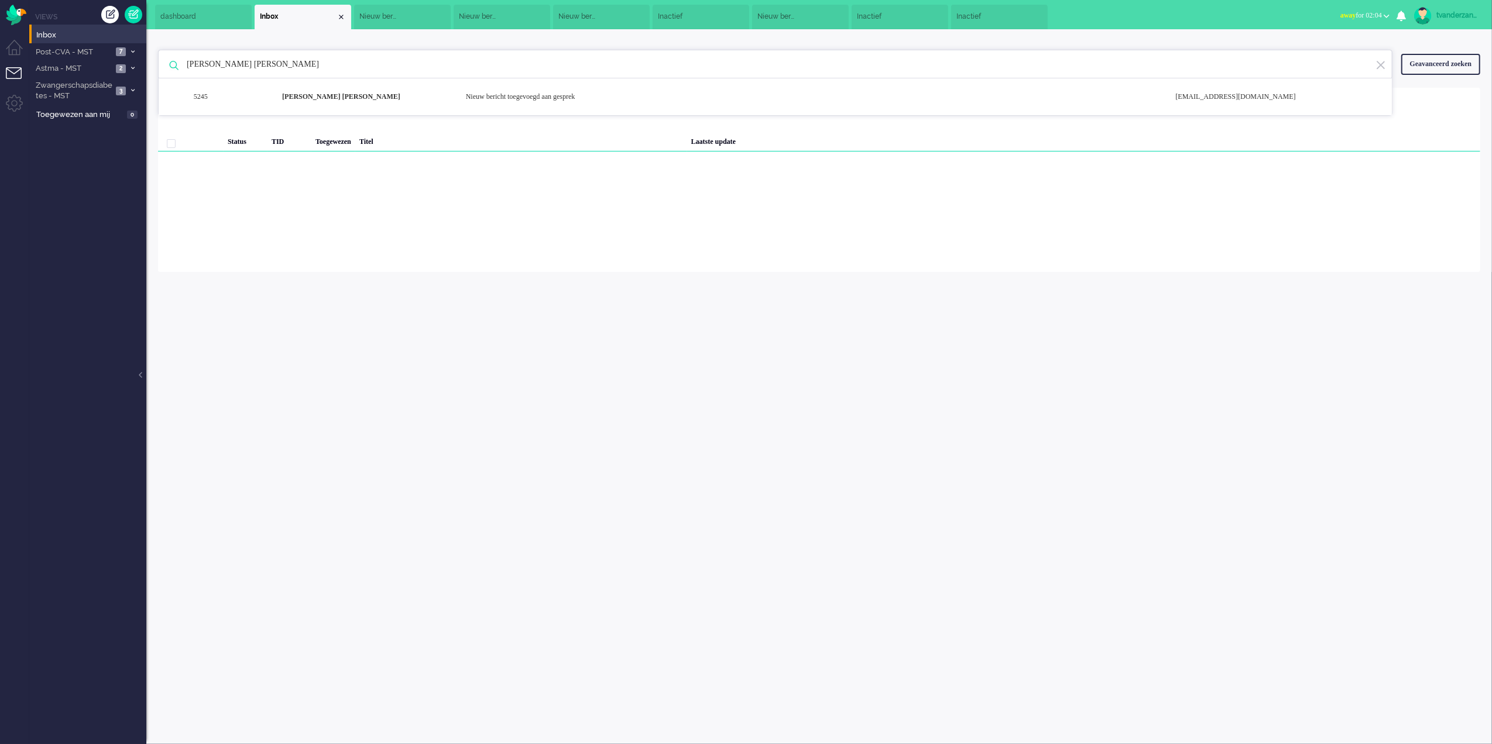
click at [1031, 13] on li "Inactief" at bounding box center [999, 17] width 97 height 25
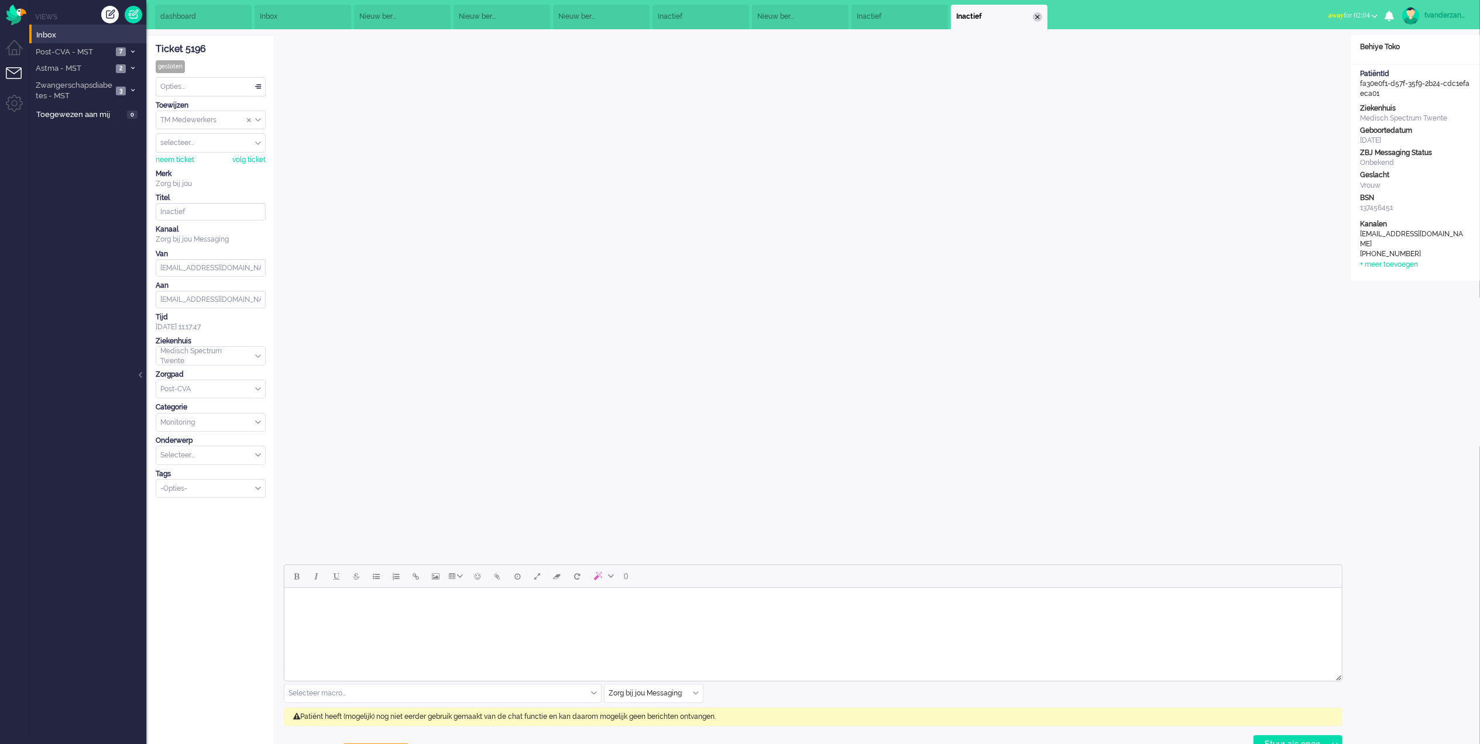
click at [1034, 15] on div "Close tab" at bounding box center [1037, 16] width 9 height 9
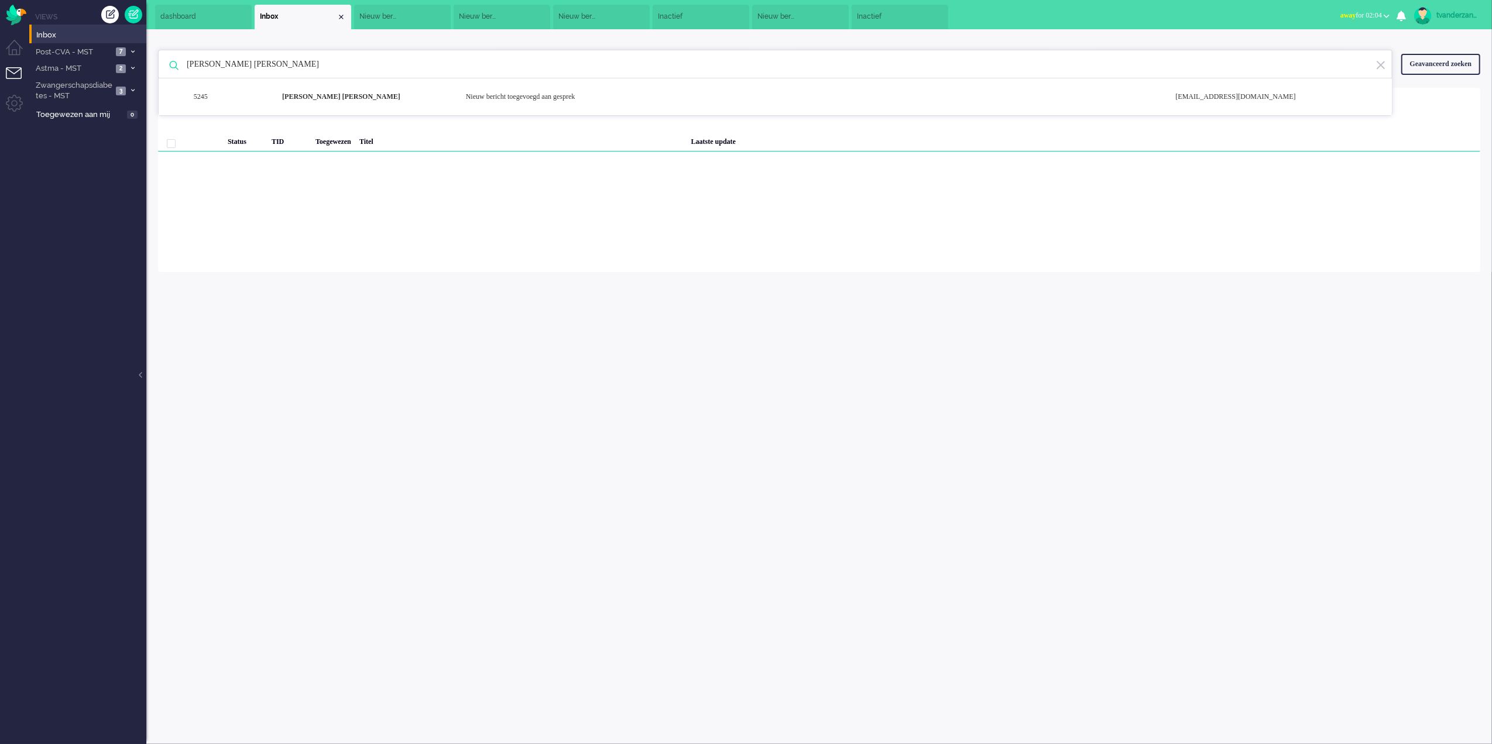
click at [929, 14] on li "Inactief" at bounding box center [899, 17] width 97 height 25
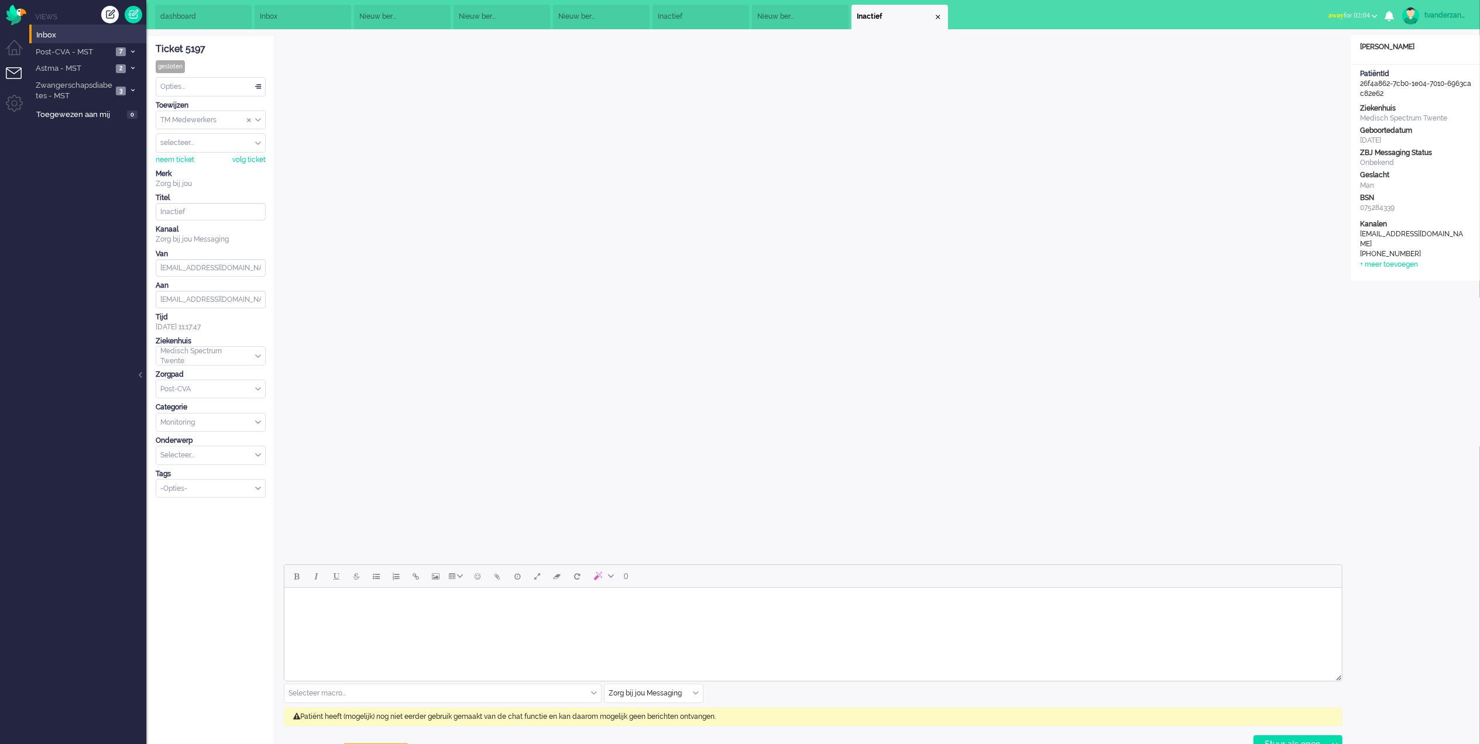
click at [935, 12] on li "Inactief" at bounding box center [899, 17] width 97 height 25
click at [945, 15] on li "Inactief" at bounding box center [899, 17] width 97 height 25
click at [942, 16] on div "Close tab" at bounding box center [937, 16] width 9 height 9
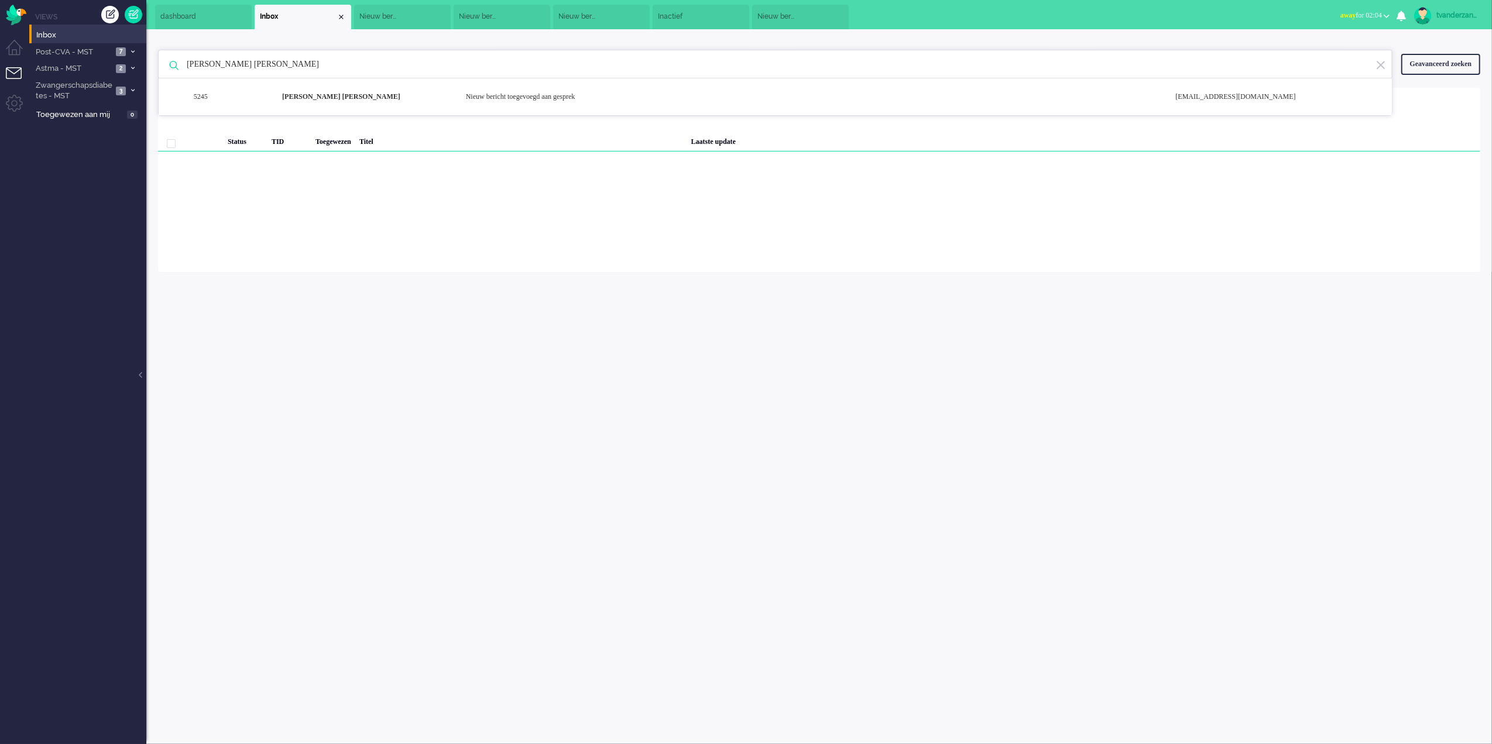
click at [839, 15] on li "Nieuw bericht toegevoegd aan gesprek" at bounding box center [800, 17] width 97 height 25
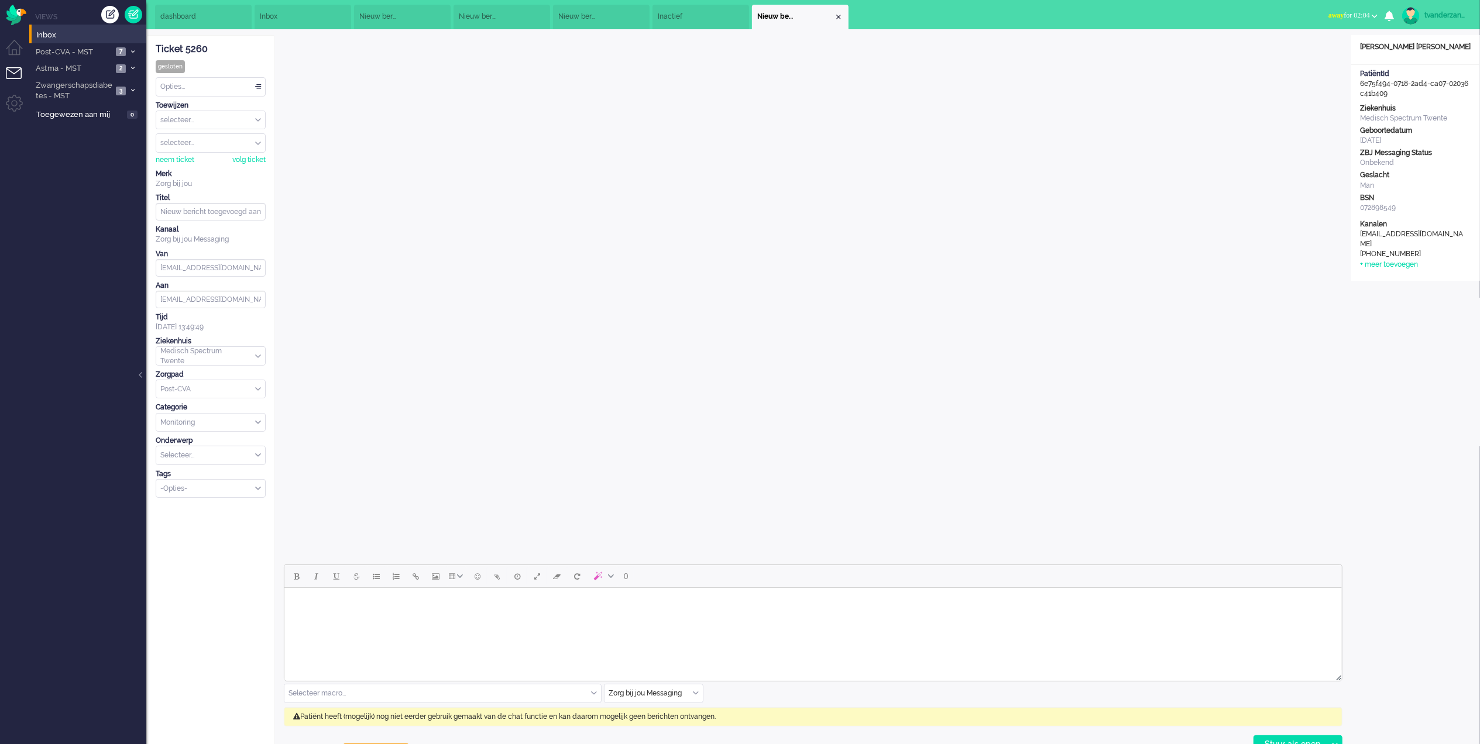
click at [839, 14] on div "Close tab" at bounding box center [838, 16] width 9 height 9
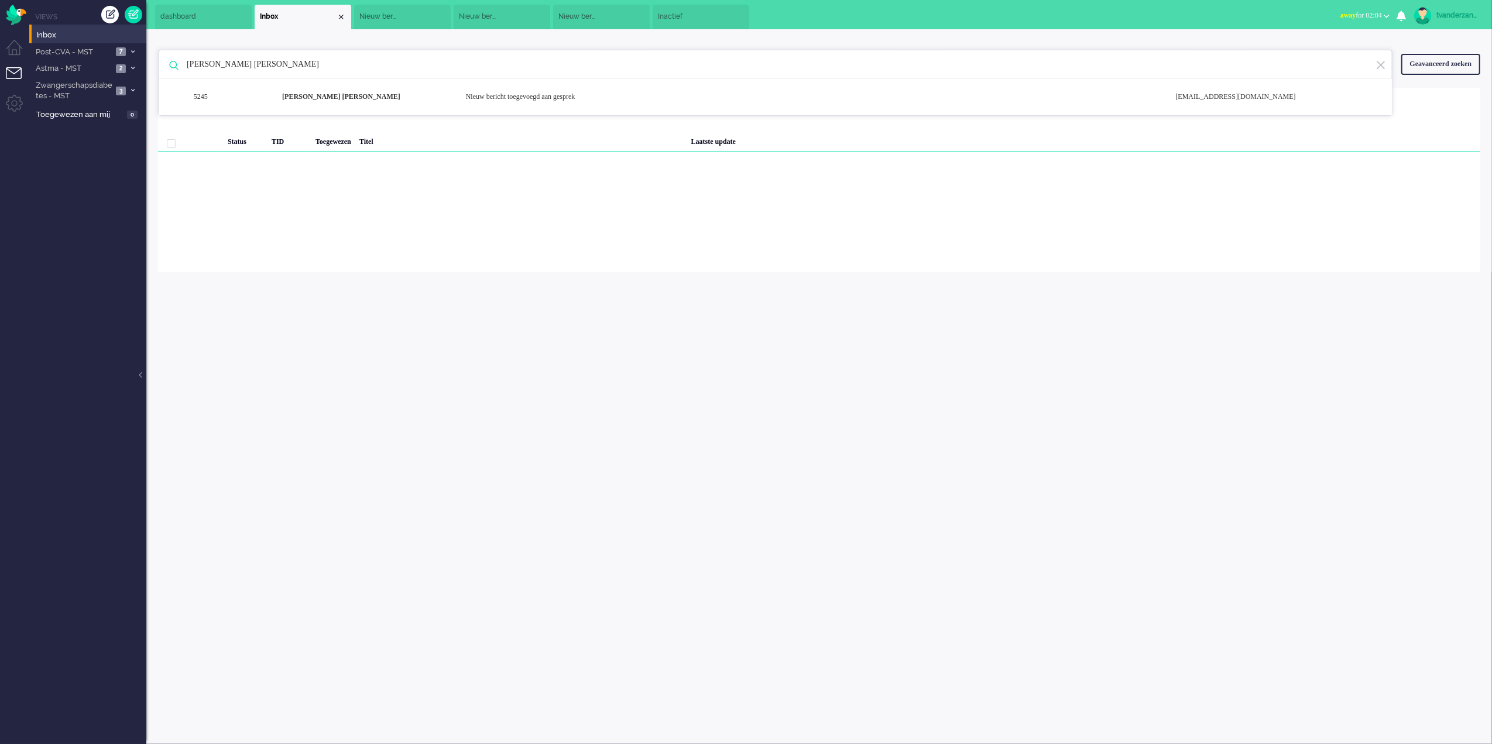
click at [729, 16] on li "Inactief" at bounding box center [701, 17] width 97 height 25
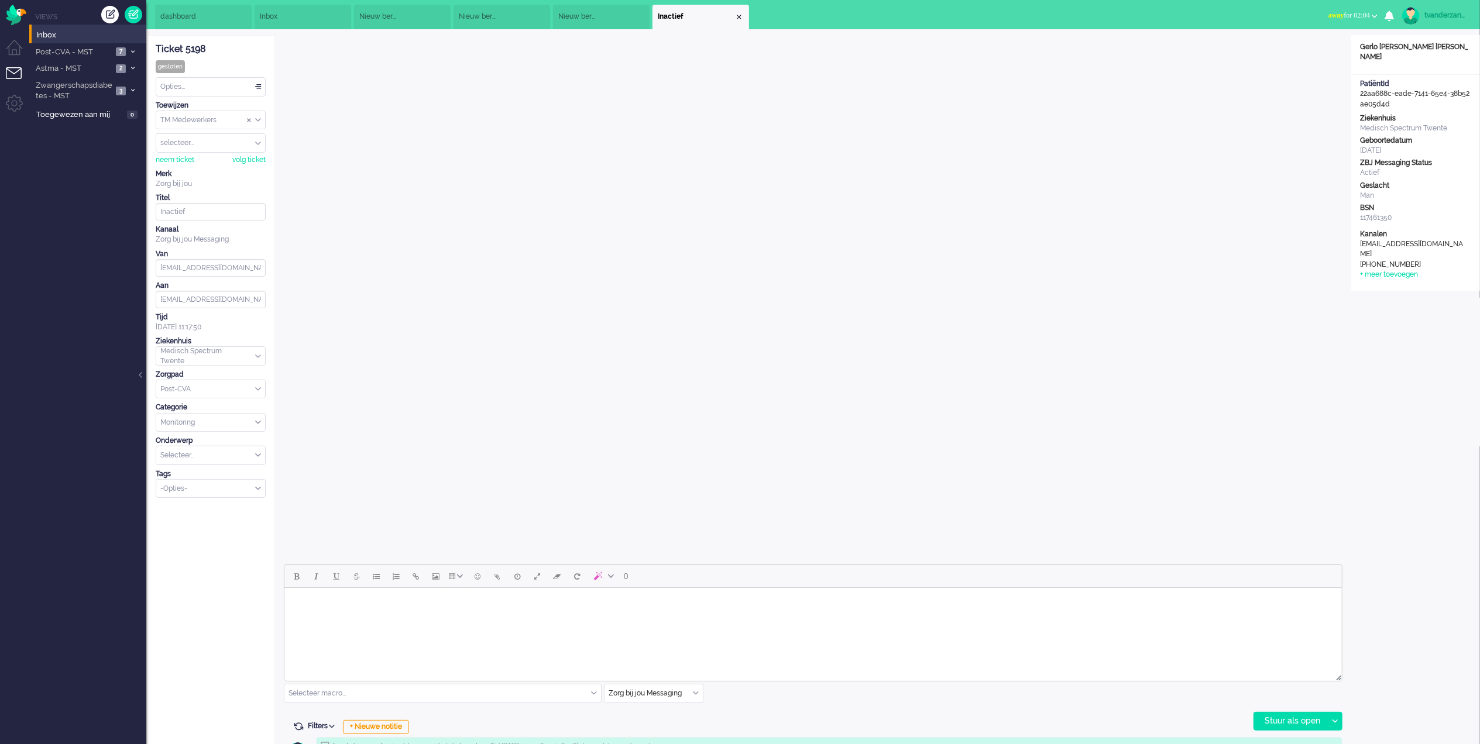
click at [736, 13] on div "Close tab" at bounding box center [738, 16] width 9 height 9
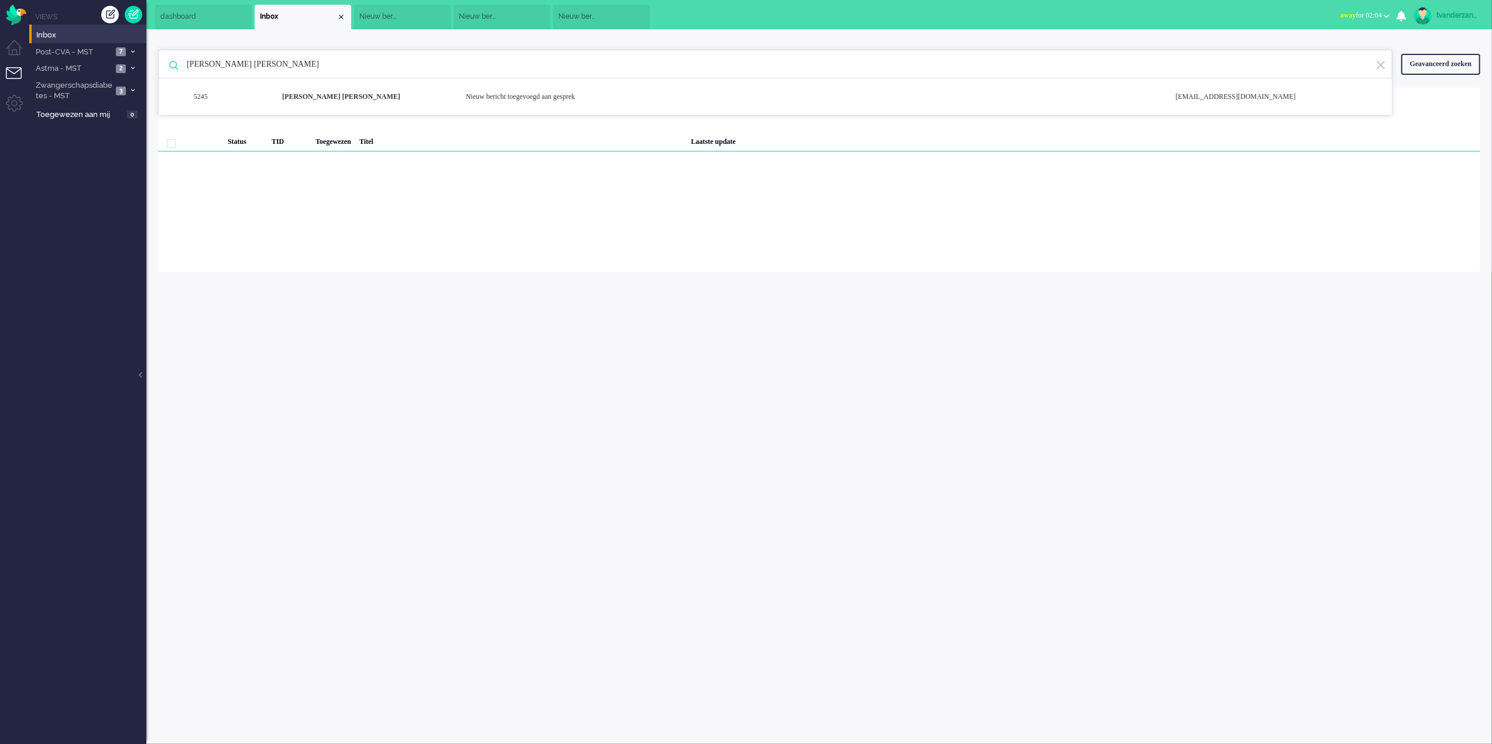
click at [633, 14] on li "Nieuw bericht toegevoegd aan gesprek" at bounding box center [601, 17] width 97 height 25
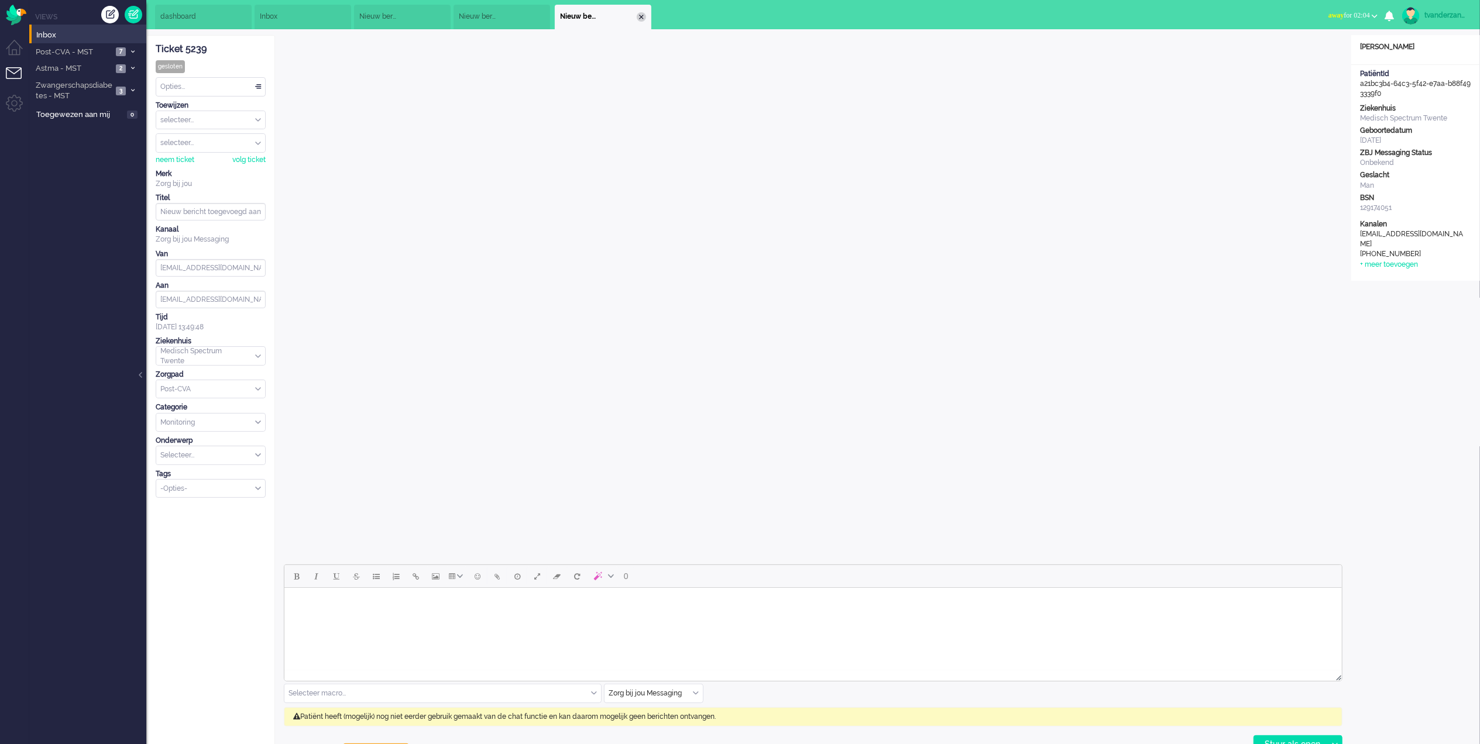
click at [637, 15] on div "Close tab" at bounding box center [641, 16] width 9 height 9
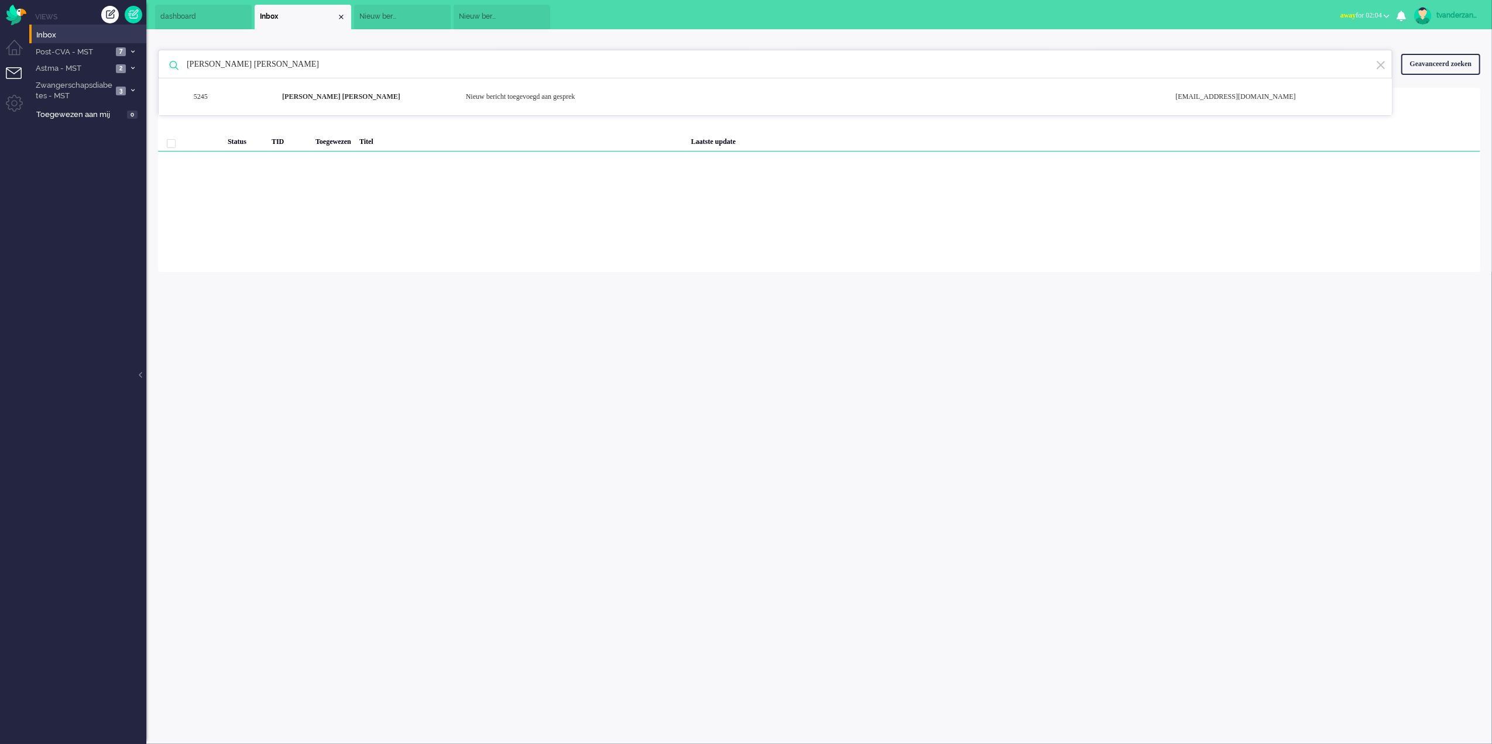
click at [529, 13] on li "Nieuw bericht toegevoegd aan gesprek" at bounding box center [502, 17] width 97 height 25
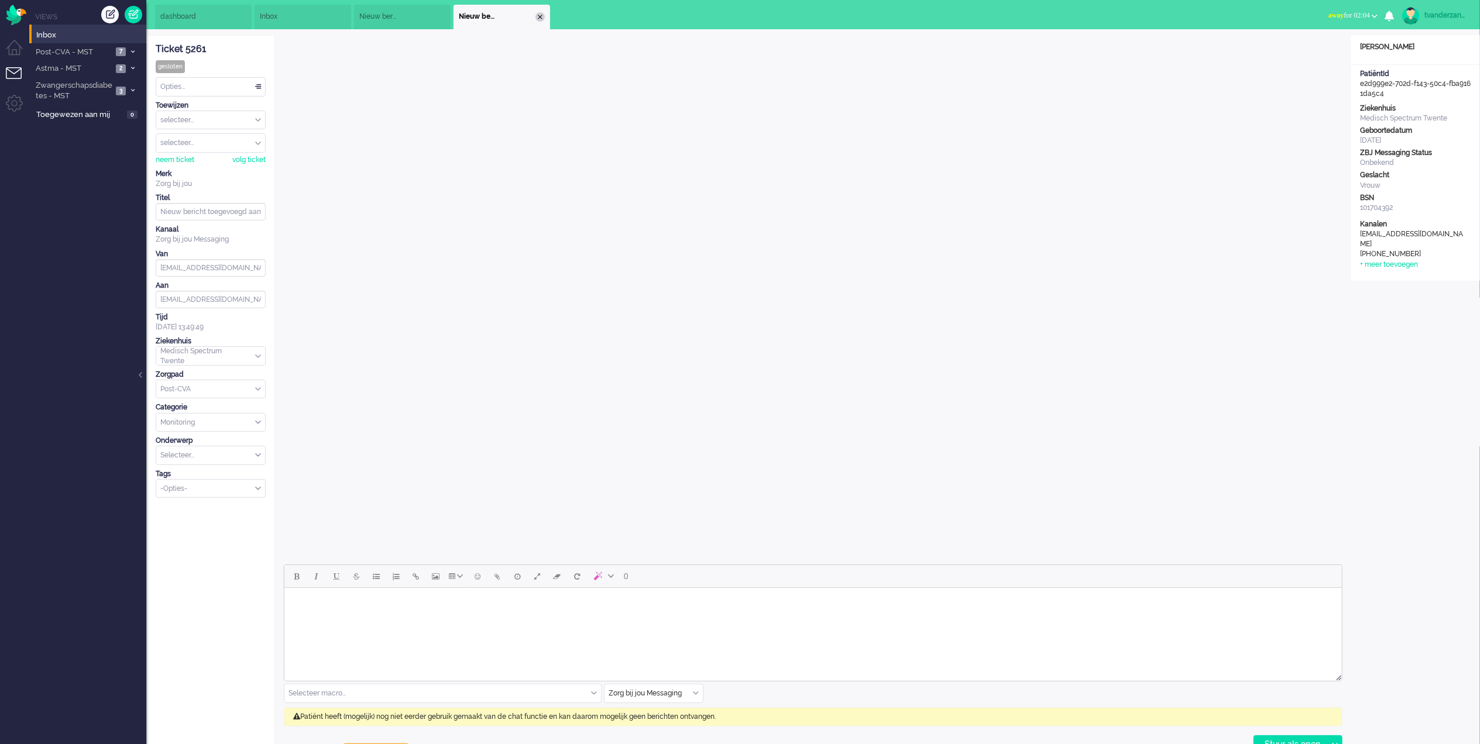
click at [538, 12] on div "Close tab" at bounding box center [539, 16] width 9 height 9
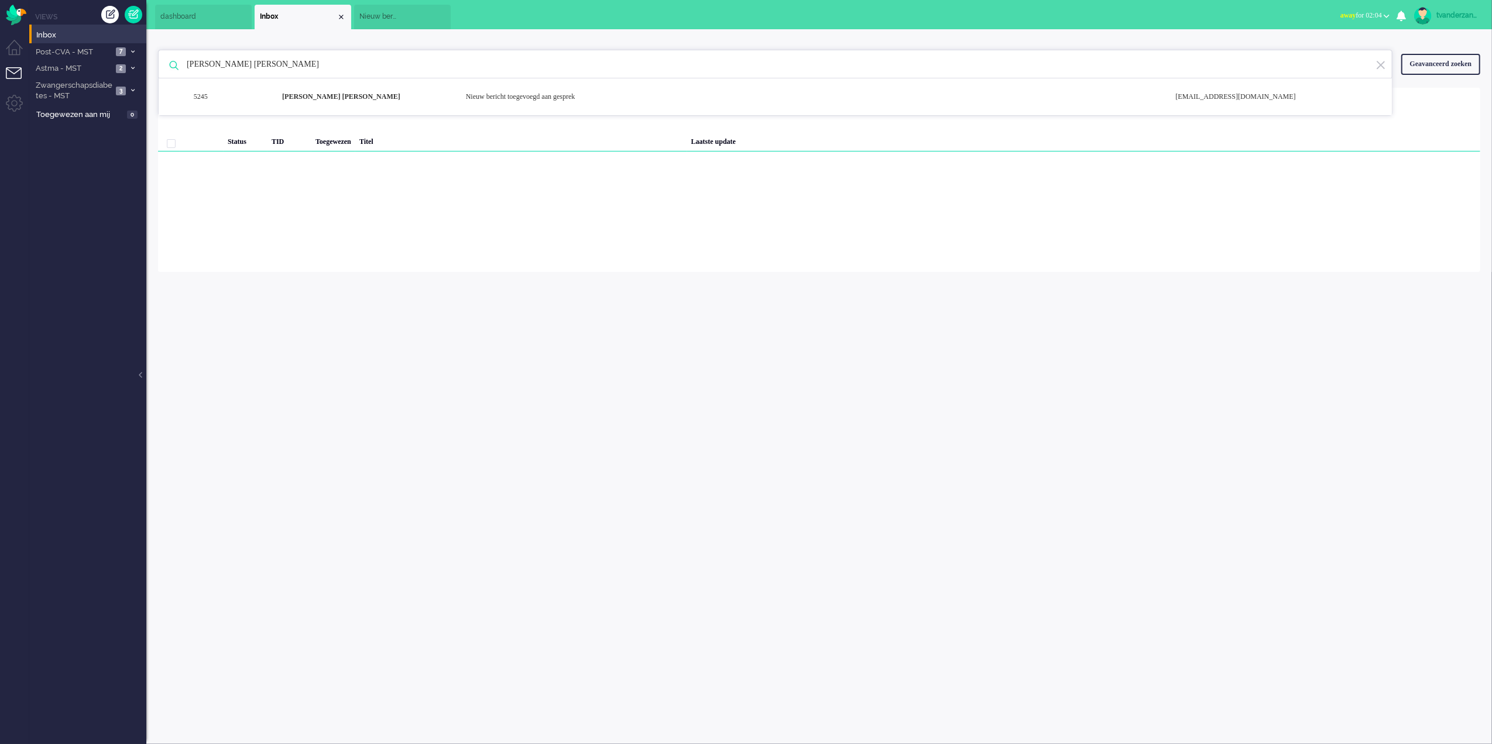
click at [434, 21] on li "Nieuw bericht toegevoegd aan gesprek" at bounding box center [402, 17] width 97 height 25
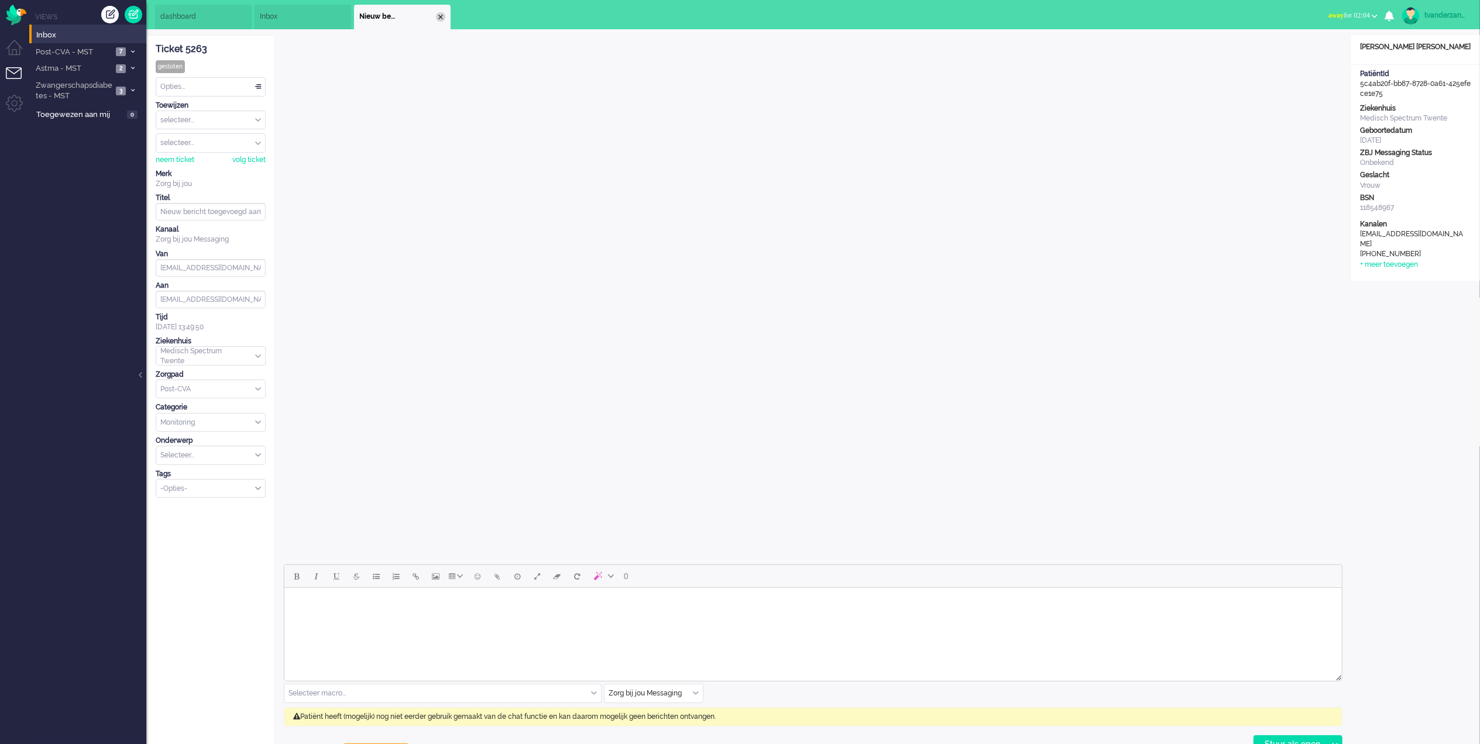
click at [438, 17] on div "Close tab" at bounding box center [440, 16] width 9 height 9
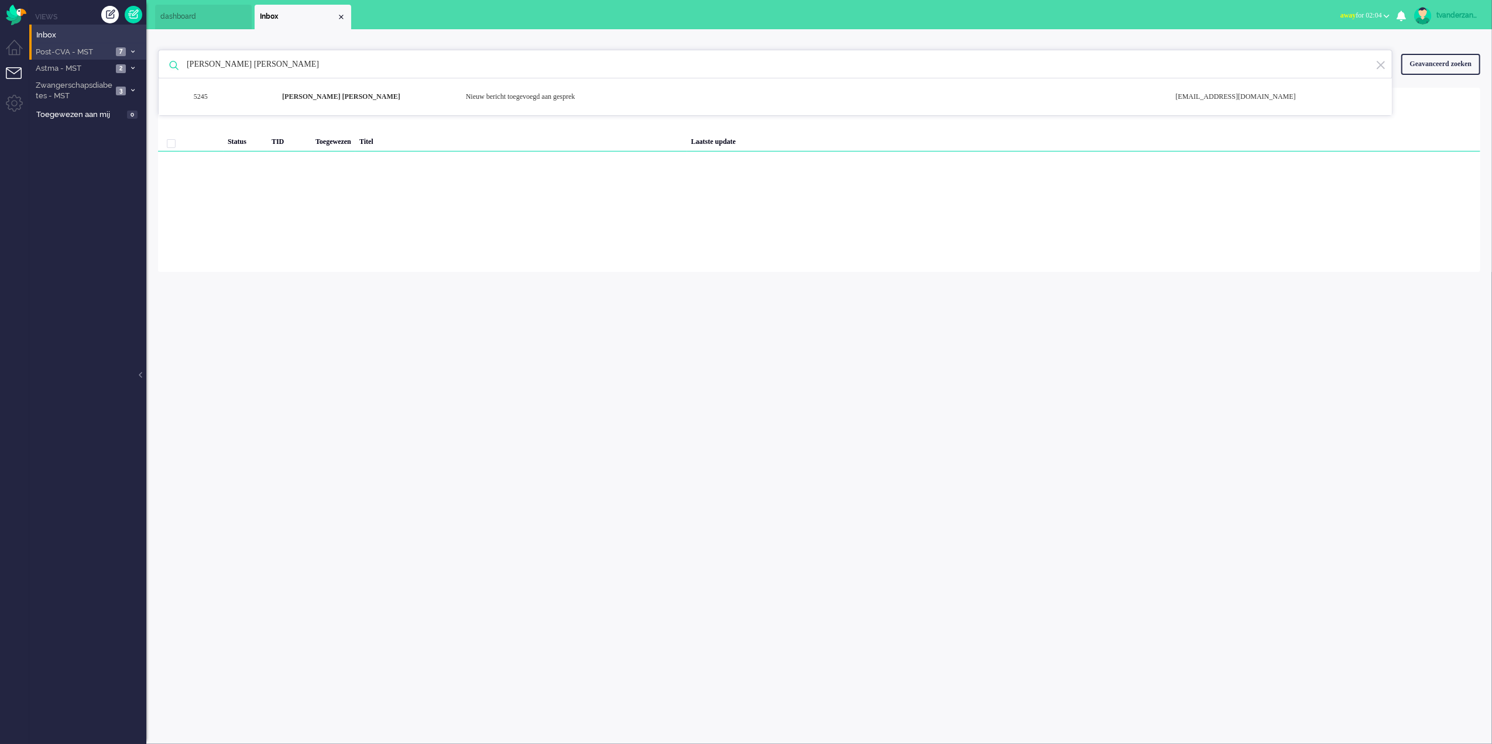
drag, startPoint x: 338, startPoint y: 63, endPoint x: 59, endPoint y: 53, distance: 278.8
click at [59, 52] on div "Thuis Dashboard [GEOGRAPHIC_DATA] Volgen [GEOGRAPHIC_DATA] release_2.1.2 Views …" at bounding box center [746, 372] width 1492 height 744
paste input "[PERSON_NAME]"
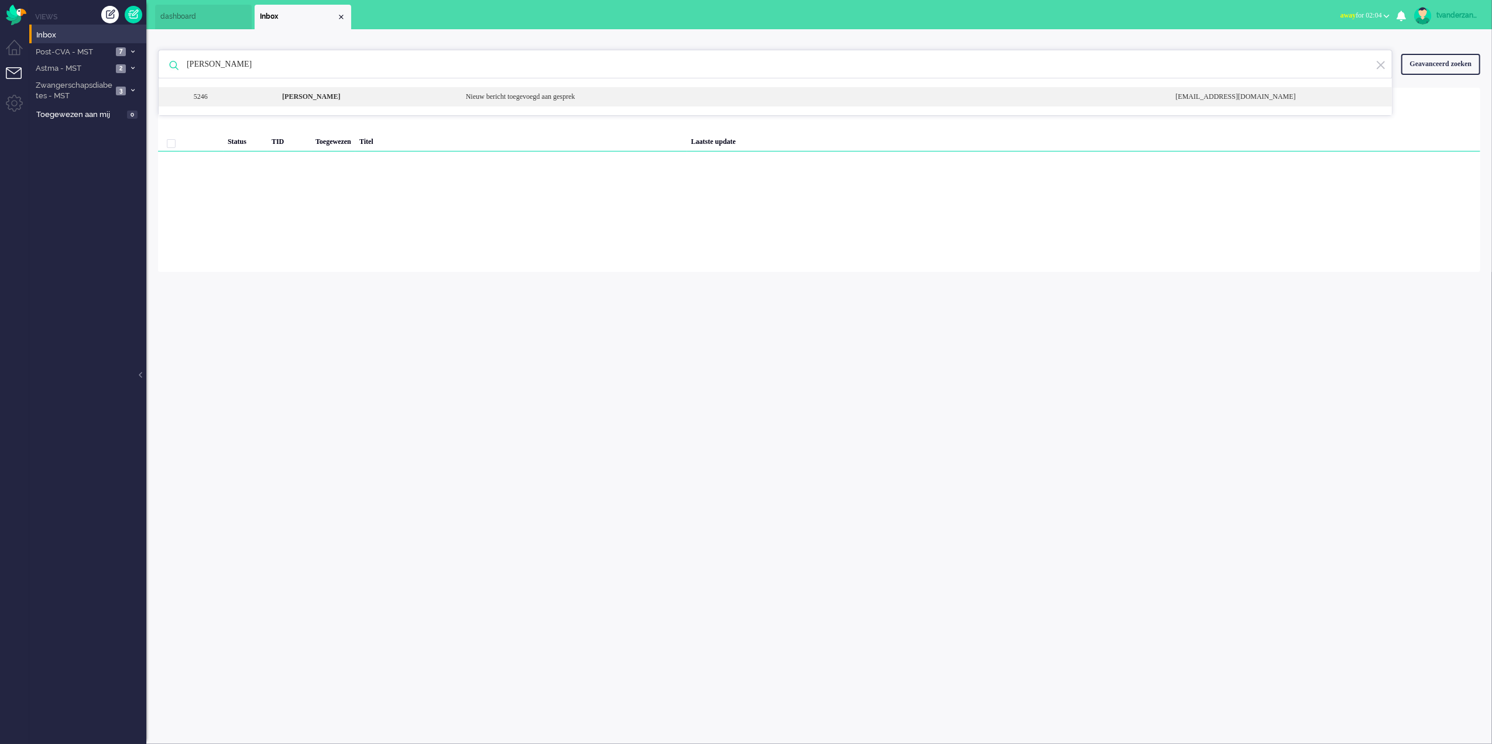
click at [330, 97] on b "[PERSON_NAME]" at bounding box center [311, 96] width 58 height 8
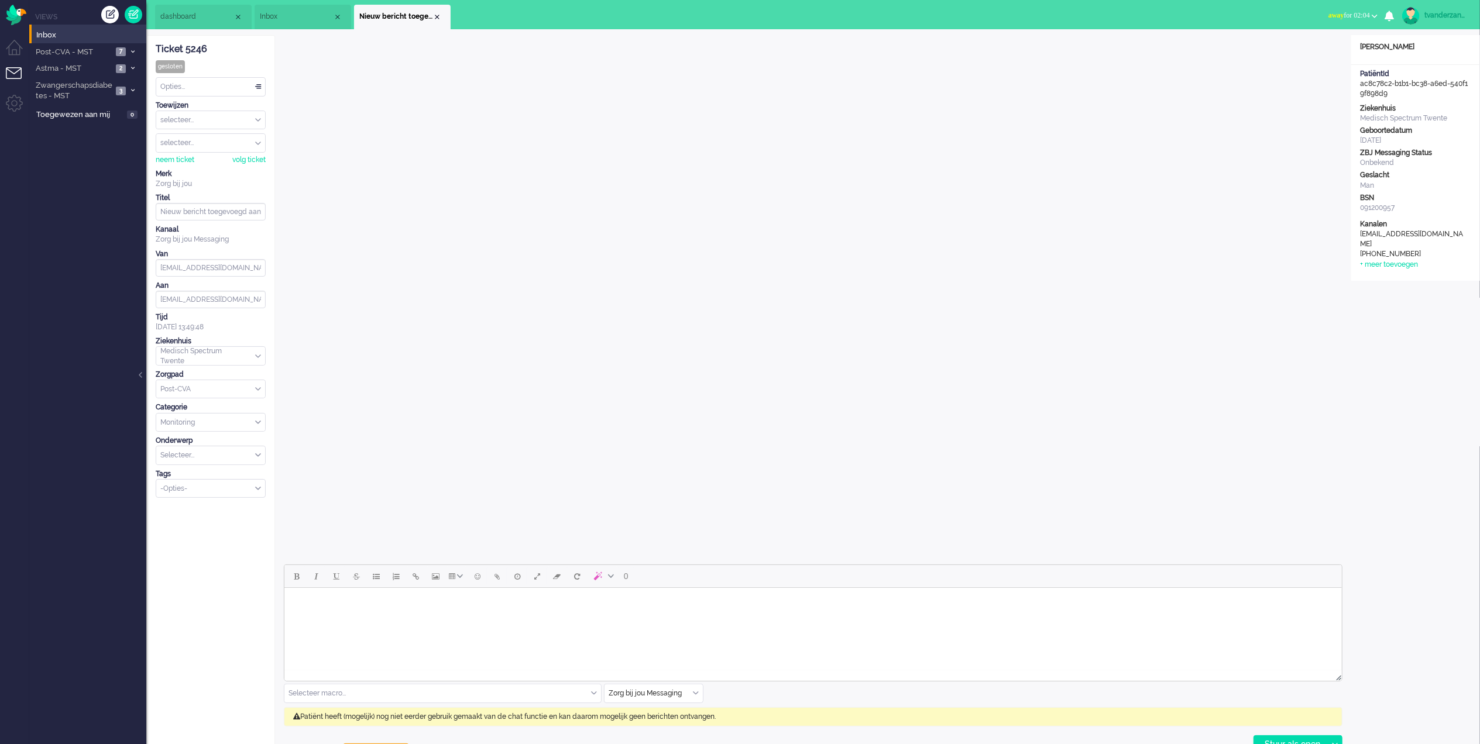
click at [284, 19] on span "Inbox" at bounding box center [296, 17] width 73 height 10
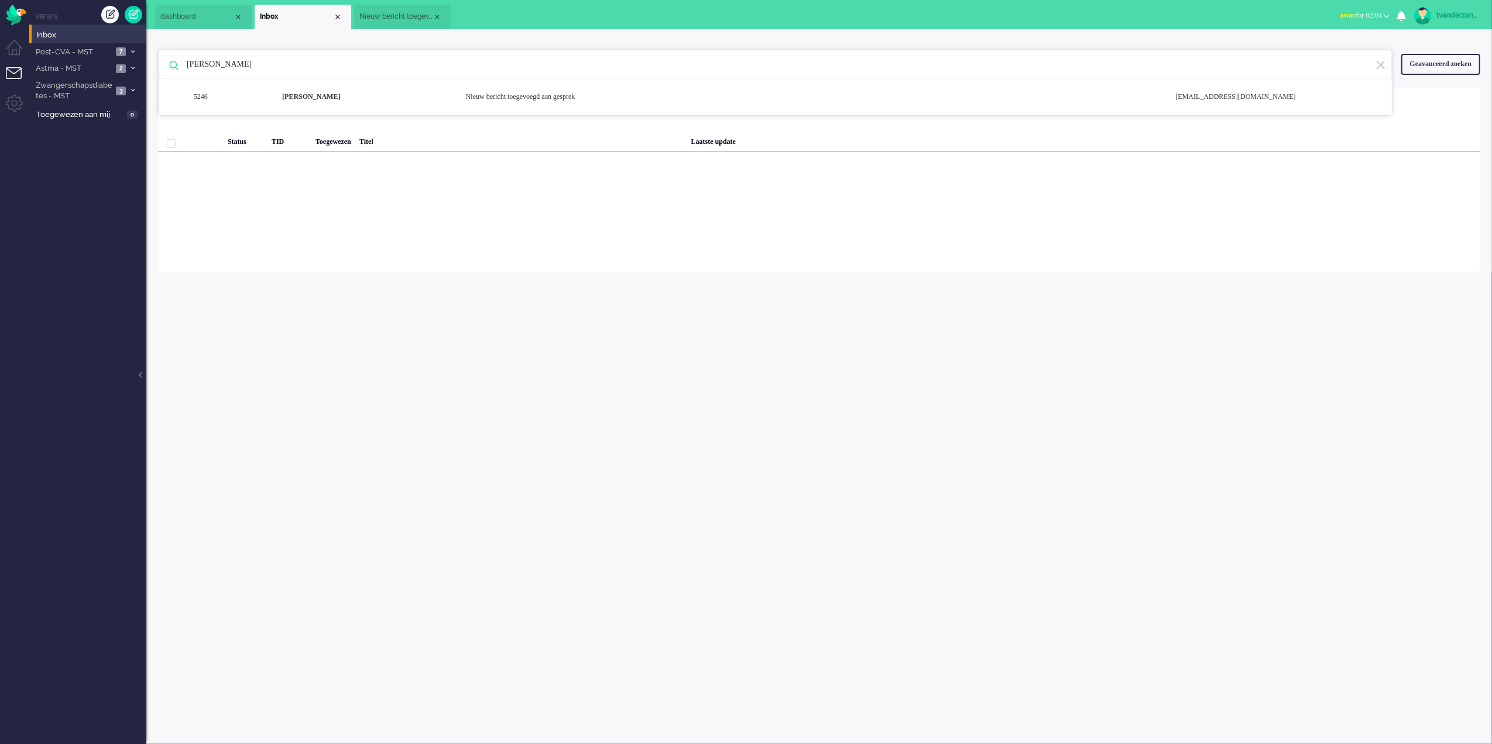
drag, startPoint x: 273, startPoint y: 53, endPoint x: 166, endPoint y: 56, distance: 106.6
click at [166, 56] on div "[PERSON_NAME] 5246 [PERSON_NAME] Nieuw bericht toegevoegd aan gesprek [EMAIL_AD…" at bounding box center [775, 64] width 1234 height 29
paste input "[PERSON_NAME] [PERSON_NAME]"
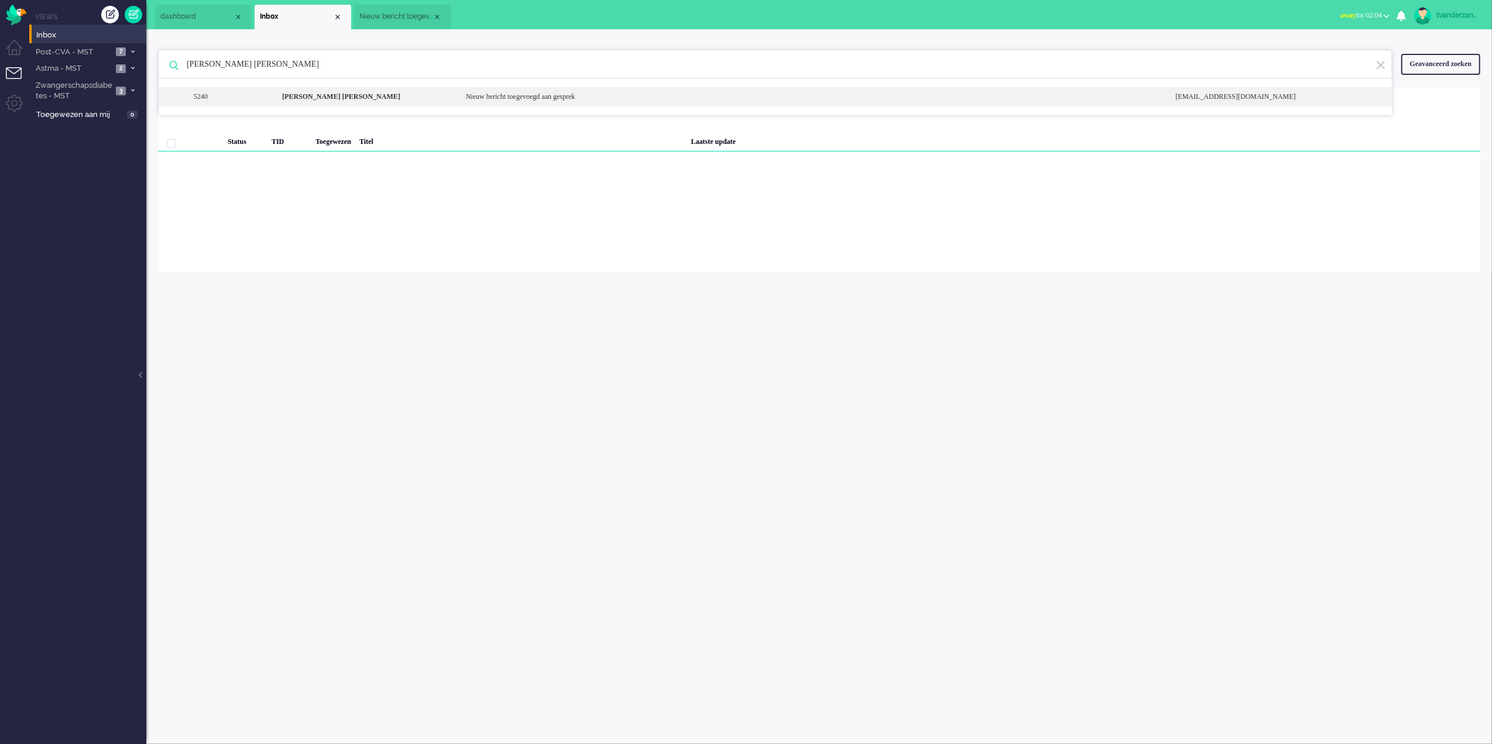
click at [354, 98] on b "[PERSON_NAME] [PERSON_NAME]" at bounding box center [341, 96] width 118 height 8
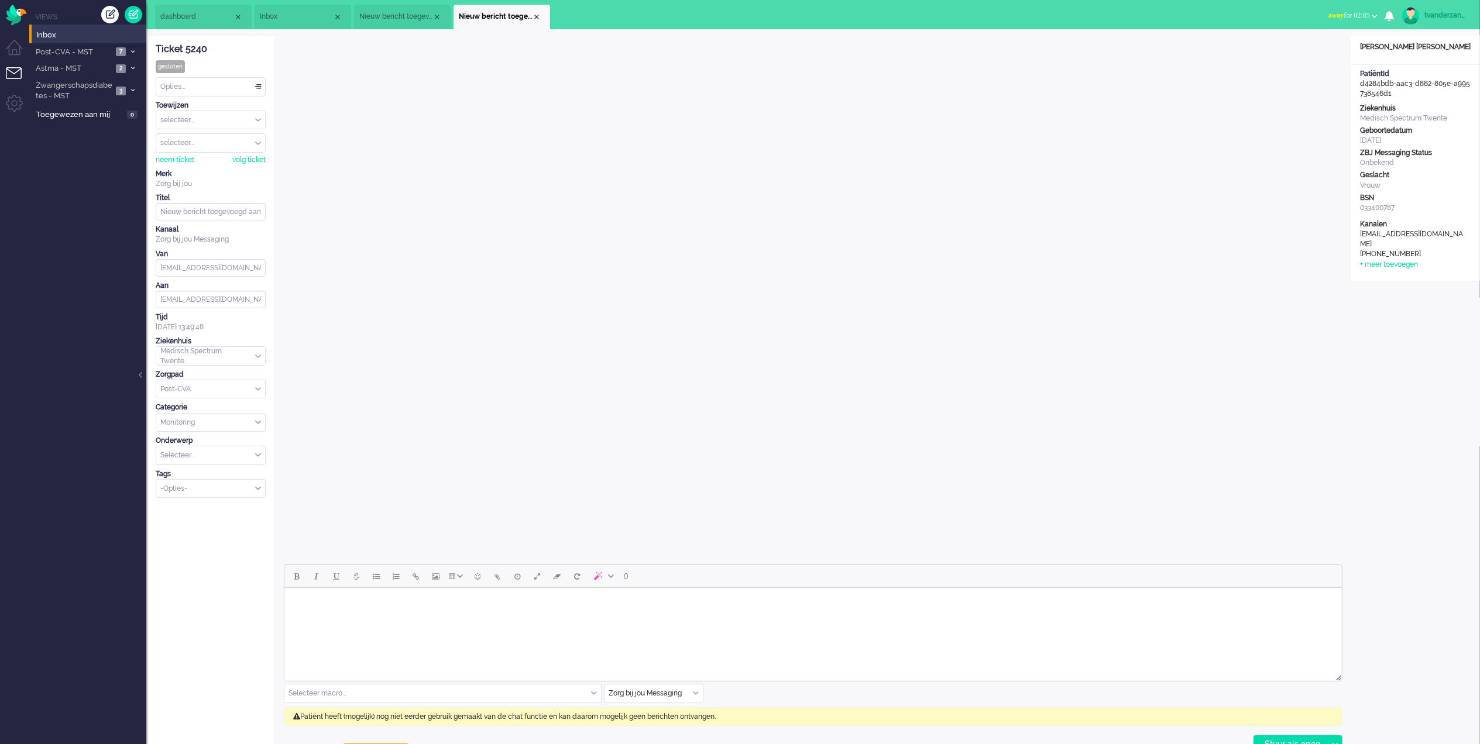
click at [280, 16] on span "Inbox" at bounding box center [296, 17] width 73 height 10
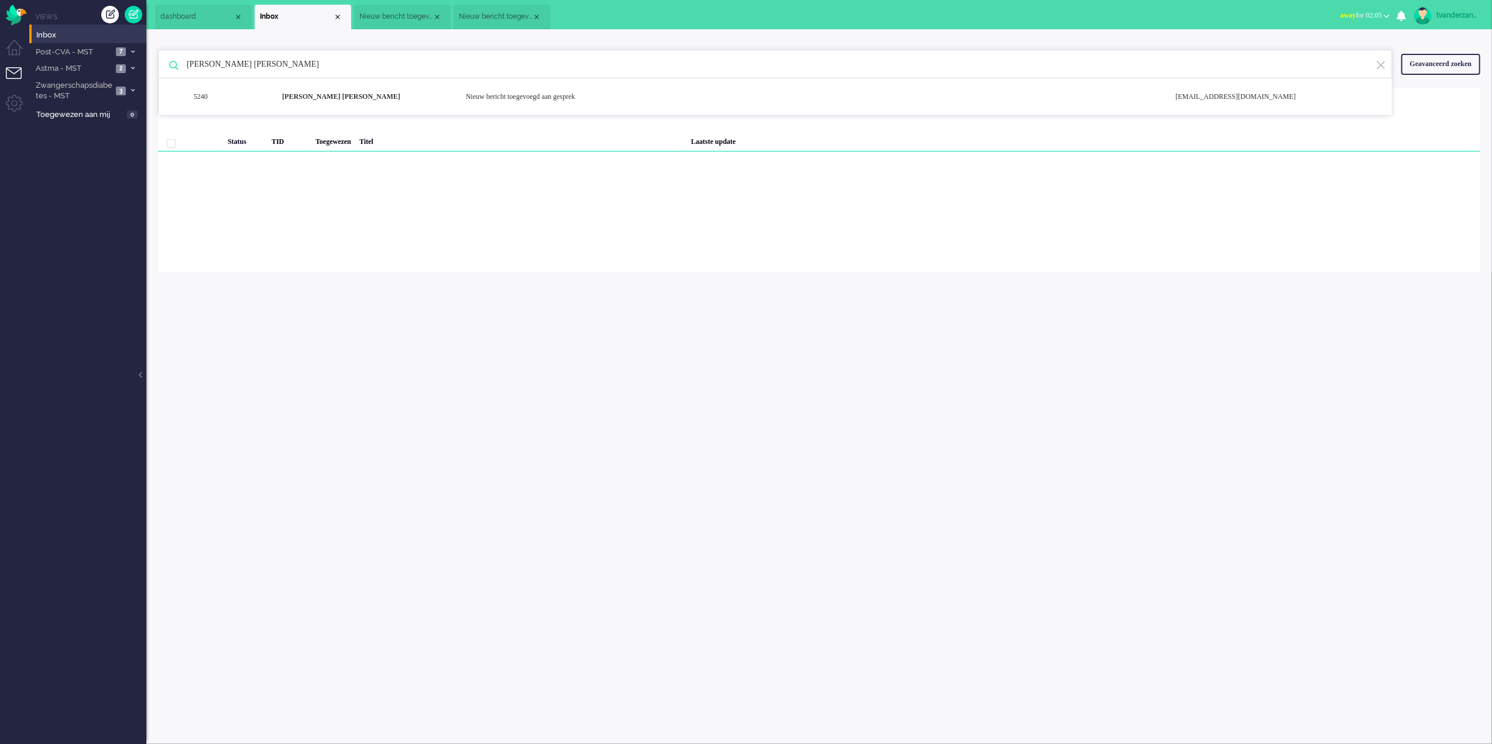
drag, startPoint x: 320, startPoint y: 61, endPoint x: 169, endPoint y: 73, distance: 151.4
click at [169, 73] on div "[PERSON_NAME] [PERSON_NAME] 5240 [PERSON_NAME] [PERSON_NAME] Nieuw bericht toeg…" at bounding box center [775, 64] width 1234 height 29
paste input "[PERSON_NAME]"
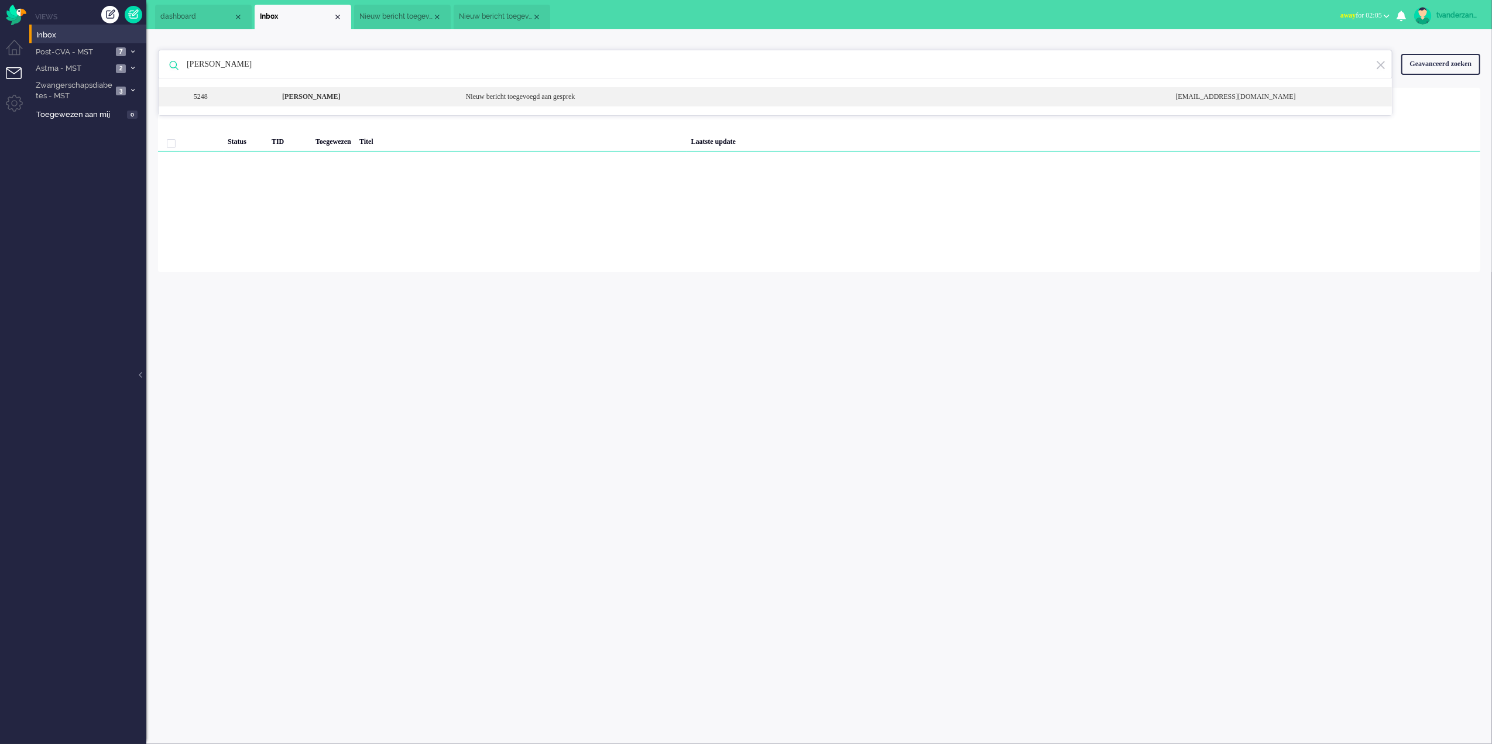
click at [359, 101] on div "[PERSON_NAME]" at bounding box center [365, 97] width 184 height 10
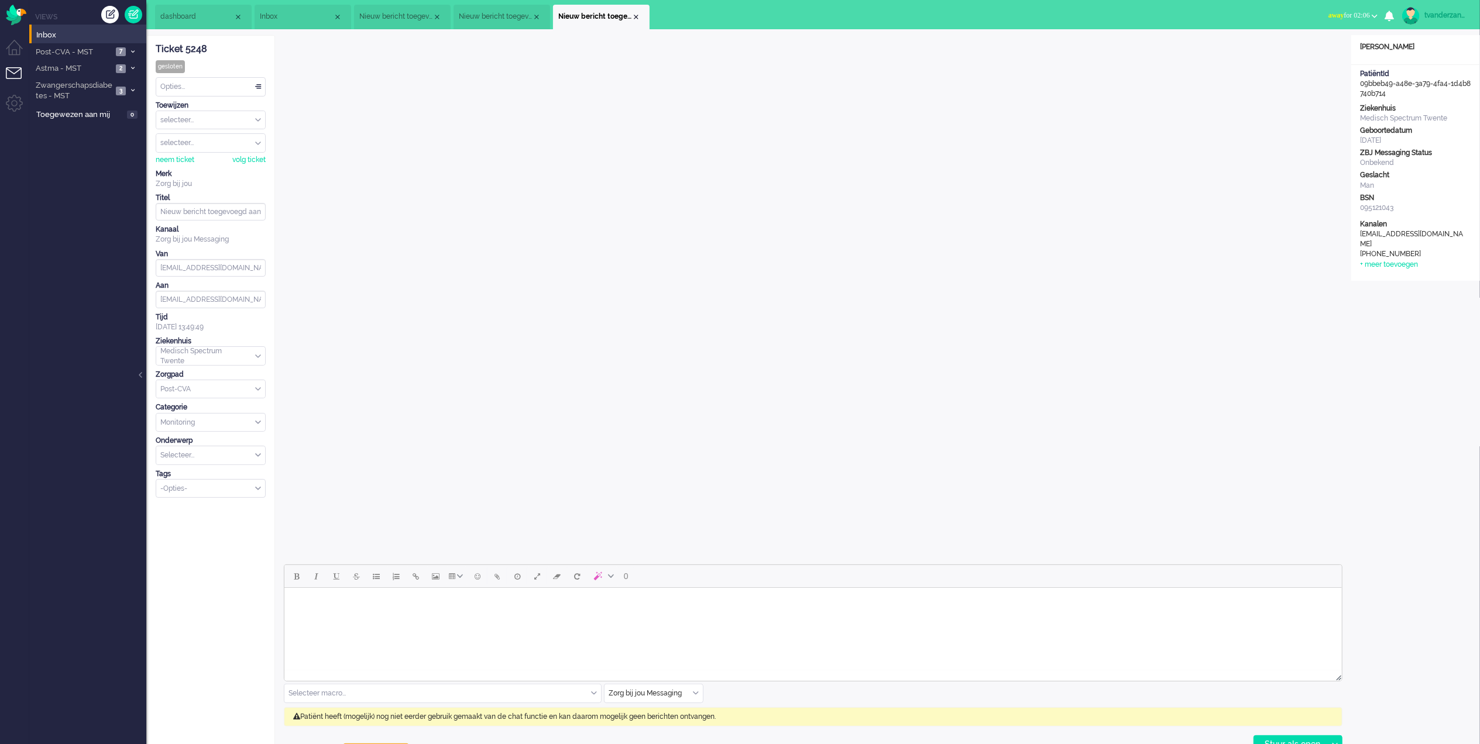
click at [282, 9] on li "Inbox" at bounding box center [303, 17] width 97 height 25
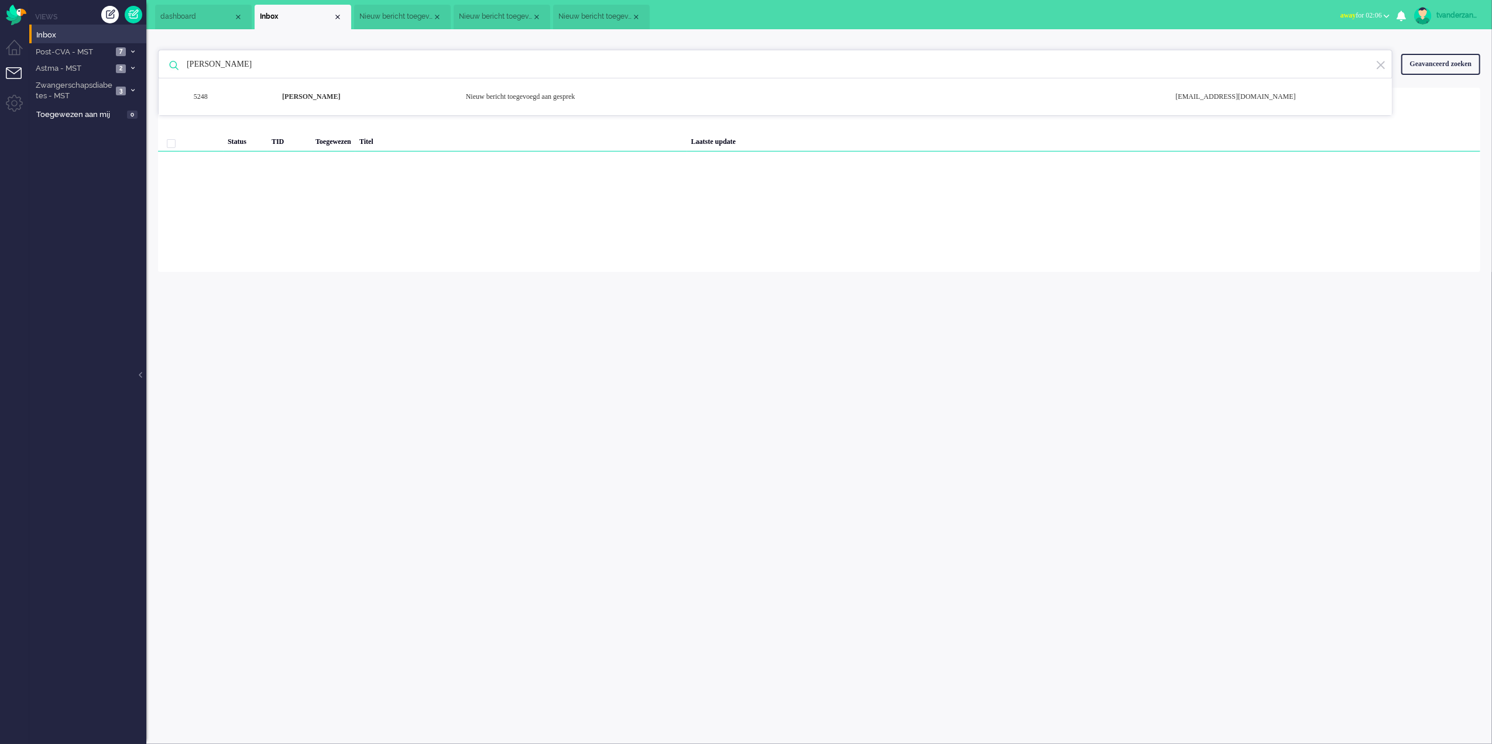
drag, startPoint x: 373, startPoint y: 61, endPoint x: 181, endPoint y: 68, distance: 192.1
click at [181, 68] on input "[PERSON_NAME]" at bounding box center [777, 64] width 1198 height 28
paste input "R.J.G. [GEOGRAPHIC_DATA]"
click at [314, 103] on div "5237 R.J.G. Oude alink Nieuw bericht toegevoegd aan gesprek [EMAIL_ADDRESS][DOM…" at bounding box center [775, 96] width 1233 height 19
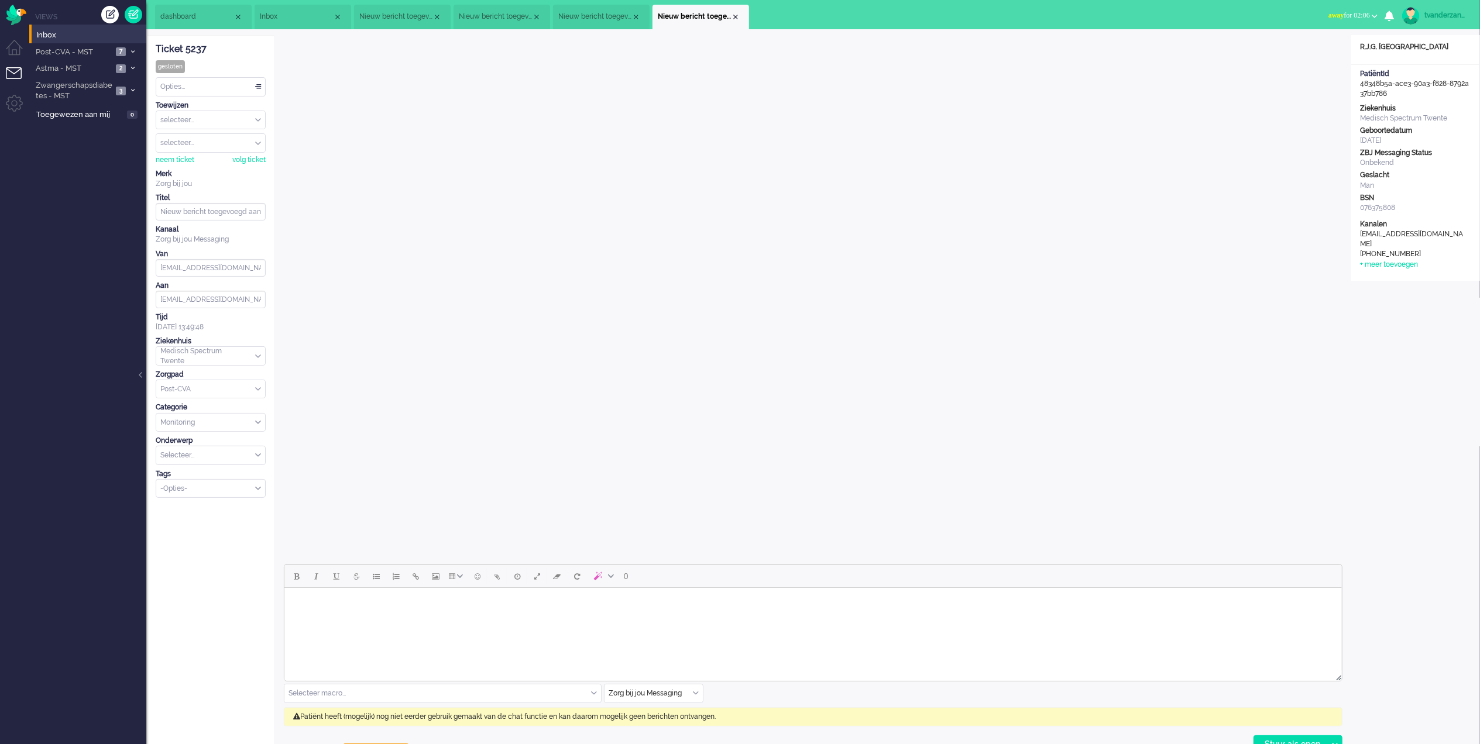
click at [268, 16] on span "Inbox" at bounding box center [296, 17] width 73 height 10
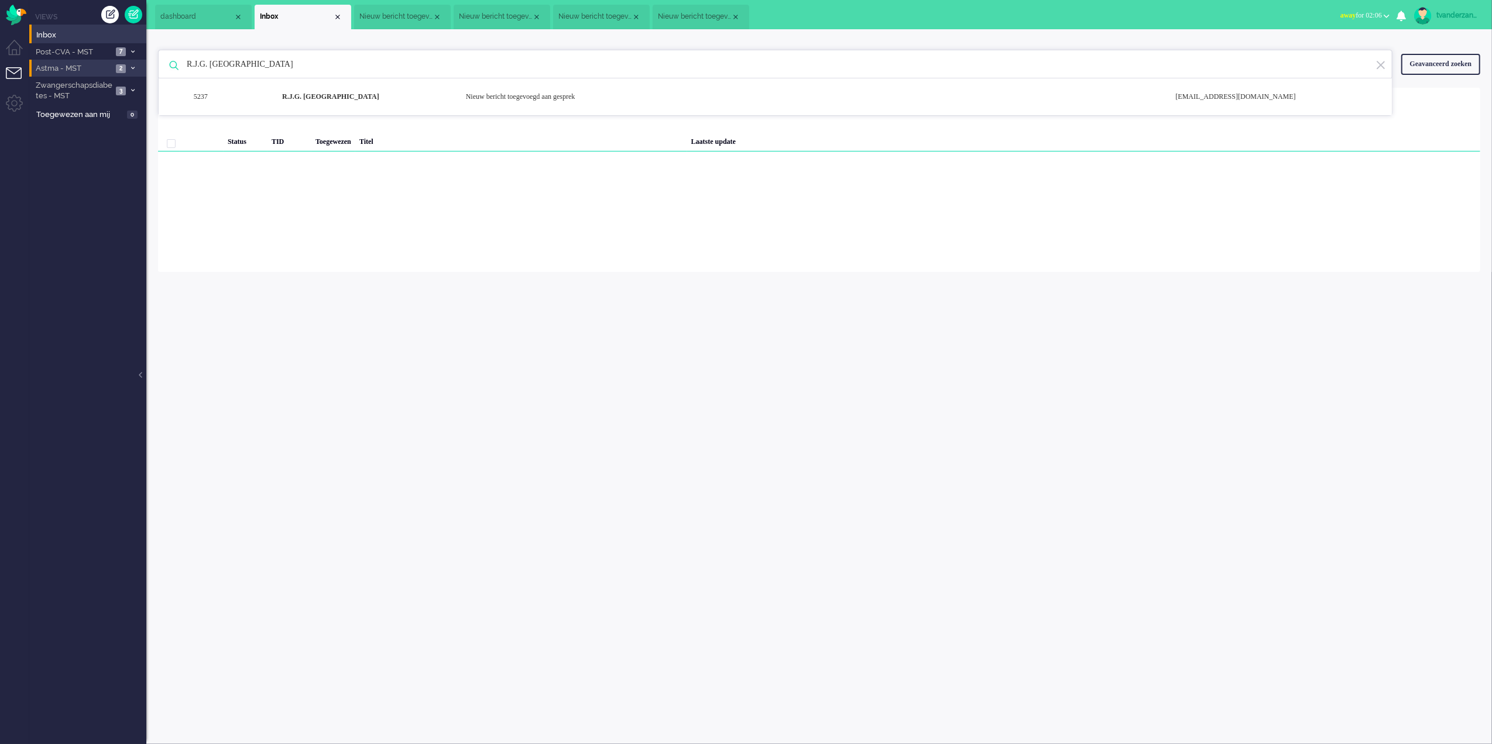
drag, startPoint x: 302, startPoint y: 66, endPoint x: 143, endPoint y: 61, distance: 158.6
click at [143, 61] on div "Thuis Dashboard [GEOGRAPHIC_DATA] Volgen [GEOGRAPHIC_DATA] release_2.1.2 Views …" at bounding box center [746, 372] width 1492 height 744
paste input "[PERSON_NAME]"
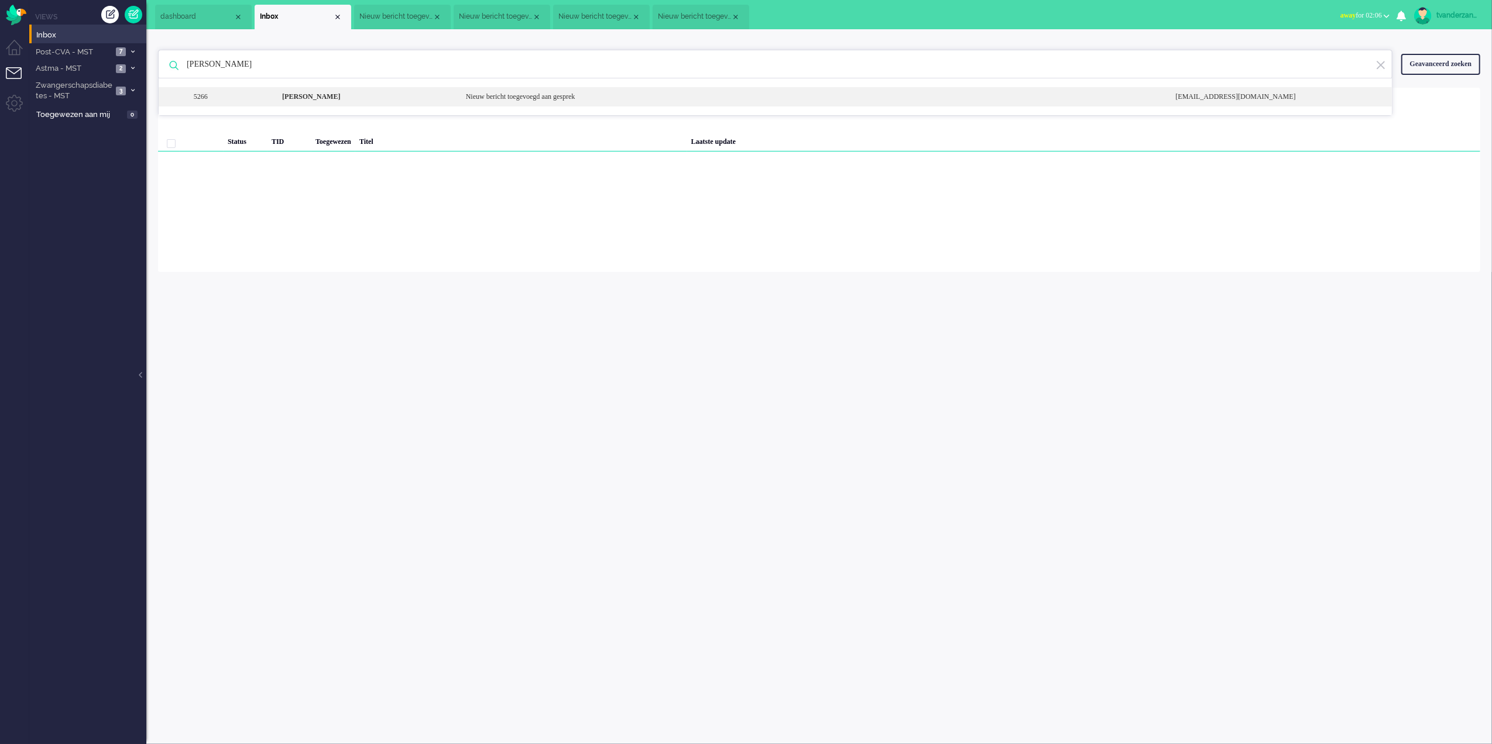
click at [340, 99] on b "[PERSON_NAME]" at bounding box center [311, 96] width 58 height 8
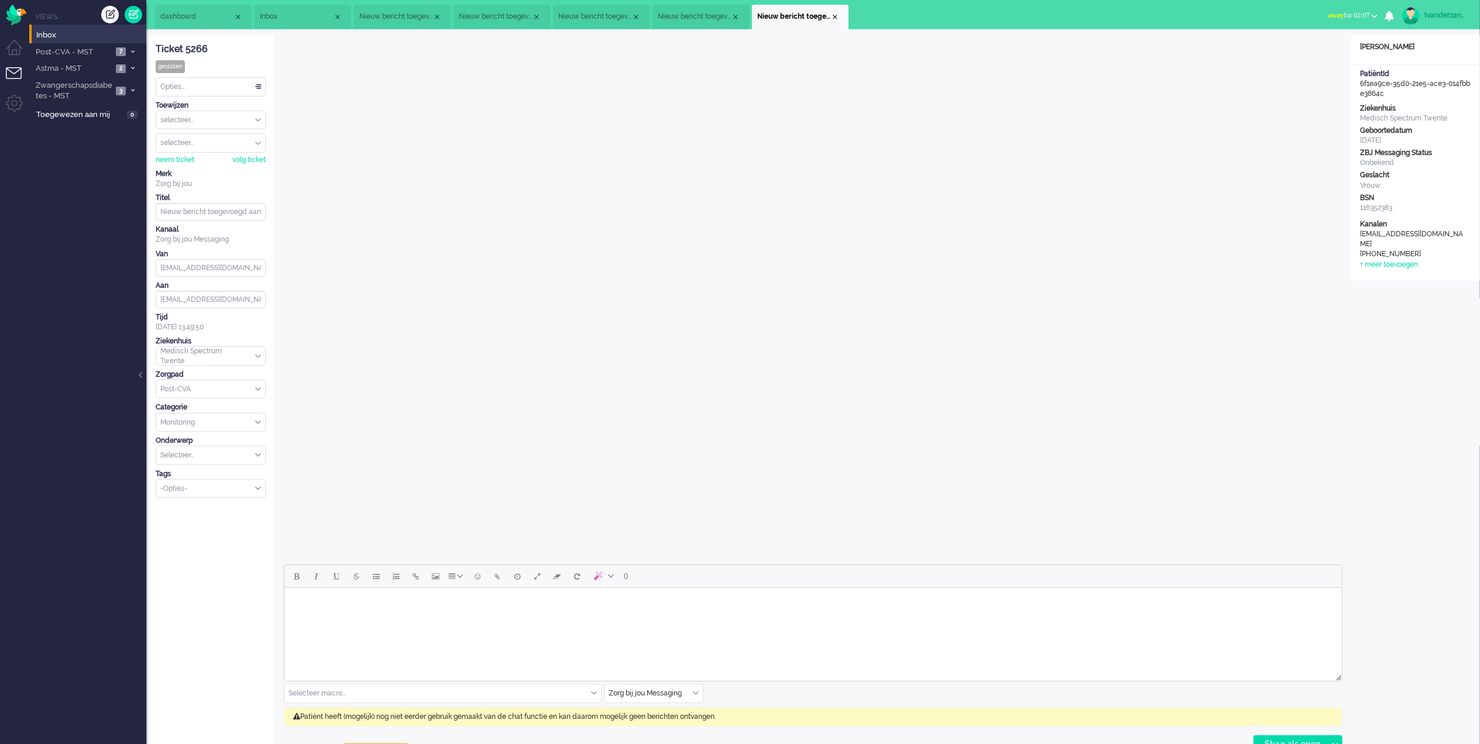
click at [277, 11] on li "Inbox" at bounding box center [303, 17] width 97 height 25
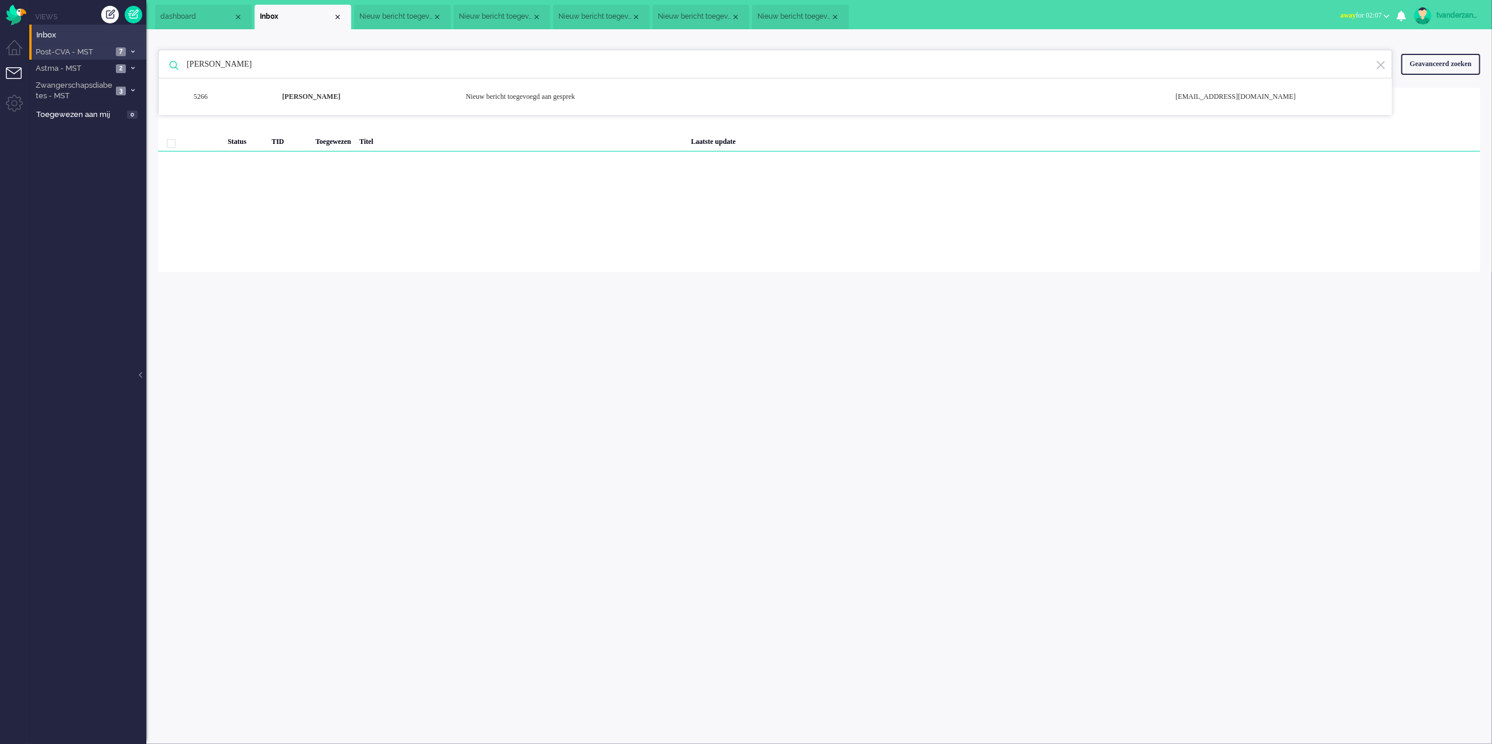
drag, startPoint x: 359, startPoint y: 60, endPoint x: 138, endPoint y: 52, distance: 220.8
click at [138, 52] on div "Thuis Dashboard [GEOGRAPHIC_DATA] Volgen [GEOGRAPHIC_DATA] release_2.1.2 Views …" at bounding box center [746, 372] width 1492 height 744
paste input "[PERSON_NAME]"
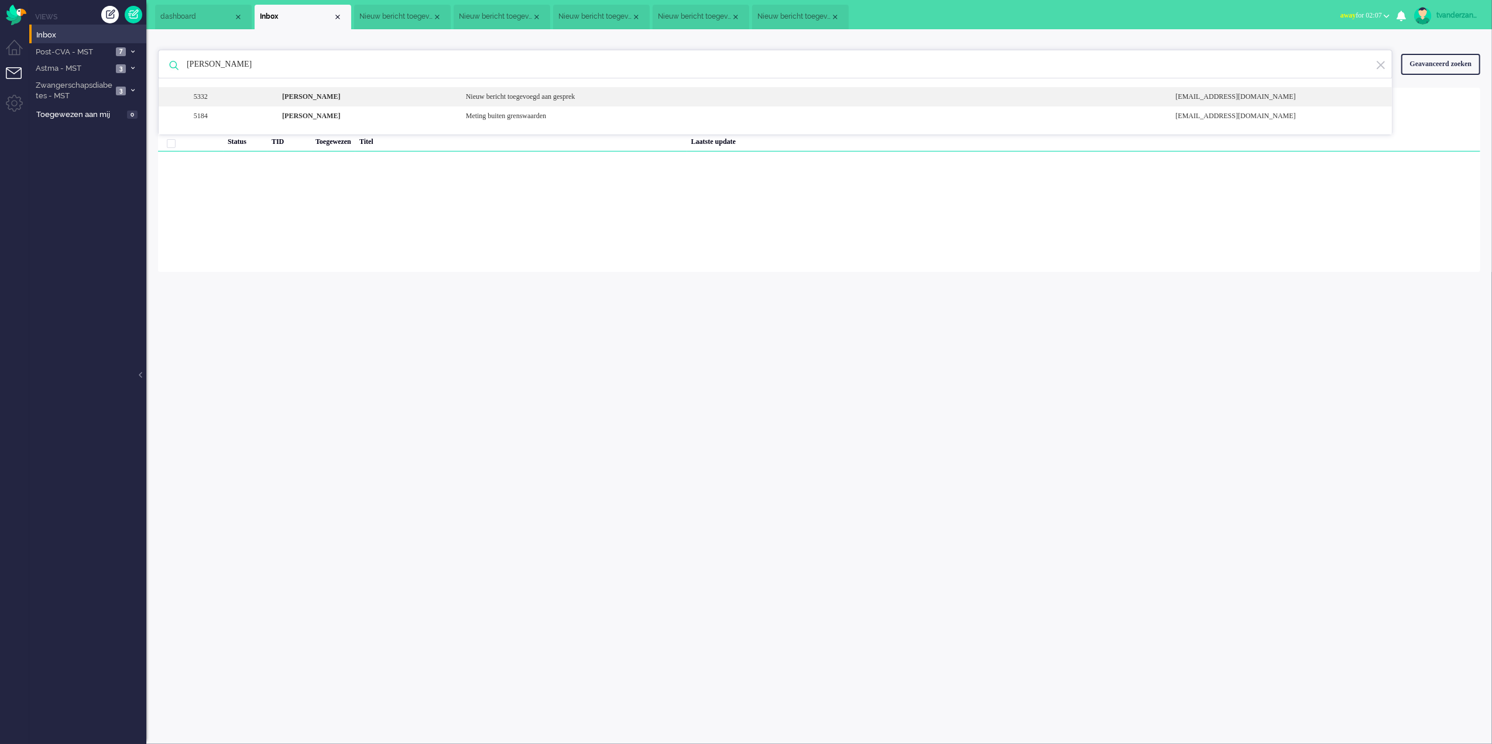
click at [344, 95] on div "[PERSON_NAME]" at bounding box center [365, 97] width 184 height 10
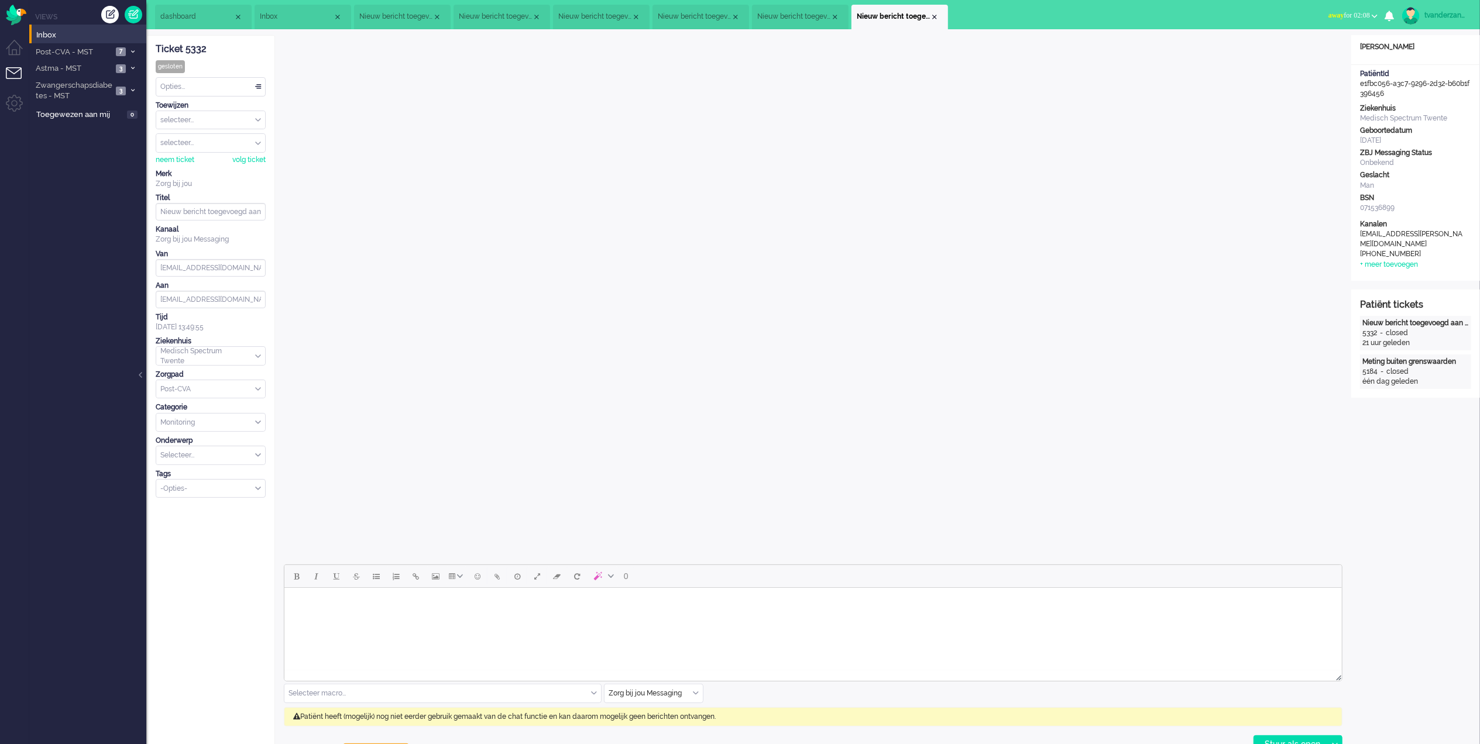
click at [291, 16] on span "Inbox" at bounding box center [296, 17] width 73 height 10
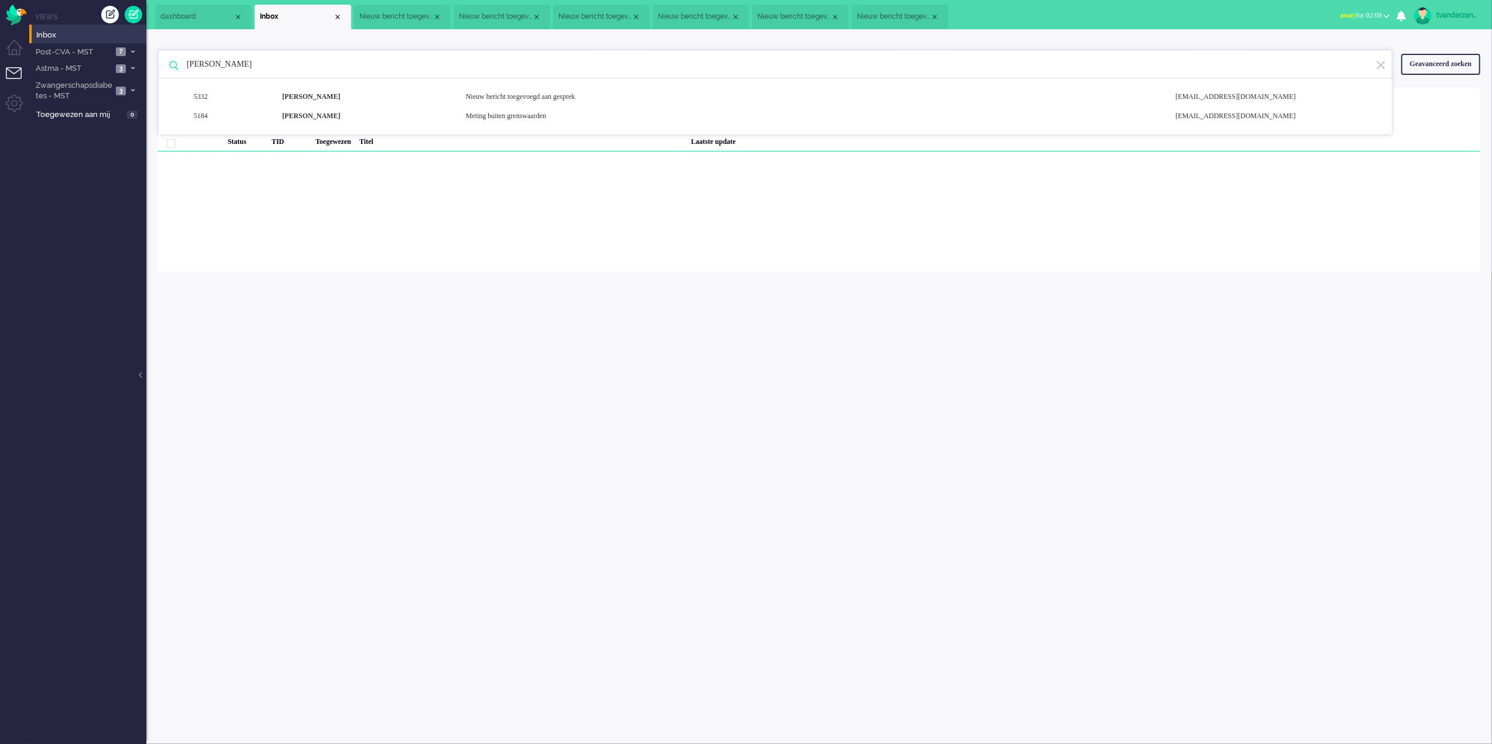
drag, startPoint x: 300, startPoint y: 68, endPoint x: 160, endPoint y: 73, distance: 139.9
click at [160, 73] on div "[PERSON_NAME] 5332 [PERSON_NAME] Nieuw bericht toegevoegd aan gesprek [EMAIL_AD…" at bounding box center [775, 64] width 1234 height 29
paste input "Gerlo [PERSON_NAME] [PERSON_NAME]"
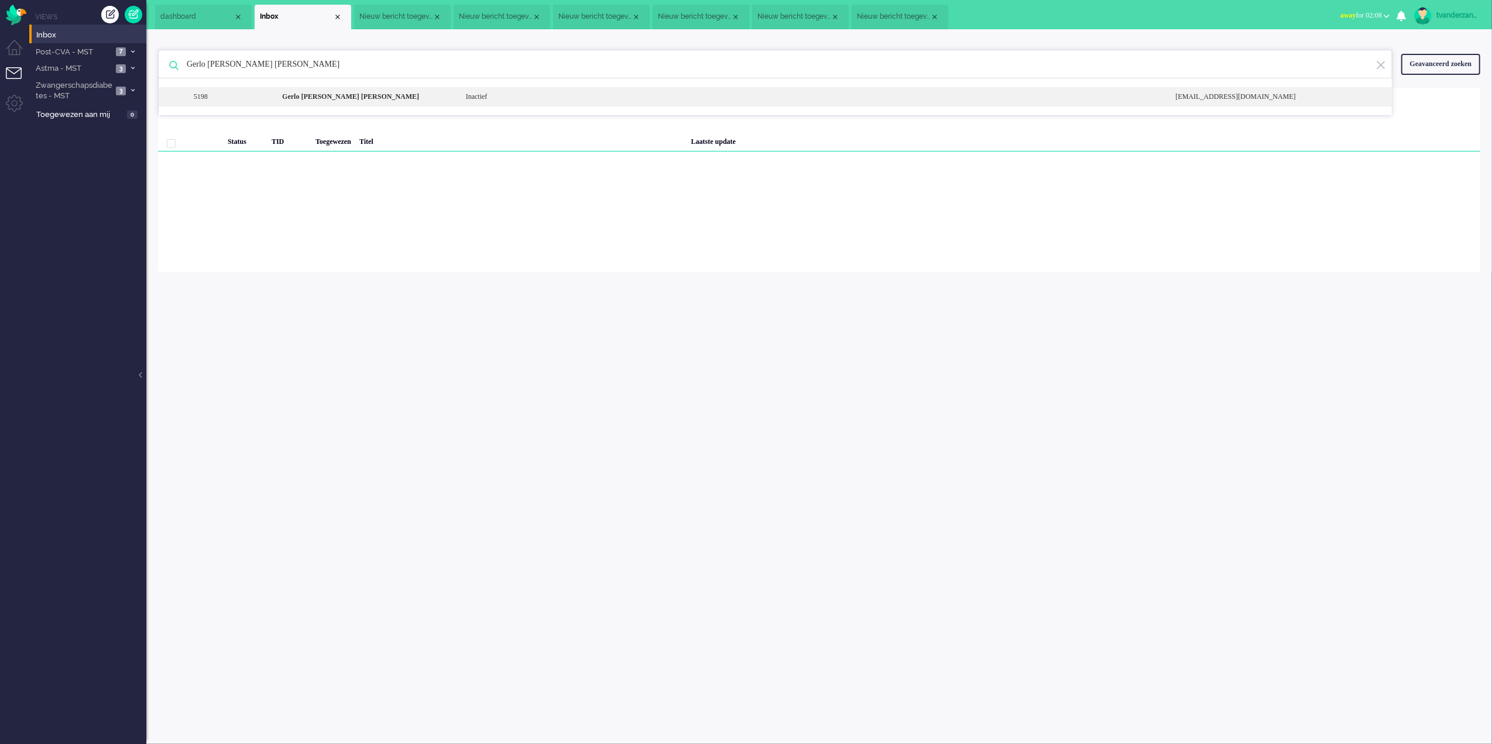
click at [310, 96] on b "Gerlo [PERSON_NAME] [PERSON_NAME]" at bounding box center [350, 96] width 137 height 8
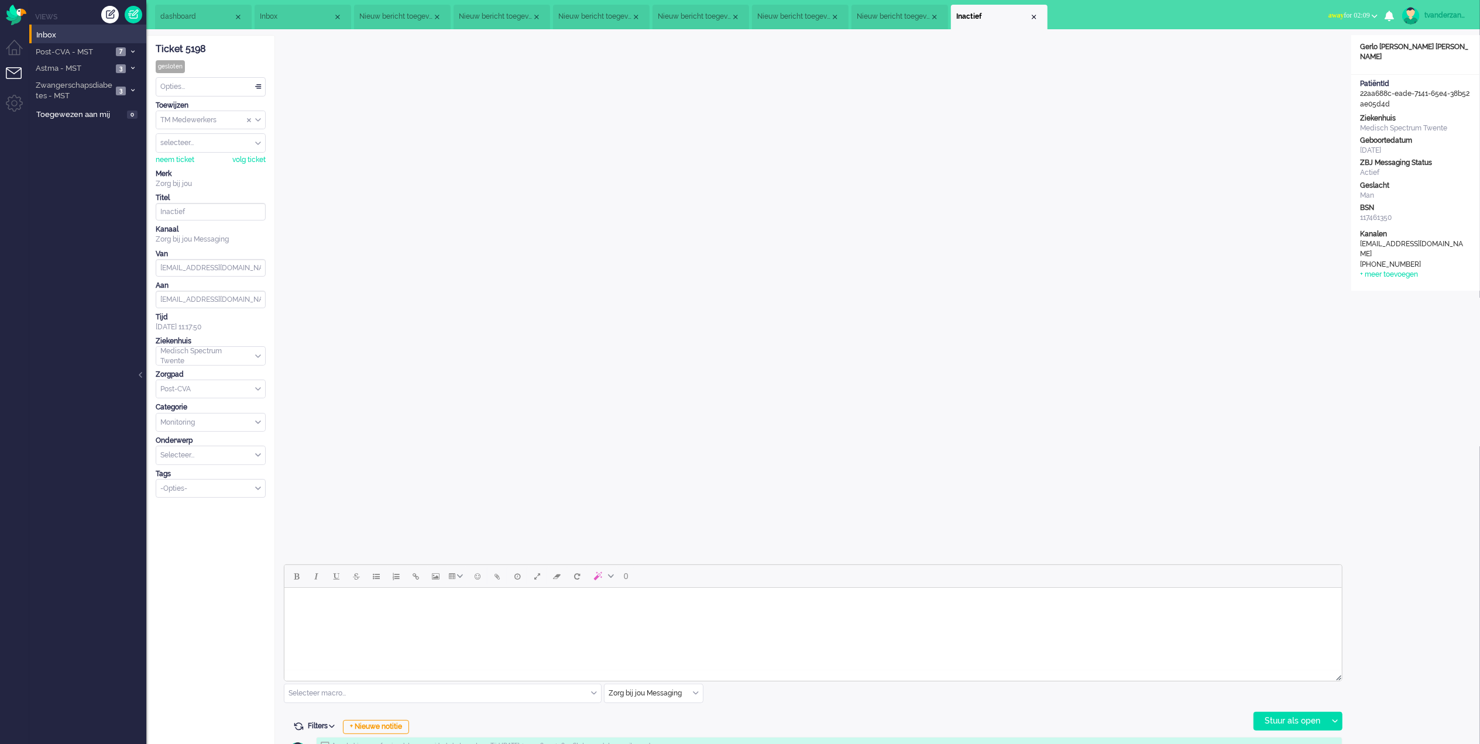
click at [293, 22] on li "Inbox" at bounding box center [303, 17] width 97 height 25
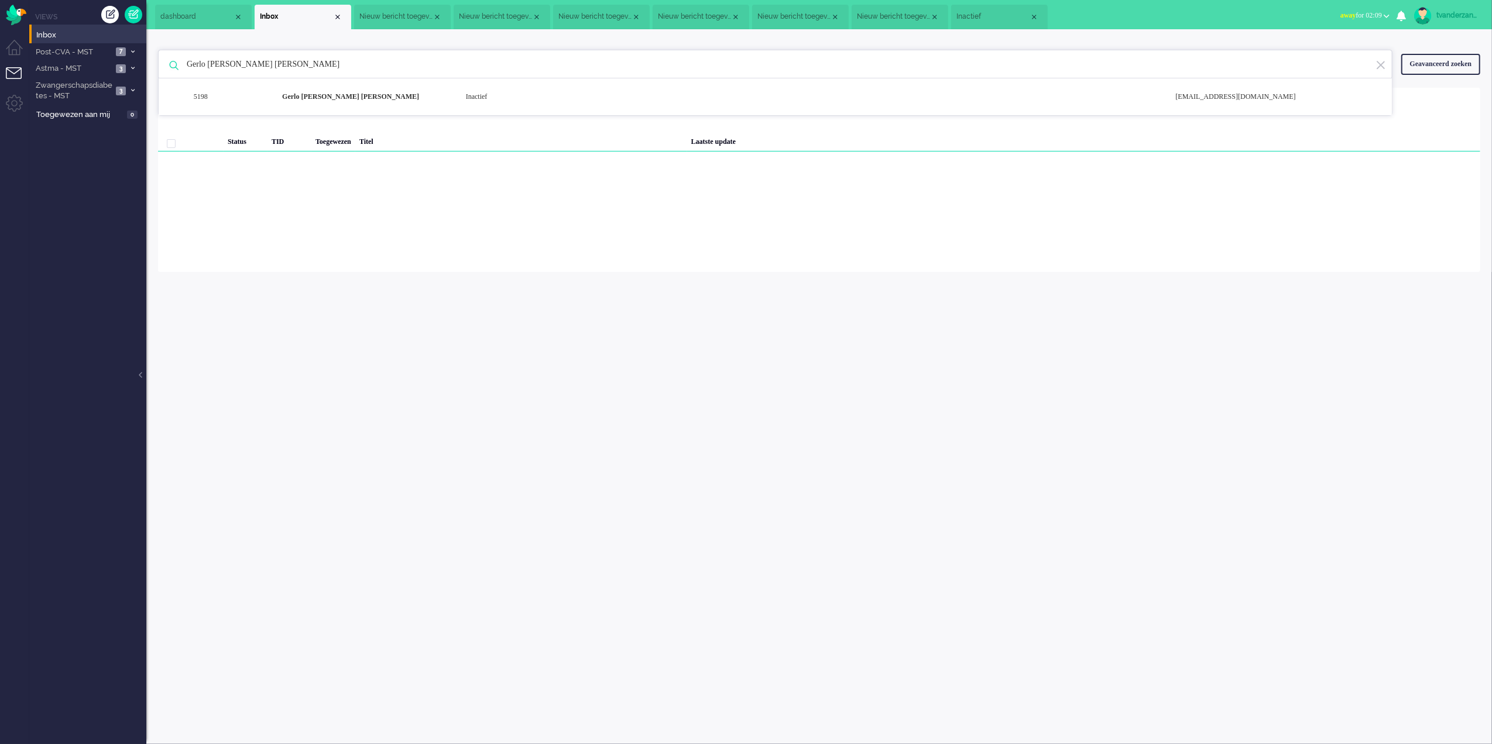
drag, startPoint x: 342, startPoint y: 69, endPoint x: 174, endPoint y: 73, distance: 168.6
click at [174, 73] on div "Gerlo [PERSON_NAME] [PERSON_NAME] 5198 Gerlo [PERSON_NAME] [PERSON_NAME] Inacti…" at bounding box center [775, 64] width 1234 height 29
paste input "P.D. [GEOGRAPHIC_DATA]"
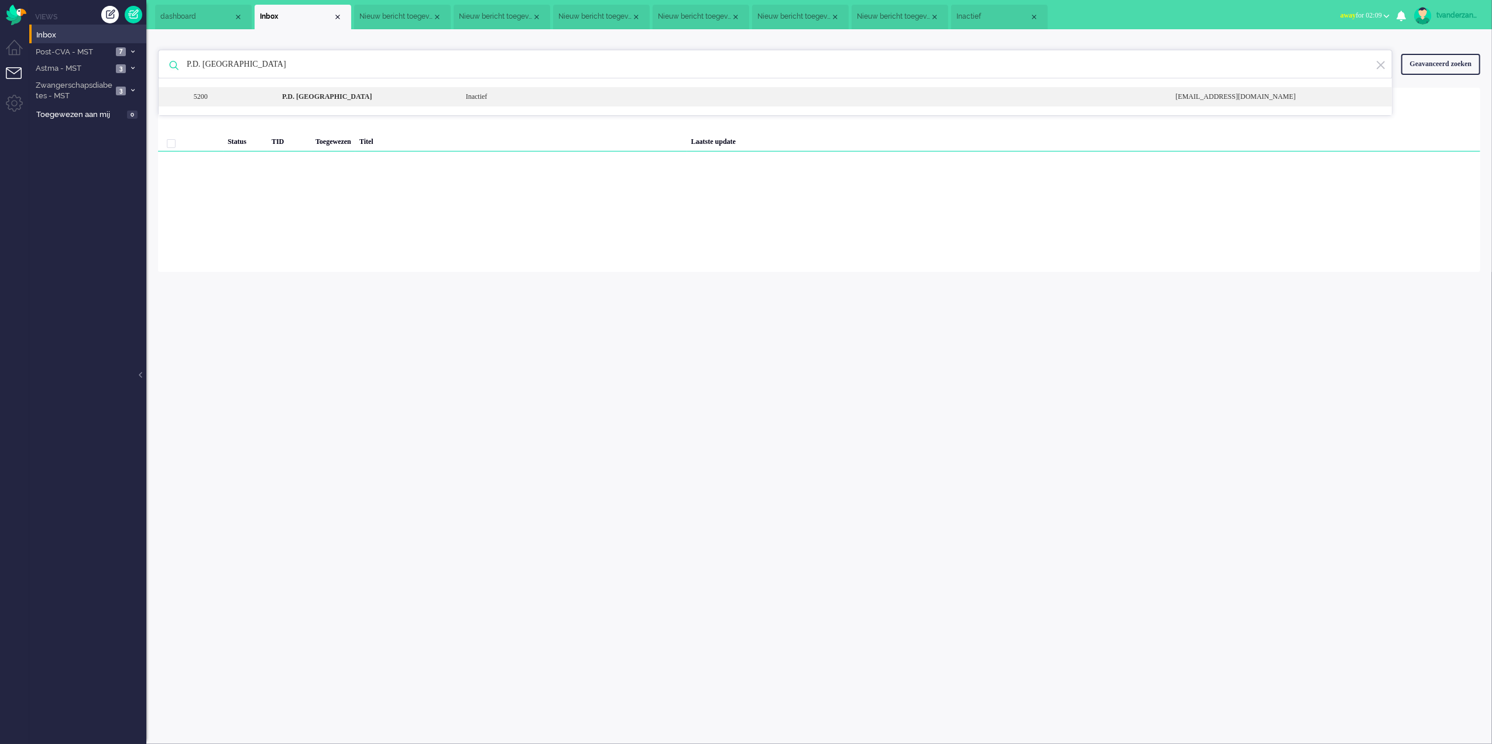
click at [296, 101] on div "P.D. [GEOGRAPHIC_DATA]" at bounding box center [365, 97] width 184 height 10
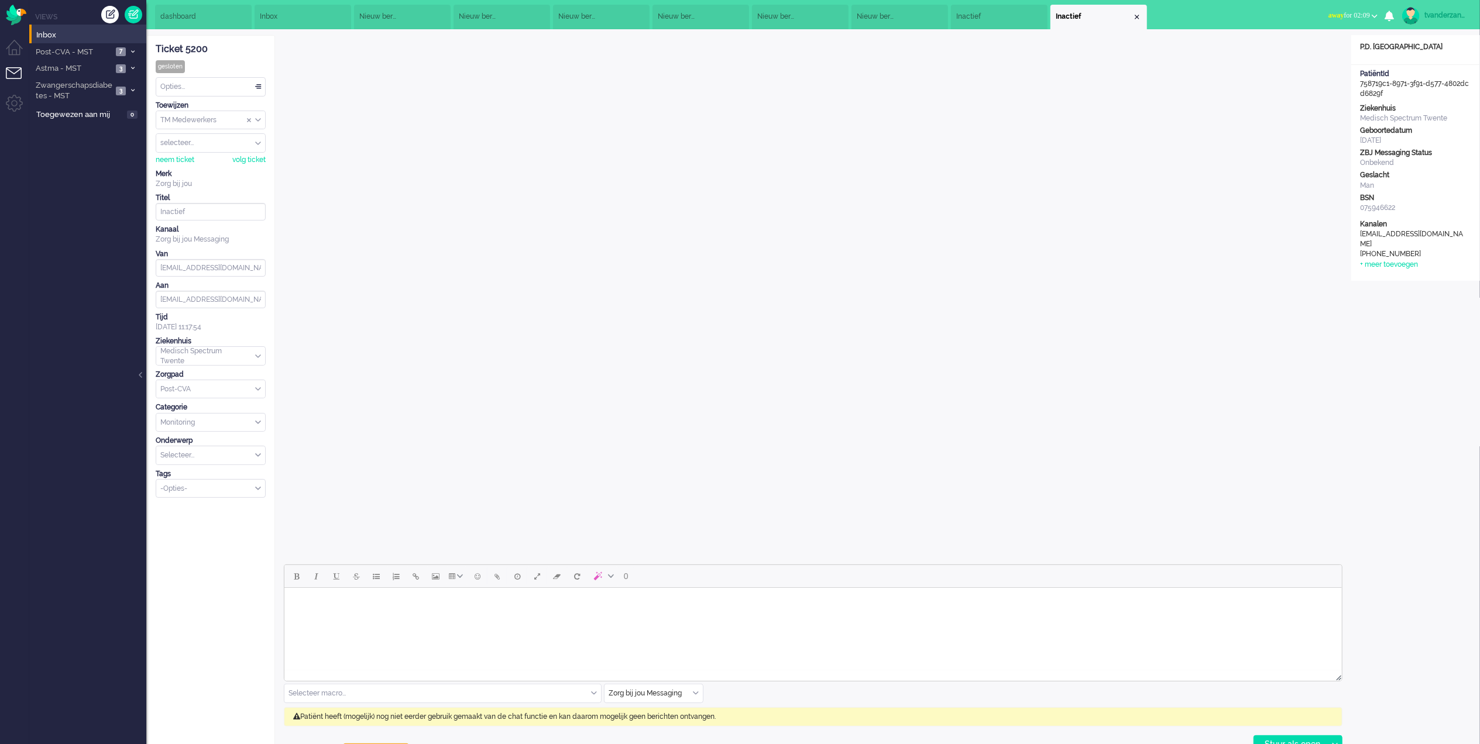
click at [289, 19] on span "Inbox" at bounding box center [278, 17] width 37 height 10
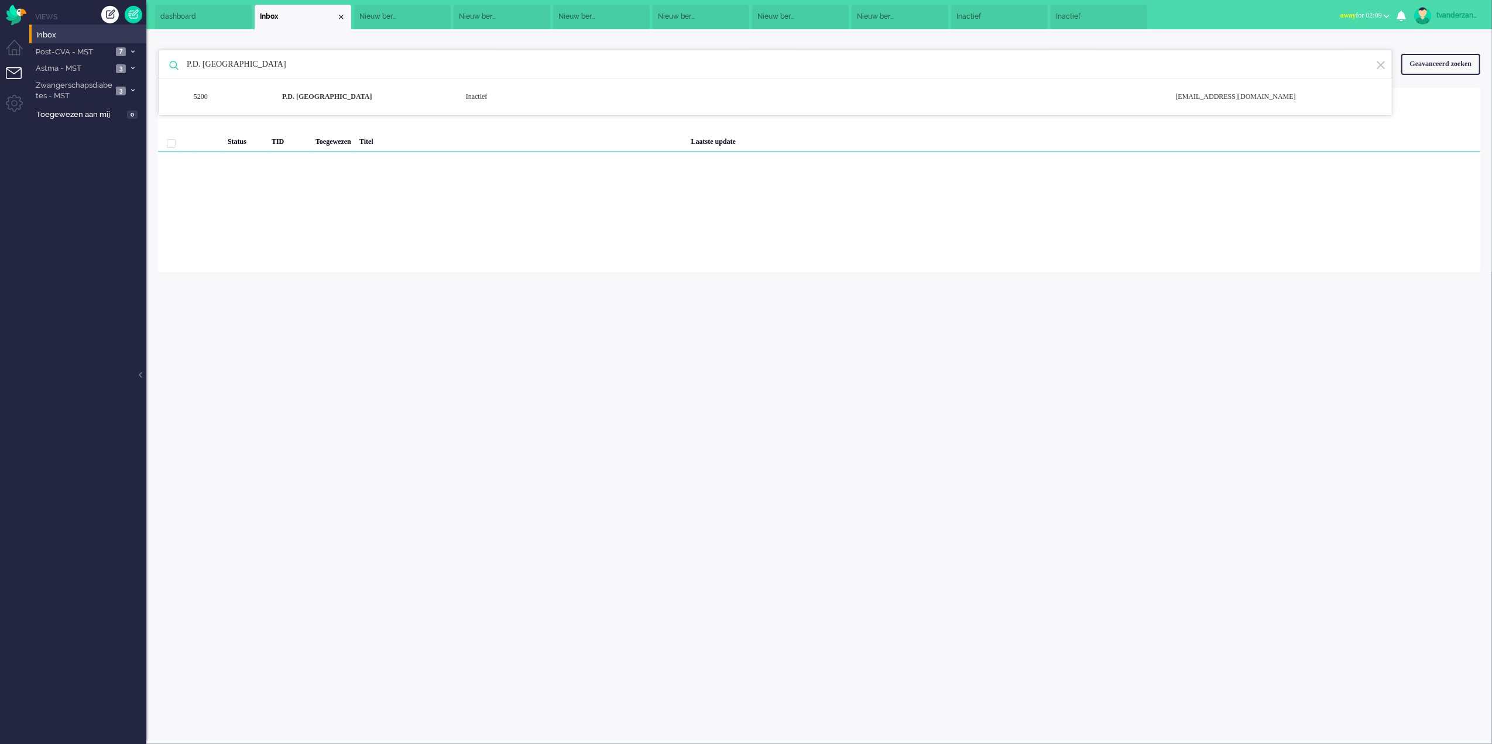
drag, startPoint x: 317, startPoint y: 59, endPoint x: 178, endPoint y: 71, distance: 139.2
click at [178, 71] on input "P.D. [GEOGRAPHIC_DATA]" at bounding box center [777, 64] width 1198 height 28
paste input "[PERSON_NAME]"
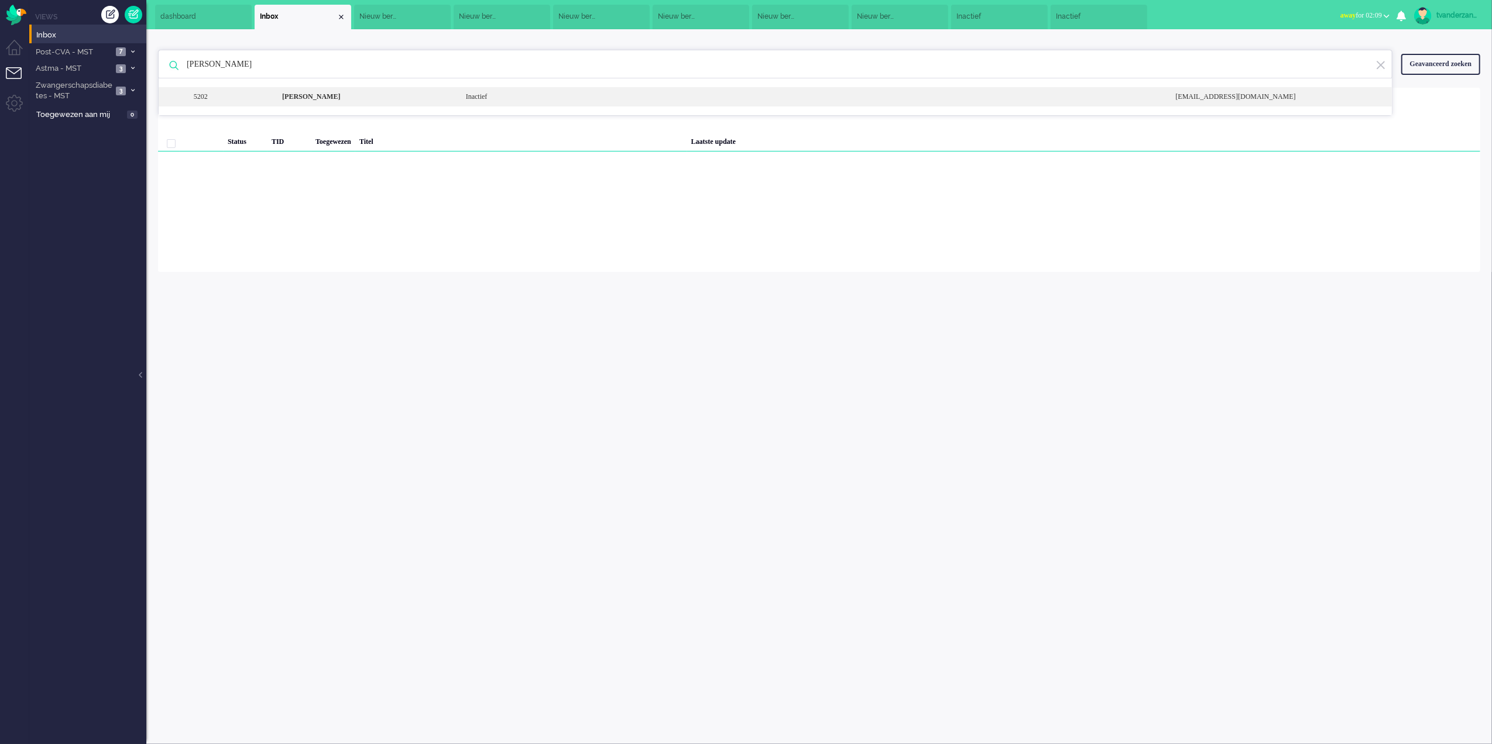
click at [340, 95] on b "[PERSON_NAME]" at bounding box center [311, 96] width 58 height 8
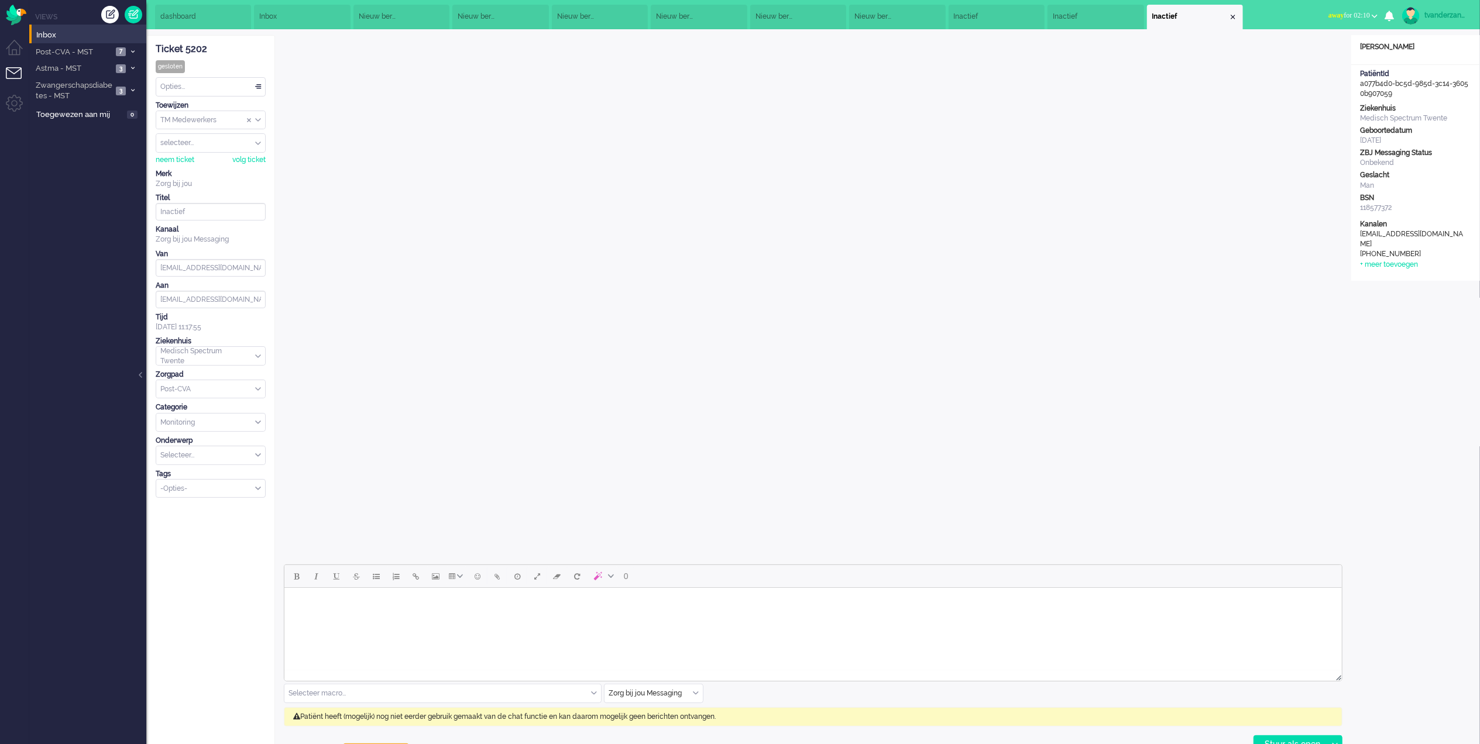
click at [270, 12] on li "Inbox" at bounding box center [302, 17] width 96 height 25
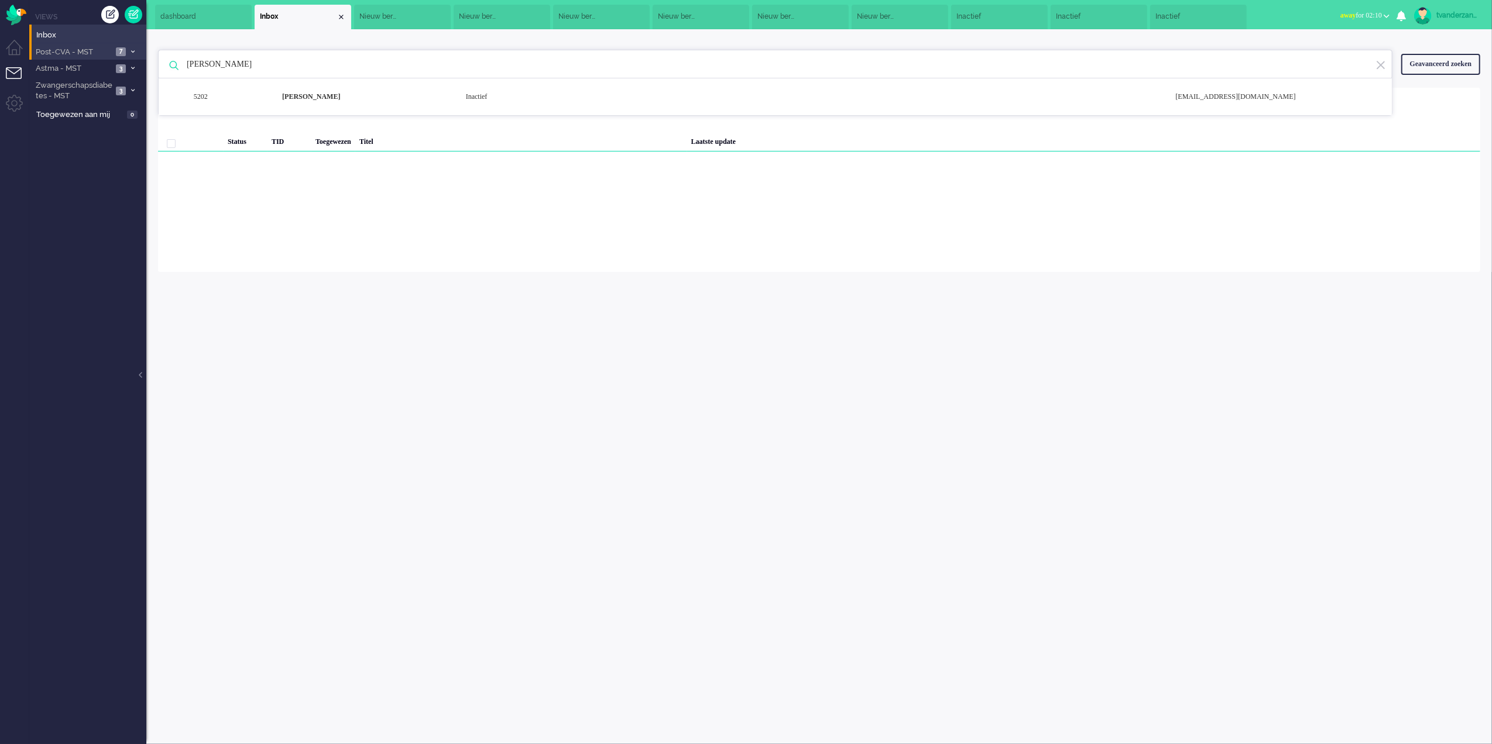
drag, startPoint x: 331, startPoint y: 63, endPoint x: 130, endPoint y: 51, distance: 201.1
click at [130, 50] on div "Thuis Dashboard [GEOGRAPHIC_DATA] Volgen [GEOGRAPHIC_DATA] release_2.1.2 Views …" at bounding box center [746, 372] width 1492 height 744
paste input "[PERSON_NAME]"
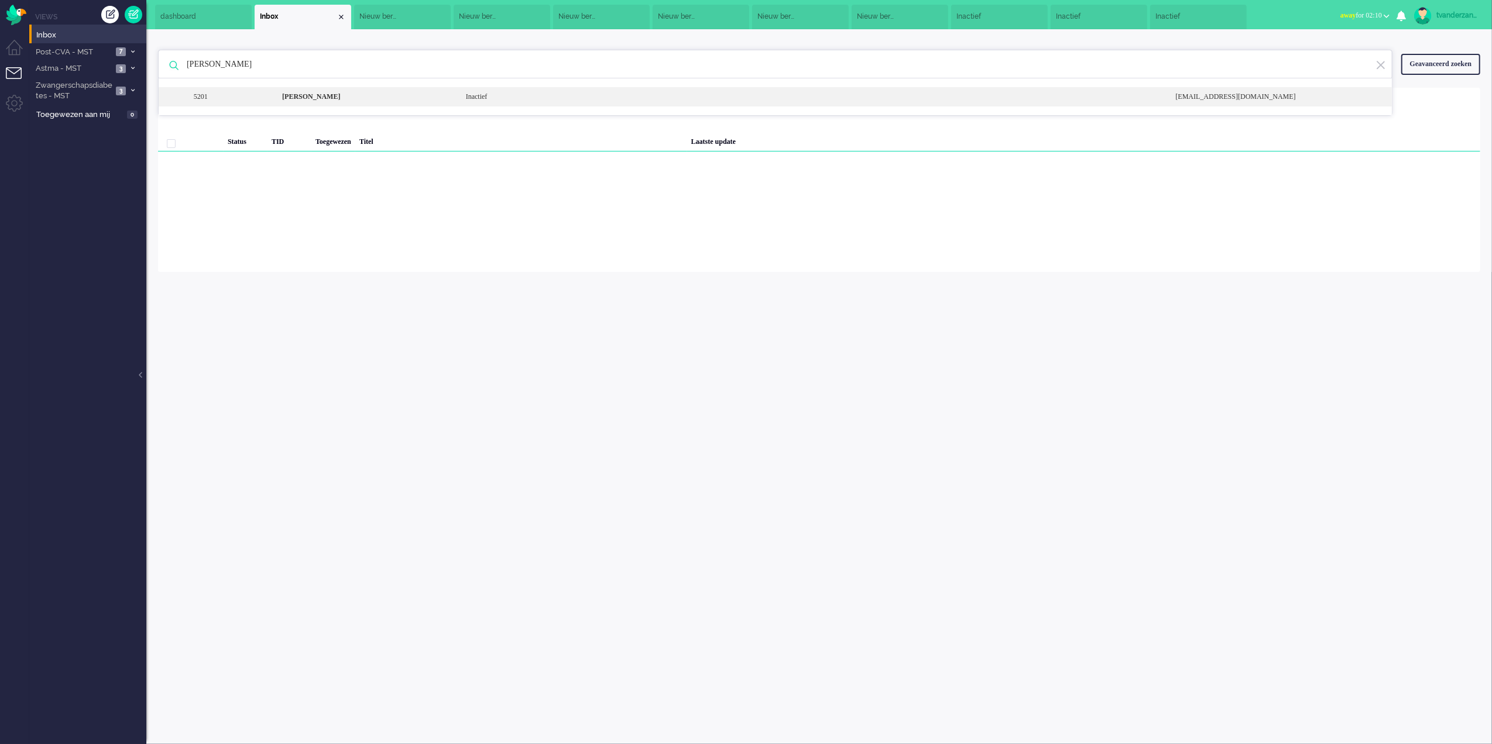
type input "[PERSON_NAME]"
click at [337, 97] on b "[PERSON_NAME]" at bounding box center [311, 96] width 58 height 8
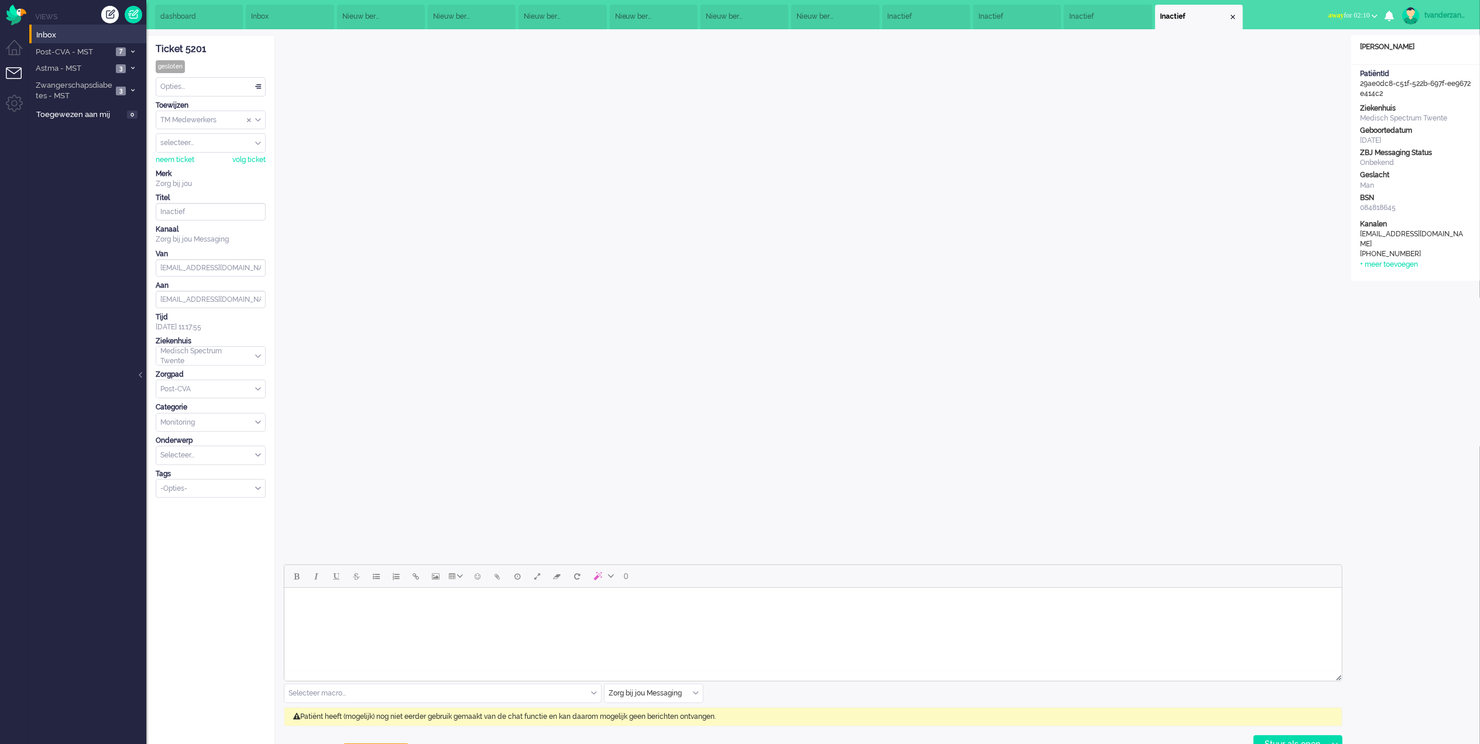
drag, startPoint x: 371, startPoint y: 15, endPoint x: 442, endPoint y: 22, distance: 71.7
click at [371, 15] on span "Nieuw bericht toegevoegd aan gesprek" at bounding box center [360, 17] width 37 height 10
click at [418, 15] on div "Close tab" at bounding box center [414, 16] width 9 height 9
click at [428, 19] on li "Nieuw bericht toegevoegd aan gesprek" at bounding box center [401, 17] width 96 height 25
click at [439, 18] on div "Close tab" at bounding box center [440, 16] width 9 height 9
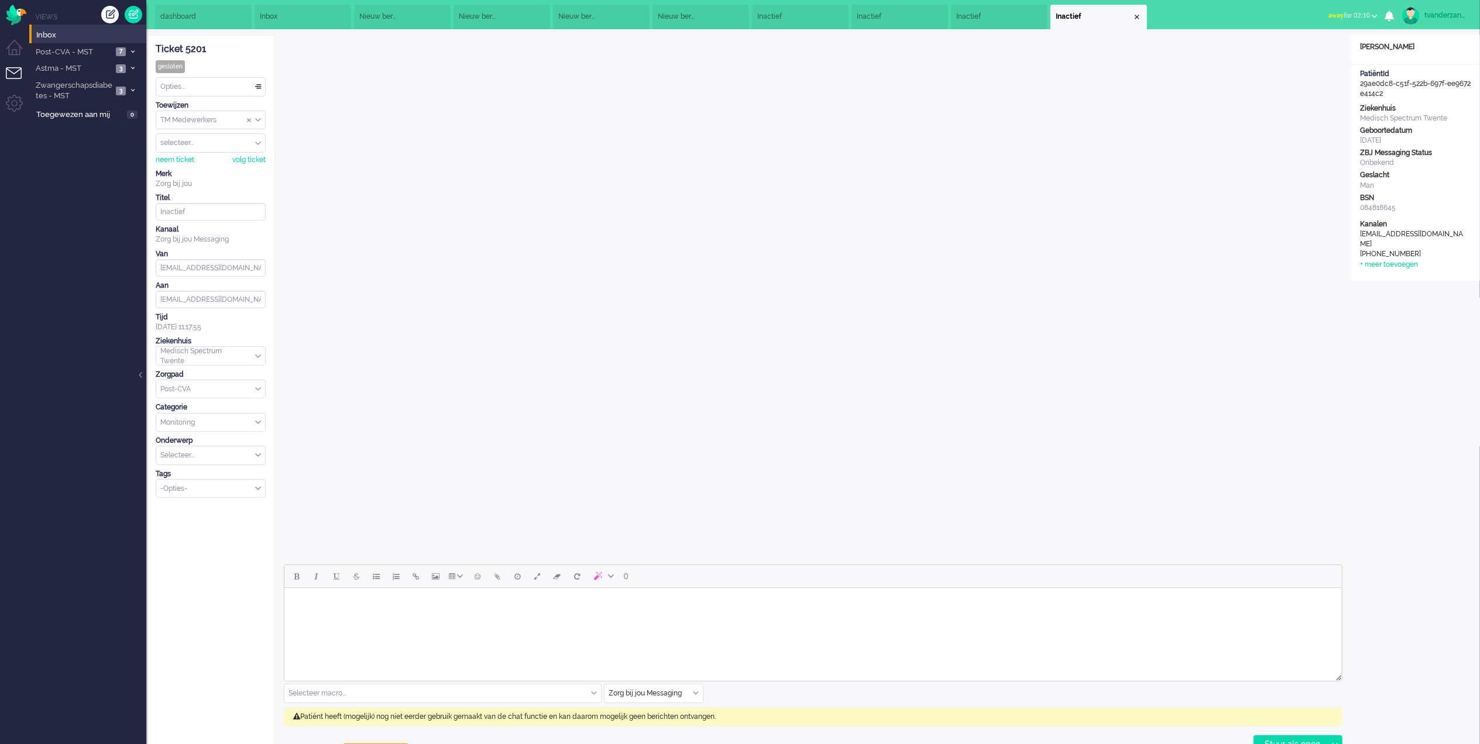
click at [435, 19] on li "Nieuw bericht toegevoegd aan gesprek" at bounding box center [402, 17] width 97 height 25
click at [441, 18] on div "Close tab" at bounding box center [440, 16] width 9 height 9
click at [441, 17] on li "Nieuw bericht toegevoegd aan gesprek" at bounding box center [402, 17] width 97 height 25
click at [441, 18] on li "Nieuw bericht toegevoegd aan gesprek" at bounding box center [402, 17] width 97 height 25
click at [440, 19] on div "Close tab" at bounding box center [440, 16] width 9 height 9
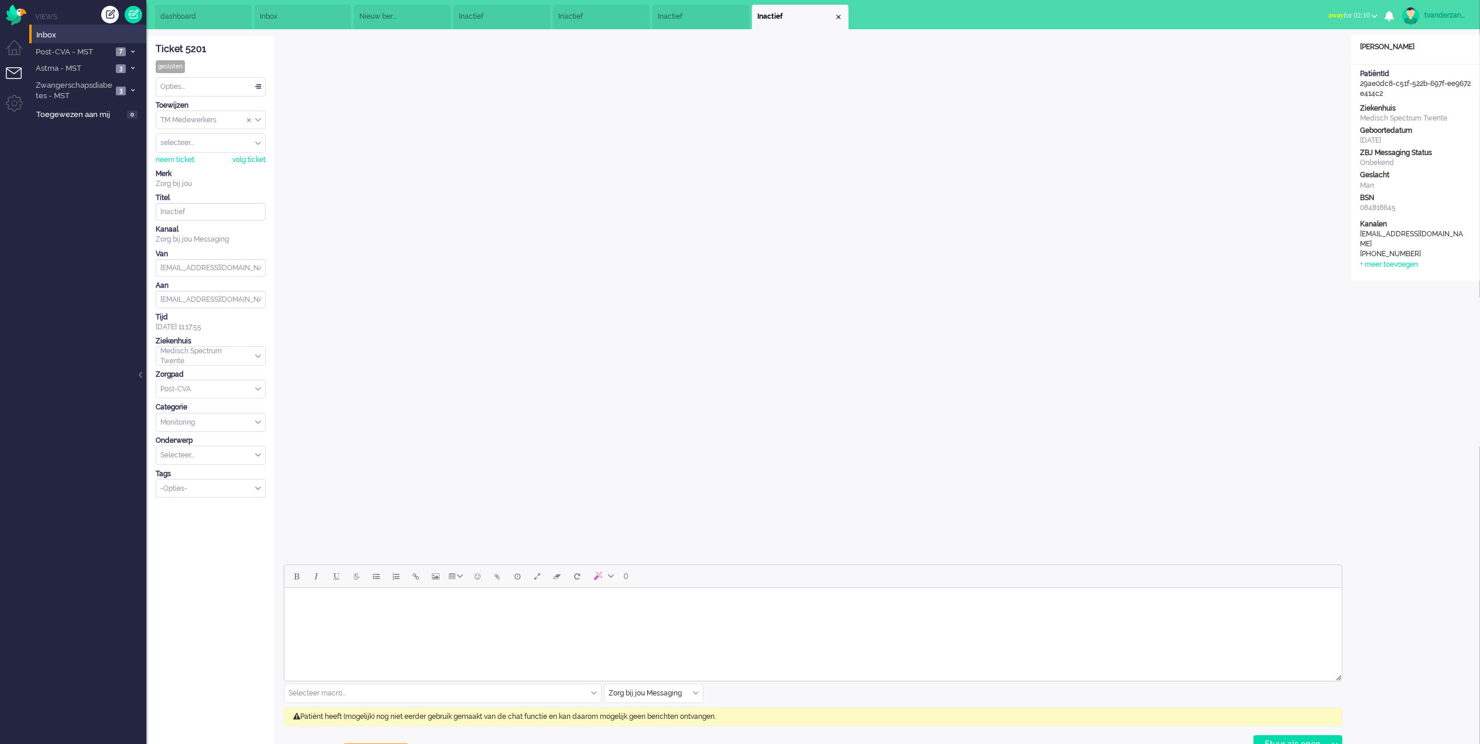
click at [440, 19] on li "Nieuw bericht toegevoegd aan gesprek" at bounding box center [402, 17] width 97 height 25
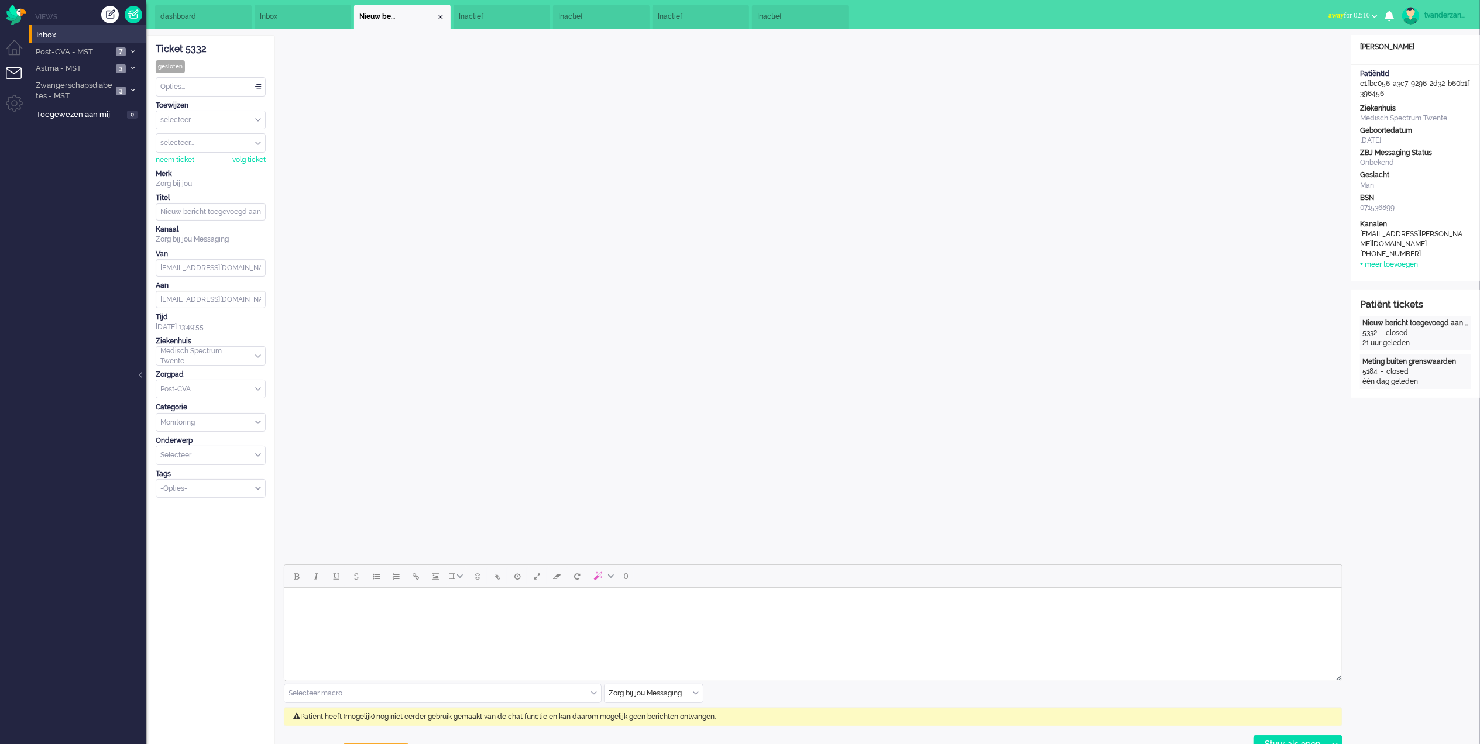
click at [440, 19] on div "Close tab" at bounding box center [440, 16] width 9 height 9
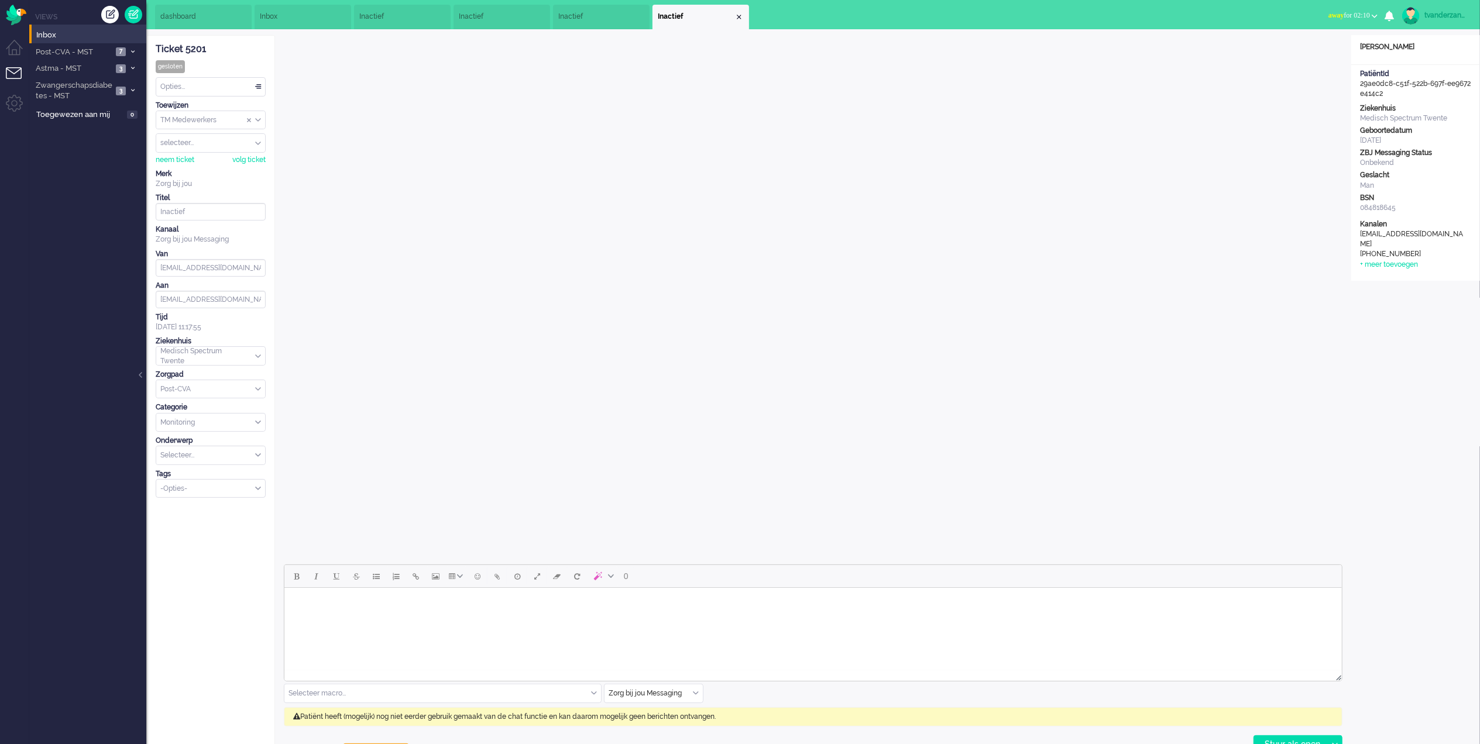
click at [440, 19] on li "Inactief" at bounding box center [402, 17] width 97 height 25
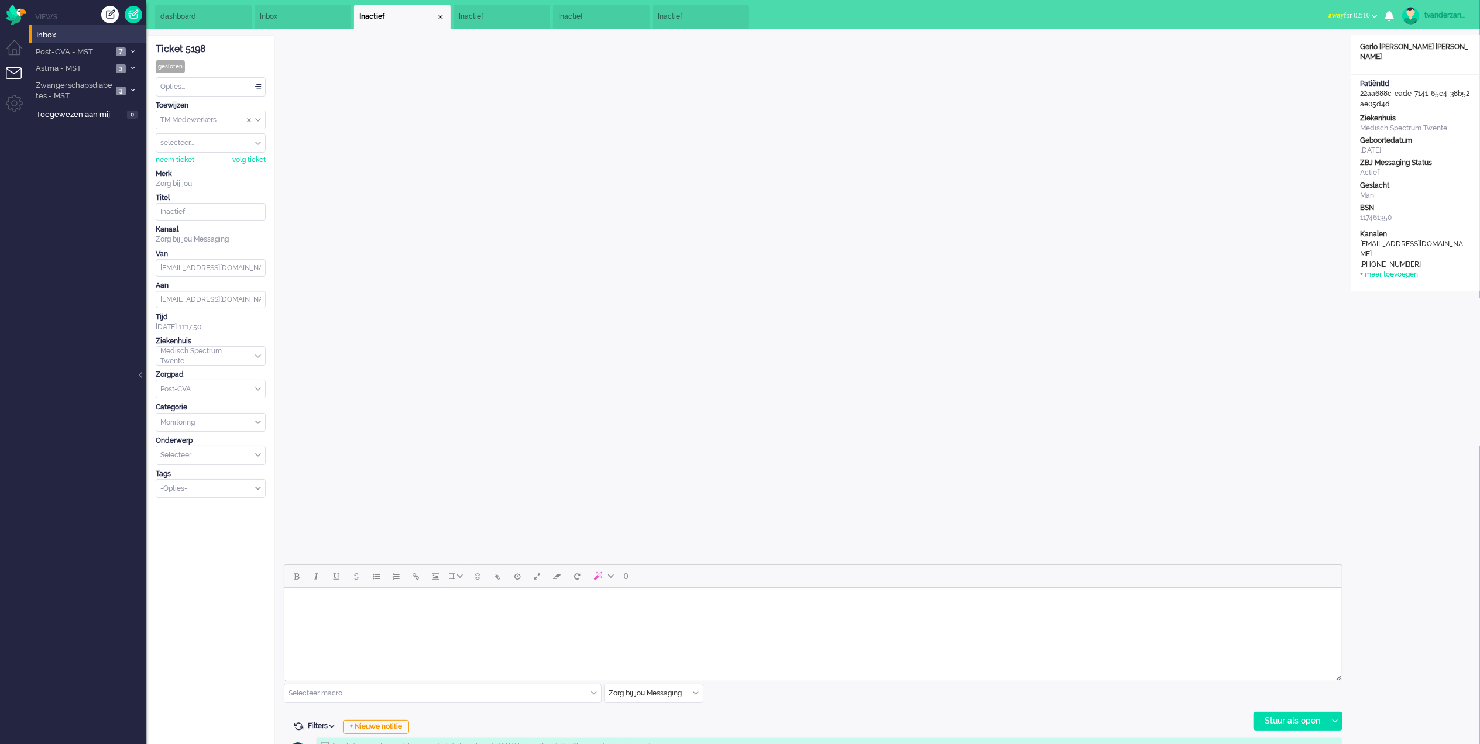
click at [440, 19] on div "Close tab" at bounding box center [440, 16] width 9 height 9
click at [454, 19] on li "Inactief" at bounding box center [502, 17] width 97 height 25
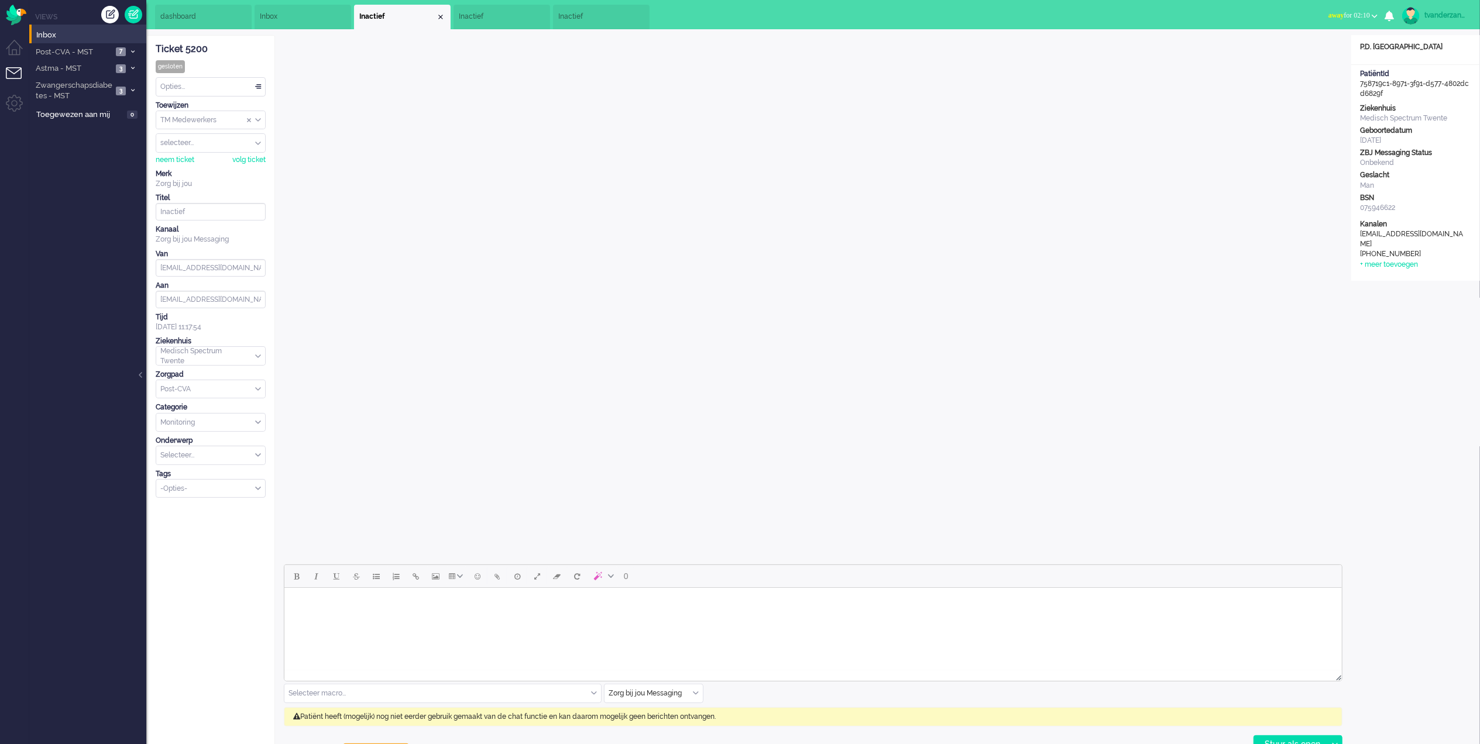
click at [440, 19] on div "Close tab" at bounding box center [440, 16] width 9 height 9
click at [440, 19] on li "Inactief" at bounding box center [402, 17] width 97 height 25
click at [0, 0] on div "Close tab" at bounding box center [0, 0] width 0 height 0
click at [440, 19] on div "Close tab" at bounding box center [440, 16] width 9 height 9
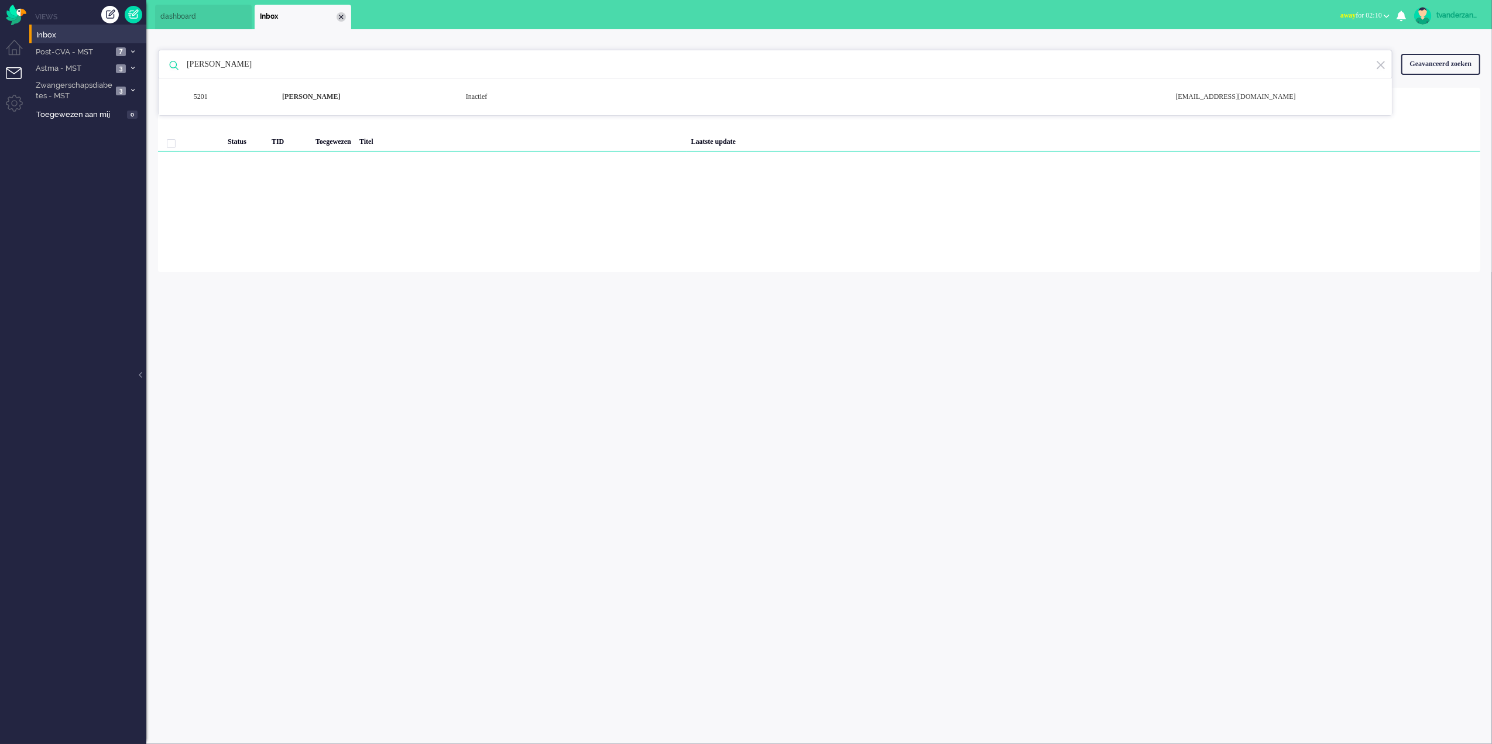
click at [343, 15] on div "Close tab" at bounding box center [341, 16] width 9 height 9
